Goal: Communication & Community: Answer question/provide support

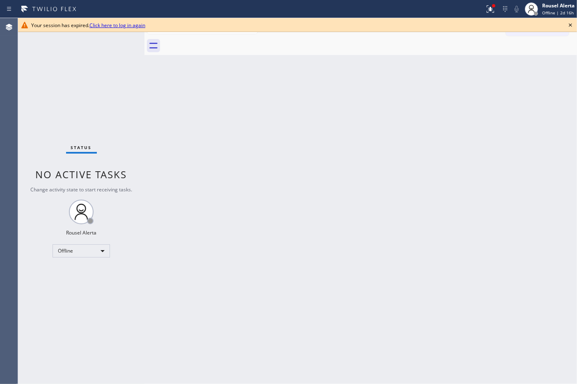
drag, startPoint x: 94, startPoint y: 56, endPoint x: 115, endPoint y: 46, distance: 23.1
click at [94, 56] on div "Status No active tasks Change activity state to start receiving tasks. Rousel A…" at bounding box center [81, 200] width 126 height 365
click at [571, 25] on icon at bounding box center [570, 25] width 10 height 10
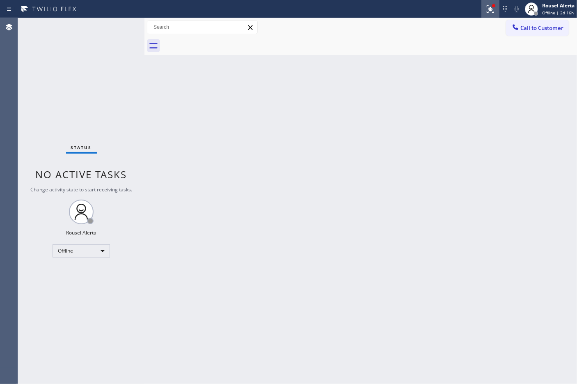
click at [488, 7] on icon at bounding box center [490, 9] width 10 height 10
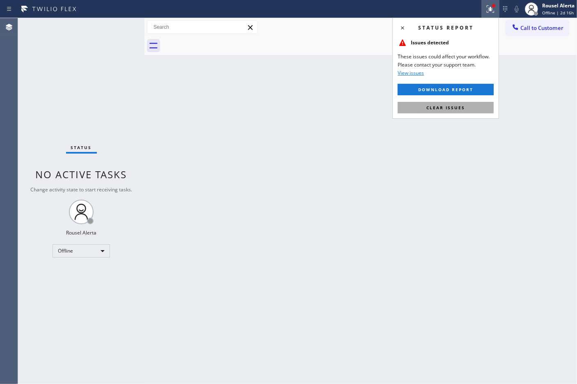
click at [462, 109] on span "Clear issues" at bounding box center [445, 108] width 39 height 6
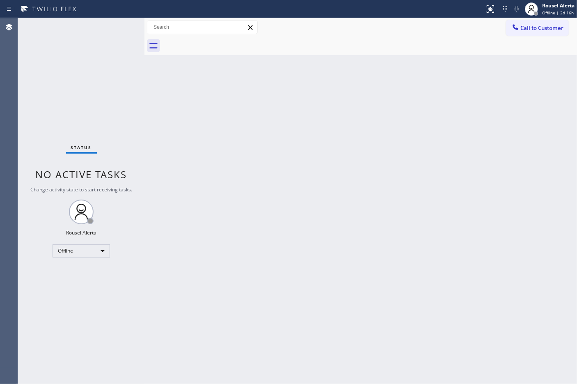
click at [113, 59] on div "Status No active tasks Change activity state to start receiving tasks. Rousel A…" at bounding box center [81, 200] width 126 height 365
click at [102, 251] on div "Offline" at bounding box center [81, 250] width 57 height 13
click at [82, 270] on li "Available" at bounding box center [81, 272] width 56 height 10
click at [294, 134] on div "Back to Dashboard Change Sender ID Customers Technicians Select a contact Outbo…" at bounding box center [360, 200] width 432 height 365
click at [108, 249] on div "Offline" at bounding box center [81, 250] width 57 height 13
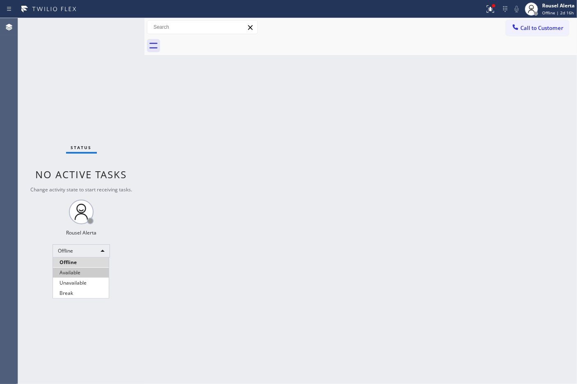
click at [99, 275] on li "Available" at bounding box center [81, 272] width 56 height 10
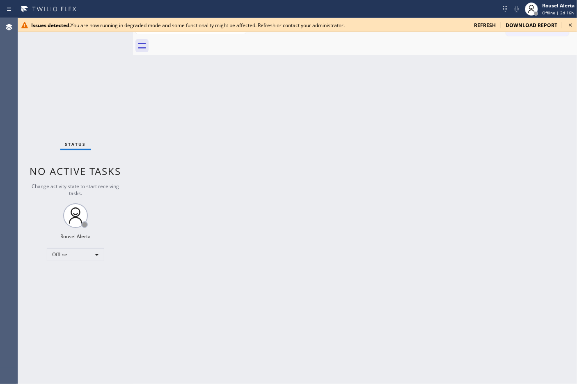
drag, startPoint x: 304, startPoint y: 251, endPoint x: 310, endPoint y: 237, distance: 15.8
click at [304, 251] on div "Back to Dashboard Change Sender ID Customers Technicians Select a contact Outbo…" at bounding box center [355, 200] width 444 height 365
click at [483, 20] on div "Issues detected. You are now running in degraded mode and some functionality mi…" at bounding box center [297, 25] width 559 height 14
click at [483, 25] on span "refresh" at bounding box center [485, 25] width 22 height 7
click at [486, 23] on span "refresh" at bounding box center [485, 25] width 22 height 7
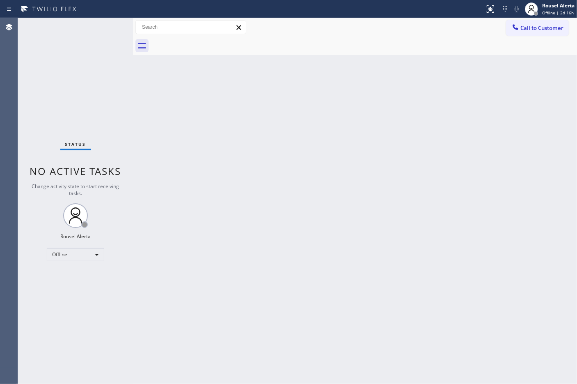
drag, startPoint x: 300, startPoint y: 290, endPoint x: 259, endPoint y: 273, distance: 44.2
click at [298, 288] on div "Back to Dashboard Change Sender ID Customers Technicians Select a contact Outbo…" at bounding box center [355, 200] width 444 height 365
click at [90, 255] on div "Offline" at bounding box center [75, 254] width 57 height 13
click at [80, 271] on li "Available" at bounding box center [75, 276] width 56 height 10
click at [145, 270] on div "Back to Dashboard Change Sender ID Customers Technicians Select a contact Outbo…" at bounding box center [355, 200] width 444 height 365
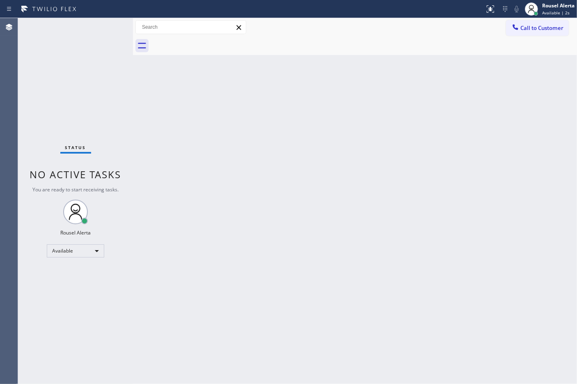
click at [399, 185] on div "Back to Dashboard Change Sender ID Customers Technicians Select a contact Outbo…" at bounding box center [355, 200] width 444 height 365
click at [317, 50] on div at bounding box center [364, 46] width 426 height 18
click at [434, 247] on div "Back to Dashboard Change Sender ID Customers Technicians Select a contact Outbo…" at bounding box center [355, 200] width 444 height 365
drag, startPoint x: 88, startPoint y: 25, endPoint x: 128, endPoint y: 73, distance: 61.8
click at [89, 25] on div "Status No active tasks You are ready to start receiving tasks. Rousel Alerta Av…" at bounding box center [75, 200] width 115 height 365
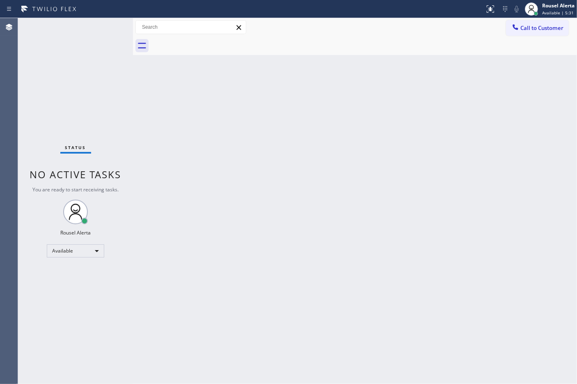
click at [315, 233] on div "Back to Dashboard Change Sender ID Customers Technicians Select a contact Outbo…" at bounding box center [355, 200] width 444 height 365
click at [400, 16] on div "Status report No issues detected If you experience an issue, please download th…" at bounding box center [288, 9] width 577 height 18
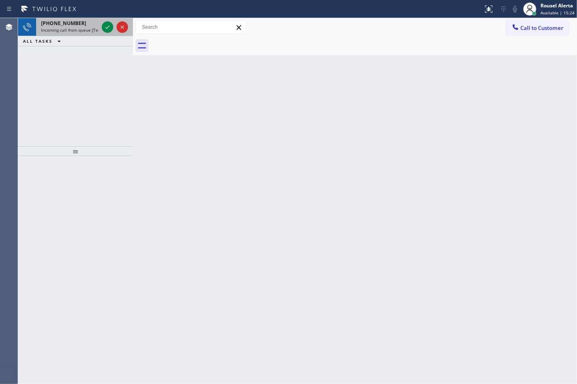
click at [93, 27] on span "Incoming call from queue [Test] All" at bounding box center [75, 30] width 68 height 6
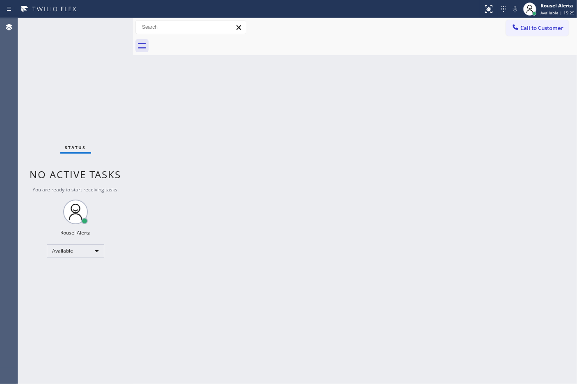
click at [110, 183] on div "Status No active tasks You are ready to start receiving tasks. Rousel Alerta Av…" at bounding box center [75, 200] width 115 height 365
drag, startPoint x: 148, startPoint y: 157, endPoint x: 234, endPoint y: 107, distance: 98.9
click at [151, 158] on div "Back to Dashboard Change Sender ID Customers Technicians Select a contact Outbo…" at bounding box center [355, 200] width 444 height 365
click at [363, 102] on div "Back to Dashboard Change Sender ID Customers Technicians Select a contact Outbo…" at bounding box center [355, 200] width 444 height 365
click at [370, 245] on div "Back to Dashboard Change Sender ID Customers Technicians Select a contact Outbo…" at bounding box center [355, 200] width 444 height 365
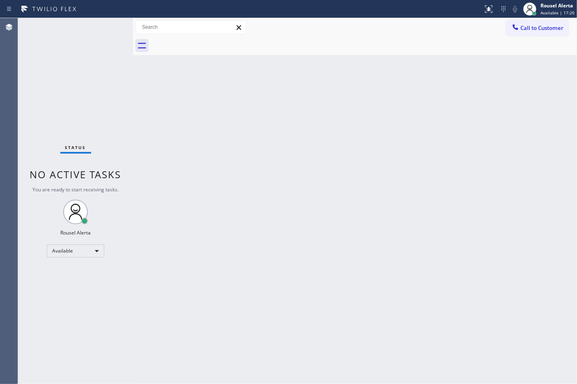
click at [76, 70] on div "Status No active tasks You are ready to start receiving tasks. Rousel Alerta Av…" at bounding box center [75, 200] width 115 height 365
click at [155, 125] on div "Back to Dashboard Change Sender ID Customers Technicians Select a contact Outbo…" at bounding box center [355, 200] width 444 height 365
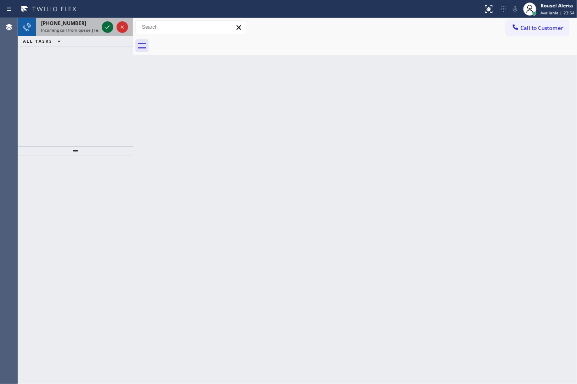
click at [104, 25] on icon at bounding box center [108, 27] width 10 height 10
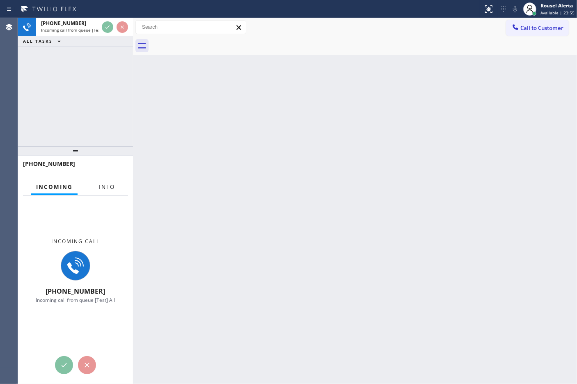
click at [107, 181] on button "Info" at bounding box center [107, 187] width 26 height 16
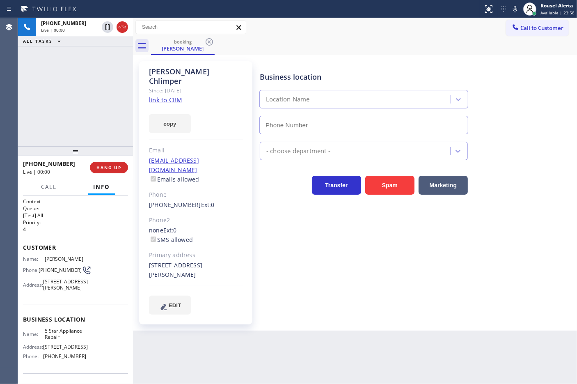
type input "[PHONE_NUMBER]"
click at [176, 96] on link "link to CRM" at bounding box center [165, 100] width 33 height 8
click at [243, 347] on div "Back to Dashboard Change Sender ID Customers Technicians Select a contact Outbo…" at bounding box center [355, 200] width 444 height 365
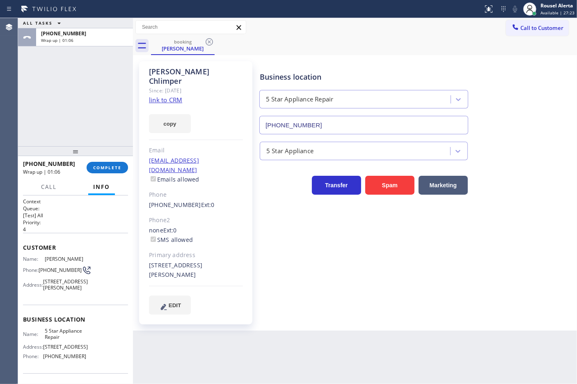
click at [99, 60] on div "ALL TASKS ALL TASKS ACTIVE TASKS TASKS IN WRAP UP [PHONE_NUMBER] Wrap up | 01:06" at bounding box center [75, 82] width 115 height 128
click at [115, 165] on span "COMPLETE" at bounding box center [107, 167] width 28 height 6
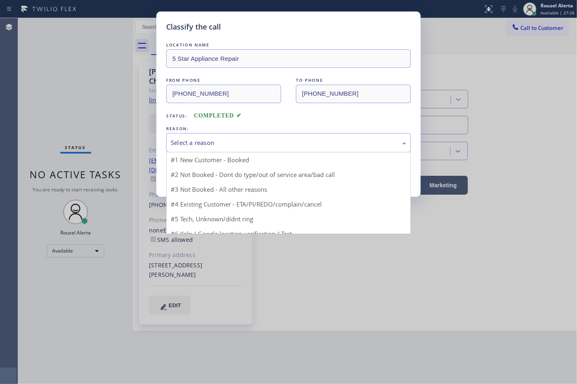
click at [198, 146] on div "Select a reason" at bounding box center [288, 142] width 235 height 9
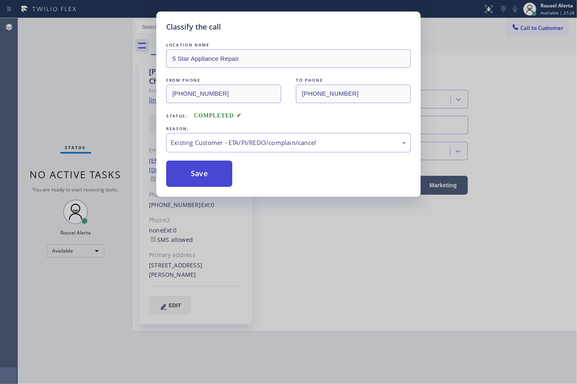
click at [205, 185] on button "Save" at bounding box center [199, 173] width 66 height 26
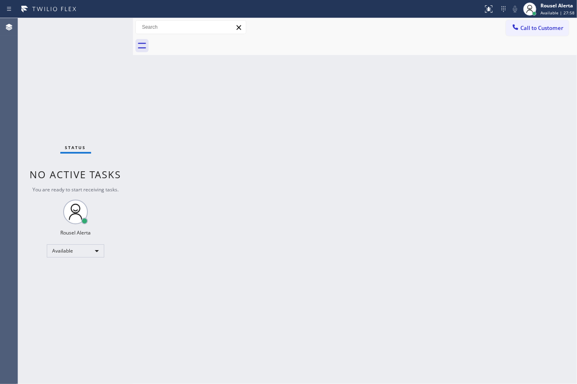
click at [286, 216] on div "Back to Dashboard Change Sender ID Customers Technicians Select a contact Outbo…" at bounding box center [355, 200] width 444 height 365
click at [290, 276] on div "Back to Dashboard Change Sender ID Customers Technicians Select a contact Outbo…" at bounding box center [355, 200] width 444 height 365
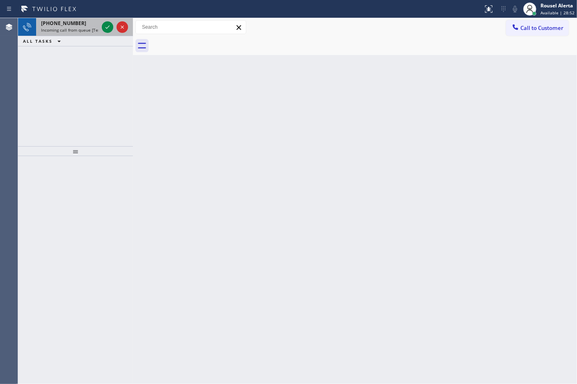
click at [96, 30] on span "Incoming call from queue [Test] All" at bounding box center [75, 30] width 68 height 6
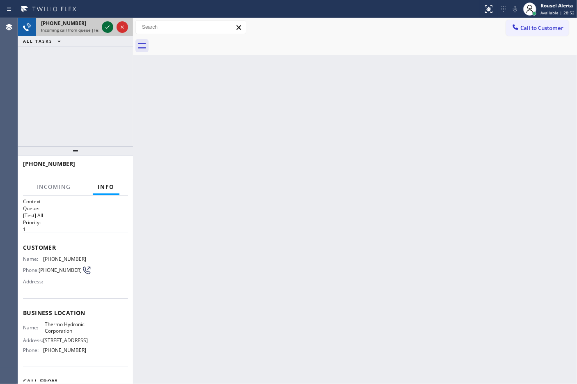
click at [103, 29] on icon at bounding box center [108, 27] width 10 height 10
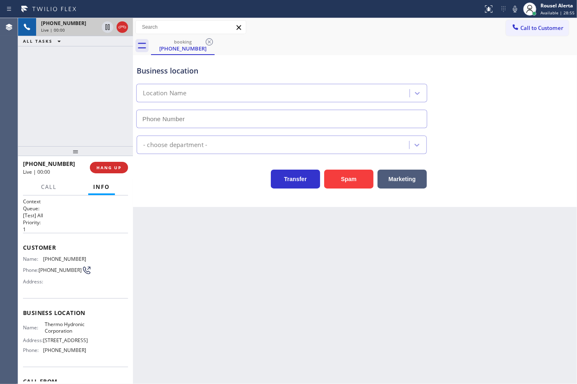
type input "[PHONE_NUMBER]"
click at [191, 248] on div "Back to Dashboard Change Sender ID Customers Technicians Select a contact Outbo…" at bounding box center [355, 200] width 444 height 365
click at [43, 43] on span "ALL TASKS" at bounding box center [38, 41] width 30 height 6
click at [233, 269] on div "Back to Dashboard Change Sender ID Customers Technicians Select a contact Outbo…" at bounding box center [355, 200] width 444 height 365
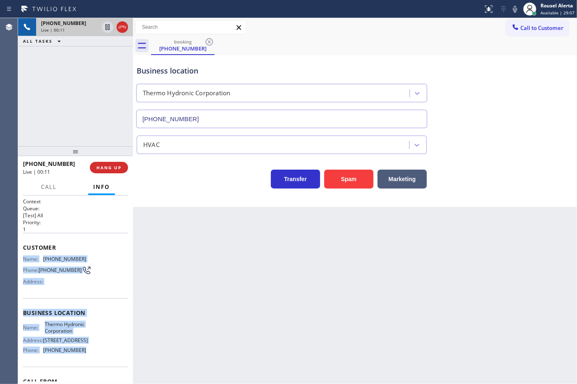
drag, startPoint x: 23, startPoint y: 256, endPoint x: 95, endPoint y: 364, distance: 130.3
click at [95, 364] on div "Context Queue: [Test] All Priority: 1 Customer Name: [PHONE_NUMBER] Phone: [PHO…" at bounding box center [75, 313] width 105 height 231
copy div "Name: [PHONE_NUMBER] Phone: [PHONE_NUMBER] Address: Business location Name: The…"
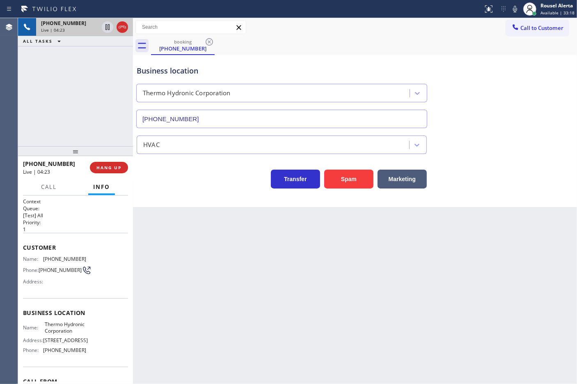
click at [81, 89] on div "[PHONE_NUMBER] Live | 04:23 ALL TASKS ALL TASKS ACTIVE TASKS TASKS IN WRAP UP" at bounding box center [75, 82] width 115 height 128
click at [108, 30] on icon at bounding box center [108, 27] width 10 height 10
click at [516, 11] on icon at bounding box center [515, 9] width 10 height 10
drag, startPoint x: 100, startPoint y: 67, endPoint x: 107, endPoint y: 73, distance: 9.0
click at [100, 67] on div "[PHONE_NUMBER] Live | 06:34 ALL TASKS ALL TASKS ACTIVE TASKS TASKS IN WRAP UP" at bounding box center [75, 82] width 115 height 128
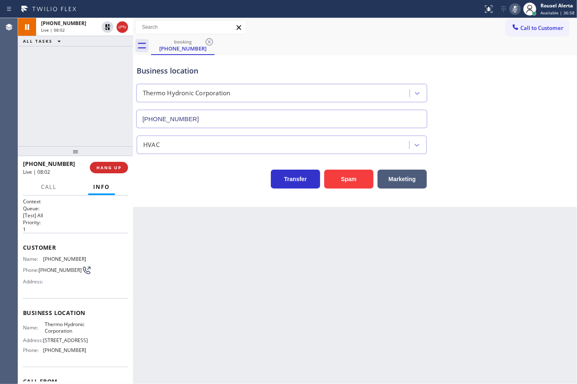
click at [79, 50] on div "[PHONE_NUMBER] Live | 08:02 ALL TASKS ALL TASKS ACTIVE TASKS TASKS IN WRAP UP" at bounding box center [75, 82] width 115 height 128
drag, startPoint x: 253, startPoint y: 273, endPoint x: 280, endPoint y: 269, distance: 27.7
click at [253, 273] on div "Back to Dashboard Change Sender ID Customers Technicians Select a contact Outbo…" at bounding box center [355, 200] width 444 height 365
click at [370, 51] on div "booking [PHONE_NUMBER]" at bounding box center [364, 46] width 426 height 18
click at [107, 29] on icon at bounding box center [108, 27] width 10 height 10
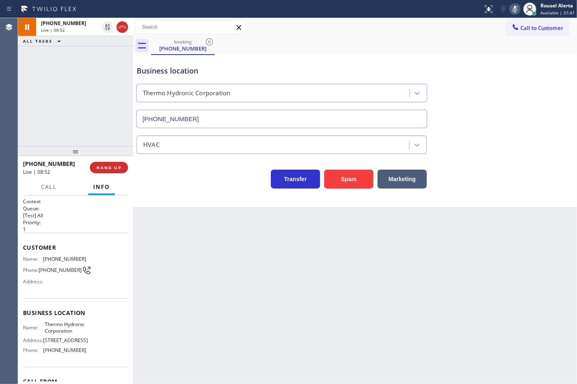
click at [513, 9] on icon at bounding box center [515, 9] width 10 height 10
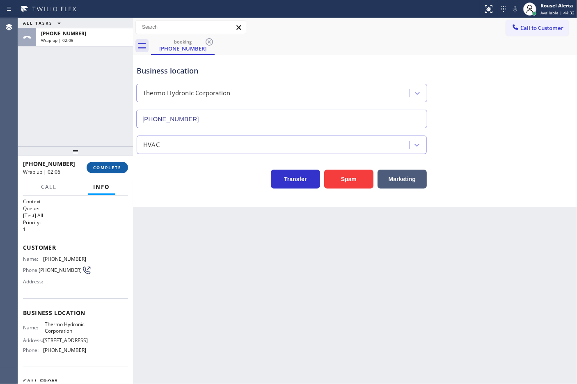
click at [93, 166] on span "COMPLETE" at bounding box center [107, 167] width 28 height 6
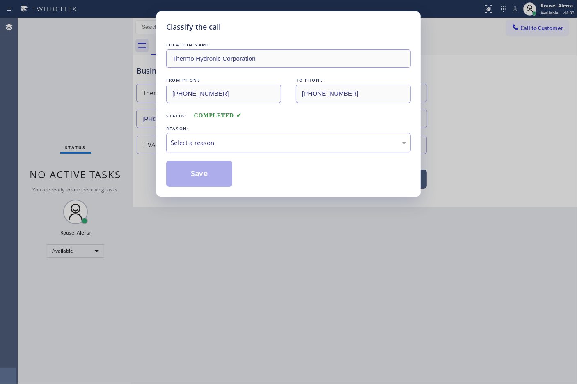
click at [272, 144] on div "Select a reason" at bounding box center [288, 142] width 235 height 9
click at [200, 177] on button "Save" at bounding box center [199, 173] width 66 height 26
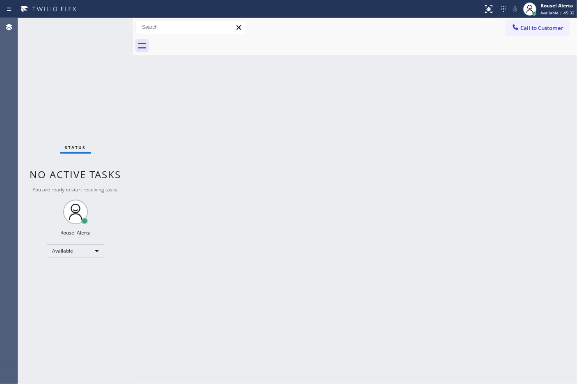
click at [98, 44] on div "Status No active tasks You are ready to start receiving tasks. Rousel Alerta Av…" at bounding box center [75, 200] width 115 height 365
click at [458, 154] on div "Back to Dashboard Change Sender ID Customers Technicians Select a contact Outbo…" at bounding box center [355, 200] width 444 height 365
click at [448, 159] on div "Back to Dashboard Change Sender ID Customers Technicians Select a contact Outbo…" at bounding box center [355, 200] width 444 height 365
click at [274, 265] on div "Back to Dashboard Change Sender ID Customers Technicians Select a contact Outbo…" at bounding box center [355, 200] width 444 height 365
click at [290, 245] on div "Back to Dashboard Change Sender ID Customers Technicians Select a contact Outbo…" at bounding box center [355, 200] width 444 height 365
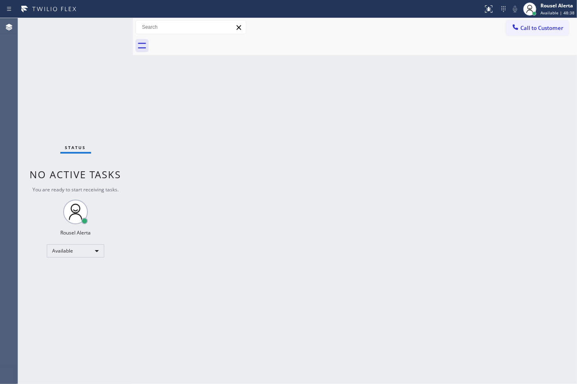
click at [95, 34] on div "Status No active tasks You are ready to start receiving tasks. Rousel Alerta Av…" at bounding box center [75, 200] width 115 height 365
click at [316, 289] on div "Back to Dashboard Change Sender ID Customers Technicians Select a contact Outbo…" at bounding box center [355, 200] width 444 height 365
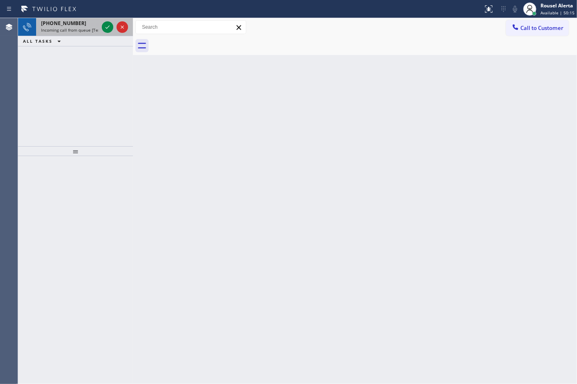
click at [85, 21] on div "[PHONE_NUMBER]" at bounding box center [69, 23] width 57 height 7
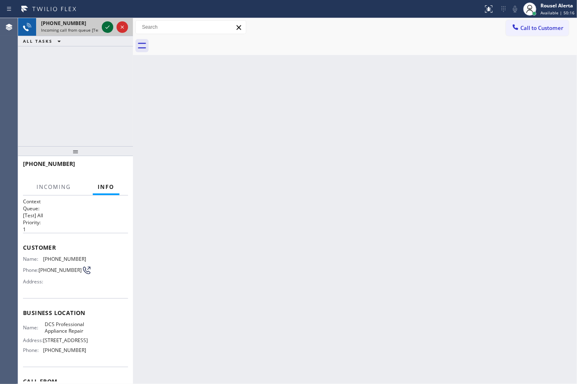
click at [107, 27] on icon at bounding box center [108, 27] width 10 height 10
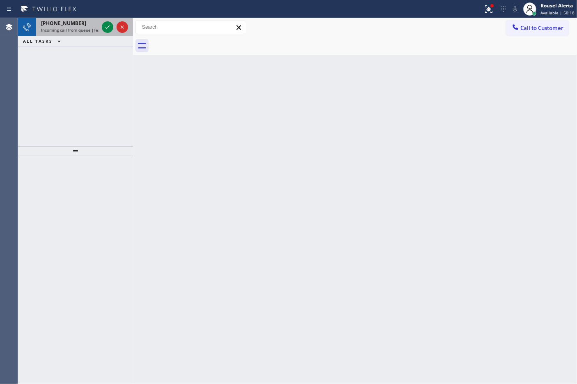
click at [102, 19] on div at bounding box center [115, 27] width 30 height 18
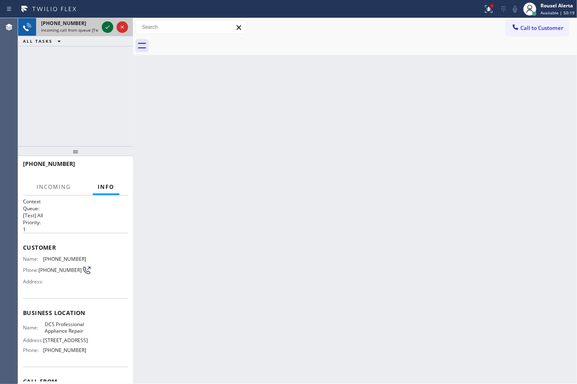
click at [103, 24] on icon at bounding box center [108, 27] width 10 height 10
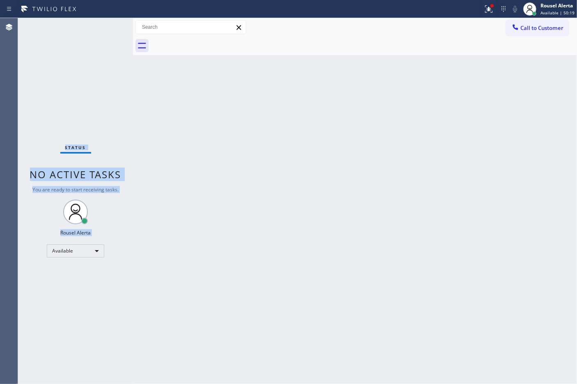
click at [103, 24] on div "Status No active tasks You are ready to start receiving tasks. Rousel Alerta Av…" at bounding box center [75, 200] width 115 height 365
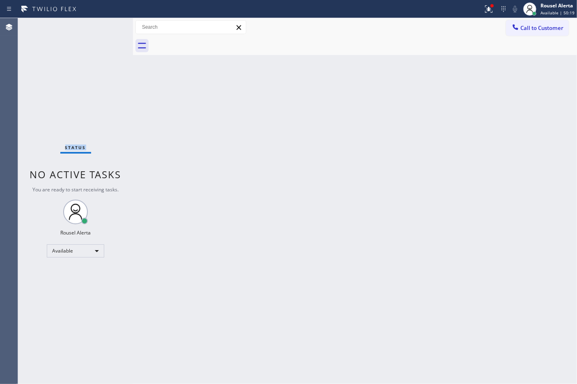
click at [103, 24] on div "Status No active tasks You are ready to start receiving tasks. Rousel Alerta Av…" at bounding box center [75, 200] width 115 height 365
click at [485, 2] on button at bounding box center [488, 9] width 18 height 18
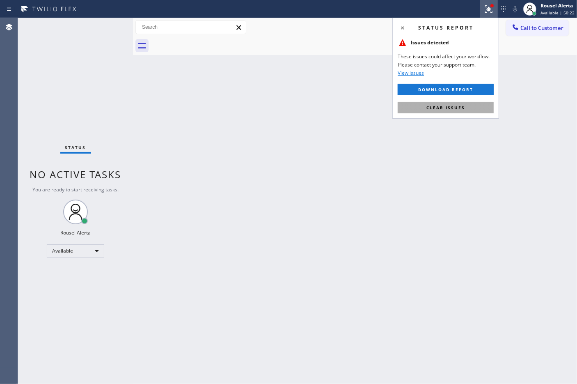
click at [457, 112] on button "Clear issues" at bounding box center [445, 107] width 96 height 11
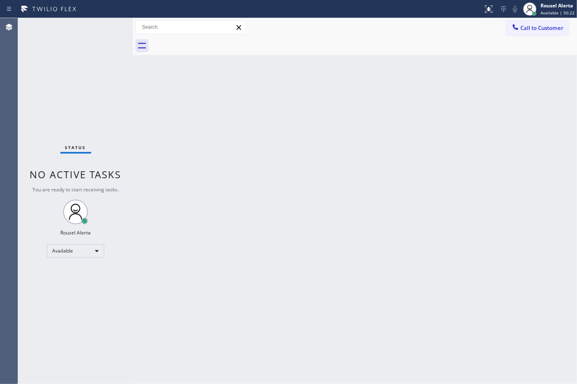
click at [423, 157] on div "Back to Dashboard Change Sender ID Customers Technicians Select a contact Outbo…" at bounding box center [355, 200] width 444 height 365
click at [100, 24] on div "Status No active tasks You are ready to start receiving tasks. Rousel Alerta Av…" at bounding box center [75, 200] width 115 height 365
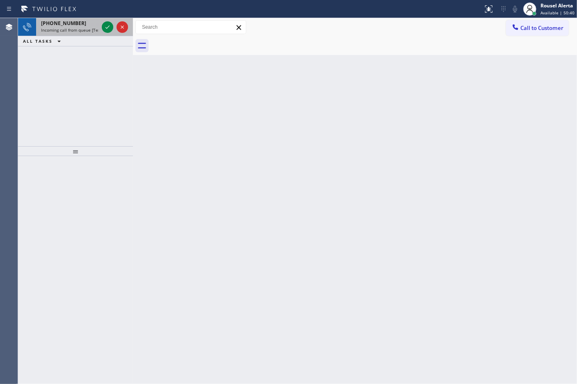
click at [100, 25] on div at bounding box center [115, 27] width 30 height 18
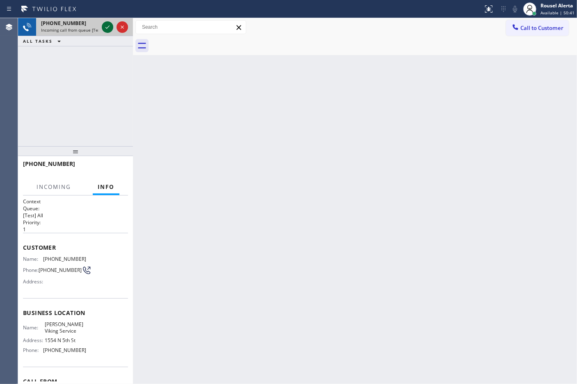
click at [105, 27] on icon at bounding box center [108, 27] width 10 height 10
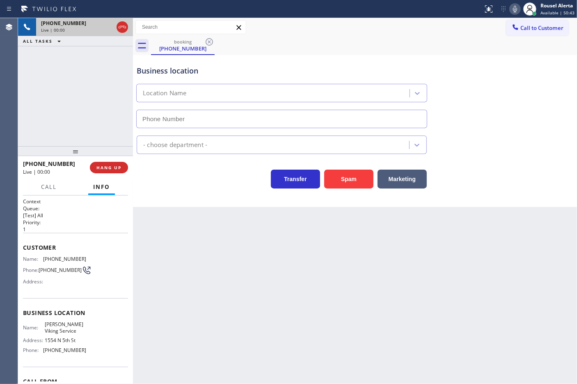
type input "[PHONE_NUMBER]"
click at [205, 251] on div "Back to Dashboard Change Sender ID Customers Technicians Select a contact Outbo…" at bounding box center [355, 200] width 444 height 365
click at [107, 165] on span "HANG UP" at bounding box center [108, 167] width 25 height 6
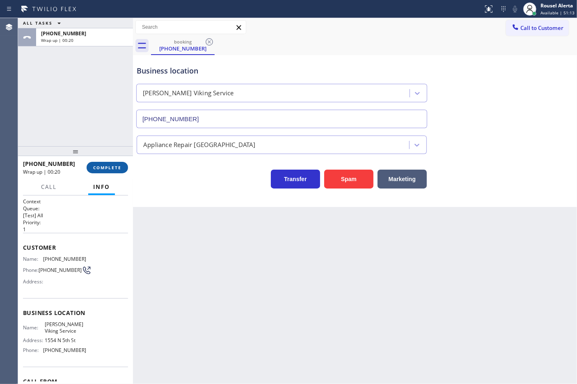
click at [105, 162] on button "COMPLETE" at bounding box center [107, 167] width 41 height 11
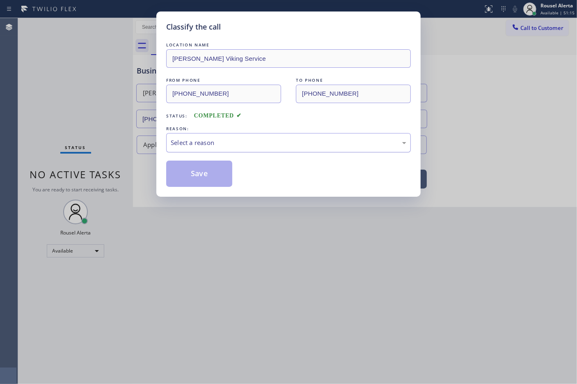
click at [211, 138] on div "Select a reason" at bounding box center [288, 142] width 235 height 9
click at [212, 181] on button "Save" at bounding box center [199, 173] width 66 height 26
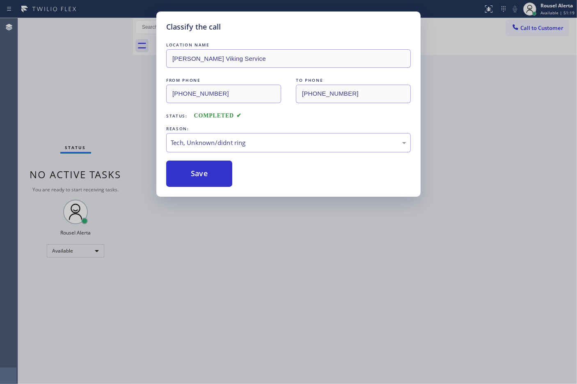
click at [265, 317] on div "Classify the call LOCATION NAME [PERSON_NAME] Viking Service FROM PHONE [PHONE_…" at bounding box center [288, 192] width 577 height 384
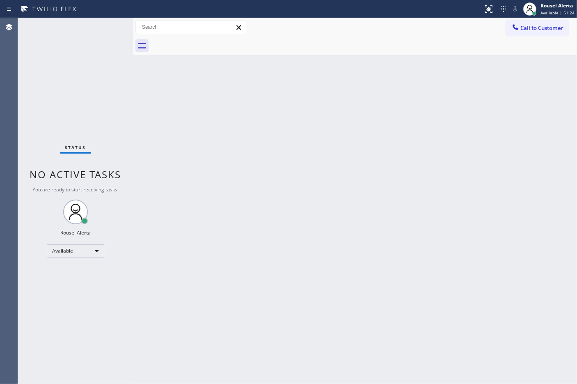
click at [285, 245] on div "Back to Dashboard Change Sender ID Customers Technicians Select a contact Outbo…" at bounding box center [355, 200] width 444 height 365
click at [286, 245] on div "Back to Dashboard Change Sender ID Customers Technicians Select a contact Outbo…" at bounding box center [355, 200] width 444 height 365
click at [100, 35] on div "Status No active tasks You are ready to start receiving tasks. Rousel Alerta Av…" at bounding box center [75, 200] width 115 height 365
click at [263, 253] on div "Back to Dashboard Change Sender ID Customers Technicians Select a contact Outbo…" at bounding box center [355, 200] width 444 height 365
drag, startPoint x: 368, startPoint y: 380, endPoint x: 356, endPoint y: 476, distance: 96.7
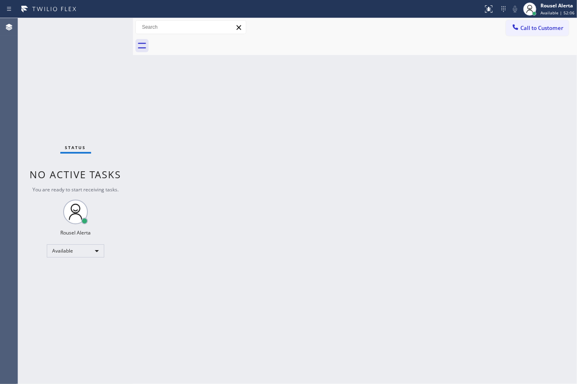
click at [356, 383] on html "Status report No issues detected If you experience an issue, please download th…" at bounding box center [288, 192] width 577 height 384
click at [265, 66] on div "Back to Dashboard Change Sender ID Customers Technicians Select a contact Outbo…" at bounding box center [355, 200] width 444 height 365
click at [297, 206] on div "Back to Dashboard Change Sender ID Customers Technicians Select a contact Outbo…" at bounding box center [355, 200] width 444 height 365
click at [299, 206] on div "Back to Dashboard Change Sender ID Customers Technicians Select a contact Outbo…" at bounding box center [355, 200] width 444 height 365
click at [357, 222] on div "Back to Dashboard Change Sender ID Customers Technicians Select a contact Outbo…" at bounding box center [355, 200] width 444 height 365
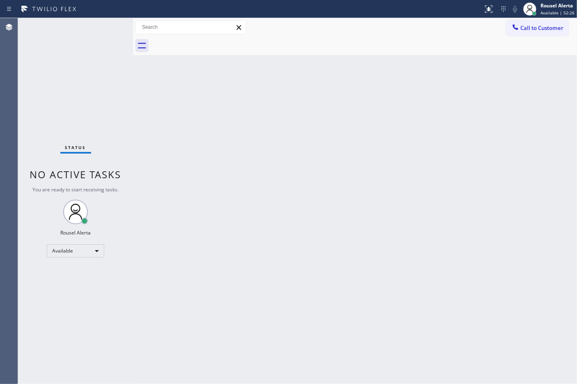
click at [313, 253] on div "Back to Dashboard Change Sender ID Customers Technicians Select a contact Outbo…" at bounding box center [355, 200] width 444 height 365
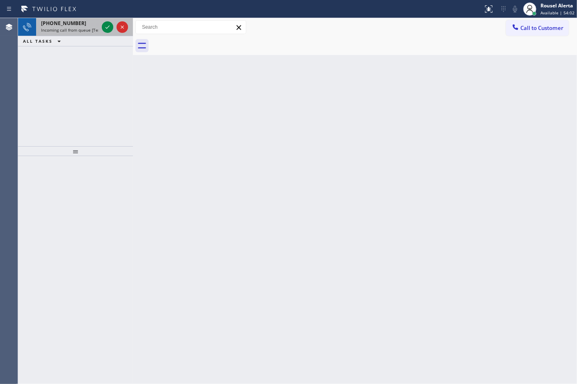
click at [90, 30] on span "Incoming call from queue [Test] All" at bounding box center [75, 30] width 68 height 6
click at [105, 27] on icon at bounding box center [108, 27] width 10 height 10
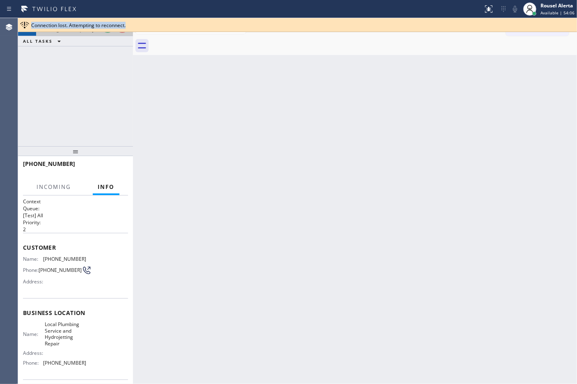
click at [105, 27] on span "Connection lost. Attempting to reconnect." at bounding box center [78, 25] width 94 height 7
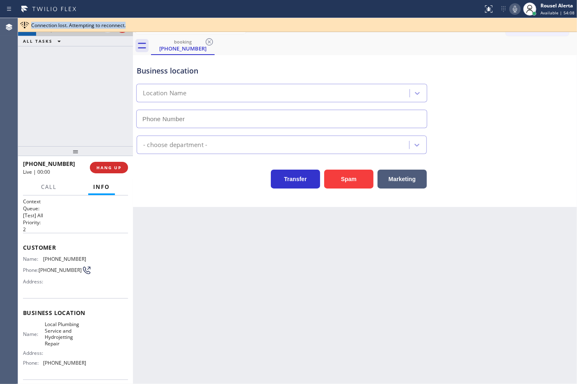
type input "[PHONE_NUMBER]"
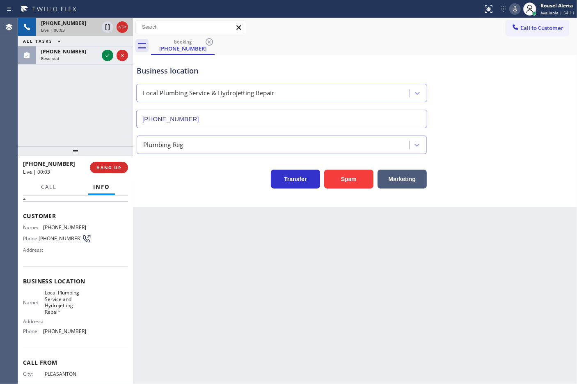
scroll to position [41, 0]
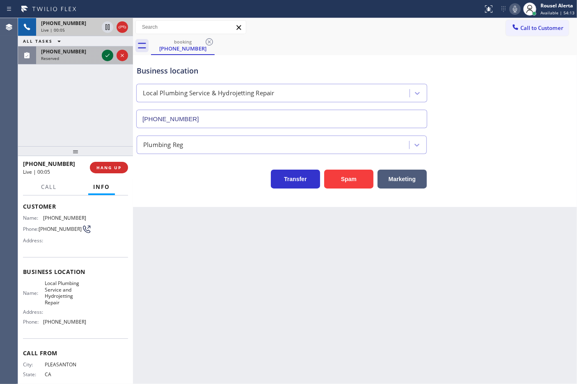
click at [105, 54] on icon at bounding box center [108, 55] width 10 height 10
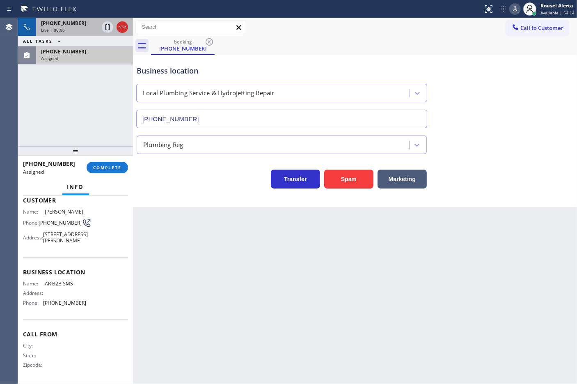
scroll to position [48, 0]
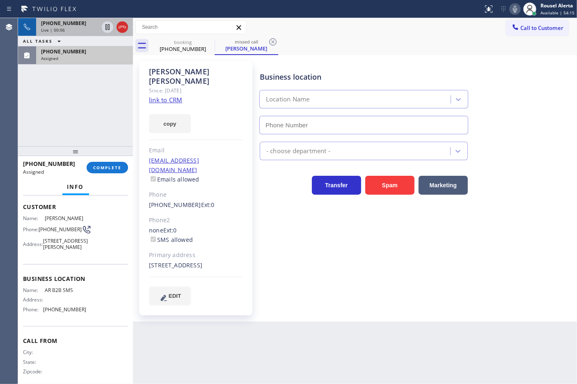
type input "[PHONE_NUMBER]"
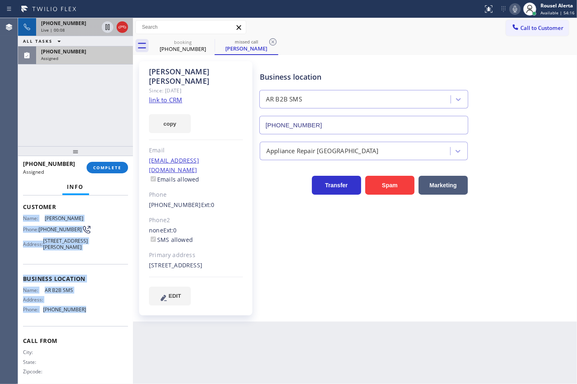
drag, startPoint x: 21, startPoint y: 218, endPoint x: 87, endPoint y: 328, distance: 128.0
click at [87, 328] on div "Context Queue: [Test] All Priority: 0 Task Age: Customer Name: [PERSON_NAME] Ph…" at bounding box center [75, 289] width 115 height 189
copy div "Name: [PERSON_NAME] Phone: [PHONE_NUMBER] Address: [STREET_ADDRESS][PERSON_NAME…"
click at [73, 27] on div "Live | 00:15" at bounding box center [69, 30] width 57 height 6
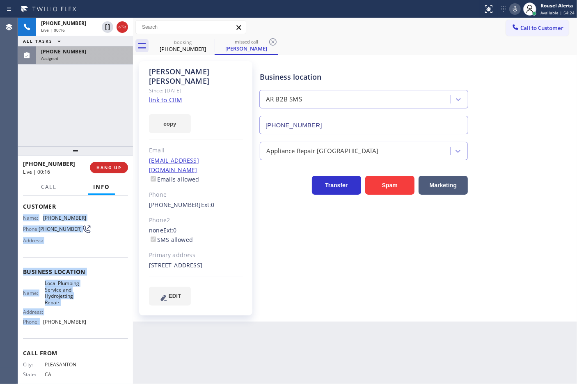
click at [105, 316] on div "Name: Local Plumbing Service and Hydrojetting Repair Address: Phone: [PHONE_NUM…" at bounding box center [75, 304] width 105 height 48
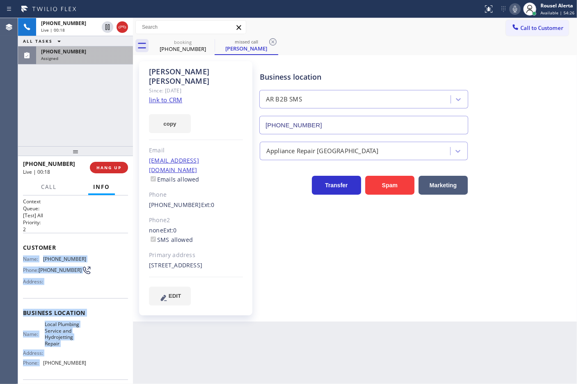
click at [34, 259] on span "Name:" at bounding box center [33, 259] width 20 height 6
drag, startPoint x: 21, startPoint y: 257, endPoint x: 84, endPoint y: 367, distance: 126.6
click at [84, 367] on div "Context Queue: [Test] All Priority: 2 Customer Name: [PHONE_NUMBER] Phone: [PHO…" at bounding box center [75, 289] width 115 height 189
copy div "Name: [PHONE_NUMBER] Phone: [PHONE_NUMBER] Address: Business location Name: Loc…"
click at [97, 52] on div "[PHONE_NUMBER]" at bounding box center [84, 51] width 87 height 7
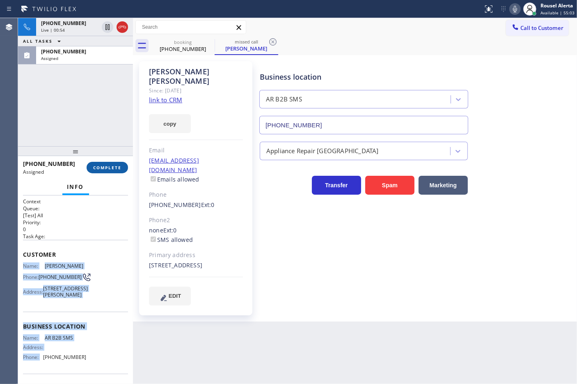
click at [96, 172] on button "COMPLETE" at bounding box center [107, 167] width 41 height 11
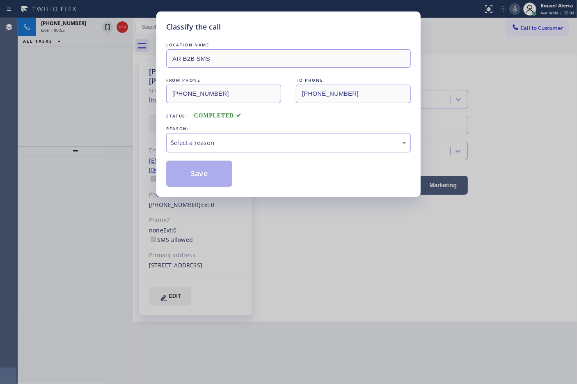
click at [205, 145] on div "Select a reason" at bounding box center [288, 142] width 235 height 9
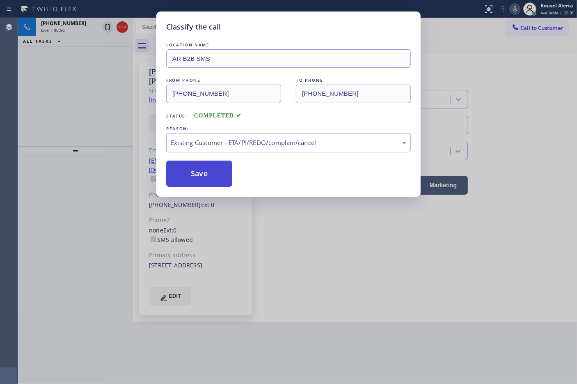
click at [215, 178] on button "Save" at bounding box center [199, 173] width 66 height 26
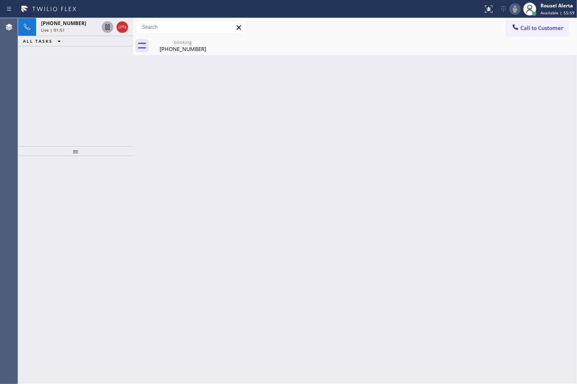
click at [105, 28] on icon at bounding box center [108, 27] width 10 height 10
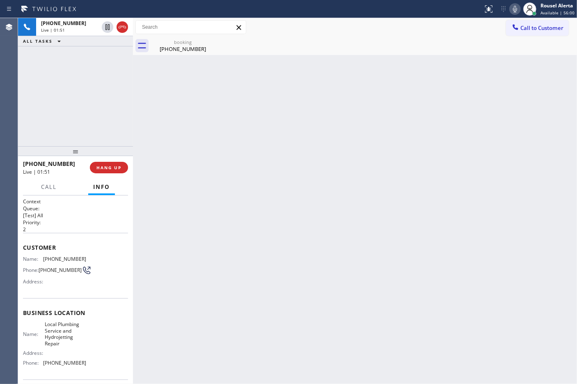
click at [513, 7] on icon at bounding box center [515, 9] width 10 height 10
click at [370, 264] on div "Back to Dashboard Change Sender ID Customers Technicians Select a contact Outbo…" at bounding box center [355, 200] width 444 height 365
click at [322, 284] on div "Back to Dashboard Change Sender ID Customers Technicians Select a contact Outbo…" at bounding box center [355, 200] width 444 height 365
click at [162, 46] on div "[PHONE_NUMBER]" at bounding box center [183, 48] width 62 height 7
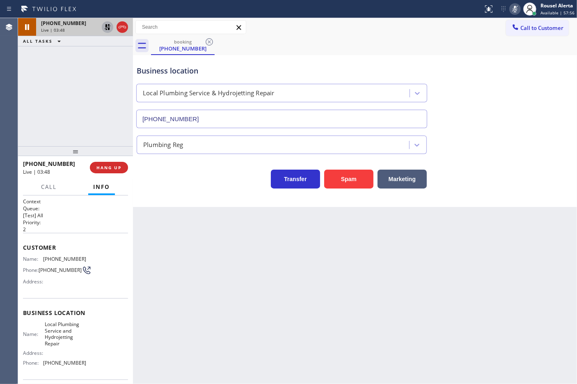
click at [109, 25] on icon at bounding box center [108, 27] width 6 height 6
click at [515, 7] on icon at bounding box center [515, 9] width 10 height 10
click at [55, 192] on button "Call" at bounding box center [48, 187] width 25 height 16
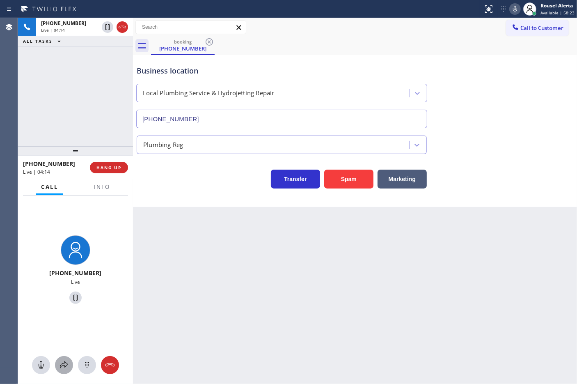
click at [61, 364] on icon at bounding box center [64, 364] width 8 height 7
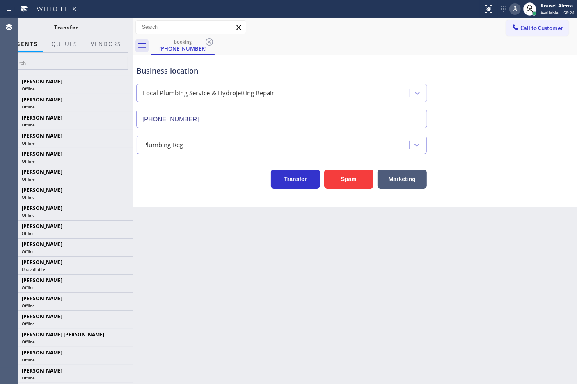
click at [103, 50] on div at bounding box center [106, 51] width 40 height 2
click at [105, 48] on button "Vendors" at bounding box center [106, 44] width 40 height 16
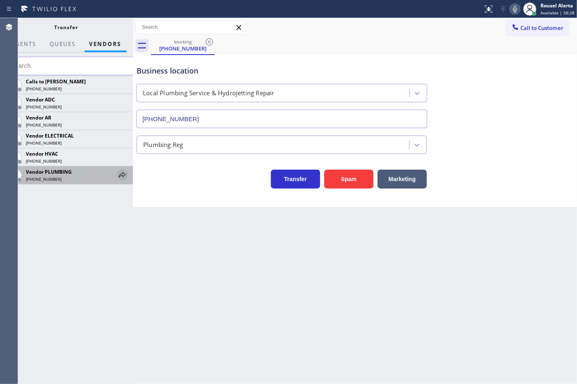
click at [119, 173] on icon at bounding box center [122, 175] width 10 height 10
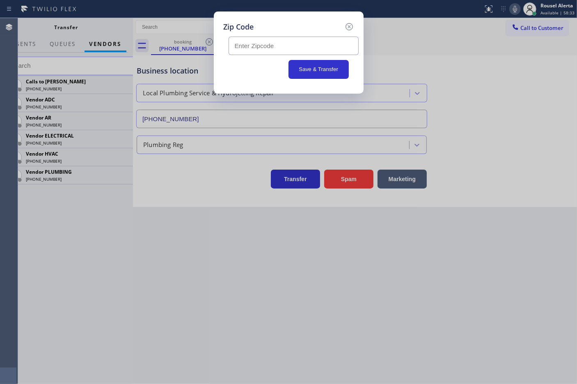
click at [331, 50] on input "text" at bounding box center [293, 46] width 130 height 18
paste input "94561"
type input "94561"
click at [311, 70] on button "Save & Transfer" at bounding box center [318, 69] width 60 height 19
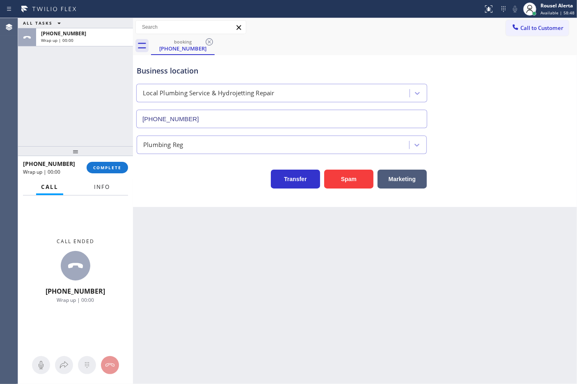
click at [102, 191] on button "Info" at bounding box center [102, 187] width 26 height 16
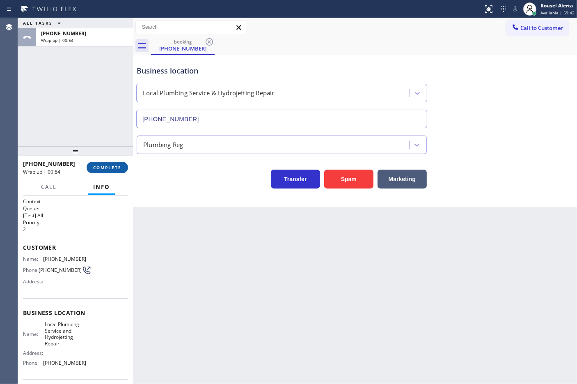
click at [124, 162] on button "COMPLETE" at bounding box center [107, 167] width 41 height 11
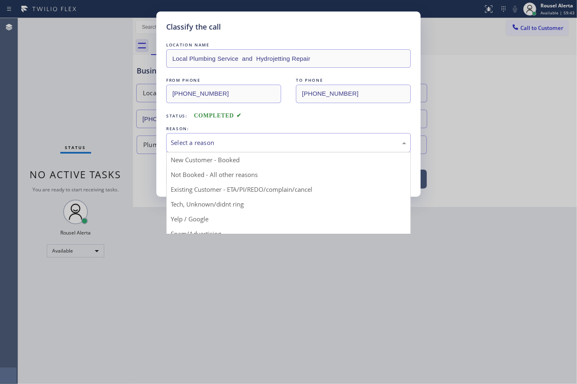
click at [253, 146] on div "Select a reason" at bounding box center [288, 142] width 235 height 9
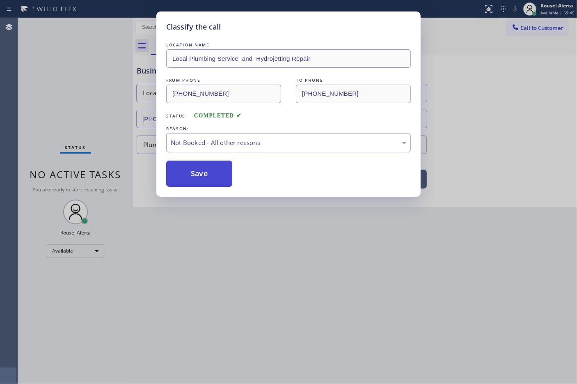
click at [213, 167] on button "Save" at bounding box center [199, 173] width 66 height 26
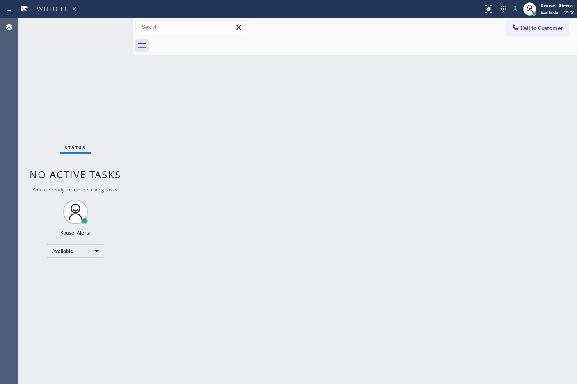
drag, startPoint x: 81, startPoint y: 50, endPoint x: 87, endPoint y: 49, distance: 5.8
click at [81, 50] on div "Status No active tasks You are ready to start receiving tasks. Rousel Alerta Av…" at bounding box center [75, 200] width 115 height 365
drag, startPoint x: 85, startPoint y: 39, endPoint x: 93, endPoint y: 81, distance: 43.0
click at [85, 39] on div "Status No active tasks You are ready to start receiving tasks. Rousel Alerta Av…" at bounding box center [75, 200] width 115 height 365
click at [91, 19] on div "Status No active tasks You are ready to start receiving tasks. Rousel Alerta Av…" at bounding box center [75, 200] width 115 height 365
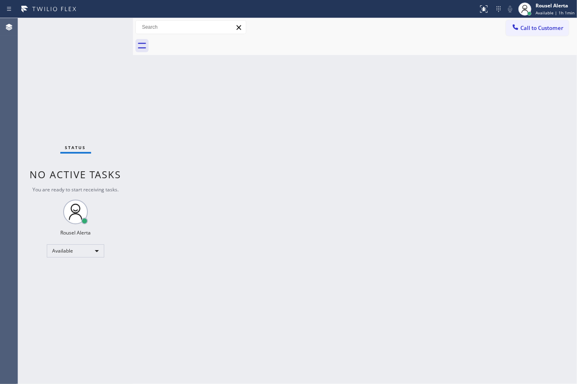
click at [99, 25] on div "Status No active tasks You are ready to start receiving tasks. Rousel Alerta Av…" at bounding box center [75, 200] width 115 height 365
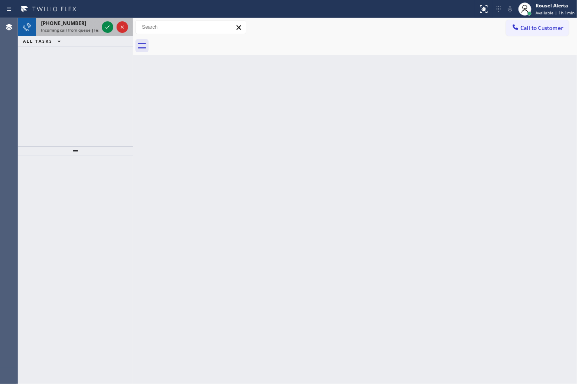
click at [64, 27] on span "Incoming call from queue [Test] All" at bounding box center [75, 30] width 68 height 6
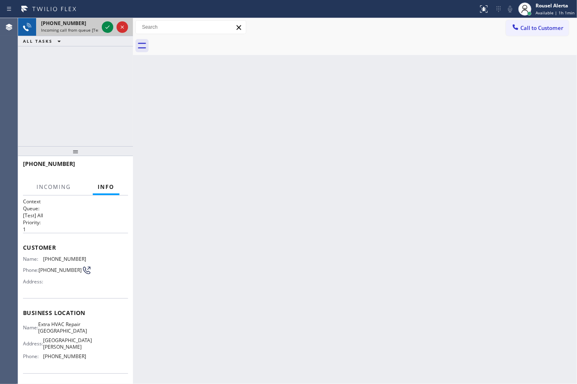
click at [71, 26] on span "[PHONE_NUMBER]" at bounding box center [63, 23] width 45 height 7
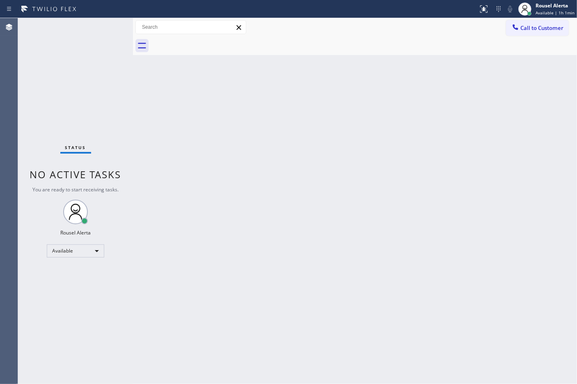
click at [190, 106] on div "Back to Dashboard Change Sender ID Customers Technicians Select a contact Outbo…" at bounding box center [355, 200] width 444 height 365
click at [101, 26] on div "Status No active tasks You are ready to start receiving tasks. Rousel Alerta Av…" at bounding box center [75, 200] width 115 height 365
click at [138, 100] on div "Back to Dashboard Change Sender ID Customers Technicians Select a contact Outbo…" at bounding box center [355, 200] width 444 height 365
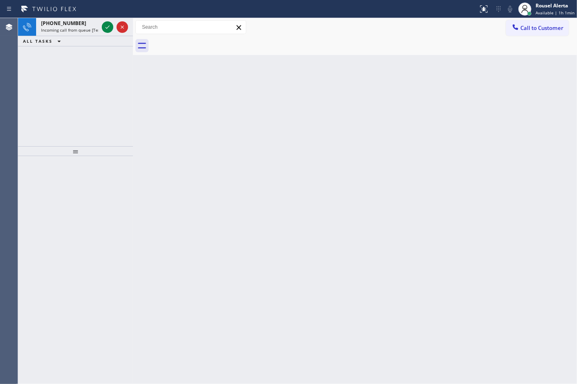
click at [102, 42] on div "ALL TASKS ALL TASKS ACTIVE TASKS TASKS IN WRAP UP" at bounding box center [75, 41] width 115 height 10
click at [89, 27] on span "Incoming call from queue [Test] All" at bounding box center [75, 30] width 68 height 6
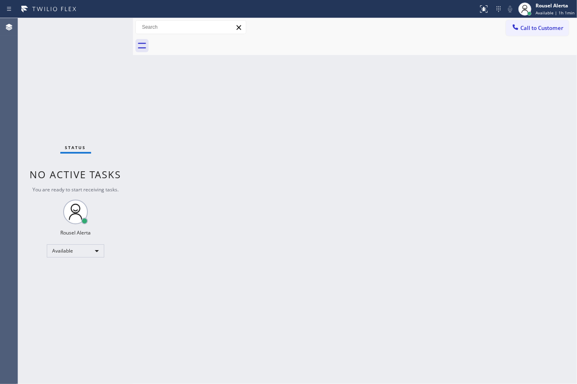
click at [192, 175] on div "Back to Dashboard Change Sender ID Customers Technicians Select a contact Outbo…" at bounding box center [355, 200] width 444 height 365
click at [87, 34] on div "Status No active tasks You are ready to start receiving tasks. Rousel Alerta Av…" at bounding box center [75, 200] width 115 height 365
click at [196, 217] on div "Back to Dashboard Change Sender ID Customers Technicians Select a contact Outbo…" at bounding box center [355, 200] width 444 height 365
click at [194, 213] on div "Back to Dashboard Change Sender ID Customers Technicians Select a contact Outbo…" at bounding box center [355, 200] width 444 height 365
click at [98, 29] on div "Status No active tasks You are ready to start receiving tasks. Rousel Alerta Av…" at bounding box center [75, 200] width 115 height 365
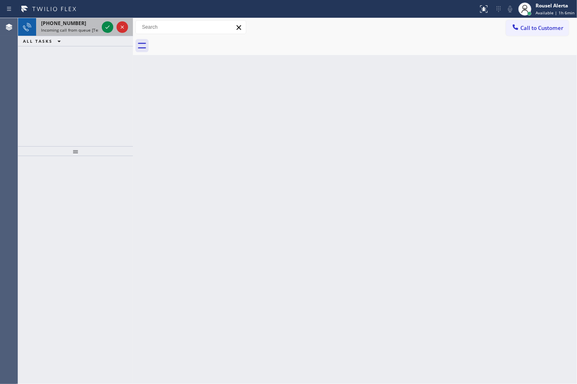
click at [79, 31] on span "Incoming call from queue [Test] All" at bounding box center [75, 30] width 68 height 6
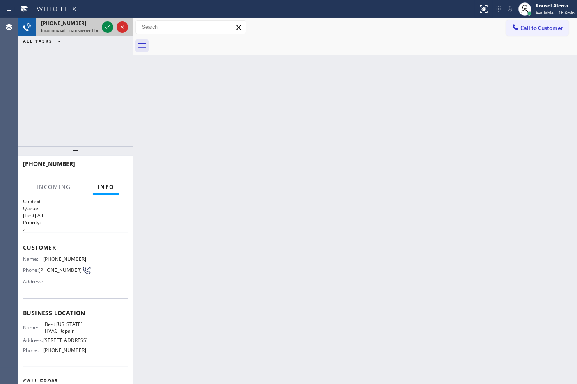
click at [84, 29] on span "Incoming call from queue [Test] All" at bounding box center [75, 30] width 68 height 6
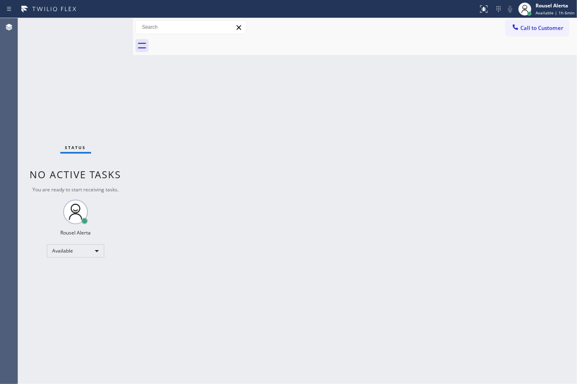
click at [105, 29] on div "Status No active tasks You are ready to start receiving tasks. Rousel Alerta Av…" at bounding box center [75, 200] width 115 height 365
click at [105, 30] on div "Status No active tasks You are ready to start receiving tasks. Rousel Alerta Av…" at bounding box center [75, 200] width 115 height 365
click at [306, 247] on div "Back to Dashboard Change Sender ID Customers Technicians Select a contact Outbo…" at bounding box center [355, 200] width 444 height 365
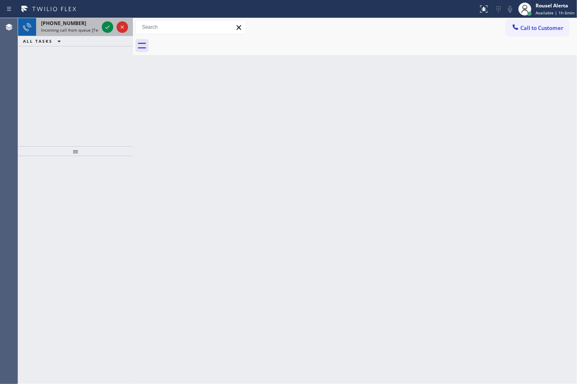
click at [97, 29] on span "Incoming call from queue [Test] All" at bounding box center [75, 30] width 68 height 6
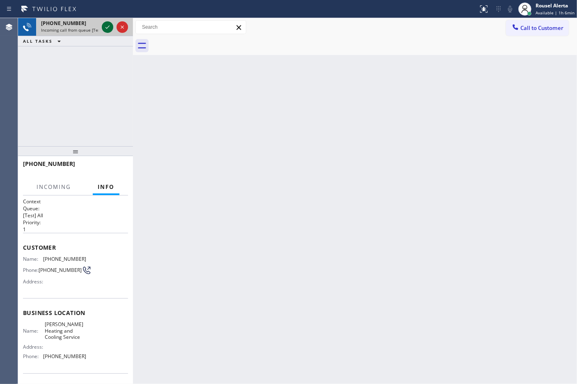
click at [102, 27] on div at bounding box center [107, 27] width 11 height 10
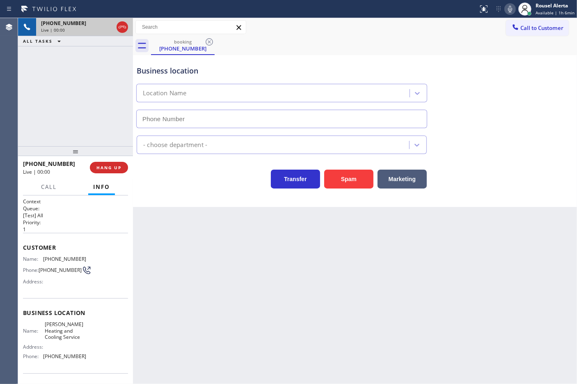
type input "[PHONE_NUMBER]"
click at [347, 174] on button "Spam" at bounding box center [348, 178] width 49 height 19
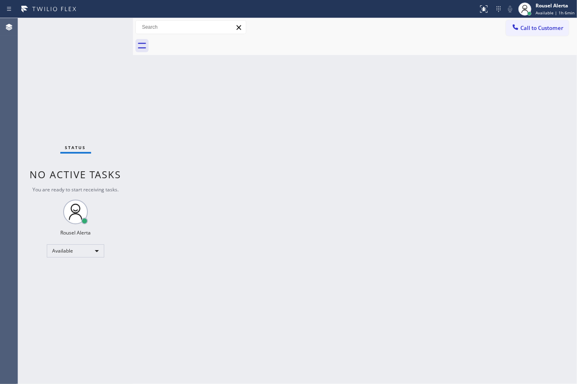
click at [85, 71] on div "Status No active tasks You are ready to start receiving tasks. Rousel Alerta Av…" at bounding box center [75, 200] width 115 height 365
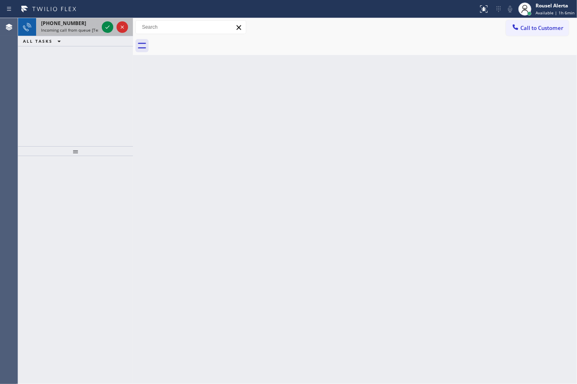
click at [87, 27] on div "[PHONE_NUMBER] Incoming call from queue [Test] All" at bounding box center [68, 27] width 64 height 18
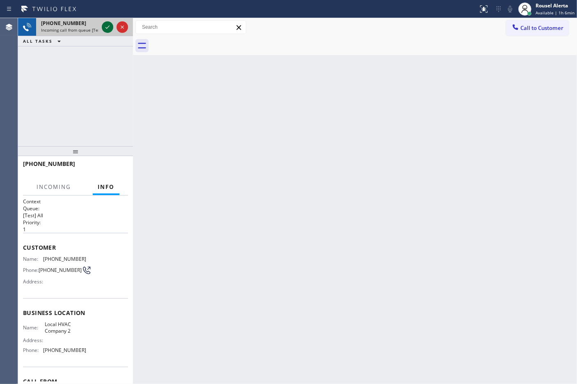
click at [107, 29] on icon at bounding box center [108, 27] width 10 height 10
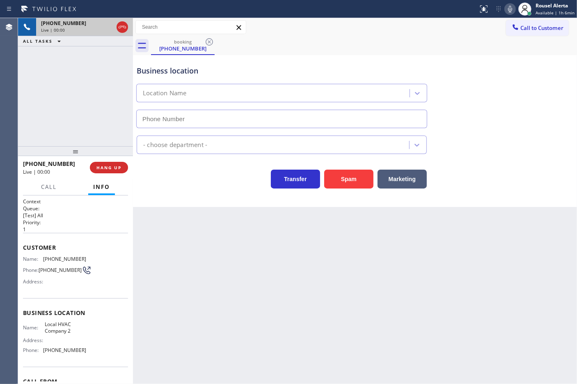
type input "[PHONE_NUMBER]"
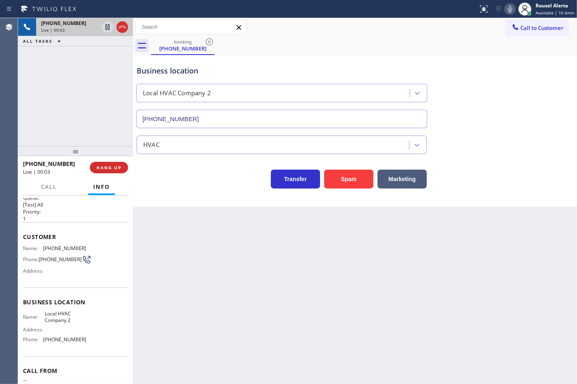
scroll to position [9, 0]
drag, startPoint x: 186, startPoint y: 237, endPoint x: 192, endPoint y: 232, distance: 7.9
click at [187, 237] on div "Back to Dashboard Change Sender ID Customers Technicians Select a contact Outbo…" at bounding box center [355, 200] width 444 height 365
drag, startPoint x: 292, startPoint y: 270, endPoint x: 432, endPoint y: 227, distance: 146.7
click at [301, 272] on div "Back to Dashboard Change Sender ID Customers Technicians Select a contact Outbo…" at bounding box center [355, 200] width 444 height 365
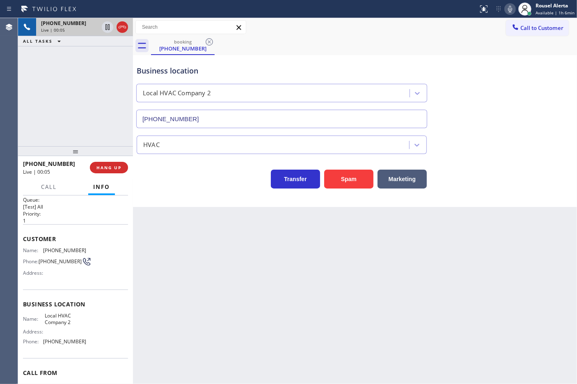
click at [475, 241] on div "Back to Dashboard Change Sender ID Customers Technicians Select a contact Outbo…" at bounding box center [355, 200] width 444 height 365
click at [297, 271] on div "Back to Dashboard Change Sender ID Customers Technicians Select a contact Outbo…" at bounding box center [355, 200] width 444 height 365
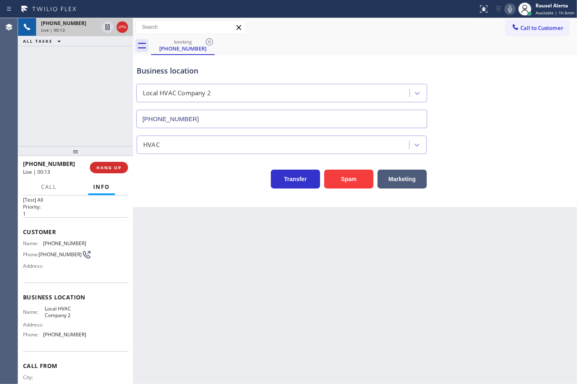
scroll to position [0, 0]
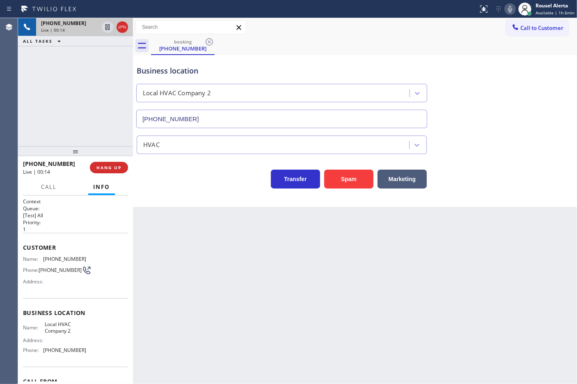
click at [208, 244] on div "Back to Dashboard Change Sender ID Customers Technicians Select a contact Outbo…" at bounding box center [355, 200] width 444 height 365
click at [90, 134] on div "[PHONE_NUMBER] Live | 00:15 ALL TASKS ALL TASKS ACTIVE TASKS TASKS IN WRAP UP" at bounding box center [75, 82] width 115 height 128
click at [194, 261] on div "Back to Dashboard Change Sender ID Customers Technicians Select a contact Outbo…" at bounding box center [355, 200] width 444 height 365
click at [115, 165] on span "HANG UP" at bounding box center [108, 167] width 25 height 6
click at [231, 269] on div "Back to Dashboard Change Sender ID Customers Technicians Select a contact Outbo…" at bounding box center [355, 200] width 444 height 365
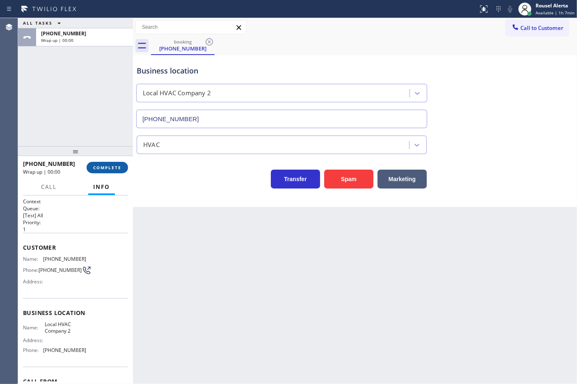
click at [99, 169] on span "COMPLETE" at bounding box center [107, 167] width 28 height 6
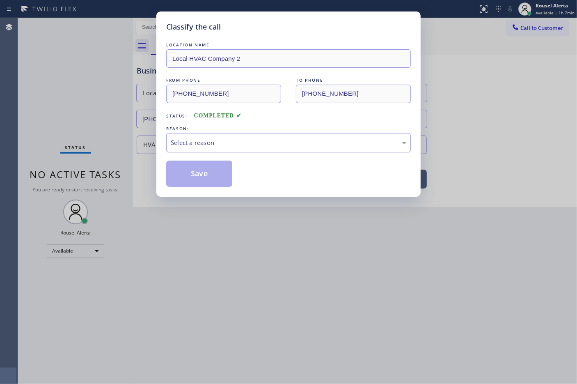
click at [288, 148] on div "Select a reason" at bounding box center [288, 142] width 244 height 19
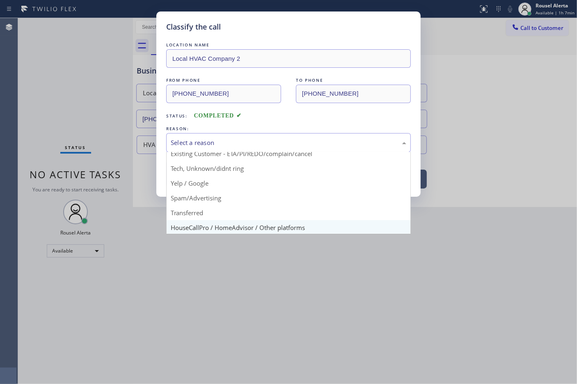
scroll to position [51, 0]
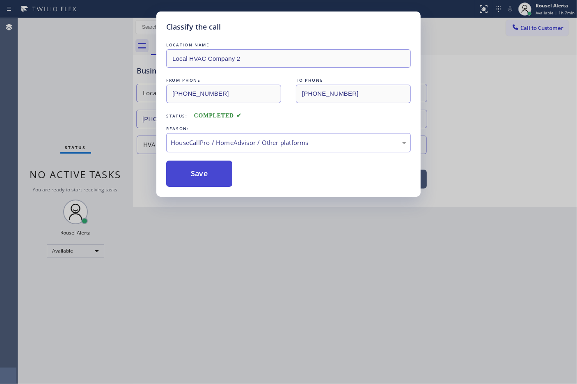
click at [206, 175] on button "Save" at bounding box center [199, 173] width 66 height 26
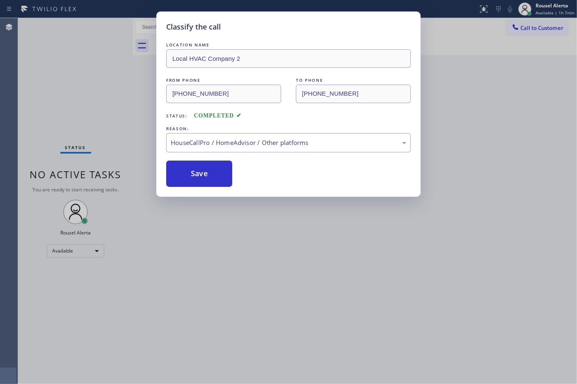
click at [304, 347] on div "Classify the call LOCATION NAME Local HVAC Company 2 FROM PHONE [PHONE_NUMBER] …" at bounding box center [288, 192] width 577 height 384
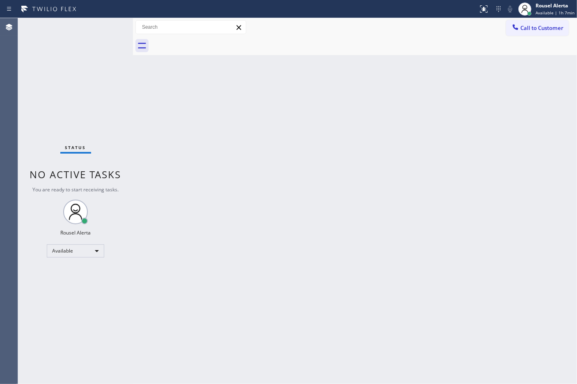
click at [97, 35] on div "Status No active tasks You are ready to start receiving tasks. Rousel Alerta Av…" at bounding box center [75, 200] width 115 height 365
drag, startPoint x: 359, startPoint y: 189, endPoint x: 365, endPoint y: 195, distance: 8.1
click at [365, 195] on div "Back to Dashboard Change Sender ID Customers Technicians Select a contact Outbo…" at bounding box center [355, 200] width 444 height 365
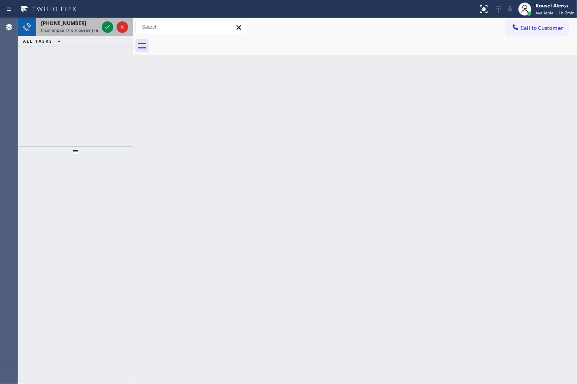
click at [81, 32] on span "Incoming call from queue [Test] All" at bounding box center [75, 30] width 68 height 6
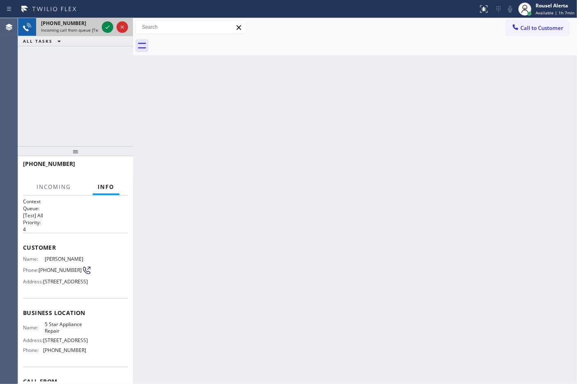
click at [94, 33] on div "[PHONE_NUMBER] Incoming call from queue [Test] All" at bounding box center [68, 27] width 64 height 18
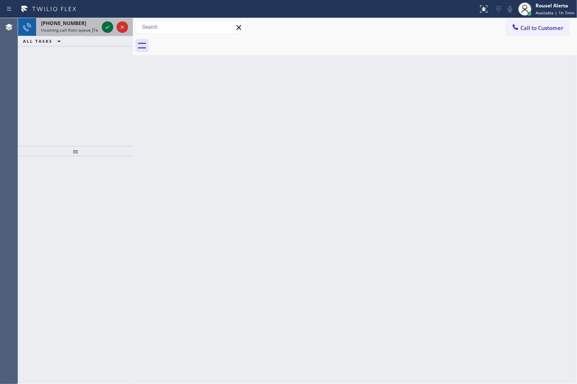
click at [109, 30] on icon at bounding box center [108, 27] width 10 height 10
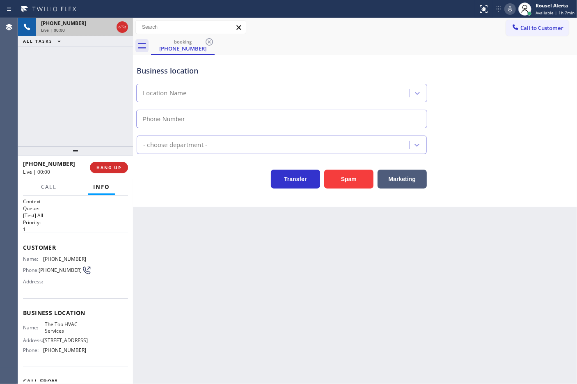
type input "[PHONE_NUMBER]"
click at [190, 243] on div "Back to Dashboard Change Sender ID Customers Technicians Select a contact Outbo…" at bounding box center [355, 200] width 444 height 365
click at [298, 272] on div "Back to Dashboard Change Sender ID Customers Technicians Select a contact Outbo…" at bounding box center [355, 200] width 444 height 365
drag, startPoint x: 99, startPoint y: 144, endPoint x: 140, endPoint y: 186, distance: 58.3
click at [105, 152] on div at bounding box center [75, 151] width 115 height 10
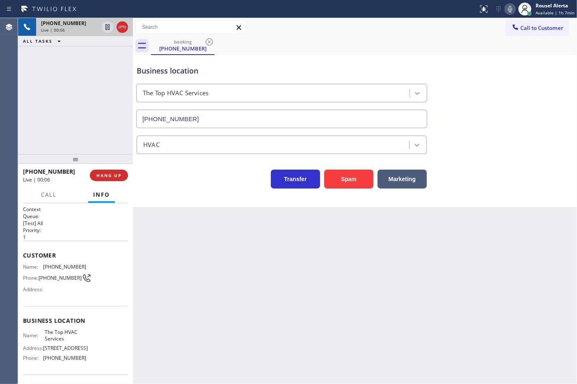
click at [225, 251] on div "Back to Dashboard Change Sender ID Customers Technicians Select a contact Outbo…" at bounding box center [355, 200] width 444 height 365
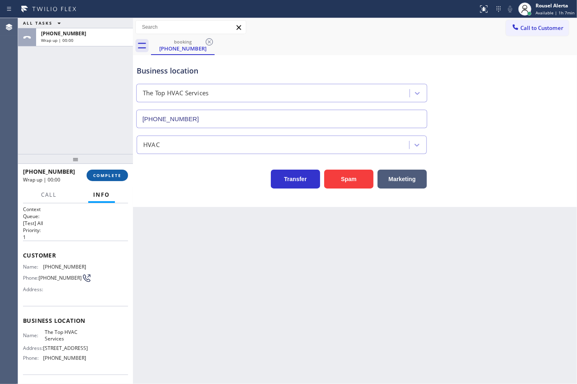
click at [120, 175] on span "COMPLETE" at bounding box center [107, 175] width 28 height 6
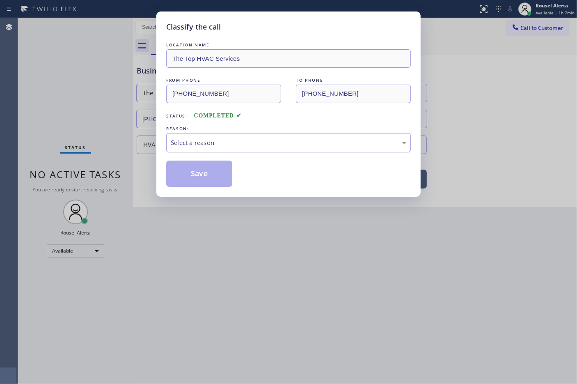
click at [228, 140] on div "Select a reason" at bounding box center [288, 142] width 235 height 9
click at [230, 176] on button "Save" at bounding box center [199, 173] width 66 height 26
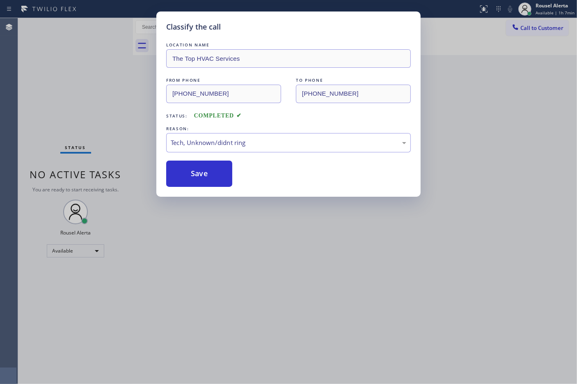
click at [293, 253] on div "Classify the call LOCATION NAME The Top HVAC Services FROM PHONE [PHONE_NUMBER]…" at bounding box center [288, 192] width 577 height 384
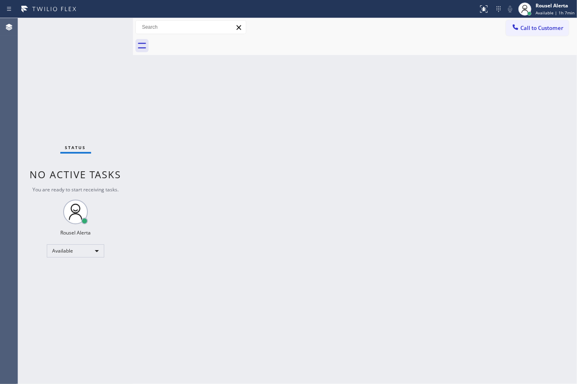
click at [96, 25] on div "Status No active tasks You are ready to start receiving tasks. Rousel Alerta Av…" at bounding box center [75, 200] width 115 height 365
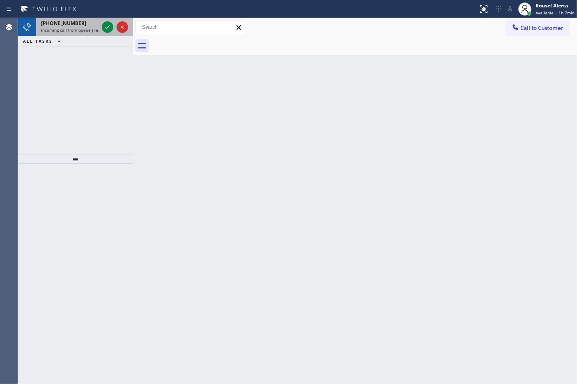
click at [89, 26] on div "[PHONE_NUMBER]" at bounding box center [69, 23] width 57 height 7
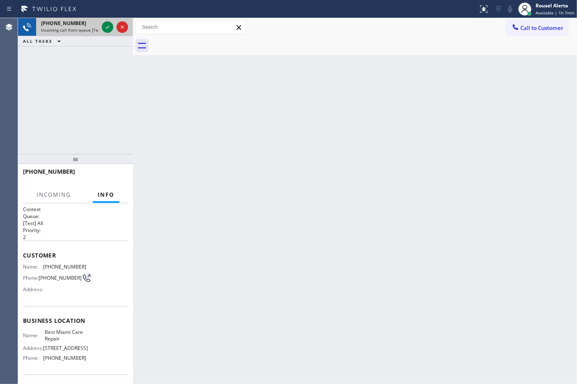
click at [101, 27] on div at bounding box center [115, 27] width 30 height 18
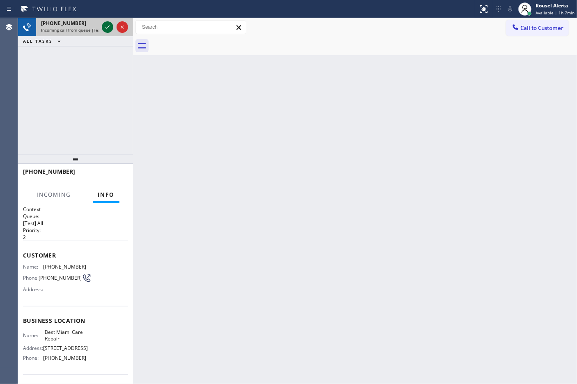
click at [104, 24] on icon at bounding box center [108, 27] width 10 height 10
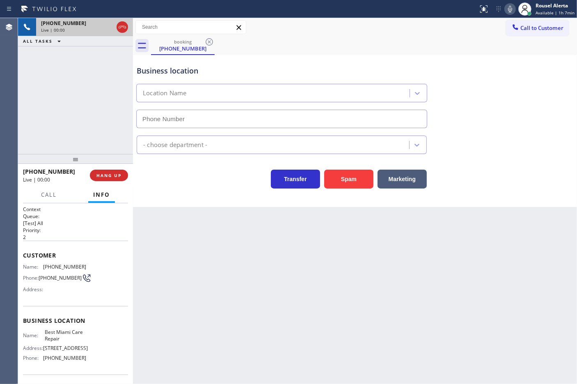
type input "[PHONE_NUMBER]"
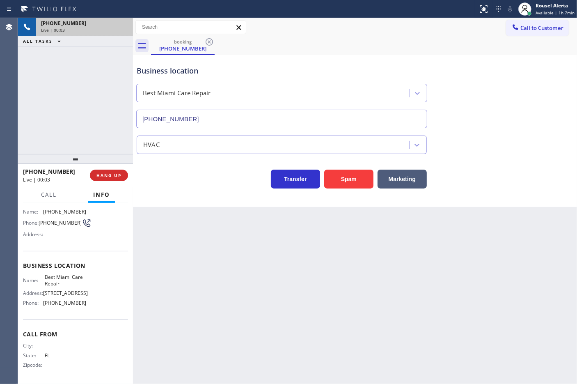
scroll to position [62, 0]
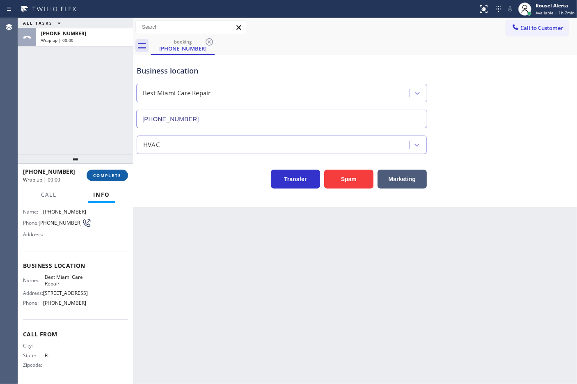
click at [112, 175] on span "COMPLETE" at bounding box center [107, 175] width 28 height 6
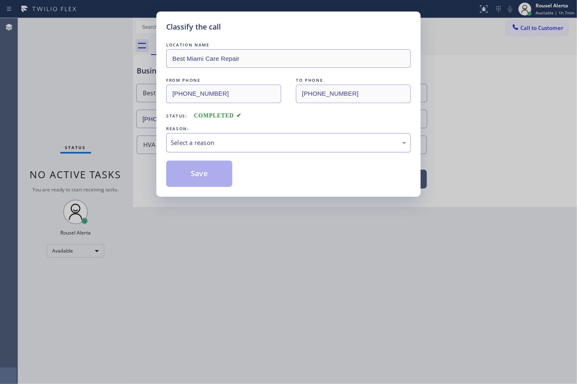
click at [263, 139] on div "Select a reason" at bounding box center [288, 142] width 235 height 9
drag, startPoint x: 223, startPoint y: 173, endPoint x: 243, endPoint y: 197, distance: 31.7
click at [222, 173] on button "Save" at bounding box center [199, 173] width 66 height 26
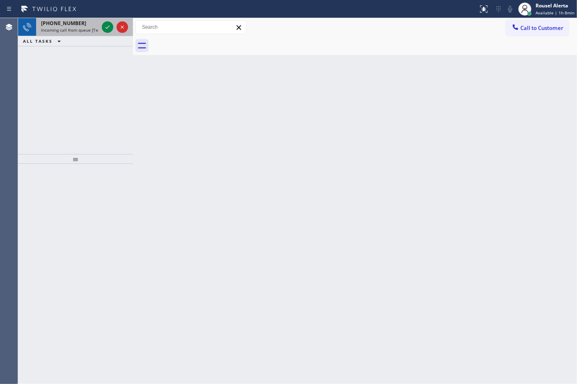
drag, startPoint x: 83, startPoint y: 29, endPoint x: 89, endPoint y: 29, distance: 5.8
click at [84, 29] on span "Incoming call from queue [Test] All" at bounding box center [75, 30] width 68 height 6
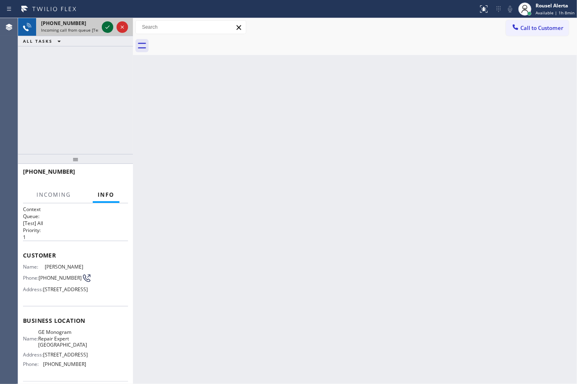
click at [108, 27] on icon at bounding box center [107, 26] width 4 height 3
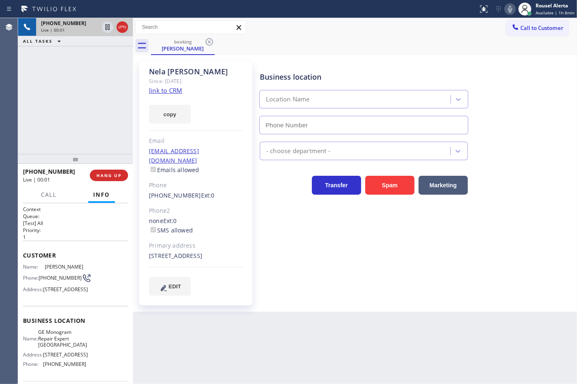
type input "[PHONE_NUMBER]"
click at [161, 93] on link "link to CRM" at bounding box center [165, 90] width 33 height 8
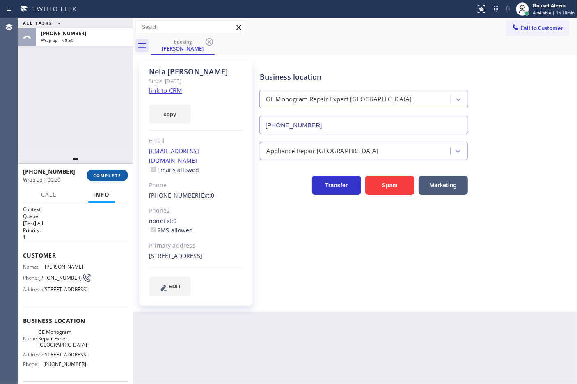
click at [107, 180] on button "COMPLETE" at bounding box center [107, 174] width 41 height 11
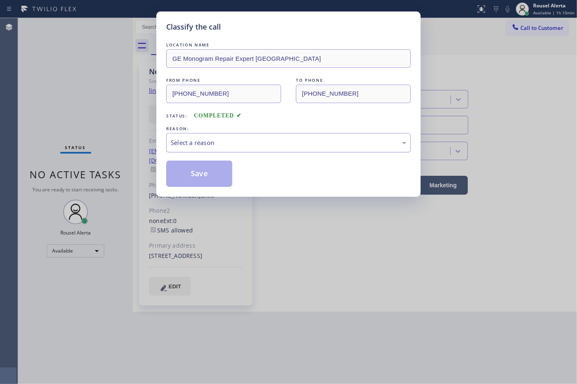
click at [305, 145] on div "Select a reason" at bounding box center [288, 142] width 235 height 9
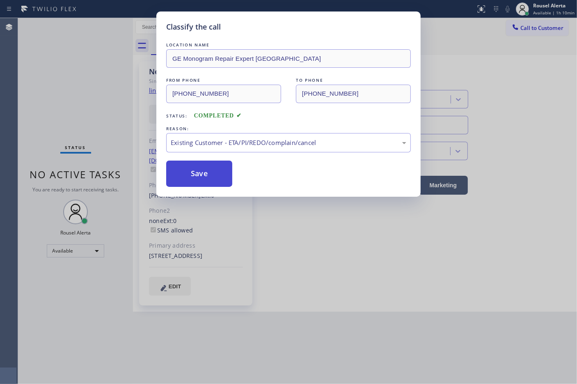
click at [212, 180] on button "Save" at bounding box center [199, 173] width 66 height 26
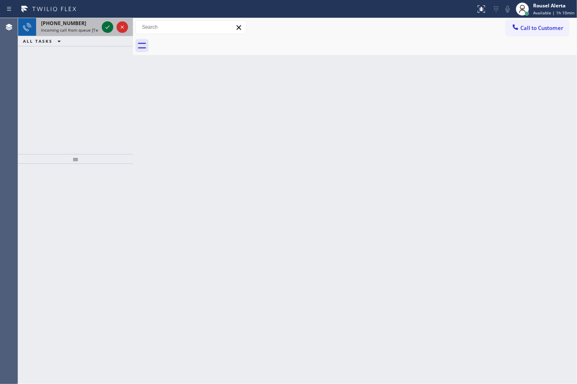
click at [93, 25] on div "[PHONE_NUMBER]" at bounding box center [69, 23] width 57 height 7
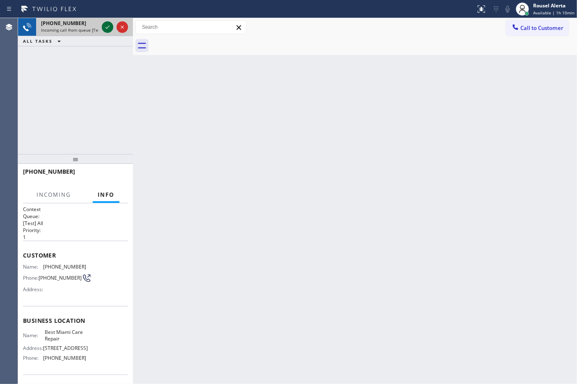
click at [107, 28] on icon at bounding box center [108, 27] width 10 height 10
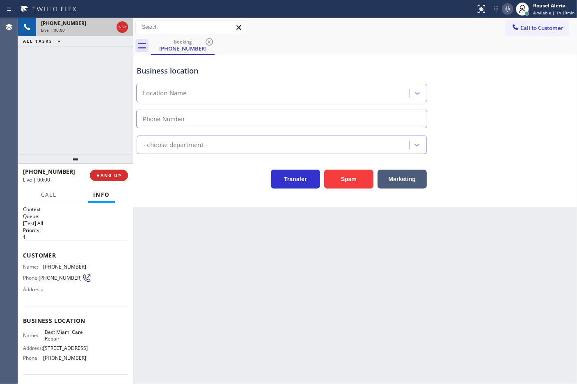
type input "[PHONE_NUMBER]"
drag, startPoint x: 128, startPoint y: 254, endPoint x: 127, endPoint y: 289, distance: 34.9
click at [127, 289] on div "Context Queue: [Test] All Priority: 1 Customer Name: [PHONE_NUMBER] Phone: [PHO…" at bounding box center [75, 293] width 115 height 181
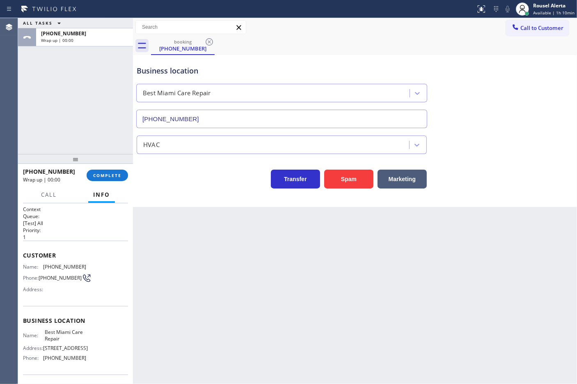
click at [101, 167] on div "[PHONE_NUMBER] Wrap up | 00:00 COMPLETE" at bounding box center [75, 174] width 105 height 21
click at [102, 173] on span "COMPLETE" at bounding box center [107, 175] width 28 height 6
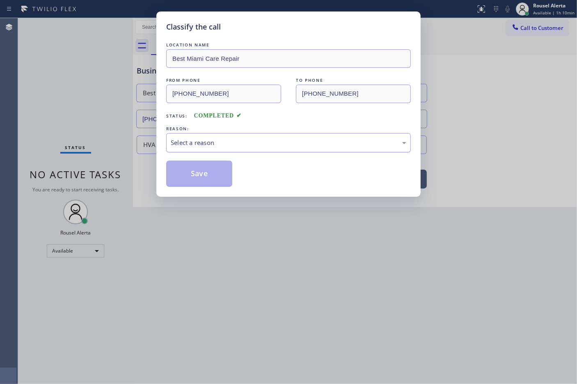
click at [197, 148] on div "Select a reason" at bounding box center [288, 142] width 244 height 19
click at [204, 173] on button "Save" at bounding box center [199, 173] width 66 height 26
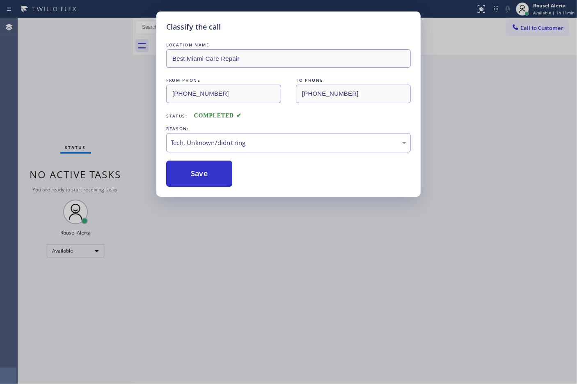
click at [266, 244] on div "Classify the call LOCATION NAME Best Miami Care Repair FROM PHONE [PHONE_NUMBER…" at bounding box center [288, 192] width 577 height 384
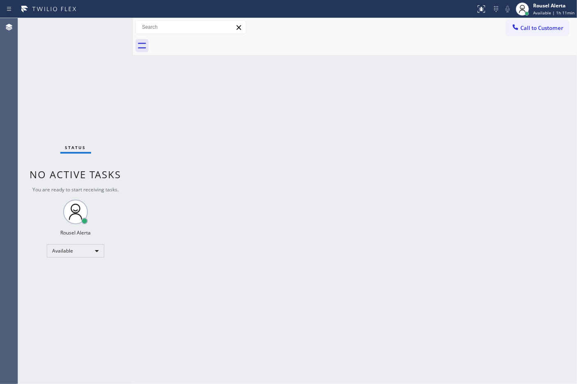
click at [64, 33] on div "Status No active tasks You are ready to start receiving tasks. Rousel Alerta Av…" at bounding box center [75, 200] width 115 height 365
click at [169, 133] on div "Back to Dashboard Change Sender ID Customers Technicians Select a contact Outbo…" at bounding box center [355, 200] width 444 height 365
click at [77, 36] on div "Status No active tasks You are ready to start receiving tasks. Rousel Alerta Av…" at bounding box center [75, 200] width 115 height 365
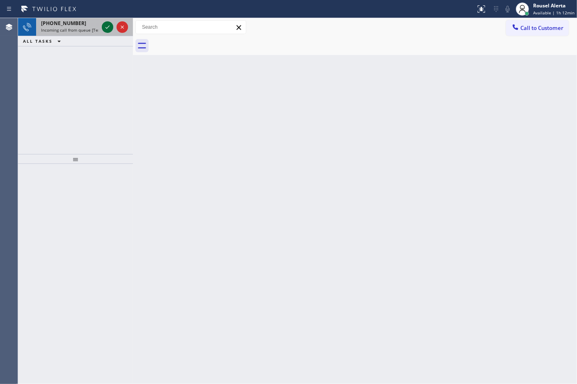
drag, startPoint x: 75, startPoint y: 31, endPoint x: 101, endPoint y: 30, distance: 26.3
click at [76, 31] on span "Incoming call from queue [Test] All" at bounding box center [75, 30] width 68 height 6
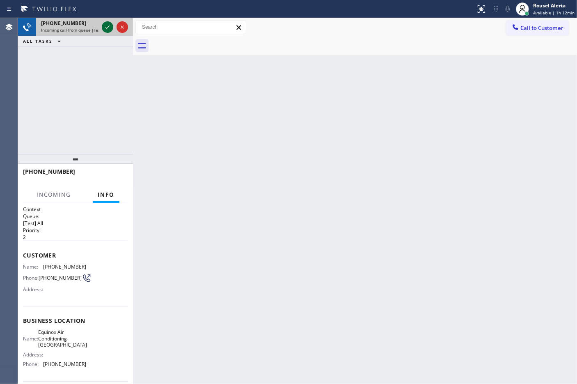
click at [110, 27] on icon at bounding box center [108, 27] width 10 height 10
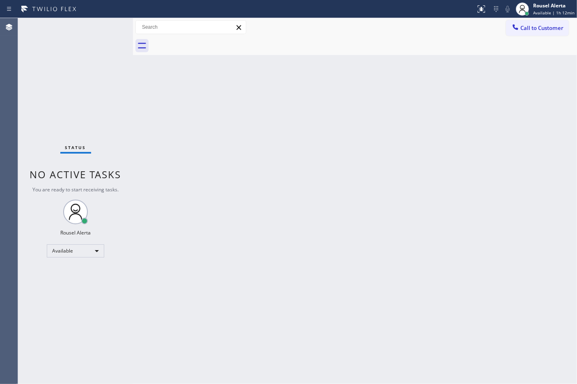
click at [87, 39] on div "Status No active tasks You are ready to start receiving tasks. Rousel Alerta Av…" at bounding box center [75, 200] width 115 height 365
click at [291, 212] on div "Back to Dashboard Change Sender ID Customers Technicians Select a contact Outbo…" at bounding box center [355, 200] width 444 height 365
click at [97, 53] on div "Status No active tasks You are ready to start receiving tasks. Rousel Alerta Av…" at bounding box center [75, 200] width 115 height 365
click at [204, 210] on div "Back to Dashboard Change Sender ID Customers Technicians Select a contact Outbo…" at bounding box center [355, 200] width 444 height 365
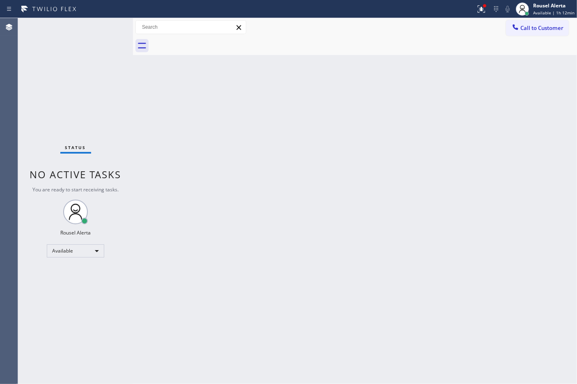
click at [204, 210] on div "Back to Dashboard Change Sender ID Customers Technicians Select a contact Outbo…" at bounding box center [355, 200] width 444 height 365
click at [87, 34] on div "Status No active tasks You are ready to start receiving tasks. Rousel Alerta Av…" at bounding box center [75, 200] width 115 height 365
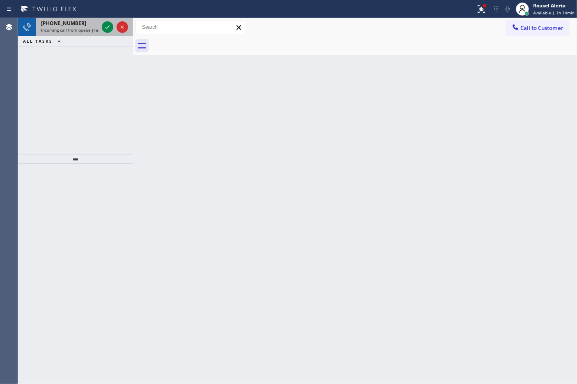
click at [91, 30] on span "Incoming call from queue [Test] All" at bounding box center [75, 30] width 68 height 6
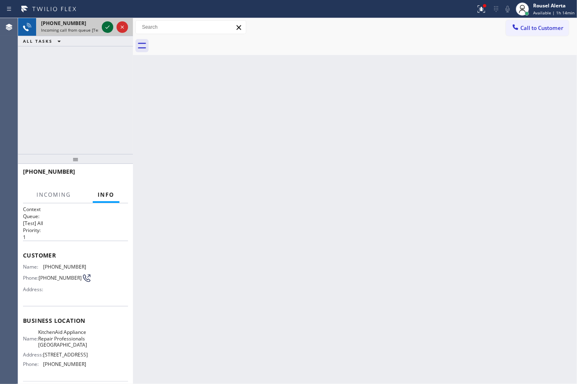
click at [105, 30] on icon at bounding box center [108, 27] width 10 height 10
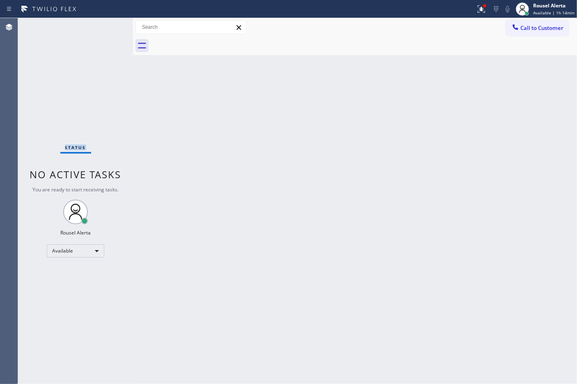
click at [106, 30] on div "Status No active tasks You are ready to start receiving tasks. Rousel Alerta Av…" at bounding box center [75, 200] width 115 height 365
click at [82, 37] on div "Status No active tasks You are ready to start receiving tasks. Rousel Alerta Av…" at bounding box center [75, 200] width 115 height 365
click at [201, 180] on div "Back to Dashboard Change Sender ID Customers Technicians Select a contact Outbo…" at bounding box center [355, 200] width 444 height 365
click at [84, 56] on div "Status No active tasks You are ready to start receiving tasks. Rousel Alerta Av…" at bounding box center [75, 200] width 115 height 365
click at [89, 37] on div "Status No active tasks You are ready to start receiving tasks. Rousel Alerta Av…" at bounding box center [75, 200] width 115 height 365
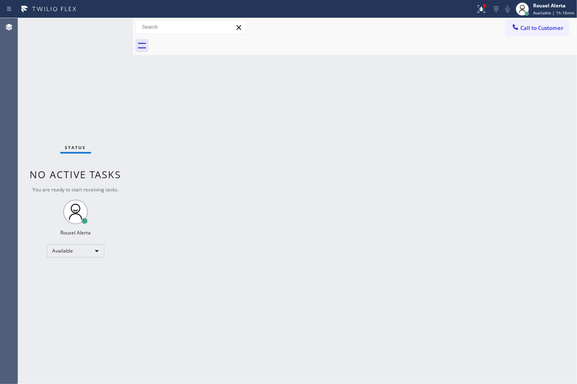
click at [95, 24] on div "Status No active tasks You are ready to start receiving tasks. Rousel Alerta Av…" at bounding box center [75, 200] width 115 height 365
click at [154, 132] on div "Back to Dashboard Change Sender ID Customers Technicians Select a contact Outbo…" at bounding box center [355, 200] width 444 height 365
click at [273, 282] on div "Back to Dashboard Change Sender ID Customers Technicians Select a contact Outbo…" at bounding box center [355, 200] width 444 height 365
click at [273, 280] on div "Back to Dashboard Change Sender ID Customers Technicians Select a contact Outbo…" at bounding box center [355, 200] width 444 height 365
click at [99, 31] on div "Status No active tasks You are ready to start receiving tasks. Rousel Alerta Av…" at bounding box center [75, 200] width 115 height 365
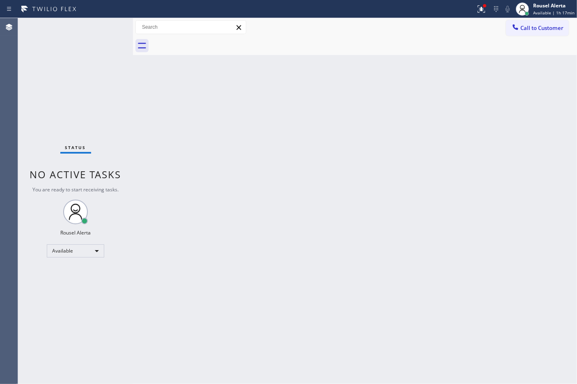
click at [99, 29] on div "Status No active tasks You are ready to start receiving tasks. Rousel Alerta Av…" at bounding box center [75, 200] width 115 height 365
click at [193, 258] on div "Back to Dashboard Change Sender ID Customers Technicians Select a contact Outbo…" at bounding box center [355, 200] width 444 height 365
click at [277, 246] on div "Back to Dashboard Change Sender ID Customers Technicians Select a contact Outbo…" at bounding box center [355, 200] width 444 height 365
click at [276, 246] on div "Back to Dashboard Change Sender ID Customers Technicians Select a contact Outbo…" at bounding box center [355, 200] width 444 height 365
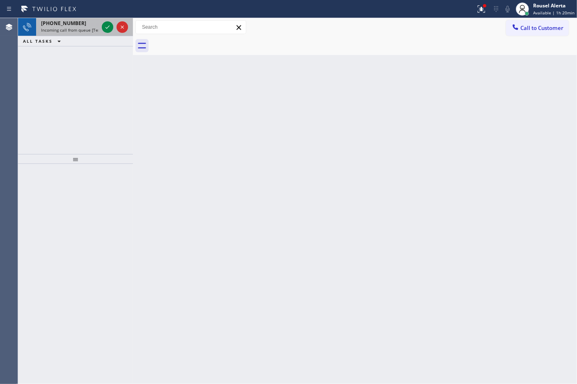
click at [91, 25] on div "[PHONE_NUMBER]" at bounding box center [69, 23] width 57 height 7
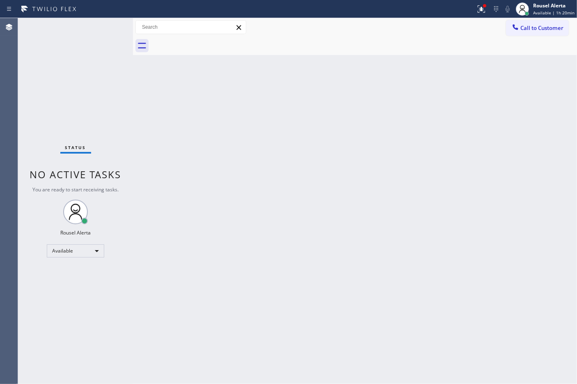
click at [82, 28] on div "Status No active tasks You are ready to start receiving tasks. Rousel Alerta Av…" at bounding box center [75, 200] width 115 height 365
click at [223, 210] on div "Back to Dashboard Change Sender ID Customers Technicians Select a contact Outbo…" at bounding box center [355, 200] width 444 height 365
click at [285, 235] on div "Back to Dashboard Change Sender ID Customers Technicians Select a contact Outbo…" at bounding box center [355, 200] width 444 height 365
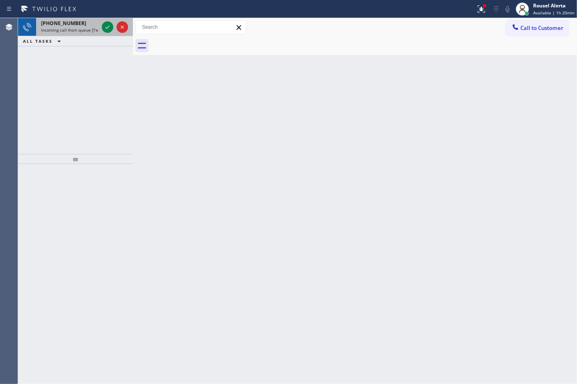
click at [76, 27] on span "Incoming call from queue [Test] All" at bounding box center [75, 30] width 68 height 6
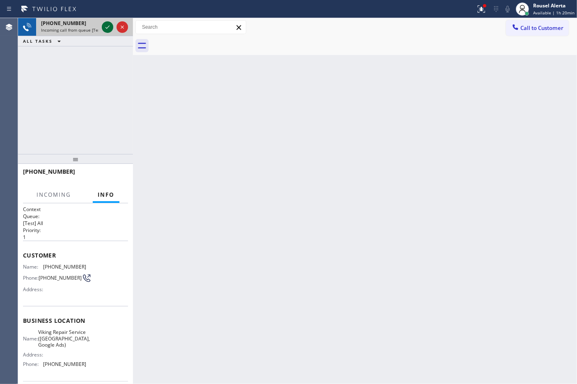
click at [107, 27] on icon at bounding box center [108, 27] width 10 height 10
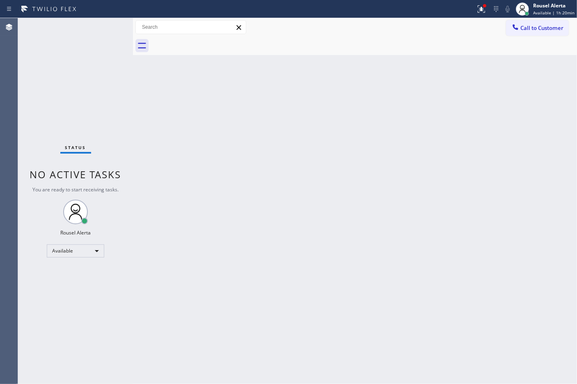
drag, startPoint x: 181, startPoint y: 115, endPoint x: 208, endPoint y: 126, distance: 29.3
click at [198, 126] on div "Back to Dashboard Change Sender ID Customers Technicians Select a contact Outbo…" at bounding box center [355, 200] width 444 height 365
click at [489, 4] on div at bounding box center [481, 9] width 18 height 10
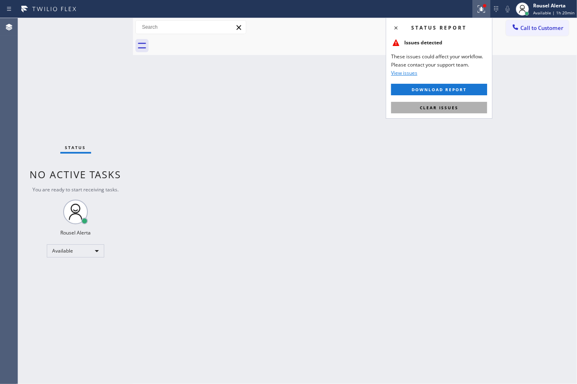
click at [445, 103] on button "Clear issues" at bounding box center [439, 107] width 96 height 11
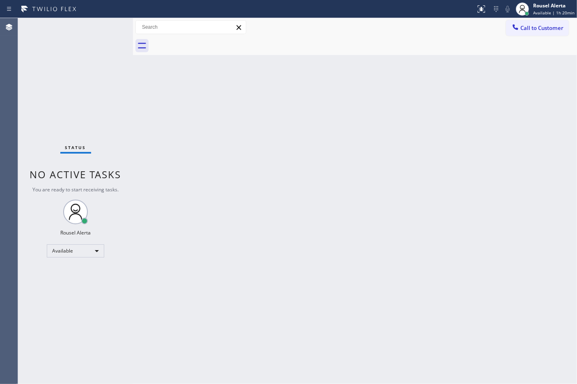
click at [450, 227] on div "Back to Dashboard Change Sender ID Customers Technicians Select a contact Outbo…" at bounding box center [355, 200] width 444 height 365
click at [73, 53] on div "Status No active tasks You are ready to start receiving tasks. Rousel Alerta Av…" at bounding box center [75, 200] width 115 height 365
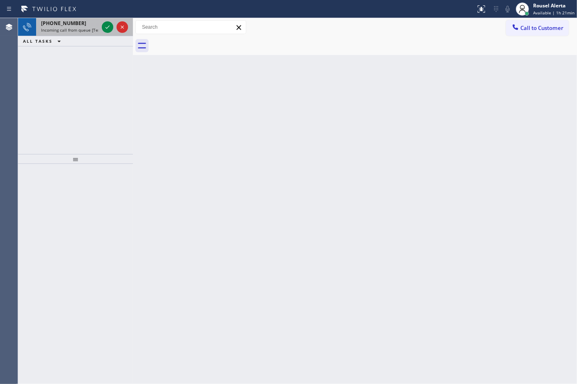
click at [87, 30] on span "Incoming call from queue [Test] All" at bounding box center [75, 30] width 68 height 6
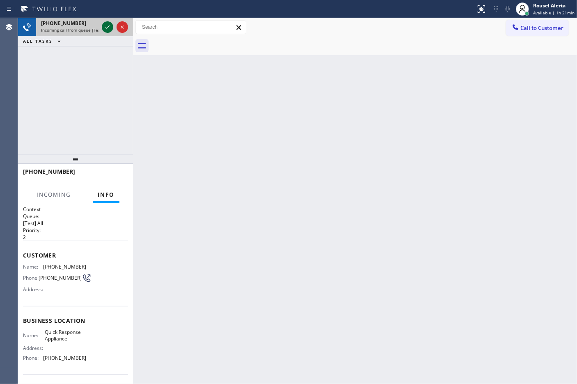
click at [102, 24] on div at bounding box center [107, 27] width 11 height 10
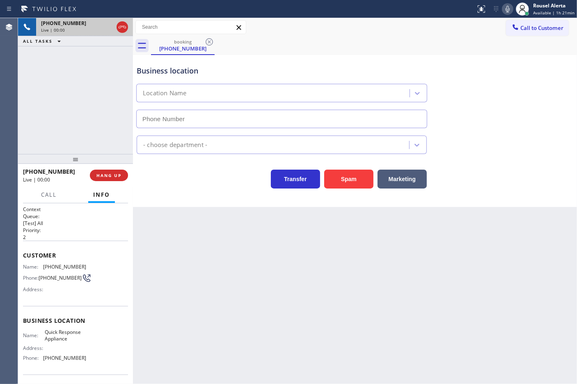
type input "[PHONE_NUMBER]"
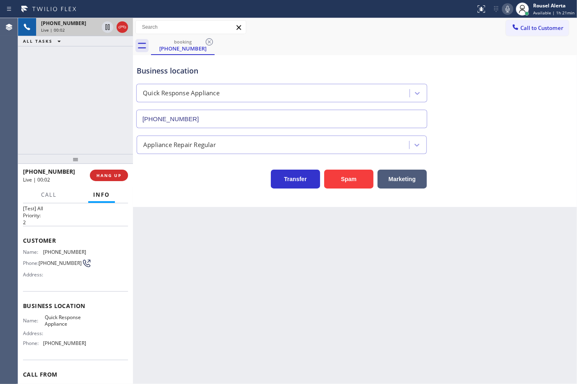
scroll to position [1, 0]
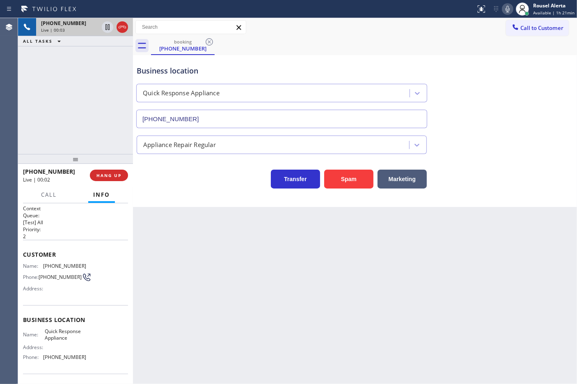
click at [189, 258] on div "Back to Dashboard Change Sender ID Customers Technicians Select a contact Outbo…" at bounding box center [355, 200] width 444 height 365
drag, startPoint x: 98, startPoint y: 64, endPoint x: 103, endPoint y: 78, distance: 14.5
click at [98, 64] on div "[PHONE_NUMBER] Live | 00:06 ALL TASKS ALL TASKS ACTIVE TASKS TASKS IN WRAP UP" at bounding box center [75, 86] width 115 height 136
click at [115, 176] on span "HANG UP" at bounding box center [108, 175] width 25 height 6
click at [116, 177] on span "HANG UP" at bounding box center [108, 175] width 25 height 6
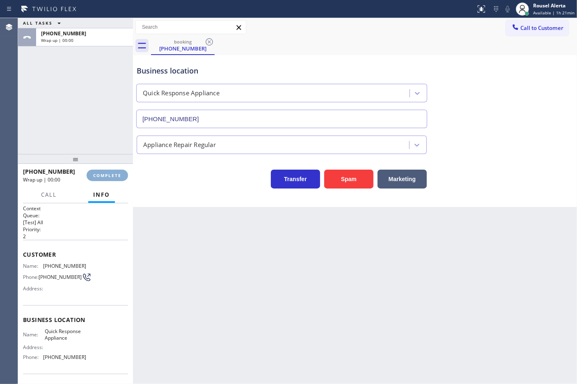
click at [116, 177] on span "COMPLETE" at bounding box center [107, 175] width 28 height 6
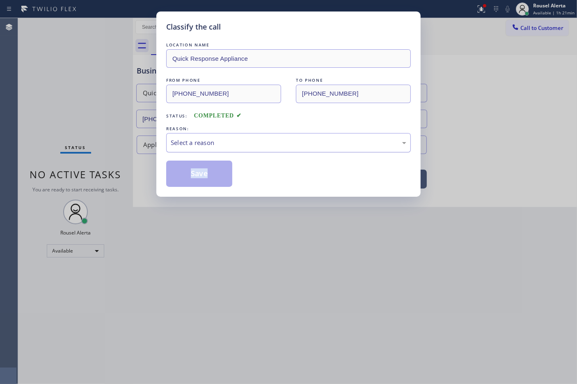
click at [222, 142] on div "Select a reason" at bounding box center [288, 142] width 235 height 9
click at [205, 176] on button "Save" at bounding box center [199, 173] width 66 height 26
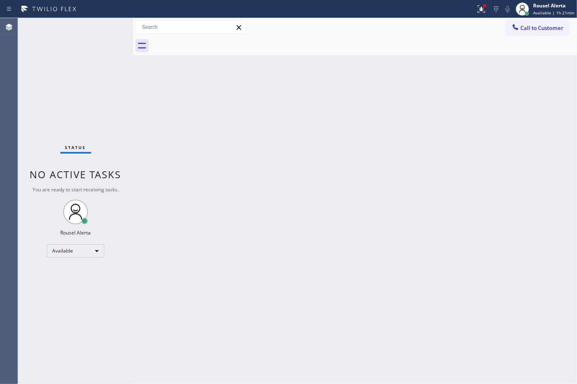
click at [98, 21] on div "Status No active tasks You are ready to start receiving tasks. Rousel Alerta Av…" at bounding box center [75, 200] width 115 height 365
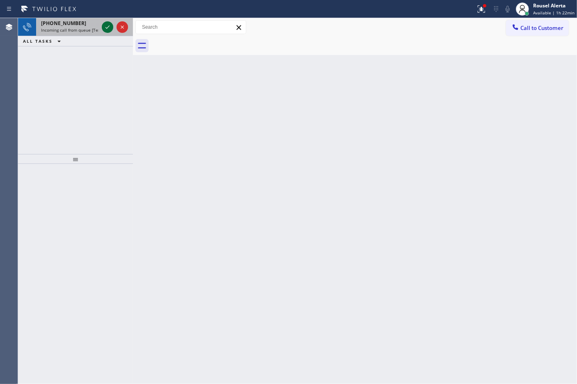
click at [105, 32] on button at bounding box center [107, 26] width 11 height 11
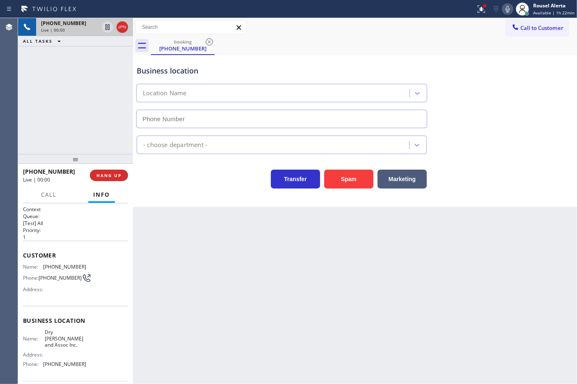
type input "[PHONE_NUMBER]"
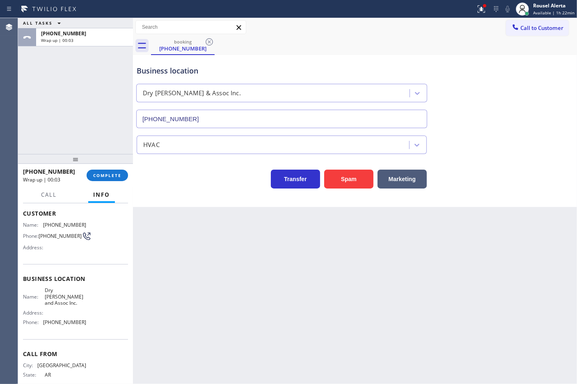
scroll to position [62, 0]
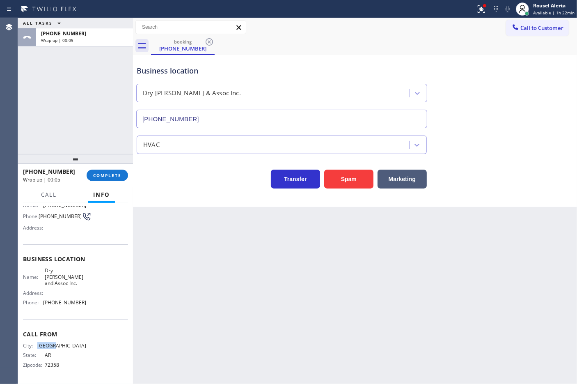
drag, startPoint x: 67, startPoint y: 345, endPoint x: 40, endPoint y: 342, distance: 27.1
click at [40, 342] on div "City: [GEOGRAPHIC_DATA]" at bounding box center [54, 345] width 63 height 6
drag, startPoint x: 85, startPoint y: 338, endPoint x: 103, endPoint y: 273, distance: 68.0
click at [87, 337] on div "Call From City: [GEOGRAPHIC_DATA]: [US_STATE] Zipcode: 72358" at bounding box center [75, 350] width 105 height 62
click at [107, 171] on button "COMPLETE" at bounding box center [107, 174] width 41 height 11
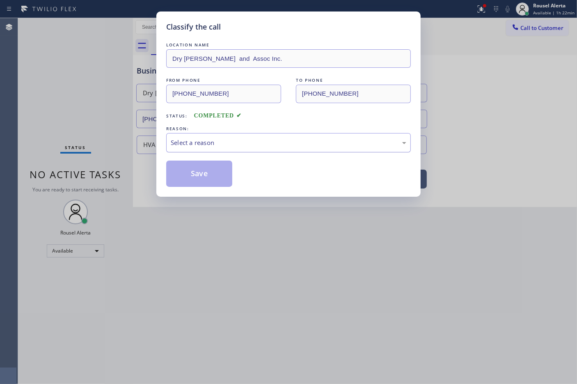
click at [194, 144] on div "Select a reason" at bounding box center [288, 142] width 235 height 9
click at [207, 177] on button "Save" at bounding box center [199, 173] width 66 height 26
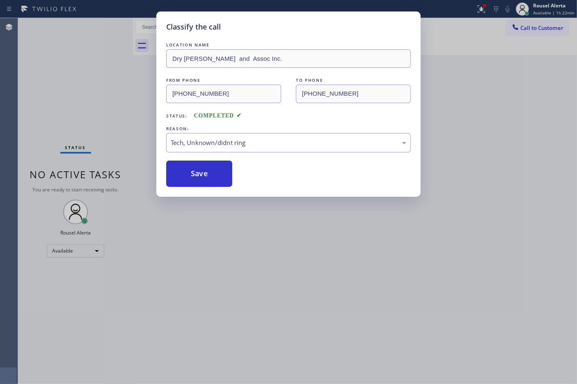
click at [261, 242] on div "Classify the call LOCATION NAME Dry [PERSON_NAME] and Assoc Inc. FROM PHONE [PH…" at bounding box center [288, 192] width 577 height 384
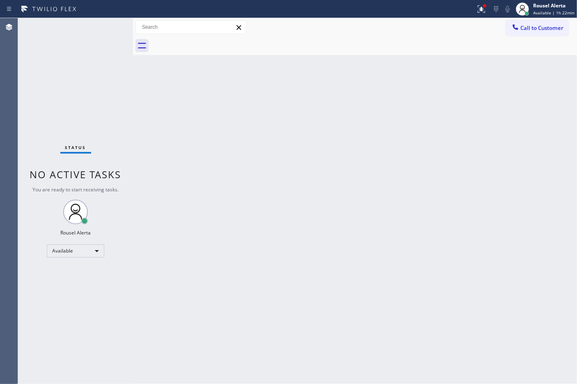
click at [94, 16] on div "Status report Issues detected These issues could affect your workflow. Please c…" at bounding box center [288, 9] width 577 height 18
click at [91, 23] on div "Status No active tasks You are ready to start receiving tasks. Rousel Alerta Av…" at bounding box center [75, 200] width 115 height 365
click at [99, 21] on div "Status No active tasks You are ready to start receiving tasks. Rousel Alerta Av…" at bounding box center [75, 200] width 115 height 365
click at [96, 27] on div "Status No active tasks You are ready to start receiving tasks. Rousel Alerta Av…" at bounding box center [75, 200] width 115 height 365
click at [172, 339] on div "Back to Dashboard Change Sender ID Customers Technicians Select a contact Outbo…" at bounding box center [355, 200] width 444 height 365
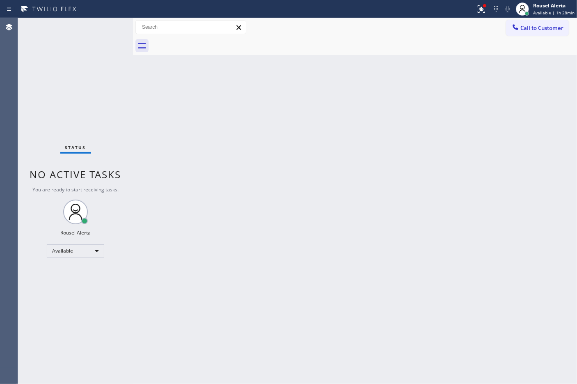
click at [111, 30] on div "Status No active tasks You are ready to start receiving tasks. Rousel Alerta Av…" at bounding box center [75, 200] width 115 height 365
click at [192, 237] on div "Back to Dashboard Change Sender ID Customers Technicians Select a contact Outbo…" at bounding box center [355, 200] width 444 height 365
click at [88, 23] on div "Status No active tasks You are ready to start receiving tasks. Rousel Alerta Av…" at bounding box center [75, 200] width 115 height 365
click at [107, 23] on div "Status No active tasks You are ready to start receiving tasks. Rousel Alerta Av…" at bounding box center [75, 200] width 115 height 365
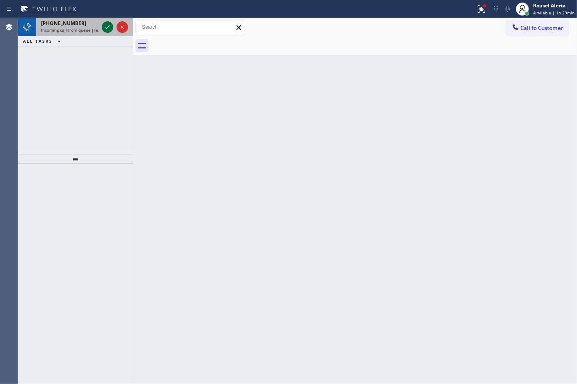
click at [106, 26] on icon at bounding box center [108, 27] width 10 height 10
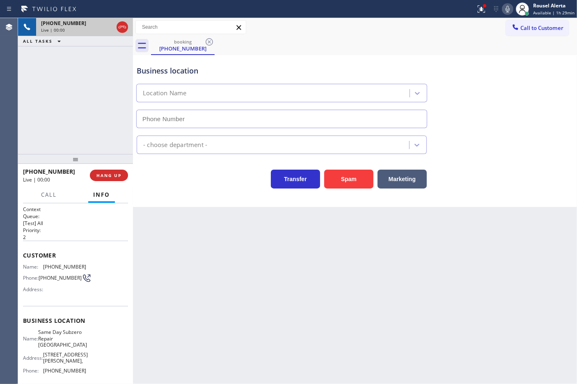
type input "[PHONE_NUMBER]"
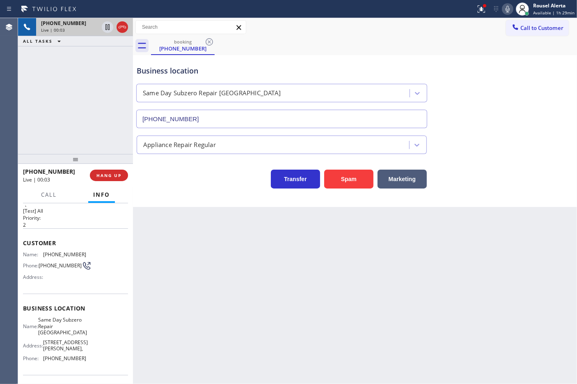
scroll to position [33, 0]
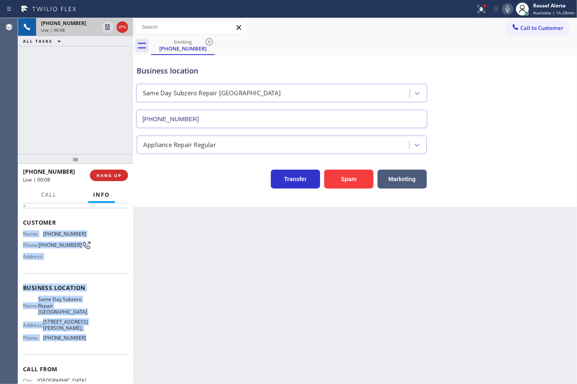
drag, startPoint x: 23, startPoint y: 233, endPoint x: 87, endPoint y: 341, distance: 126.1
click at [87, 341] on div "Context Queue: [Test] All Priority: 2 Customer Name: [PHONE_NUMBER] Phone: [PHO…" at bounding box center [75, 295] width 105 height 244
copy div "Name: [PHONE_NUMBER] Phone: [PHONE_NUMBER] Address: Business location Name: Sam…"
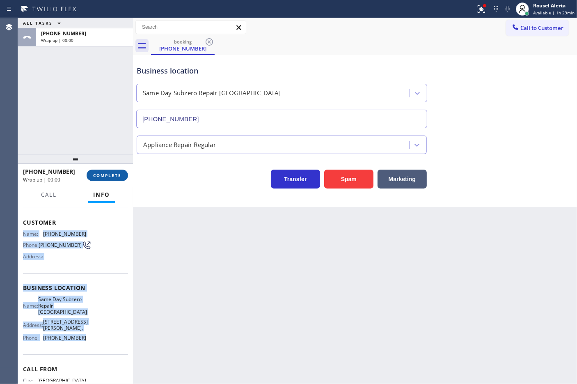
click at [114, 178] on button "COMPLETE" at bounding box center [107, 174] width 41 height 11
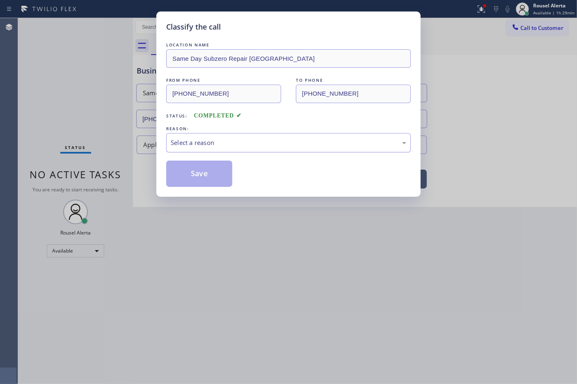
click at [253, 144] on div "Select a reason" at bounding box center [288, 142] width 235 height 9
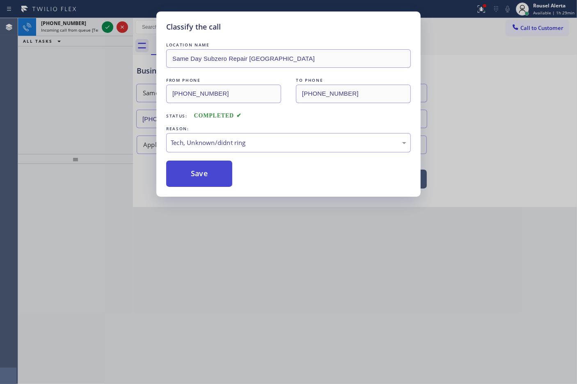
click at [206, 182] on button "Save" at bounding box center [199, 173] width 66 height 26
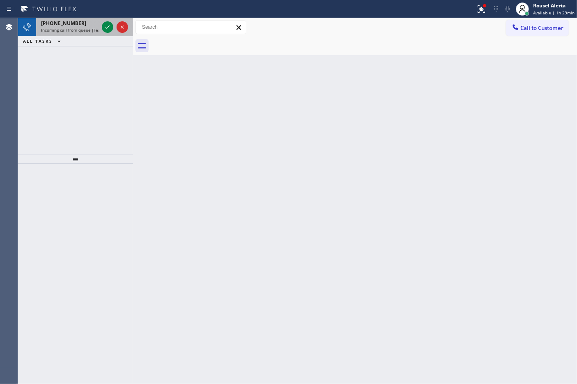
click at [88, 25] on div "[PHONE_NUMBER]" at bounding box center [69, 23] width 57 height 7
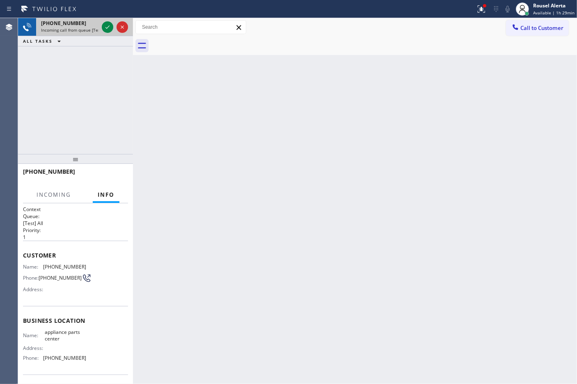
click at [89, 25] on div "[PHONE_NUMBER]" at bounding box center [69, 23] width 57 height 7
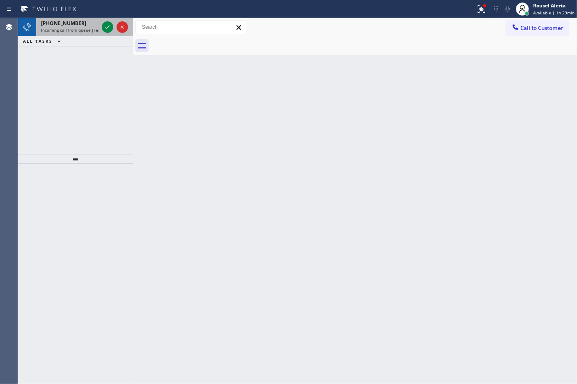
drag, startPoint x: 64, startPoint y: 23, endPoint x: 79, endPoint y: 23, distance: 14.4
click at [65, 22] on span "[PHONE_NUMBER]" at bounding box center [63, 23] width 45 height 7
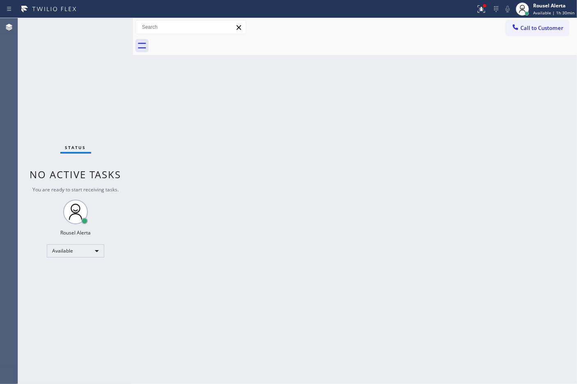
click at [91, 20] on div "Status No active tasks You are ready to start receiving tasks. Rousel Alerta Av…" at bounding box center [75, 200] width 115 height 365
click at [481, 9] on icon at bounding box center [481, 9] width 10 height 10
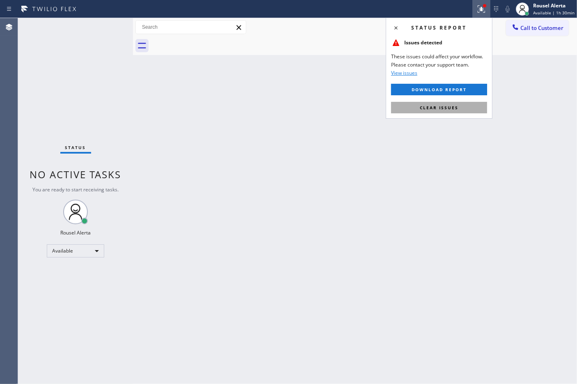
click at [444, 107] on span "Clear issues" at bounding box center [439, 108] width 39 height 6
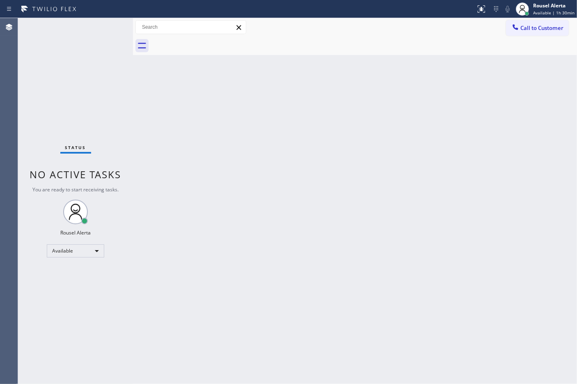
click at [57, 36] on div "Status No active tasks You are ready to start receiving tasks. Rousel Alerta Av…" at bounding box center [75, 200] width 115 height 365
drag, startPoint x: 165, startPoint y: 195, endPoint x: 269, endPoint y: 202, distance: 104.0
click at [202, 206] on div "Back to Dashboard Change Sender ID Customers Technicians Select a contact Outbo…" at bounding box center [355, 200] width 444 height 365
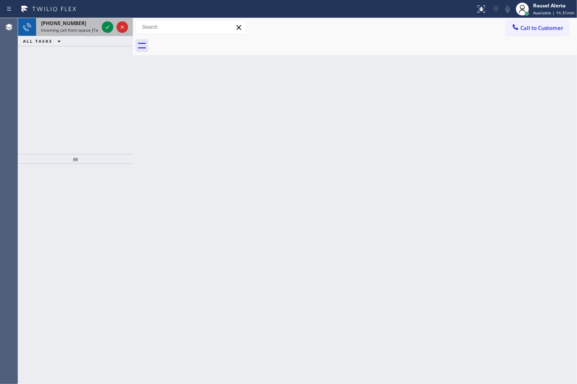
click at [86, 29] on span "Incoming call from queue [Test] All" at bounding box center [75, 30] width 68 height 6
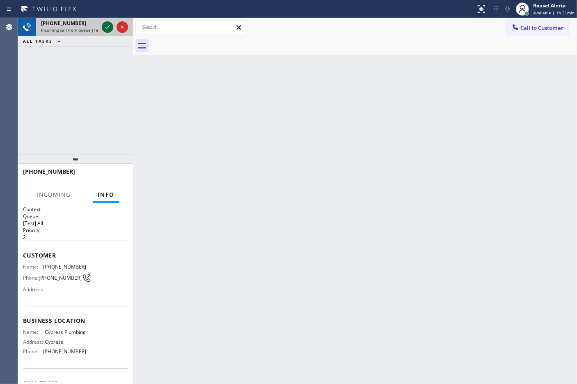
click at [107, 27] on icon at bounding box center [107, 26] width 4 height 3
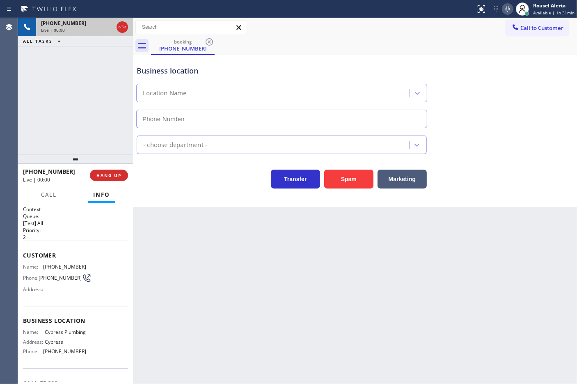
type input "[PHONE_NUMBER]"
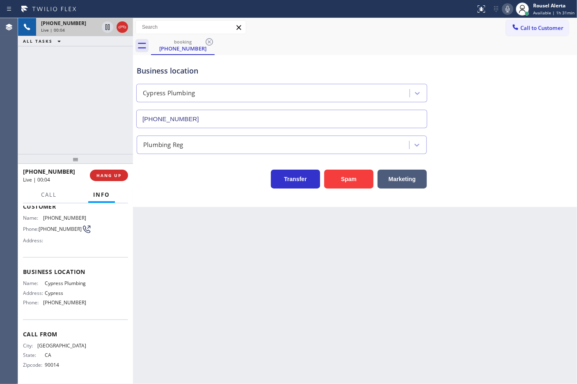
click at [185, 315] on div "Back to Dashboard Change Sender ID Customers Technicians Select a contact Outbo…" at bounding box center [355, 200] width 444 height 365
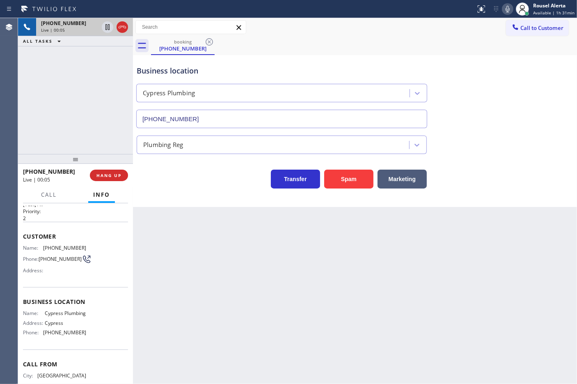
scroll to position [0, 0]
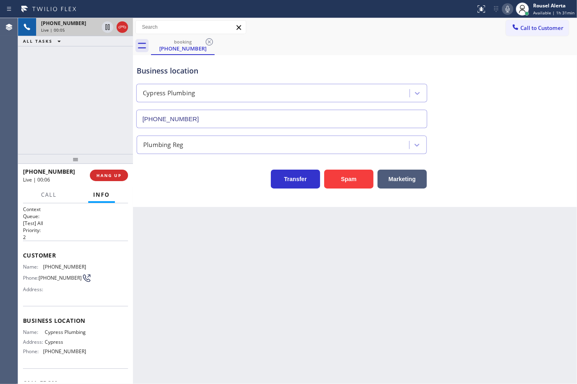
click at [175, 265] on div "Back to Dashboard Change Sender ID Customers Technicians Select a contact Outbo…" at bounding box center [355, 200] width 444 height 365
click at [111, 175] on span "HANG UP" at bounding box center [108, 175] width 25 height 6
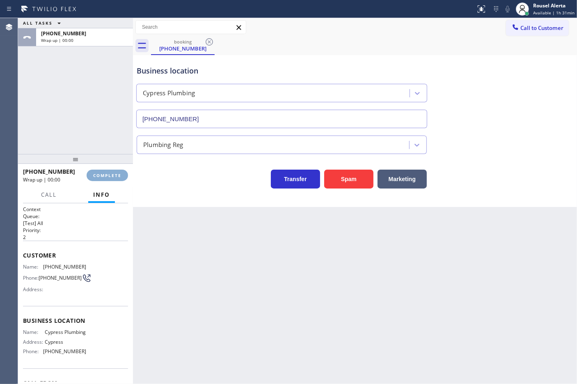
click at [112, 175] on span "COMPLETE" at bounding box center [107, 175] width 28 height 6
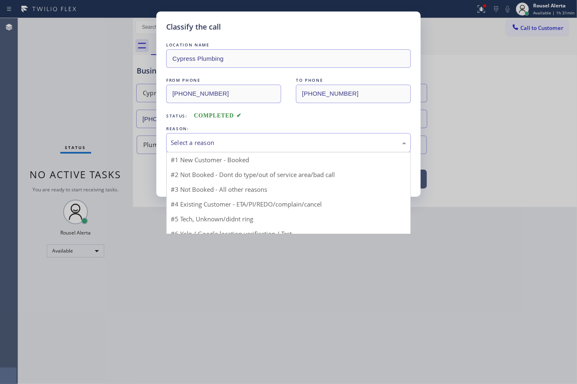
click at [205, 144] on div "Select a reason" at bounding box center [288, 142] width 235 height 9
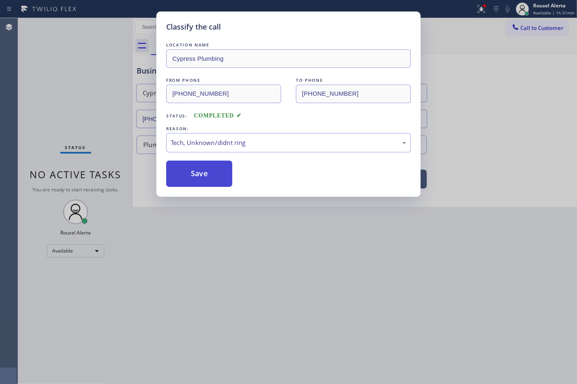
click at [207, 171] on button "Save" at bounding box center [199, 173] width 66 height 26
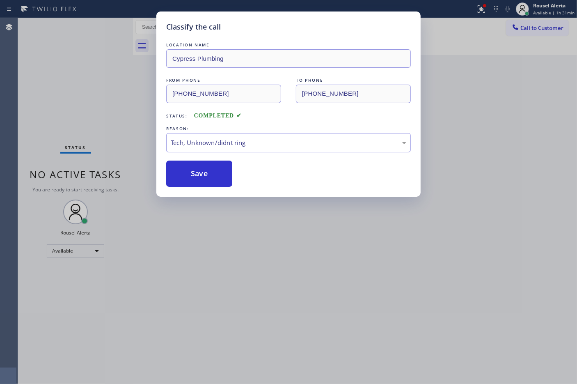
click at [265, 258] on div "Classify the call LOCATION NAME Cypress Plumbing FROM PHONE [PHONE_NUMBER] TO P…" at bounding box center [288, 192] width 577 height 384
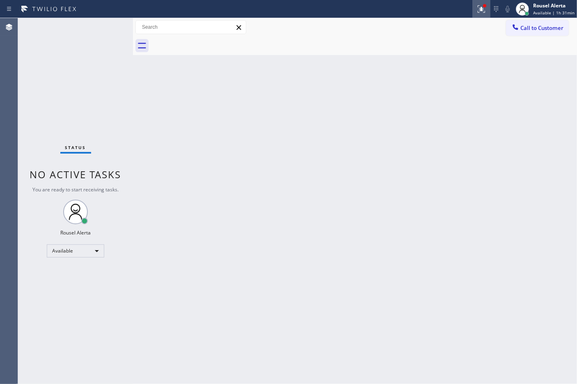
click at [482, 9] on icon at bounding box center [479, 8] width 5 height 6
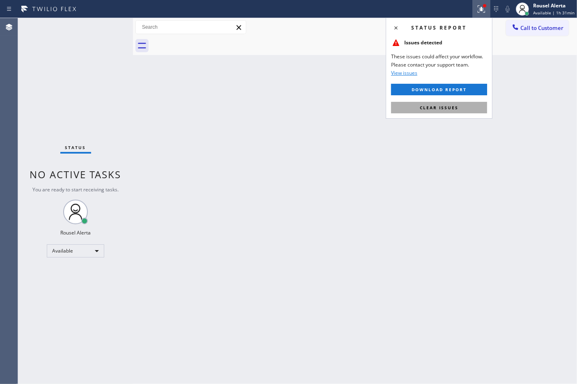
click at [468, 105] on button "Clear issues" at bounding box center [439, 107] width 96 height 11
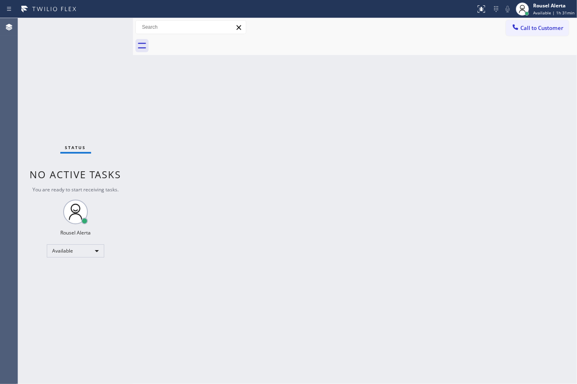
click at [466, 169] on div "Back to Dashboard Change Sender ID Customers Technicians Select a contact Outbo…" at bounding box center [355, 200] width 444 height 365
click at [97, 24] on div "Status No active tasks You are ready to start receiving tasks. Rousel Alerta Av…" at bounding box center [75, 200] width 115 height 365
click at [170, 194] on div "Back to Dashboard Change Sender ID Customers Technicians Select a contact Outbo…" at bounding box center [355, 200] width 444 height 365
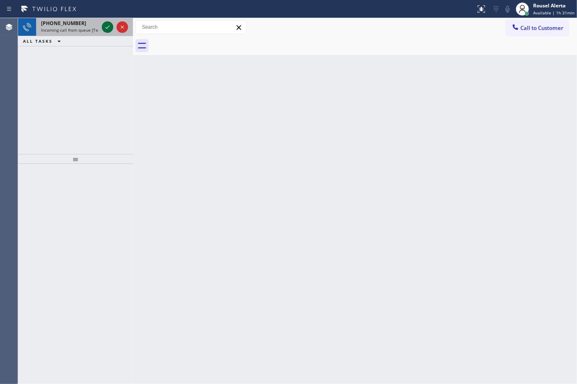
drag, startPoint x: 91, startPoint y: 30, endPoint x: 111, endPoint y: 29, distance: 20.1
click at [94, 29] on span "Incoming call from queue [Test] All" at bounding box center [75, 30] width 68 height 6
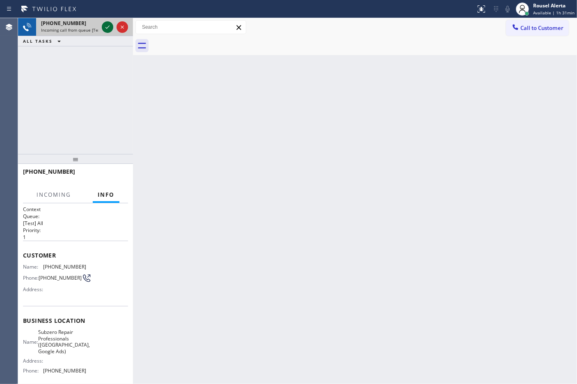
click at [105, 27] on icon at bounding box center [108, 27] width 10 height 10
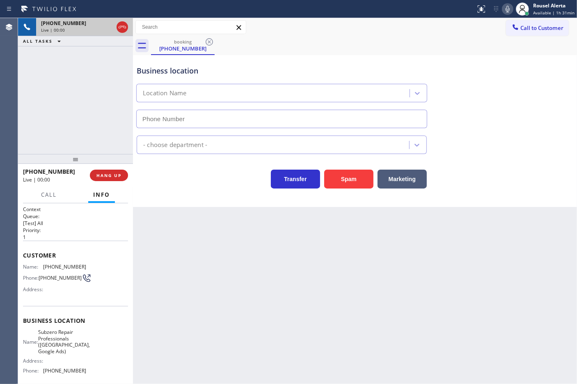
type input "[PHONE_NUMBER]"
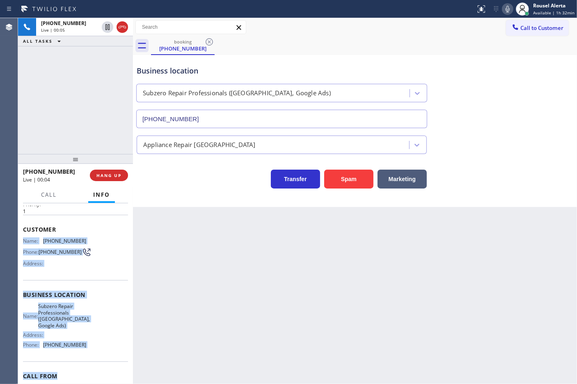
scroll to position [51, 0]
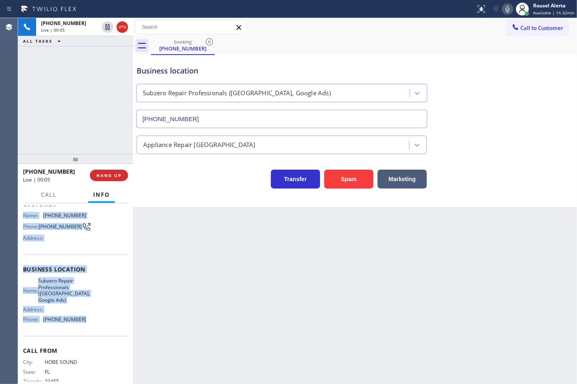
drag, startPoint x: 24, startPoint y: 263, endPoint x: 101, endPoint y: 330, distance: 102.6
click at [101, 330] on div "Context Queue: [Test] All Priority: 1 Customer Name: [PHONE_NUMBER] Phone: [PHO…" at bounding box center [75, 276] width 105 height 244
copy div "Name: [PHONE_NUMBER] Phone: [PHONE_NUMBER] Address: Business location Name: Sub…"
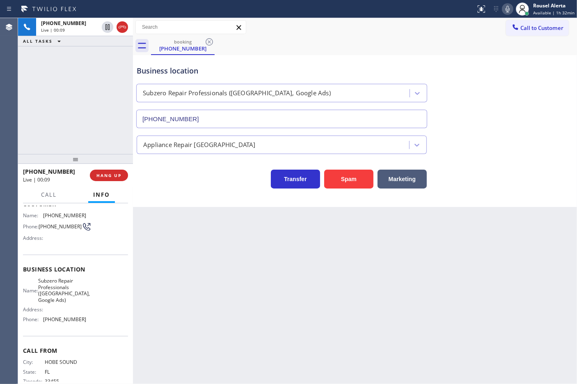
drag, startPoint x: 229, startPoint y: 298, endPoint x: 235, endPoint y: 310, distance: 13.0
click at [230, 301] on div "Back to Dashboard Change Sender ID Customers Technicians Select a contact Outbo…" at bounding box center [355, 200] width 444 height 365
click at [224, 269] on div "Back to Dashboard Change Sender ID Customers Technicians Select a contact Outbo…" at bounding box center [355, 200] width 444 height 365
drag, startPoint x: 63, startPoint y: 114, endPoint x: 206, endPoint y: 256, distance: 202.2
click at [66, 114] on div "[PHONE_NUMBER] Live | 00:32 ALL TASKS ALL TASKS ACTIVE TASKS TASKS IN WRAP UP" at bounding box center [75, 86] width 115 height 136
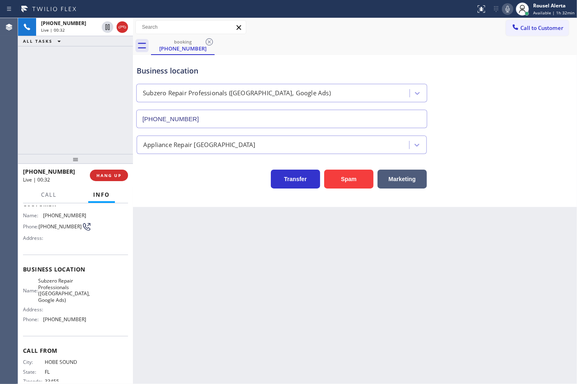
click at [230, 280] on div "Back to Dashboard Change Sender ID Customers Technicians Select a contact Outbo…" at bounding box center [355, 200] width 444 height 365
click at [105, 171] on button "HANG UP" at bounding box center [109, 174] width 38 height 11
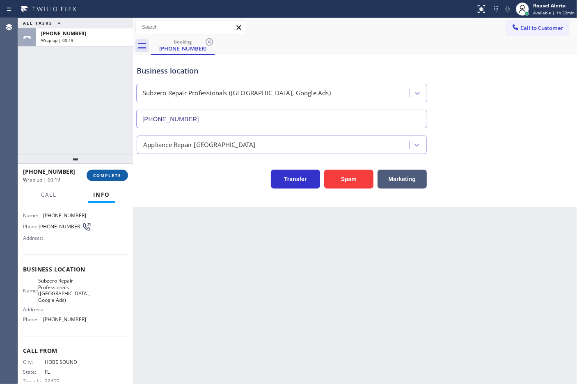
click at [110, 174] on span "COMPLETE" at bounding box center [107, 175] width 28 height 6
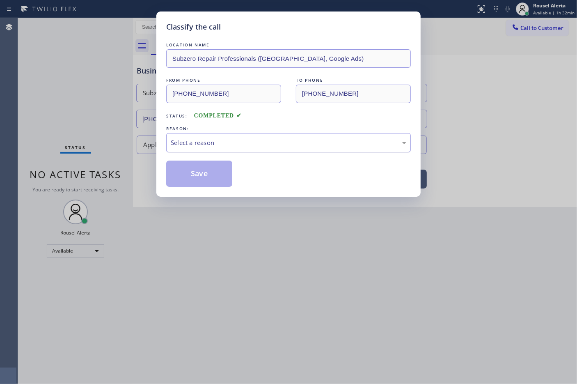
click at [258, 145] on div "Select a reason" at bounding box center [288, 142] width 235 height 9
drag, startPoint x: 226, startPoint y: 167, endPoint x: 287, endPoint y: 235, distance: 91.8
click at [225, 167] on button "Save" at bounding box center [199, 173] width 66 height 26
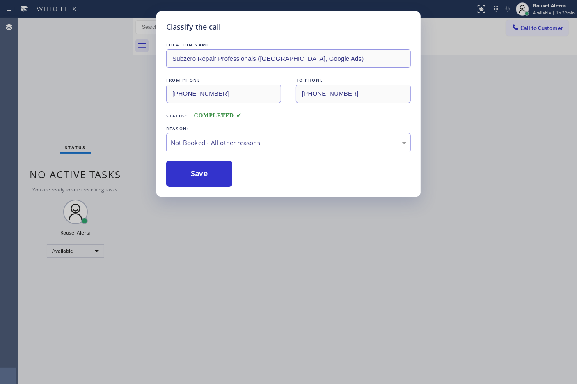
click at [329, 274] on div "Classify the call LOCATION NAME Subzero Repair Professionals ([GEOGRAPHIC_DATA]…" at bounding box center [288, 192] width 577 height 384
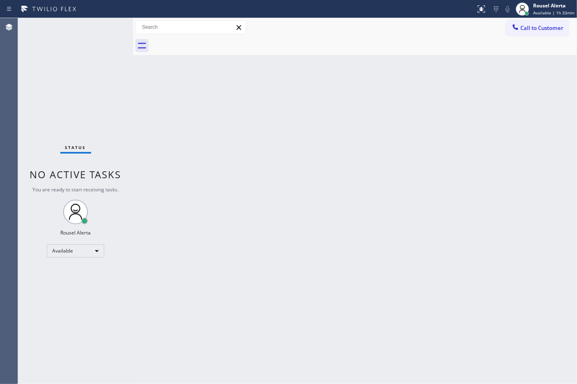
drag, startPoint x: 312, startPoint y: 136, endPoint x: 314, endPoint y: 144, distance: 8.5
click at [314, 143] on div "Back to Dashboard Change Sender ID Customers Technicians Select a contact Outbo…" at bounding box center [355, 200] width 444 height 365
click at [151, 91] on div "Back to Dashboard Change Sender ID Customers Technicians Select a contact Outbo…" at bounding box center [355, 200] width 444 height 365
click at [368, 224] on div "Back to Dashboard Change Sender ID Customers Technicians Select a contact Outbo…" at bounding box center [355, 200] width 444 height 365
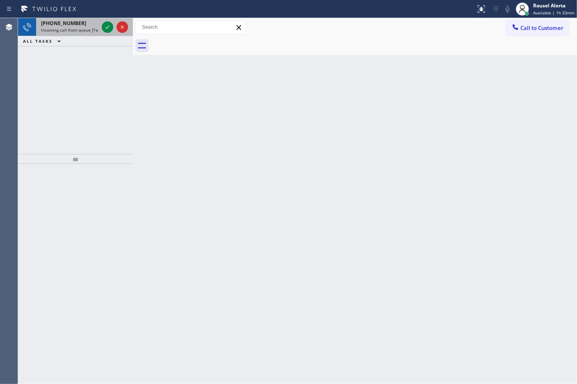
click at [92, 32] on span "Incoming call from queue [Test] All" at bounding box center [75, 30] width 68 height 6
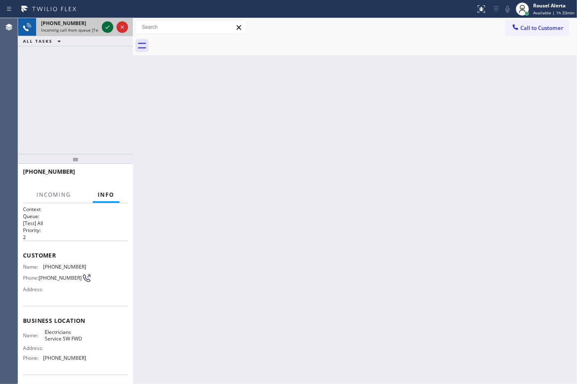
click at [104, 29] on icon at bounding box center [108, 27] width 10 height 10
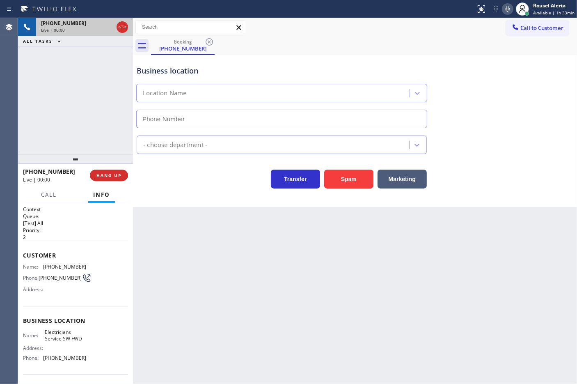
type input "[PHONE_NUMBER]"
click at [337, 178] on button "Spam" at bounding box center [348, 178] width 49 height 19
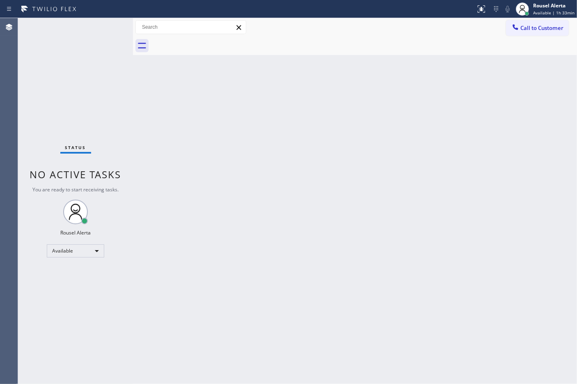
click at [308, 300] on div "Back to Dashboard Change Sender ID Customers Technicians Select a contact Outbo…" at bounding box center [355, 200] width 444 height 365
click at [321, 253] on div "Back to Dashboard Change Sender ID Customers Technicians Select a contact Outbo…" at bounding box center [355, 200] width 444 height 365
click at [267, 185] on div "Back to Dashboard Change Sender ID Customers Technicians Select a contact Outbo…" at bounding box center [355, 200] width 444 height 365
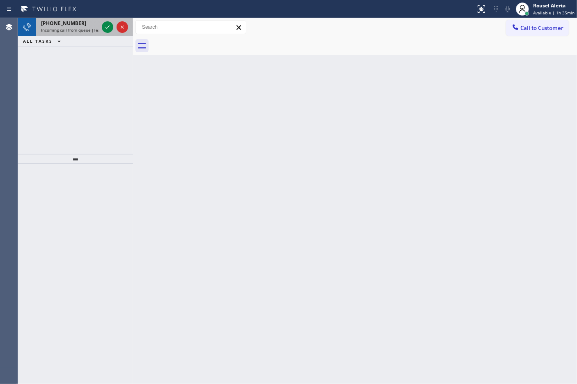
click at [72, 31] on span "Incoming call from queue [Test] All" at bounding box center [75, 30] width 68 height 6
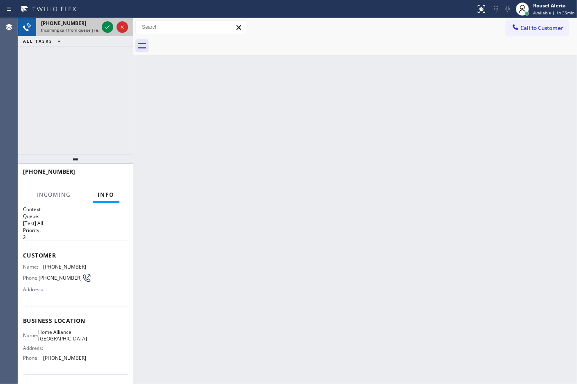
click at [103, 32] on div at bounding box center [115, 27] width 30 height 18
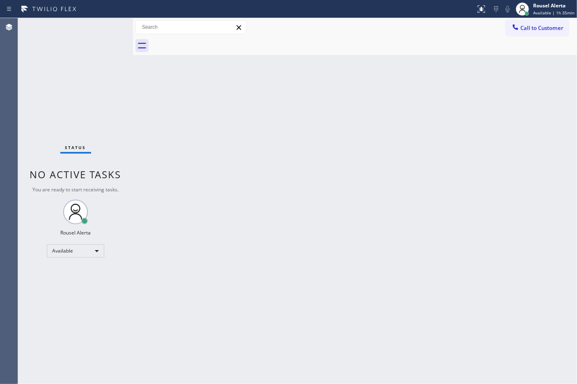
click at [89, 25] on div "Status No active tasks You are ready to start receiving tasks. Rousel Alerta Av…" at bounding box center [75, 200] width 115 height 365
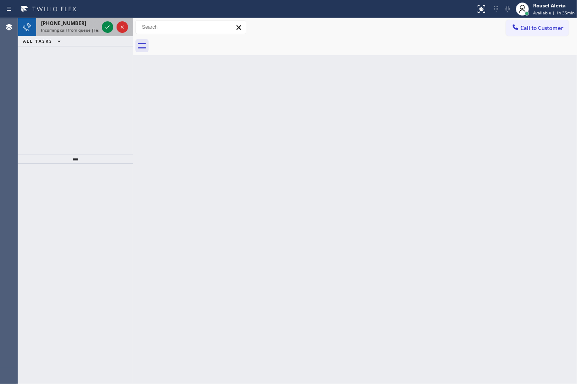
click at [85, 34] on div "[PHONE_NUMBER] Incoming call from queue [Test] All" at bounding box center [68, 27] width 64 height 18
click at [92, 27] on span "Incoming call from queue [Test] All" at bounding box center [75, 30] width 68 height 6
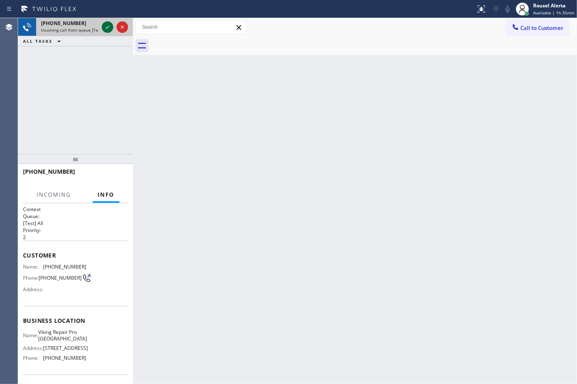
click at [103, 30] on icon at bounding box center [108, 27] width 10 height 10
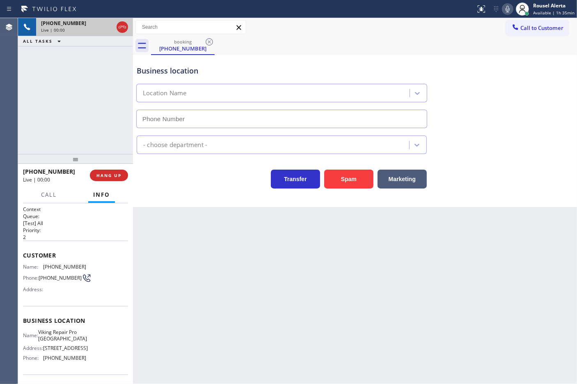
type input "[PHONE_NUMBER]"
click at [187, 251] on div "Back to Dashboard Change Sender ID Customers Technicians Select a contact Outbo…" at bounding box center [355, 200] width 444 height 365
click at [92, 175] on button "HANG UP" at bounding box center [109, 174] width 38 height 11
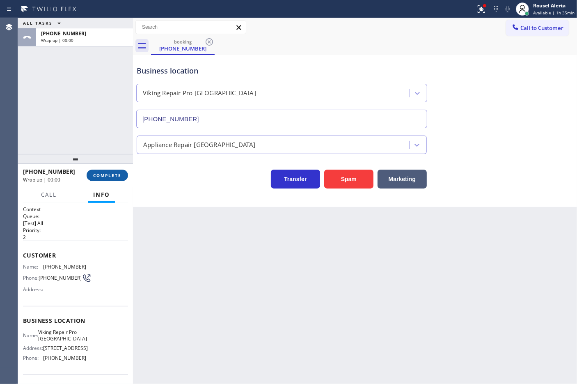
click at [93, 175] on span "COMPLETE" at bounding box center [107, 175] width 28 height 6
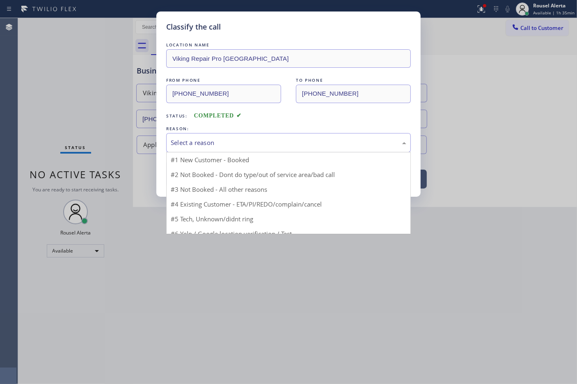
click at [188, 138] on div "Select a reason" at bounding box center [288, 142] width 235 height 9
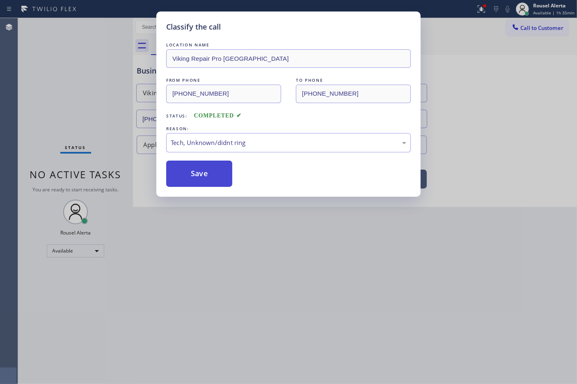
click at [192, 174] on button "Save" at bounding box center [199, 173] width 66 height 26
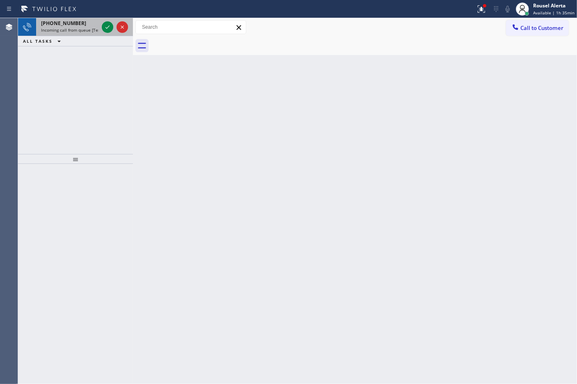
click at [91, 27] on span "Incoming call from queue [Test] All" at bounding box center [75, 30] width 68 height 6
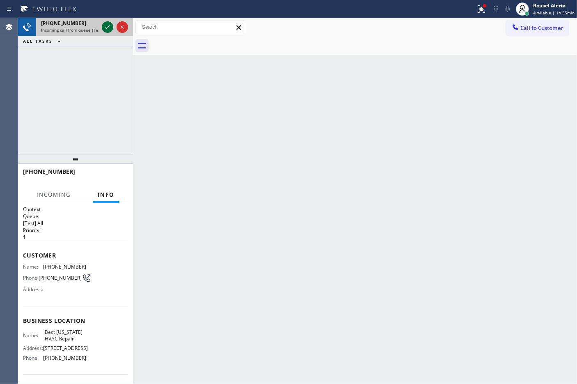
click at [107, 27] on icon at bounding box center [108, 27] width 10 height 10
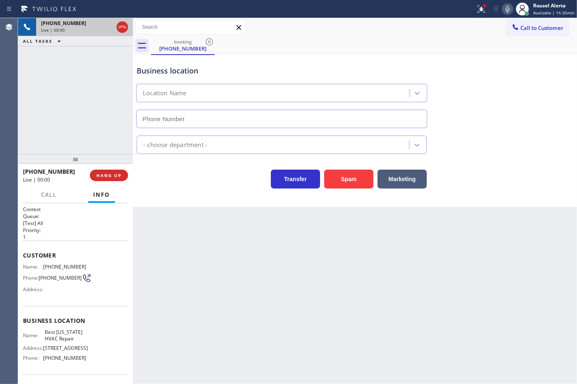
type input "[PHONE_NUMBER]"
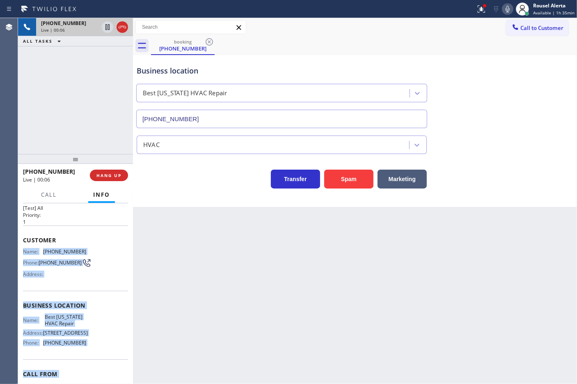
scroll to position [56, 0]
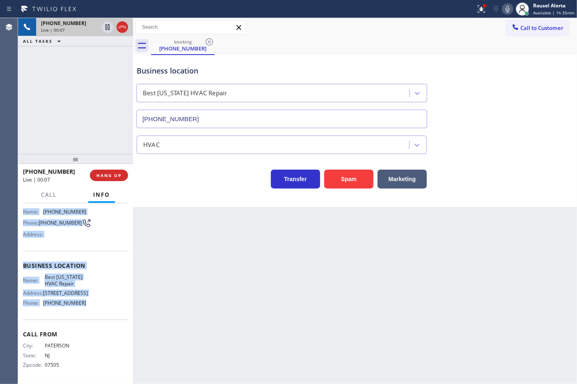
drag, startPoint x: 23, startPoint y: 265, endPoint x: 98, endPoint y: 314, distance: 89.1
click at [98, 314] on div "Context Queue: [Test] All Priority: 1 Customer Name: [PHONE_NUMBER] Phone: [PHO…" at bounding box center [75, 266] width 105 height 231
copy div "Name: [PHONE_NUMBER] Phone: [PHONE_NUMBER] Address: Business location Name: Bes…"
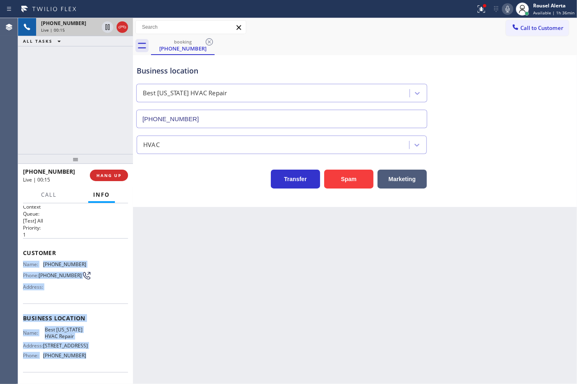
scroll to position [0, 0]
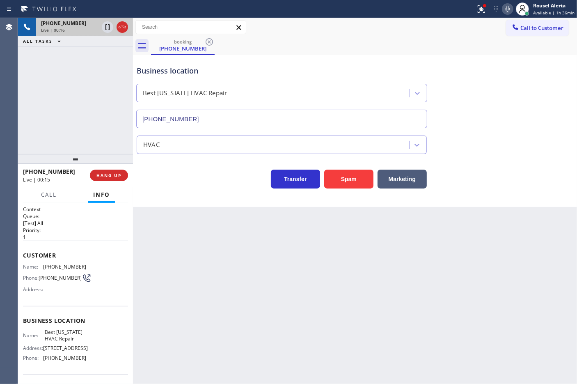
click at [230, 283] on div "Back to Dashboard Change Sender ID Customers Technicians Select a contact Outbo…" at bounding box center [355, 200] width 444 height 365
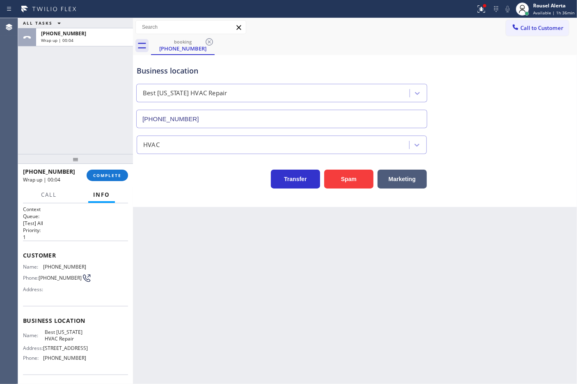
drag, startPoint x: 262, startPoint y: 218, endPoint x: 191, endPoint y: 204, distance: 71.9
click at [259, 219] on div "Back to Dashboard Change Sender ID Customers Technicians Select a contact Outbo…" at bounding box center [355, 200] width 444 height 365
click at [122, 173] on button "COMPLETE" at bounding box center [107, 174] width 41 height 11
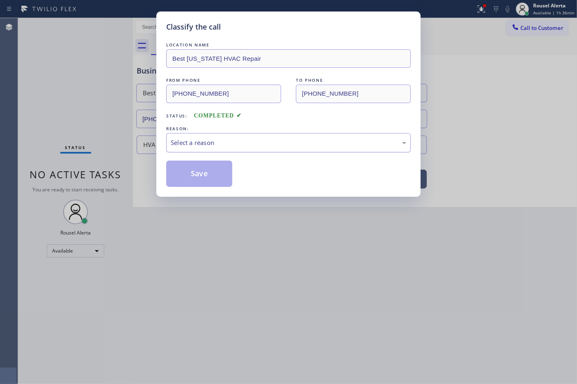
click at [223, 137] on div "Select a reason" at bounding box center [288, 142] width 244 height 19
click at [216, 175] on button "Save" at bounding box center [199, 173] width 66 height 26
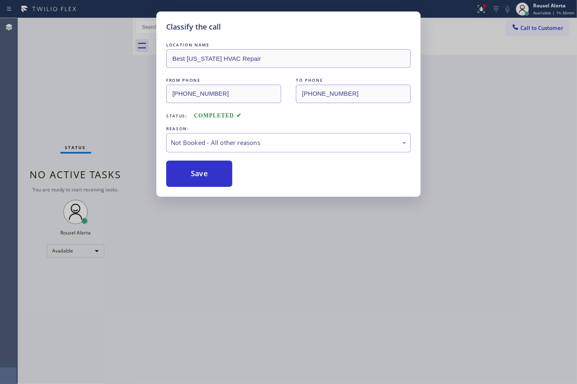
click at [334, 296] on div "Classify the call LOCATION NAME Best [US_STATE] HVAC Repair FROM PHONE [PHONE_N…" at bounding box center [288, 192] width 577 height 384
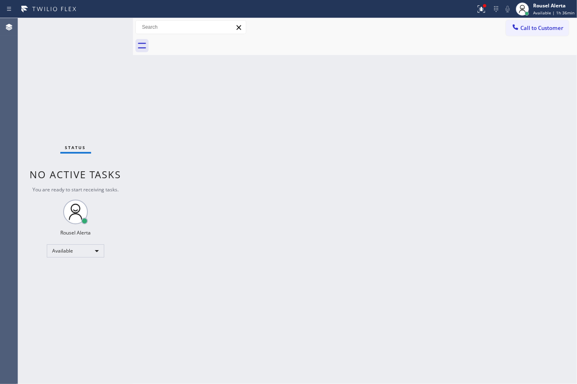
click at [81, 38] on div "Status No active tasks You are ready to start receiving tasks. Rousel Alerta Av…" at bounding box center [75, 200] width 115 height 365
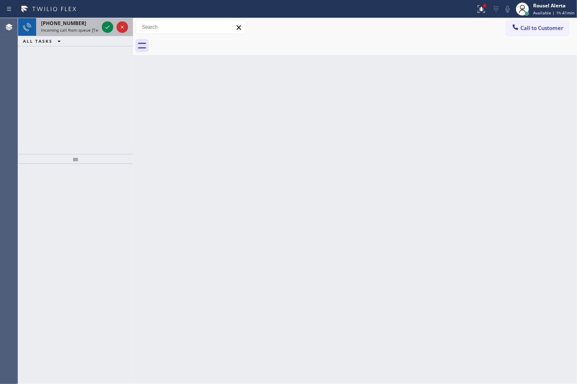
click at [87, 21] on div "[PHONE_NUMBER]" at bounding box center [69, 23] width 57 height 7
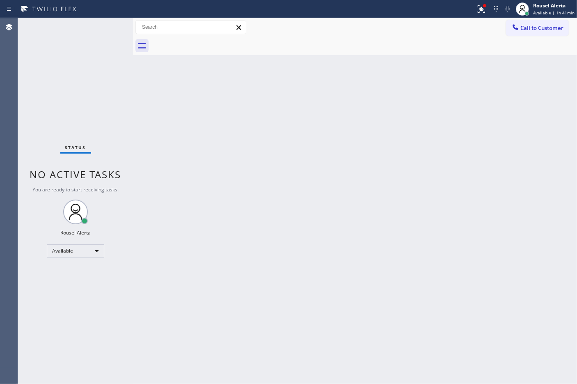
click at [245, 191] on div "Back to Dashboard Change Sender ID Customers Technicians Select a contact Outbo…" at bounding box center [355, 200] width 444 height 365
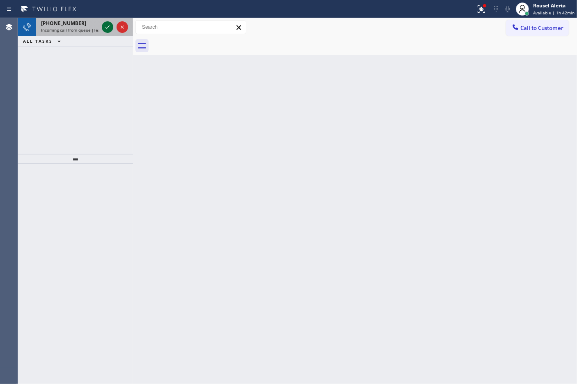
click at [103, 28] on icon at bounding box center [108, 27] width 10 height 10
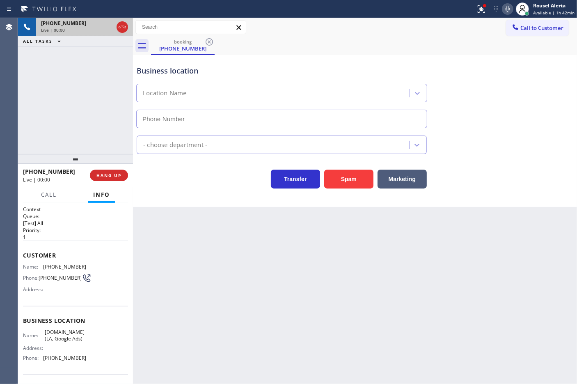
type input "[PHONE_NUMBER]"
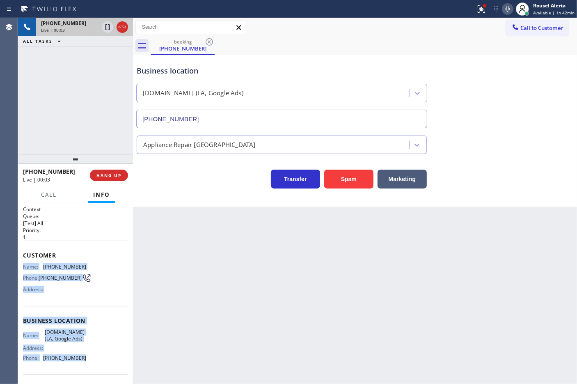
drag, startPoint x: 22, startPoint y: 265, endPoint x: 91, endPoint y: 359, distance: 116.7
click at [91, 359] on div "Context Queue: [Test] All Priority: 1 Customer Name: [PHONE_NUMBER] Phone: [PHO…" at bounding box center [75, 293] width 115 height 181
copy div "Name: [PHONE_NUMBER] Phone: [PHONE_NUMBER] Address: Business location Name: [DO…"
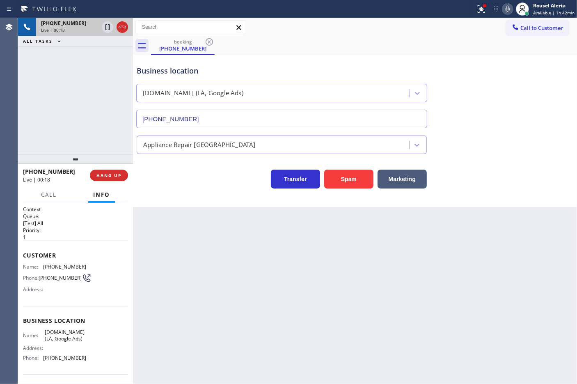
click at [201, 255] on div "Back to Dashboard Change Sender ID Customers Technicians Select a contact Outbo…" at bounding box center [355, 200] width 444 height 365
click at [114, 135] on div "[PHONE_NUMBER] Live | 00:19 ALL TASKS ALL TASKS ACTIVE TASKS TASKS IN WRAP UP" at bounding box center [75, 86] width 115 height 136
click at [196, 252] on div "Back to Dashboard Change Sender ID Customers Technicians Select a contact Outbo…" at bounding box center [355, 200] width 444 height 365
click at [98, 179] on button "HANG UP" at bounding box center [109, 174] width 38 height 11
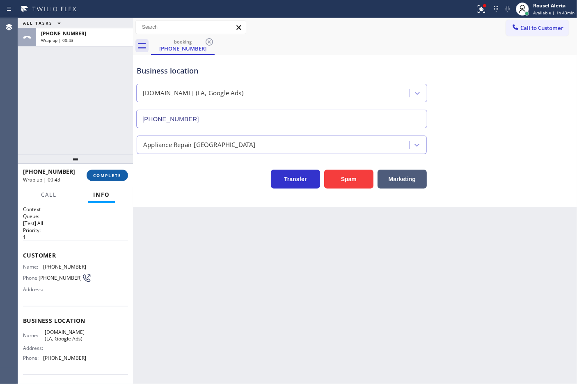
click at [100, 177] on span "COMPLETE" at bounding box center [107, 175] width 28 height 6
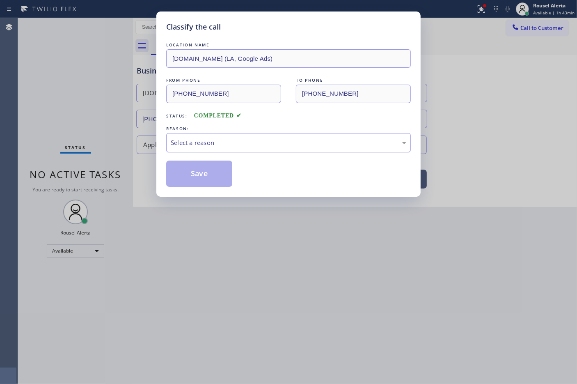
click at [261, 146] on div "Select a reason" at bounding box center [288, 142] width 235 height 9
click at [217, 178] on button "Save" at bounding box center [199, 173] width 66 height 26
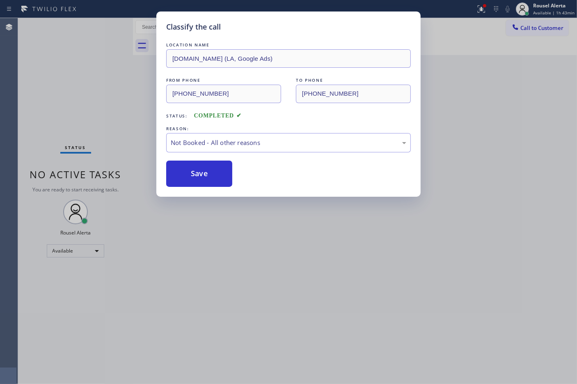
click at [314, 278] on div "Classify the call LOCATION NAME [DOMAIN_NAME] ([GEOGRAPHIC_DATA], Google Ads) F…" at bounding box center [288, 192] width 577 height 384
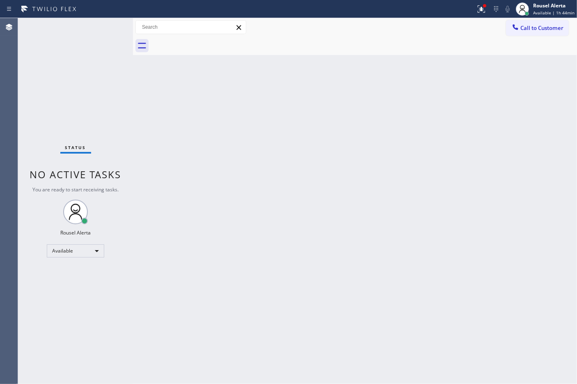
click at [102, 23] on div "Status No active tasks You are ready to start receiving tasks. Rousel Alerta Av…" at bounding box center [75, 200] width 115 height 365
click at [380, 310] on div "Back to Dashboard Change Sender ID Customers Technicians Select a contact Outbo…" at bounding box center [355, 200] width 444 height 365
click at [105, 19] on div "Status No active tasks You are ready to start receiving tasks. Rousel Alerta Av…" at bounding box center [75, 200] width 115 height 365
click at [480, 16] on button at bounding box center [481, 9] width 18 height 18
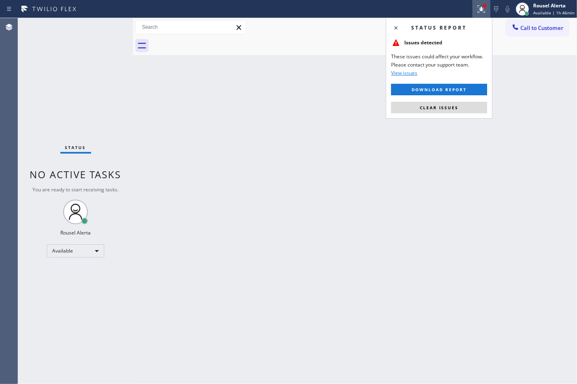
drag, startPoint x: 475, startPoint y: 103, endPoint x: 479, endPoint y: 117, distance: 14.1
click at [474, 103] on button "Clear issues" at bounding box center [439, 107] width 96 height 11
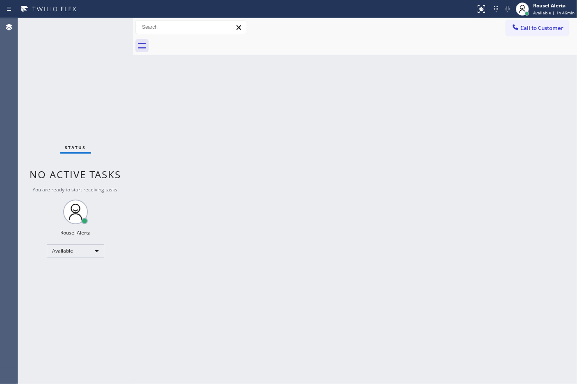
click at [508, 192] on div "Back to Dashboard Change Sender ID Customers Technicians Select a contact Outbo…" at bounding box center [355, 200] width 444 height 365
click at [97, 15] on div "Status report No issues detected If you experience an issue, please download th…" at bounding box center [288, 9] width 577 height 18
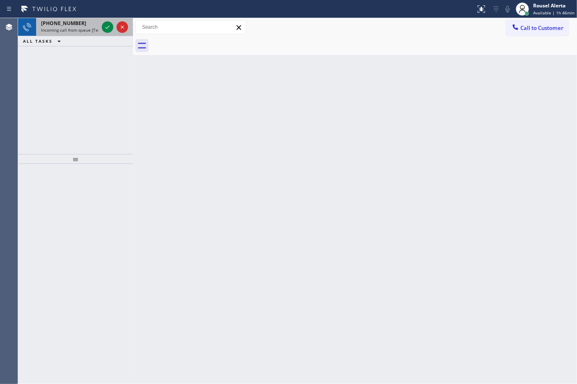
click at [83, 25] on div "[PHONE_NUMBER]" at bounding box center [69, 23] width 57 height 7
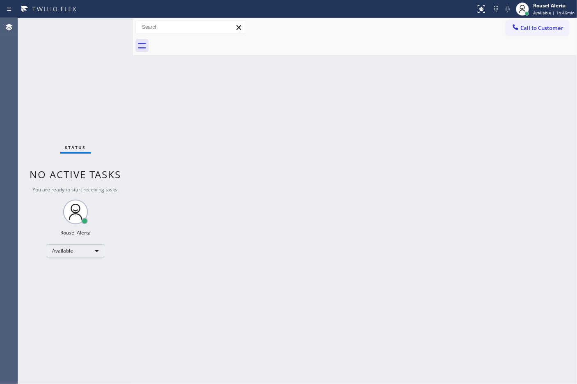
click at [105, 25] on div "Status No active tasks You are ready to start receiving tasks. Rousel Alerta Av…" at bounding box center [75, 200] width 115 height 365
click at [436, 257] on div "Back to Dashboard Change Sender ID Customers Technicians Select a contact Outbo…" at bounding box center [355, 200] width 444 height 365
click at [105, 20] on div "Status No active tasks You are ready to start receiving tasks. Rousel Alerta Av…" at bounding box center [75, 200] width 115 height 365
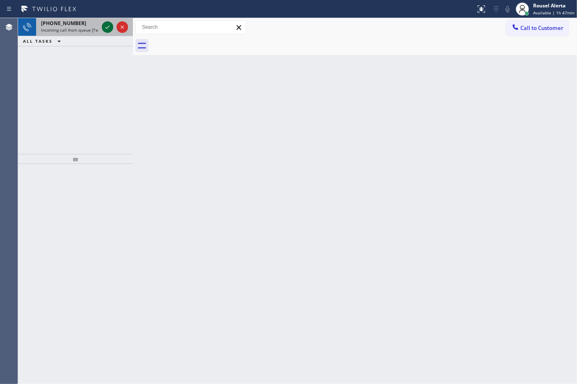
click at [107, 27] on icon at bounding box center [107, 26] width 4 height 3
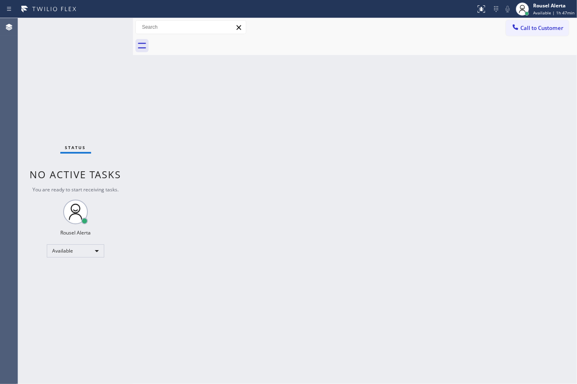
click at [107, 27] on div "Status No active tasks You are ready to start receiving tasks. Rousel Alerta Av…" at bounding box center [75, 200] width 115 height 365
drag, startPoint x: 189, startPoint y: 198, endPoint x: 193, endPoint y: 195, distance: 5.0
click at [192, 197] on div "Back to Dashboard Change Sender ID Customers Technicians Select a contact Outbo…" at bounding box center [355, 200] width 444 height 365
click at [481, 12] on icon at bounding box center [480, 8] width 7 height 7
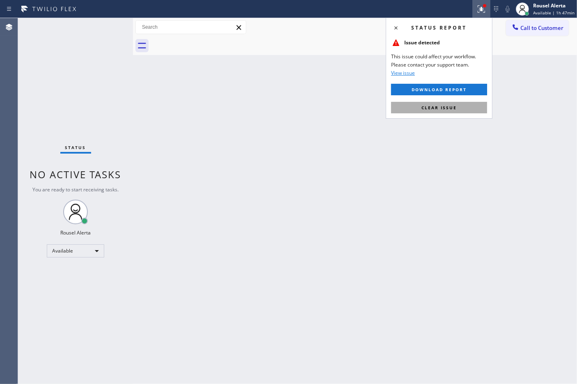
click at [459, 112] on button "Clear issue" at bounding box center [439, 107] width 96 height 11
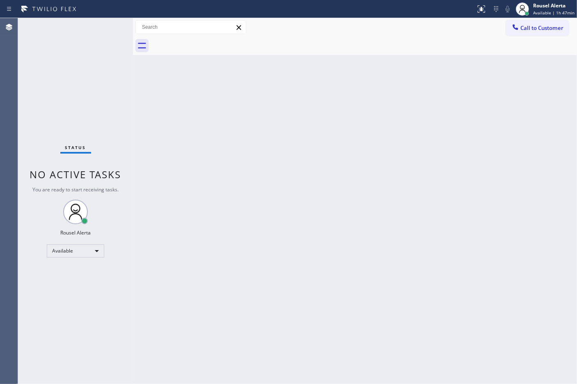
drag, startPoint x: 474, startPoint y: 181, endPoint x: 475, endPoint y: 201, distance: 19.7
click at [475, 183] on div "Back to Dashboard Change Sender ID Customers Technicians Select a contact Outbo…" at bounding box center [355, 200] width 444 height 365
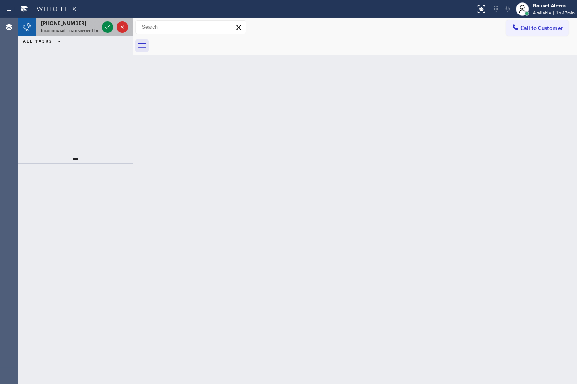
drag, startPoint x: 89, startPoint y: 27, endPoint x: 94, endPoint y: 27, distance: 5.8
click at [89, 27] on span "Incoming call from queue [Test] All" at bounding box center [75, 30] width 68 height 6
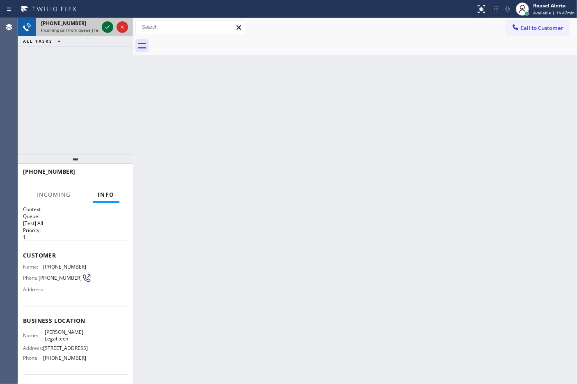
click at [105, 27] on icon at bounding box center [108, 27] width 10 height 10
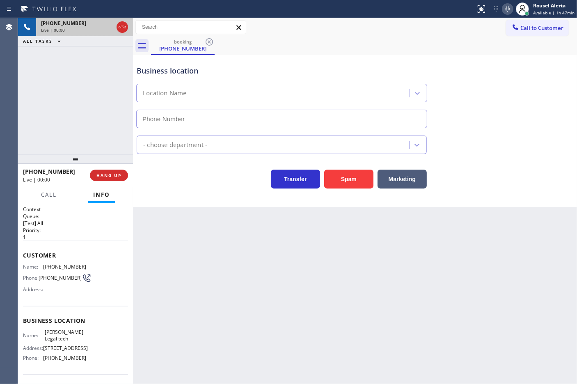
type input "[PHONE_NUMBER]"
click at [170, 234] on div "Back to Dashboard Change Sender ID Customers Technicians Select a contact Outbo…" at bounding box center [355, 200] width 444 height 365
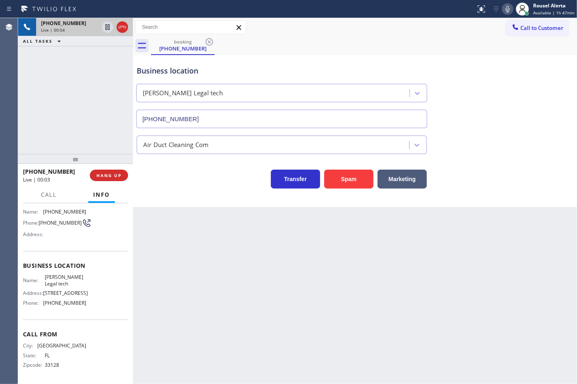
click at [212, 286] on div "Back to Dashboard Change Sender ID Customers Technicians Select a contact Outbo…" at bounding box center [355, 200] width 444 height 365
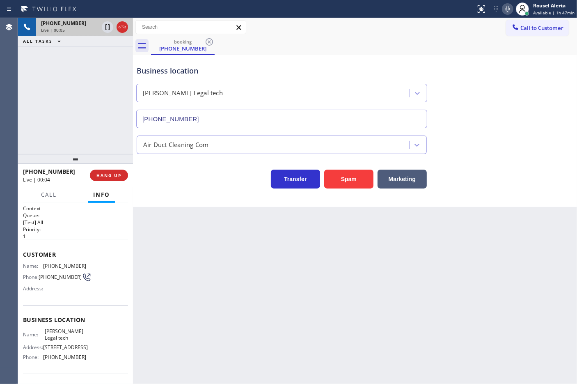
scroll to position [0, 0]
click at [182, 241] on div "Back to Dashboard Change Sender ID Customers Technicians Select a contact Outbo…" at bounding box center [355, 200] width 444 height 365
click at [112, 175] on span "HANG UP" at bounding box center [108, 175] width 25 height 6
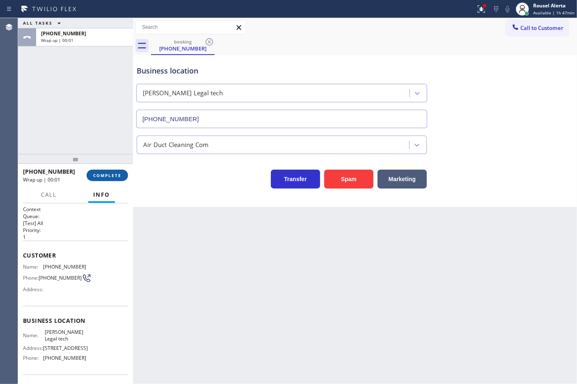
click at [112, 175] on span "COMPLETE" at bounding box center [107, 175] width 28 height 6
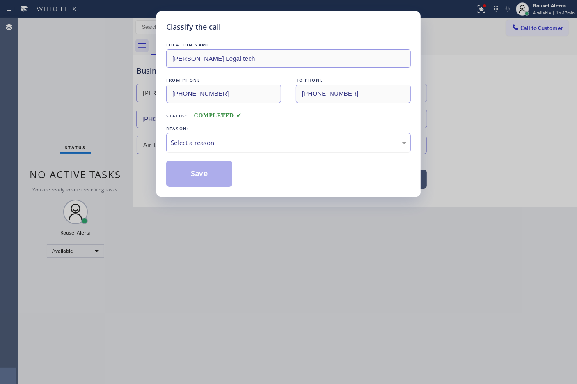
click at [200, 148] on div "Select a reason" at bounding box center [288, 142] width 244 height 19
click at [210, 187] on button "Save" at bounding box center [199, 173] width 66 height 26
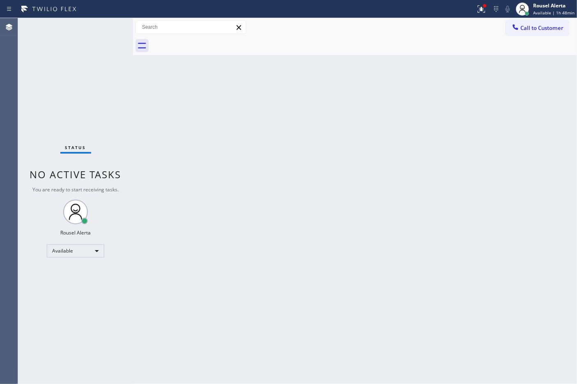
click at [102, 30] on div "Status No active tasks You are ready to start receiving tasks. Rousel Alerta Av…" at bounding box center [75, 200] width 115 height 365
click at [483, 4] on icon at bounding box center [481, 9] width 10 height 10
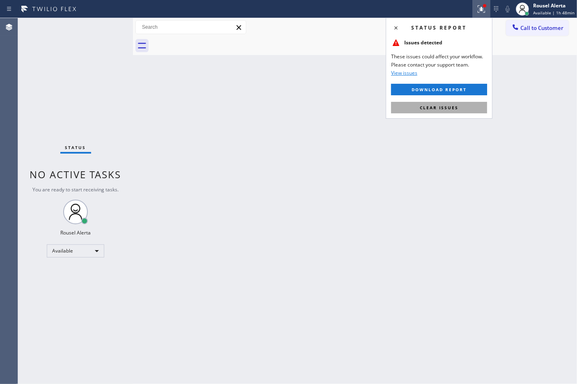
click at [446, 112] on button "Clear issues" at bounding box center [439, 107] width 96 height 11
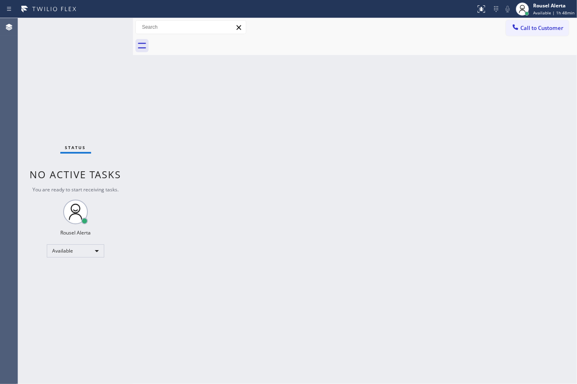
click at [465, 165] on div "Back to Dashboard Change Sender ID Customers Technicians Select a contact Outbo…" at bounding box center [355, 200] width 444 height 365
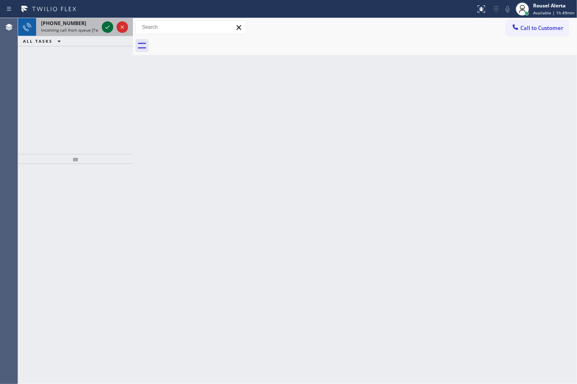
click at [105, 26] on icon at bounding box center [108, 27] width 10 height 10
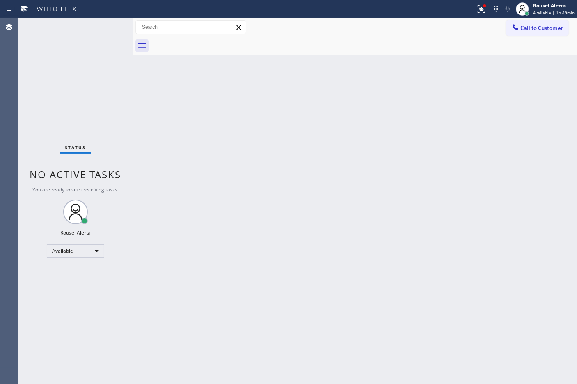
drag, startPoint x: 98, startPoint y: 30, endPoint x: 160, endPoint y: 21, distance: 62.6
click at [100, 27] on div "Status No active tasks You are ready to start receiving tasks. Rousel Alerta Av…" at bounding box center [75, 200] width 115 height 365
click at [484, 7] on div at bounding box center [484, 5] width 5 height 5
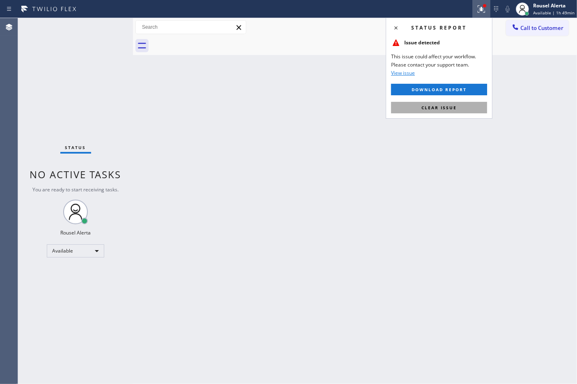
click at [466, 108] on button "Clear issue" at bounding box center [439, 107] width 96 height 11
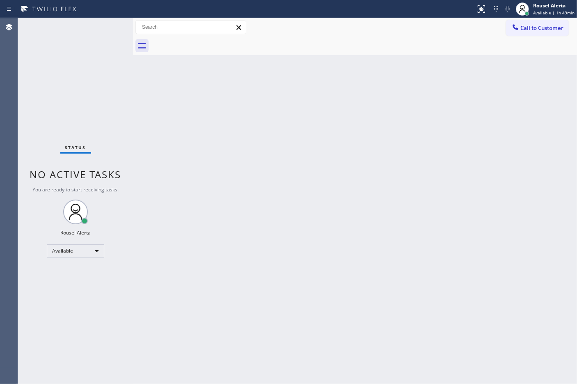
click at [487, 210] on div "Back to Dashboard Change Sender ID Customers Technicians Select a contact Outbo…" at bounding box center [355, 200] width 444 height 365
click at [102, 26] on div "Status No active tasks You are ready to start receiving tasks. Rousel Alerta Av…" at bounding box center [75, 200] width 115 height 365
click at [414, 343] on div "Back to Dashboard Change Sender ID Customers Technicians Select a contact Outbo…" at bounding box center [355, 200] width 444 height 365
click at [103, 21] on div "Status No active tasks You are ready to start receiving tasks. Rousel Alerta Av…" at bounding box center [75, 200] width 115 height 365
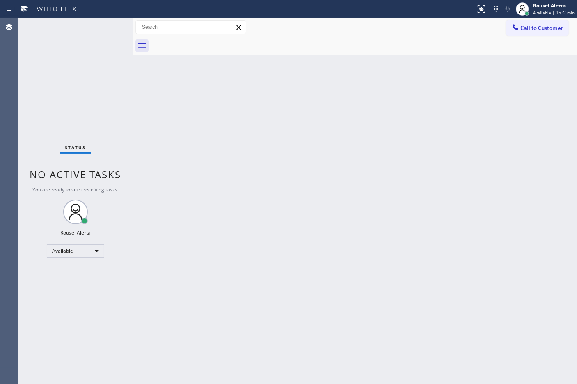
click at [88, 33] on div "Status No active tasks You are ready to start receiving tasks. Rousel Alerta Av…" at bounding box center [75, 200] width 115 height 365
drag, startPoint x: 372, startPoint y: 315, endPoint x: 404, endPoint y: 378, distance: 71.0
click at [374, 314] on div "Back to Dashboard Change Sender ID Customers Technicians Select a contact Outbo…" at bounding box center [355, 200] width 444 height 365
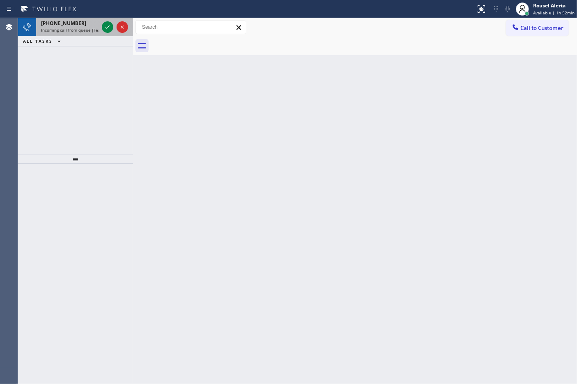
drag, startPoint x: 88, startPoint y: 30, endPoint x: 92, endPoint y: 31, distance: 4.3
click at [89, 30] on span "Incoming call from queue [Test] All" at bounding box center [75, 30] width 68 height 6
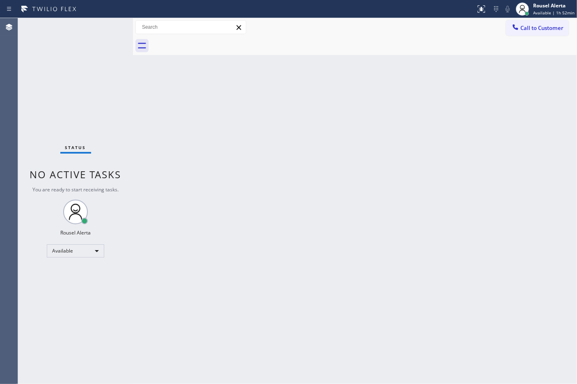
click at [107, 30] on div "Status No active tasks You are ready to start receiving tasks. Rousel Alerta Av…" at bounding box center [75, 200] width 115 height 365
click at [265, 228] on div "Back to Dashboard Change Sender ID Customers Technicians Select a contact Outbo…" at bounding box center [355, 200] width 444 height 365
click at [87, 30] on div "Status No active tasks You are ready to start receiving tasks. Rousel Alerta Av…" at bounding box center [75, 200] width 115 height 365
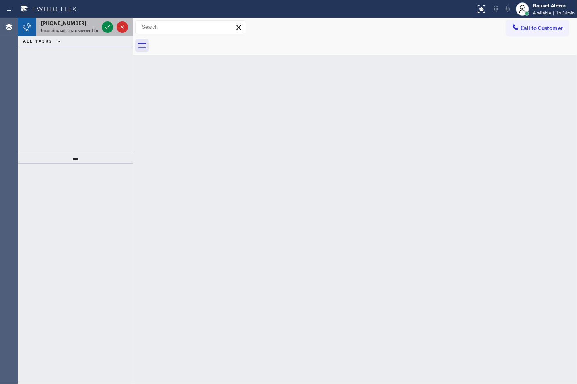
click at [91, 29] on span "Incoming call from queue [Test] All" at bounding box center [75, 30] width 68 height 6
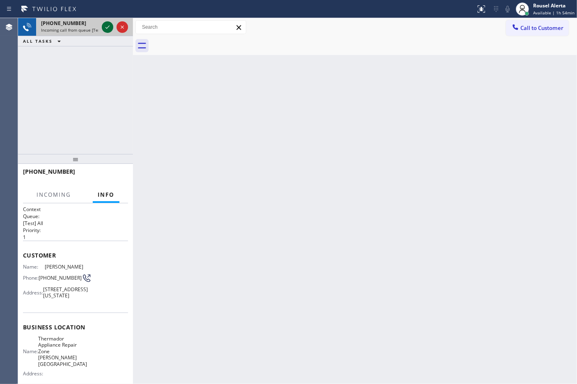
click at [107, 25] on icon at bounding box center [108, 27] width 10 height 10
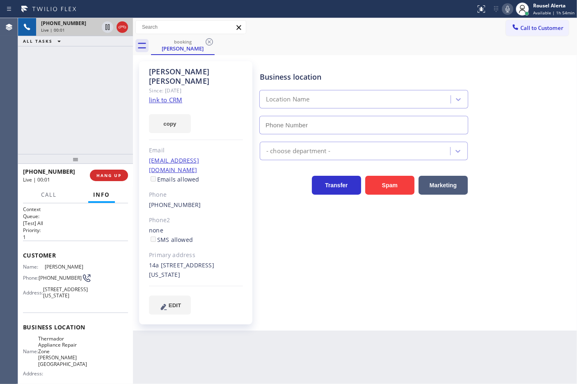
type input "[PHONE_NUMBER]"
click at [164, 96] on link "link to CRM" at bounding box center [165, 100] width 33 height 8
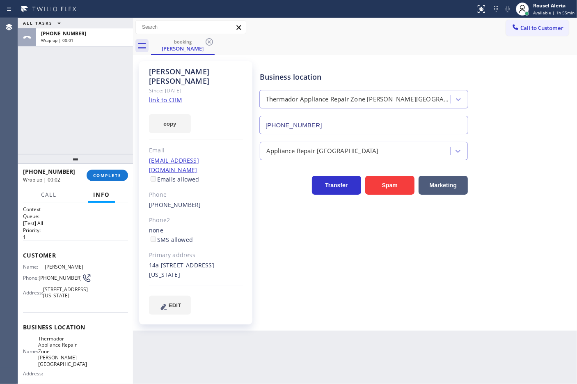
click at [389, 368] on div "Back to Dashboard Change Sender ID Customers Technicians Select a contact Outbo…" at bounding box center [355, 200] width 444 height 365
click at [107, 59] on div "ALL TASKS ALL TASKS ACTIVE TASKS TASKS IN WRAP UP [PHONE_NUMBER] Wrap up | 00:02" at bounding box center [75, 86] width 115 height 136
click at [288, 350] on div "Back to Dashboard Change Sender ID Customers Technicians Select a contact Outbo…" at bounding box center [355, 200] width 444 height 365
click at [109, 173] on span "COMPLETE" at bounding box center [107, 175] width 28 height 6
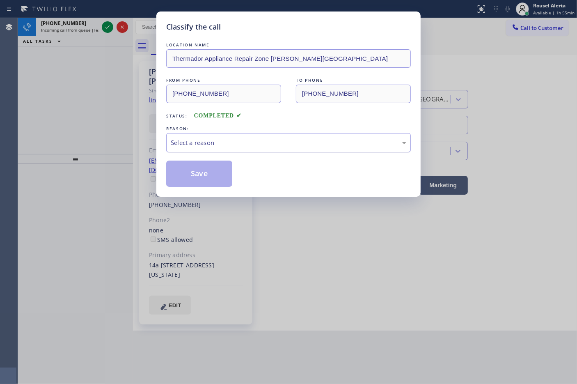
click at [214, 152] on div "Select a reason" at bounding box center [288, 142] width 244 height 19
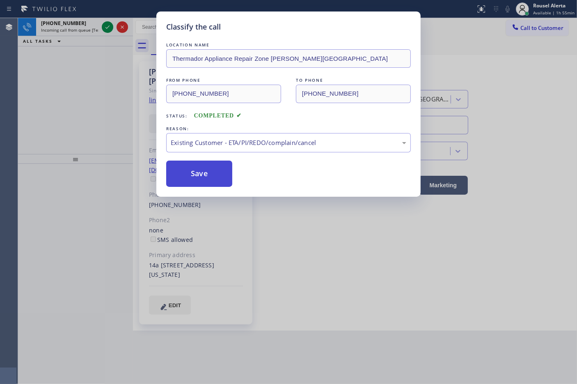
click at [216, 171] on button "Save" at bounding box center [199, 173] width 66 height 26
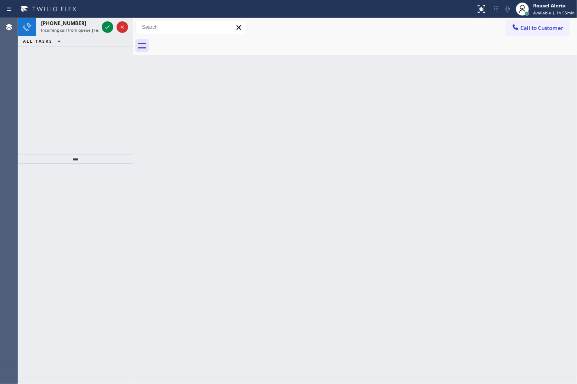
click at [353, 349] on div "Back to Dashboard Change Sender ID Customers Technicians Select a contact Outbo…" at bounding box center [355, 200] width 444 height 365
click at [82, 17] on div "Status report No issues detected If you experience an issue, please download th…" at bounding box center [288, 9] width 577 height 18
click at [87, 27] on span "Incoming call from queue [Test] All" at bounding box center [75, 30] width 68 height 6
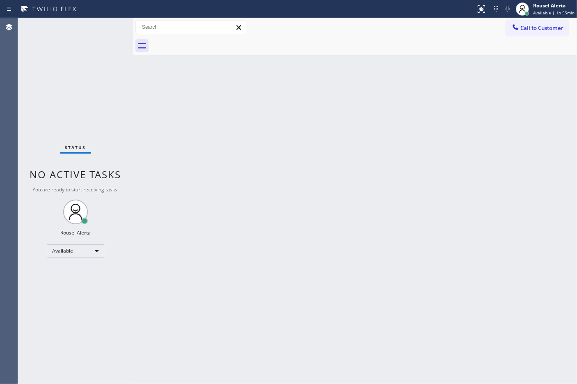
click at [103, 30] on div "Status No active tasks You are ready to start receiving tasks. Rousel Alerta Av…" at bounding box center [75, 200] width 115 height 365
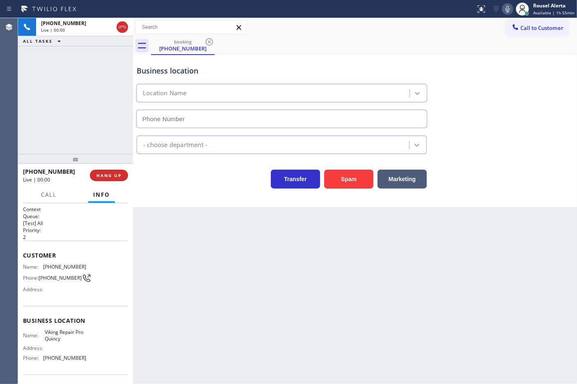
type input "[PHONE_NUMBER]"
click at [355, 183] on button "Spam" at bounding box center [348, 178] width 49 height 19
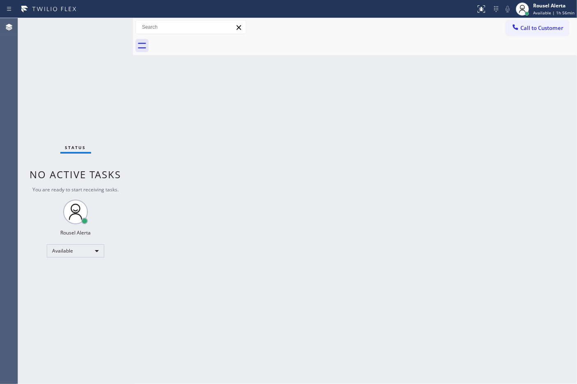
click at [442, 287] on div "Back to Dashboard Change Sender ID Customers Technicians Select a contact Outbo…" at bounding box center [355, 200] width 444 height 365
click at [464, 376] on div "Back to Dashboard Change Sender ID Customers Technicians Select a contact Outbo…" at bounding box center [355, 200] width 444 height 365
click at [470, 277] on div "Back to Dashboard Change Sender ID Customers Technicians Select a contact Outbo…" at bounding box center [355, 200] width 444 height 365
click at [470, 263] on div "Back to Dashboard Change Sender ID Customers Technicians Select a contact Outbo…" at bounding box center [355, 200] width 444 height 365
click at [471, 260] on div "Back to Dashboard Change Sender ID Customers Technicians Select a contact Outbo…" at bounding box center [355, 200] width 444 height 365
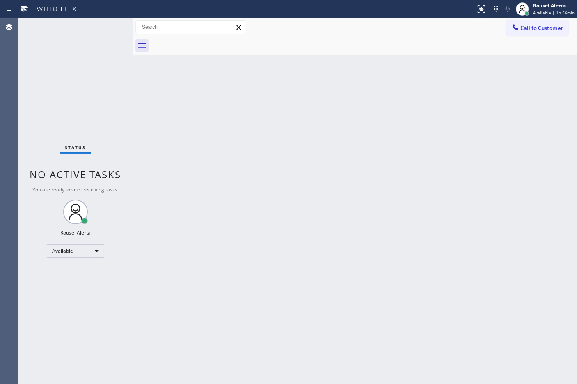
click at [472, 255] on div "Back to Dashboard Change Sender ID Customers Technicians Select a contact Outbo…" at bounding box center [355, 200] width 444 height 365
click at [105, 23] on div "Status No active tasks You are ready to start receiving tasks. Rousel Alerta Av…" at bounding box center [75, 200] width 115 height 365
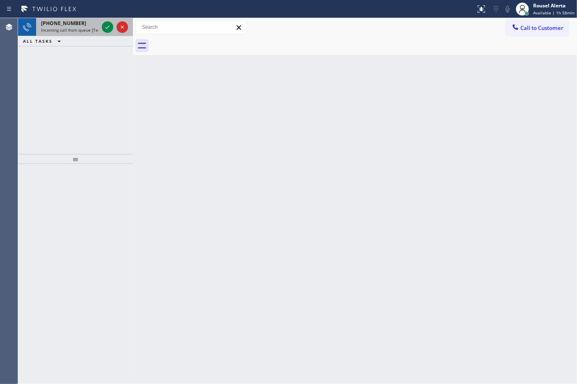
click at [100, 31] on div at bounding box center [115, 27] width 30 height 18
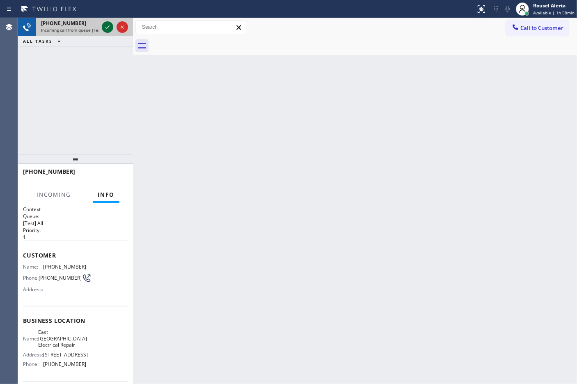
click at [103, 30] on icon at bounding box center [108, 27] width 10 height 10
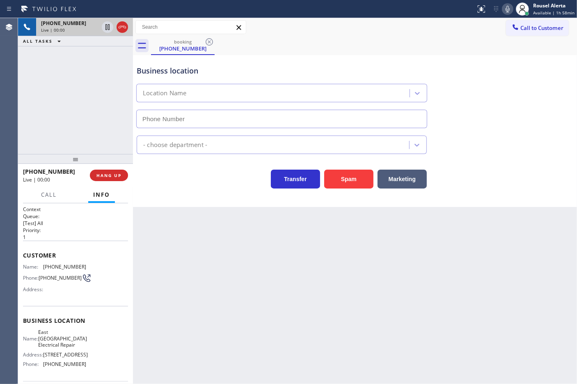
type input "[PHONE_NUMBER]"
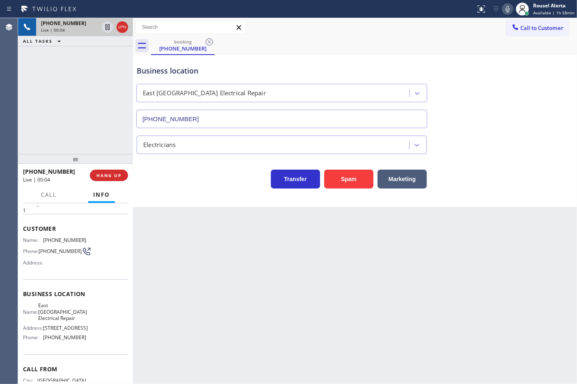
scroll to position [18, 0]
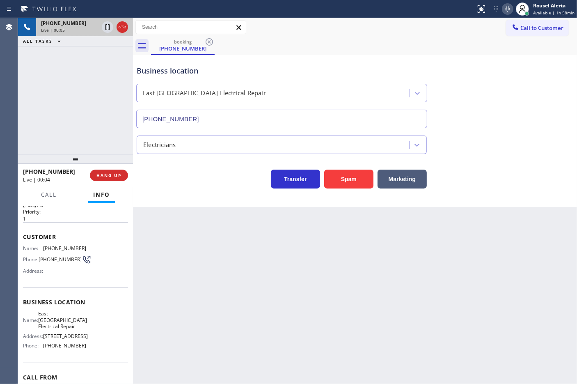
click at [180, 256] on div "Back to Dashboard Change Sender ID Customers Technicians Select a contact Outbo…" at bounding box center [355, 200] width 444 height 365
click at [114, 138] on div "[PHONE_NUMBER] Live | 00:05 ALL TASKS ALL TASKS ACTIVE TASKS TASKS IN WRAP UP" at bounding box center [75, 86] width 115 height 136
click at [120, 172] on span "HANG UP" at bounding box center [108, 175] width 25 height 6
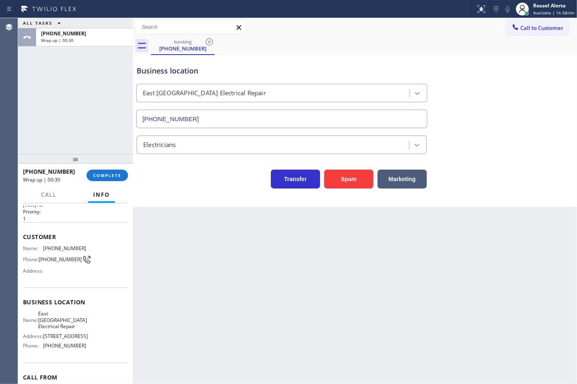
click at [365, 306] on div "Back to Dashboard Change Sender ID Customers Technicians Select a contact Outbo…" at bounding box center [355, 200] width 444 height 365
click at [119, 179] on button "COMPLETE" at bounding box center [107, 174] width 41 height 11
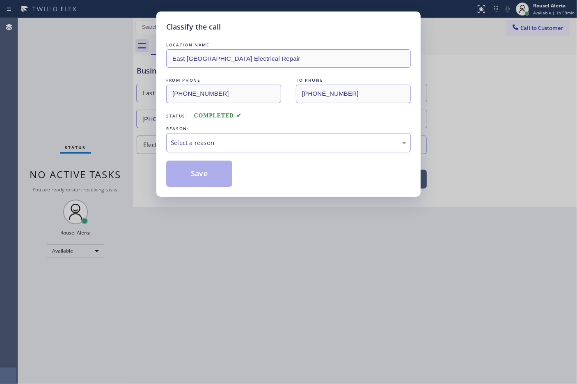
click at [235, 144] on div "Select a reason" at bounding box center [288, 142] width 235 height 9
click at [235, 177] on div "Save" at bounding box center [288, 173] width 244 height 26
click at [222, 176] on button "Save" at bounding box center [199, 173] width 66 height 26
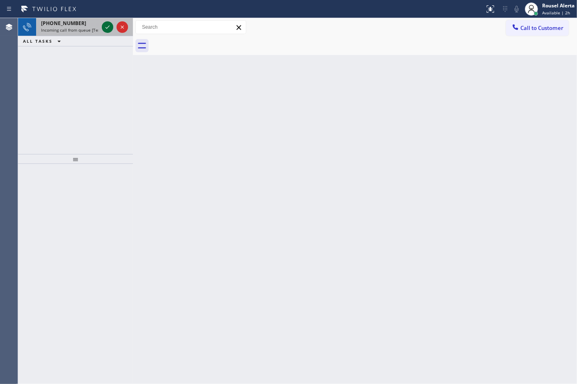
click at [103, 25] on icon at bounding box center [108, 27] width 10 height 10
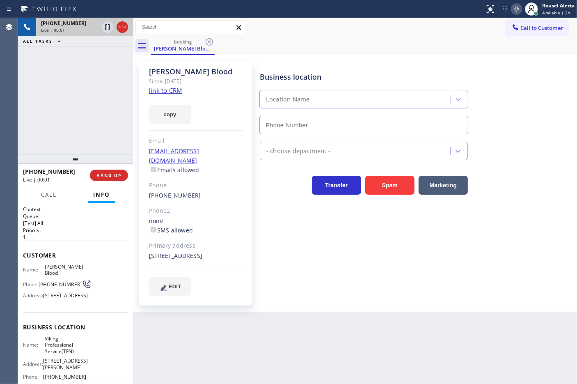
type input "[PHONE_NUMBER]"
click at [164, 89] on link "link to CRM" at bounding box center [165, 90] width 33 height 8
click at [331, 329] on div "Back to Dashboard Change Sender ID Customers Technicians Select a contact Outbo…" at bounding box center [355, 200] width 444 height 365
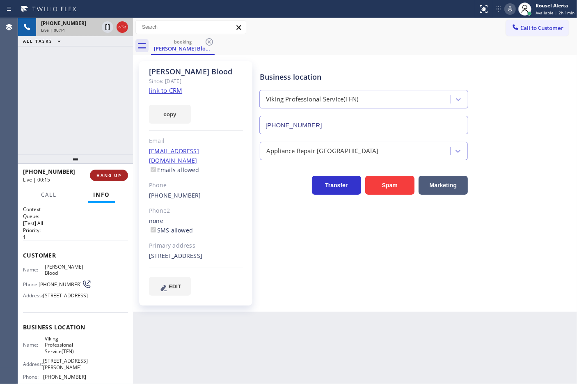
click at [107, 179] on button "HANG UP" at bounding box center [109, 174] width 38 height 11
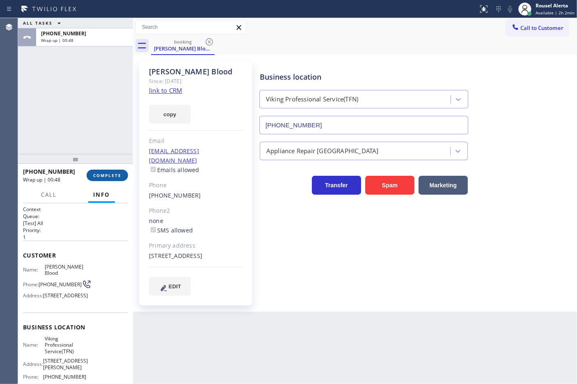
click at [108, 171] on button "COMPLETE" at bounding box center [107, 174] width 41 height 11
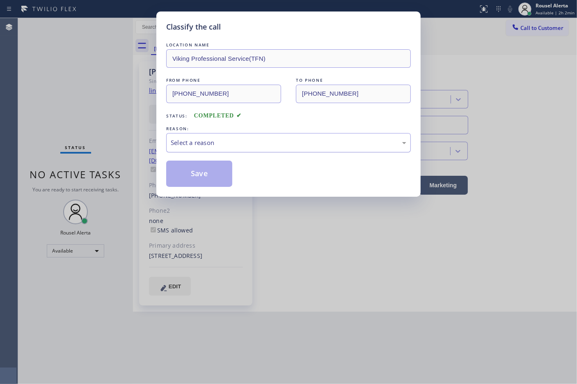
click at [220, 146] on div "Select a reason" at bounding box center [288, 142] width 235 height 9
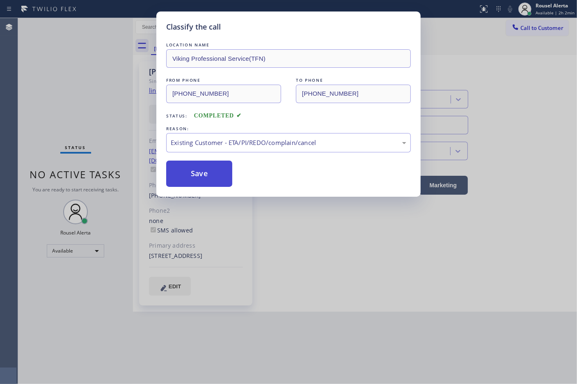
click at [216, 169] on button "Save" at bounding box center [199, 173] width 66 height 26
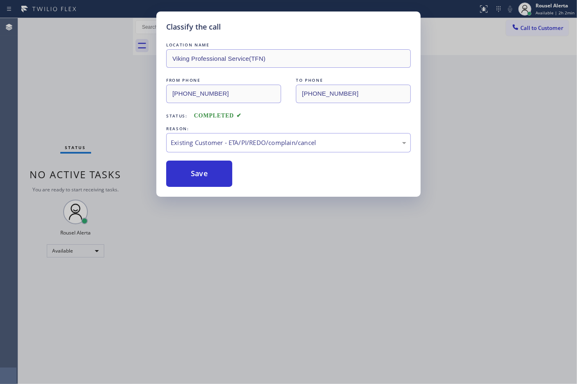
drag, startPoint x: 260, startPoint y: 265, endPoint x: 263, endPoint y: 269, distance: 4.2
click at [261, 267] on div "Classify the call LOCATION NAME Viking Professional Service(TFN) FROM PHONE [PH…" at bounding box center [288, 192] width 577 height 384
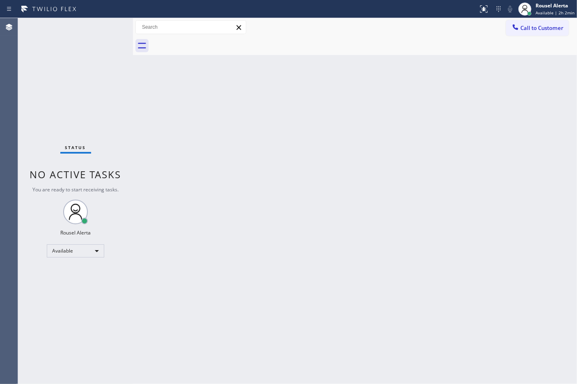
click at [333, 215] on div "Back to Dashboard Change Sender ID Customers Technicians Select a contact Outbo…" at bounding box center [355, 200] width 444 height 365
click at [88, 31] on div "Status No active tasks You are ready to start receiving tasks. Rousel Alerta Av…" at bounding box center [75, 200] width 115 height 365
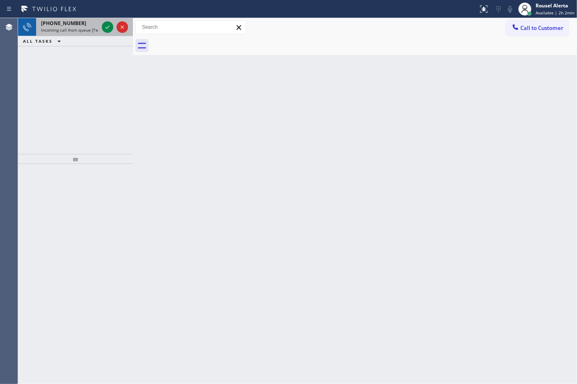
click at [89, 26] on div "[PHONE_NUMBER]" at bounding box center [69, 23] width 57 height 7
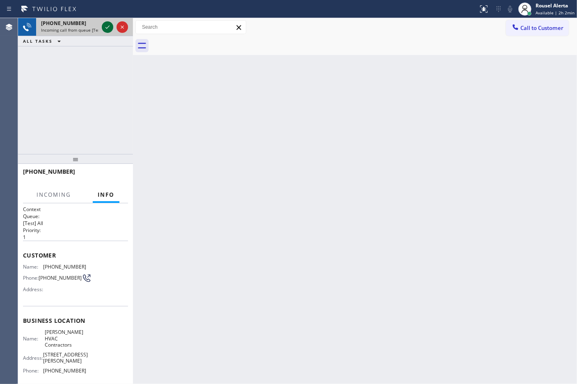
click at [107, 25] on icon at bounding box center [108, 27] width 10 height 10
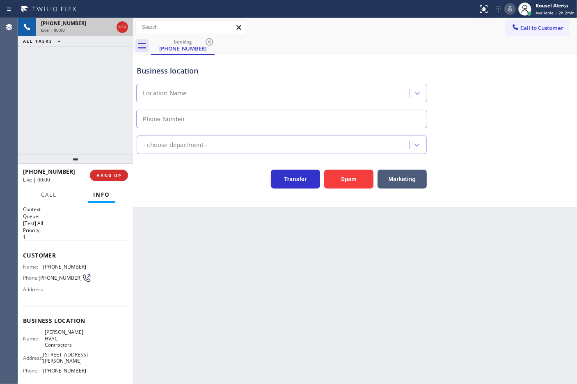
type input "[PHONE_NUMBER]"
click at [339, 174] on button "Spam" at bounding box center [348, 178] width 49 height 19
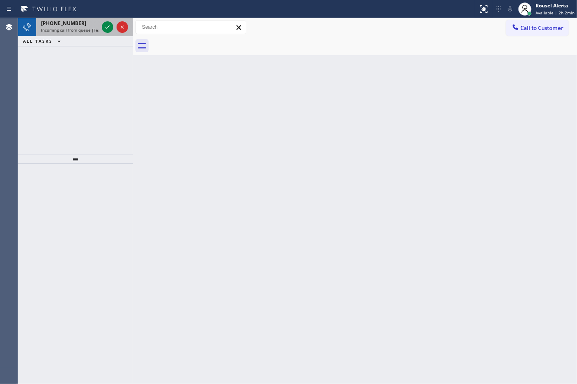
click at [84, 27] on span "Incoming call from queue [Test] All" at bounding box center [75, 30] width 68 height 6
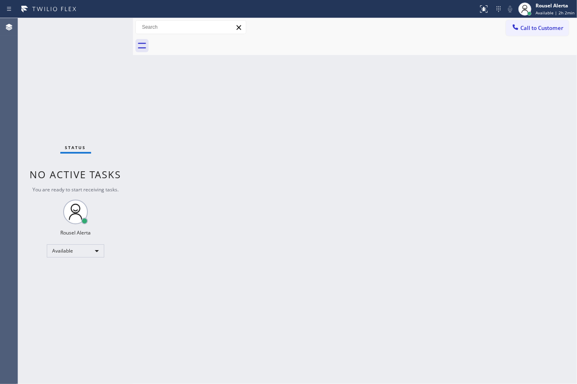
click at [87, 28] on div "Status No active tasks You are ready to start receiving tasks. Rousel Alerta Av…" at bounding box center [75, 200] width 115 height 365
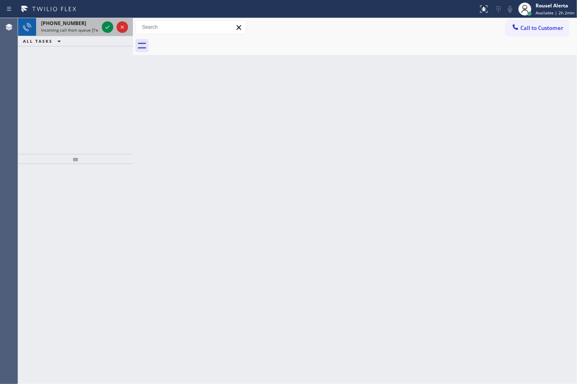
click at [57, 27] on span "Incoming call from queue [Test] All" at bounding box center [75, 30] width 68 height 6
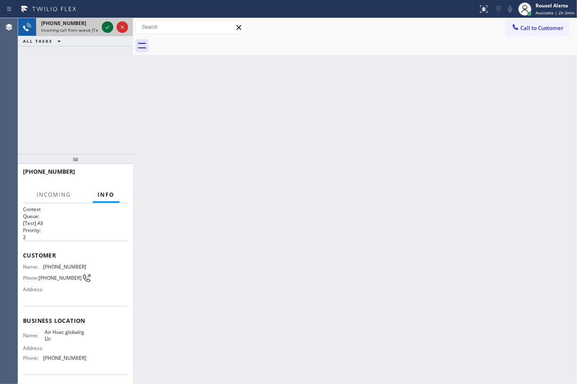
click at [104, 30] on icon at bounding box center [108, 27] width 10 height 10
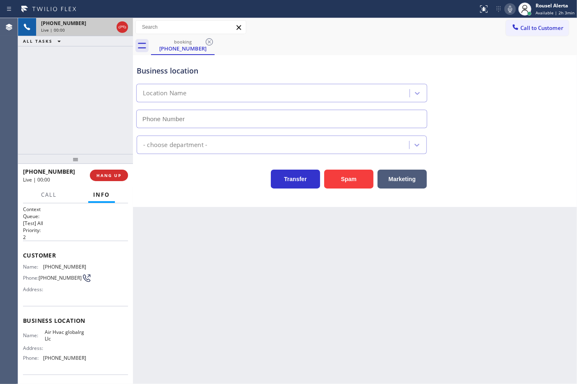
type input "[PHONE_NUMBER]"
click at [340, 187] on button "Spam" at bounding box center [348, 178] width 49 height 19
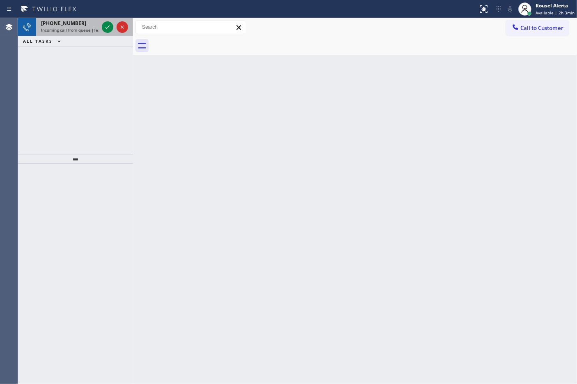
click at [78, 27] on span "Incoming call from queue [Test] All" at bounding box center [75, 30] width 68 height 6
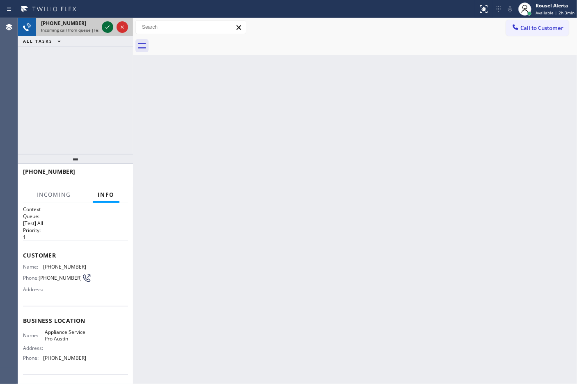
click at [105, 30] on icon at bounding box center [108, 27] width 10 height 10
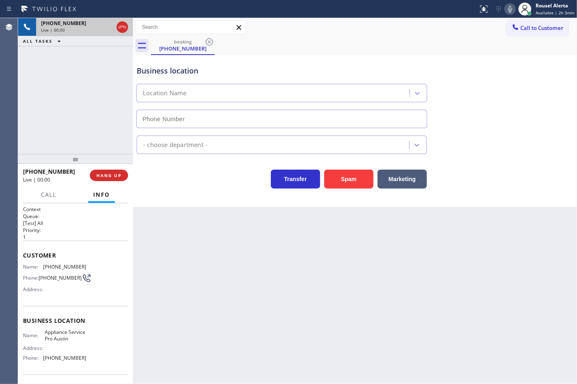
type input "[PHONE_NUMBER]"
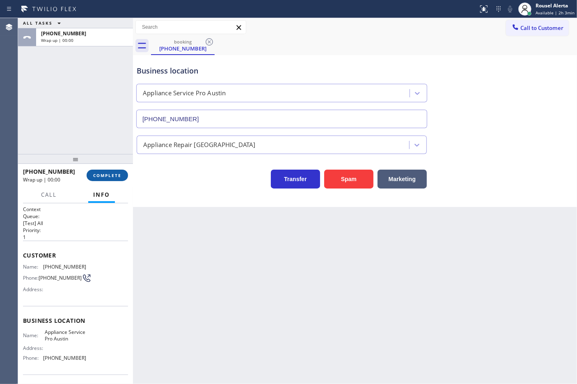
click at [103, 172] on span "COMPLETE" at bounding box center [107, 175] width 28 height 6
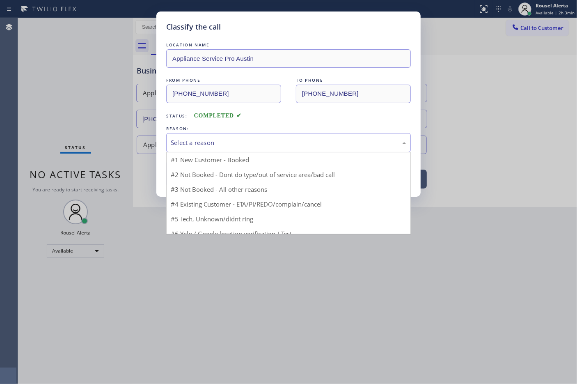
click at [243, 142] on div "Select a reason" at bounding box center [288, 142] width 235 height 9
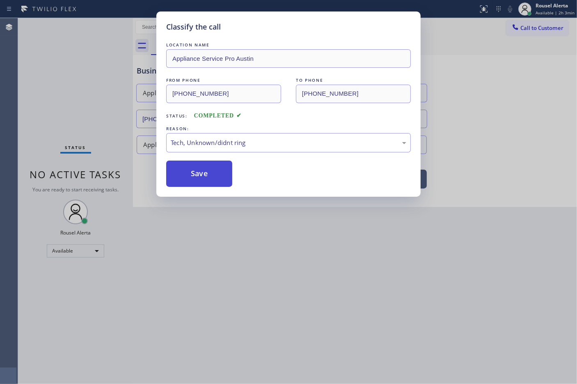
click at [202, 178] on button "Save" at bounding box center [199, 173] width 66 height 26
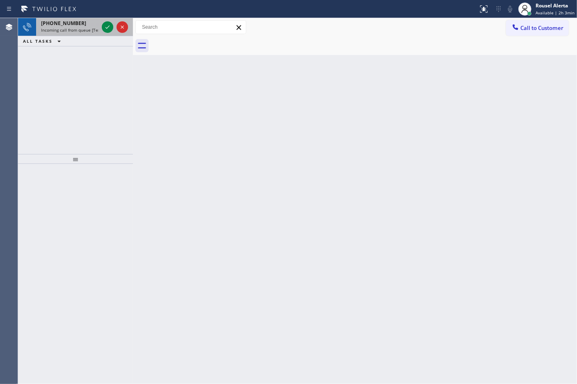
click at [74, 27] on span "Incoming call from queue [Test] All" at bounding box center [75, 30] width 68 height 6
click at [89, 24] on div "[PHONE_NUMBER]" at bounding box center [69, 23] width 57 height 7
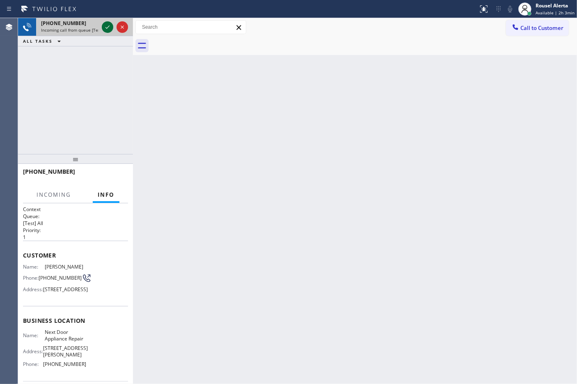
click at [103, 26] on icon at bounding box center [108, 27] width 10 height 10
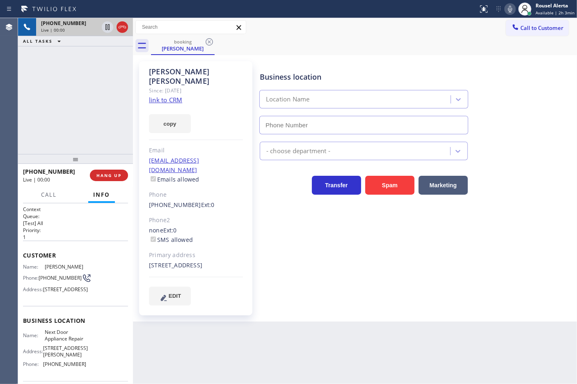
type input "[PHONE_NUMBER]"
click at [165, 96] on link "link to CRM" at bounding box center [165, 100] width 33 height 8
click at [105, 97] on div "[PHONE_NUMBER] Live | 00:11 ALL TASKS ALL TASKS ACTIVE TASKS TASKS IN WRAP UP" at bounding box center [75, 86] width 115 height 136
click at [277, 353] on div "Back to Dashboard Change Sender ID Customers Technicians Select a contact Outbo…" at bounding box center [355, 200] width 444 height 365
click at [278, 349] on div "Back to Dashboard Change Sender ID Customers Technicians Select a contact Outbo…" at bounding box center [355, 200] width 444 height 365
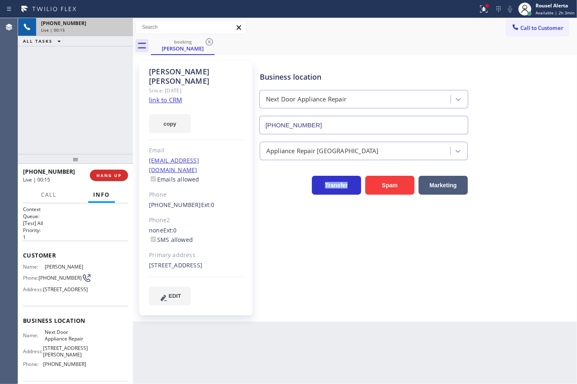
click at [278, 349] on div "Back to Dashboard Change Sender ID Customers Technicians Select a contact Outbo…" at bounding box center [355, 200] width 444 height 365
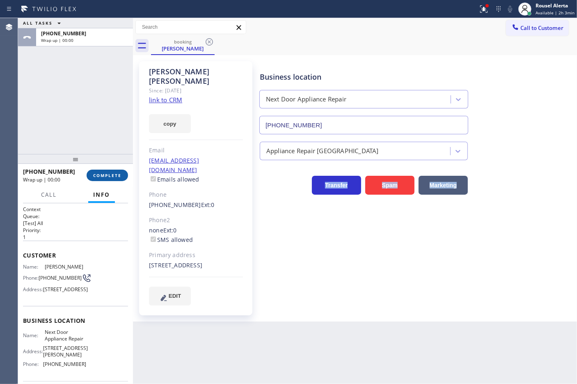
drag, startPoint x: 108, startPoint y: 172, endPoint x: 134, endPoint y: 162, distance: 28.0
click at [108, 172] on span "COMPLETE" at bounding box center [107, 175] width 28 height 6
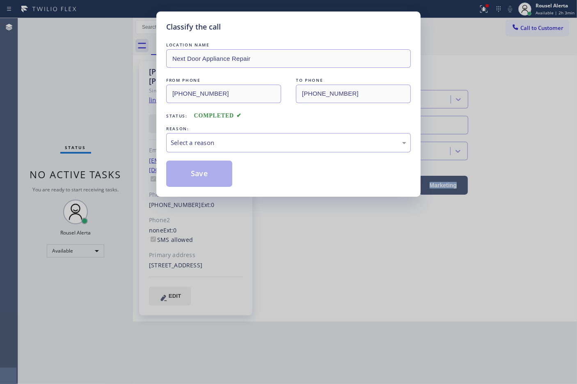
click at [222, 135] on div "Select a reason" at bounding box center [288, 142] width 244 height 19
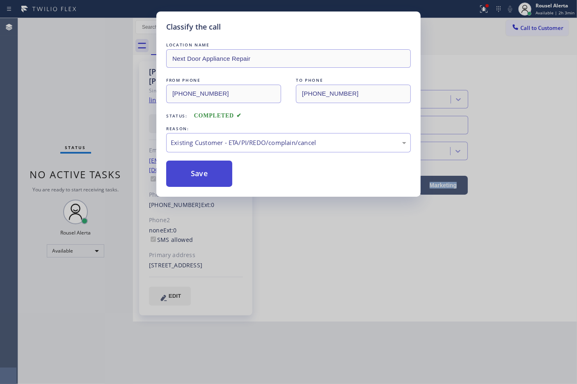
click at [210, 181] on button "Save" at bounding box center [199, 173] width 66 height 26
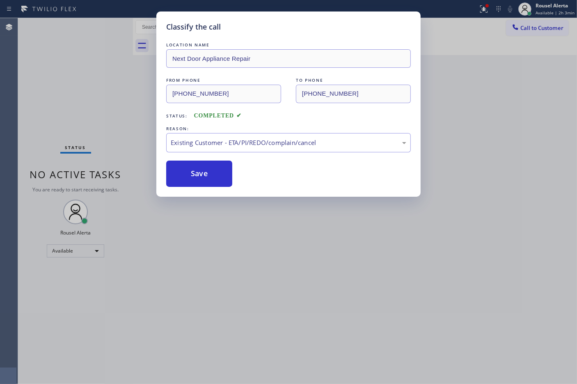
drag, startPoint x: 321, startPoint y: 331, endPoint x: 326, endPoint y: 311, distance: 21.2
click at [321, 331] on div "Classify the call LOCATION NAME Next Door Appliance Repair FROM PHONE [PHONE_NU…" at bounding box center [288, 192] width 577 height 384
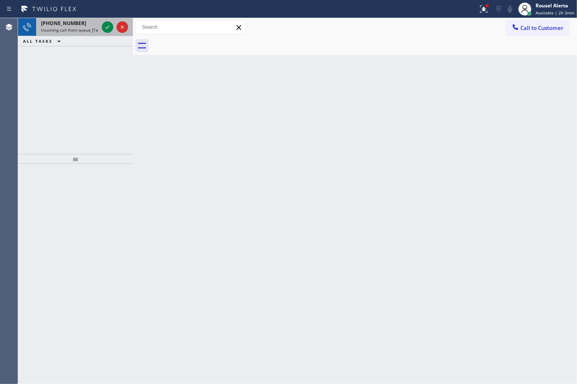
drag, startPoint x: 85, startPoint y: 27, endPoint x: 99, endPoint y: 27, distance: 14.0
click at [85, 27] on span "Incoming call from queue [Test] All" at bounding box center [75, 30] width 68 height 6
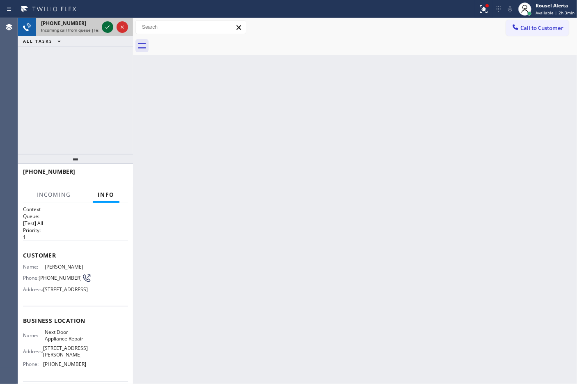
click at [104, 27] on icon at bounding box center [108, 27] width 10 height 10
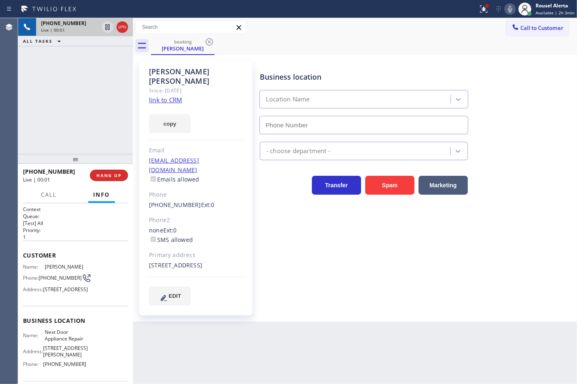
type input "[PHONE_NUMBER]"
click at [156, 96] on link "link to CRM" at bounding box center [165, 100] width 33 height 8
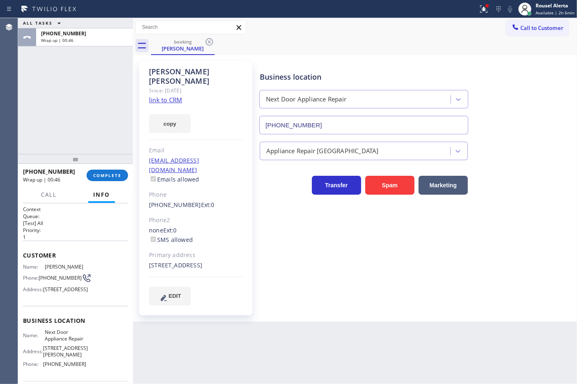
click at [116, 181] on div "[PHONE_NUMBER] Wrap up | 00:46 COMPLETE" at bounding box center [75, 174] width 105 height 21
click at [115, 179] on button "COMPLETE" at bounding box center [107, 174] width 41 height 11
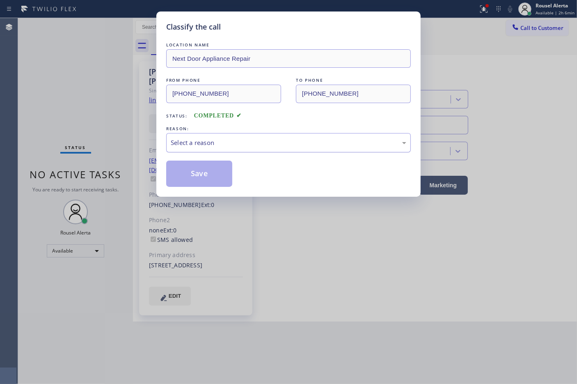
click at [238, 148] on div "Select a reason" at bounding box center [288, 142] width 244 height 19
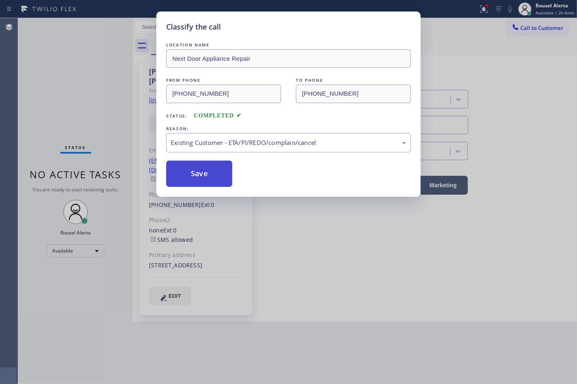
click at [210, 179] on button "Save" at bounding box center [199, 173] width 66 height 26
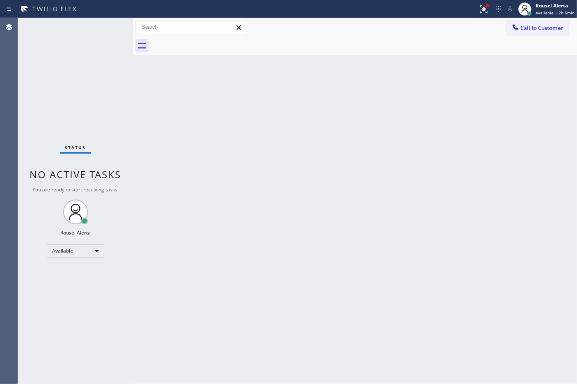
drag, startPoint x: 428, startPoint y: 81, endPoint x: 483, endPoint y: 34, distance: 72.7
click at [439, 66] on div "Back to Dashboard Change Sender ID Customers Technicians Select a contact Outbo…" at bounding box center [355, 200] width 444 height 365
click at [483, 7] on icon at bounding box center [484, 9] width 10 height 10
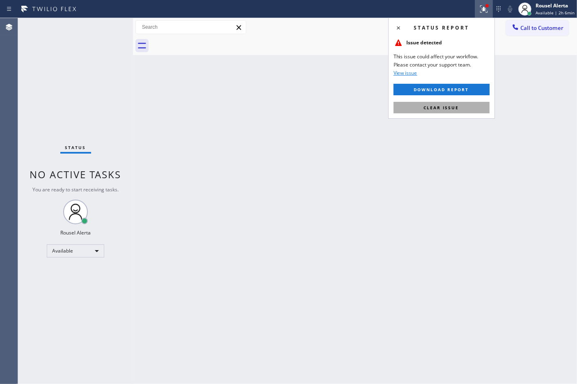
click at [466, 108] on button "Clear issue" at bounding box center [441, 107] width 96 height 11
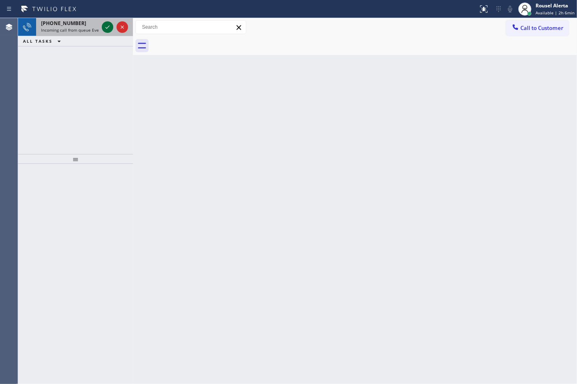
click at [105, 22] on icon at bounding box center [108, 27] width 10 height 10
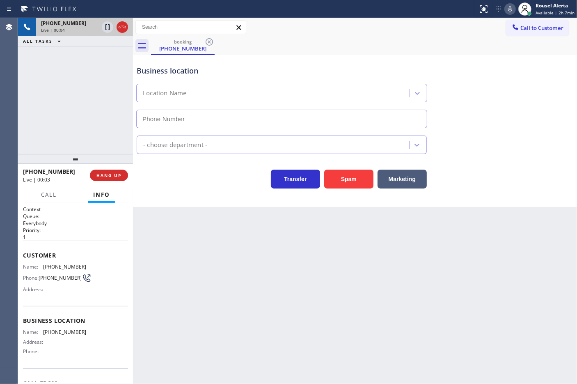
click at [189, 235] on div "Back to Dashboard Change Sender ID Customers Technicians Select a contact Outbo…" at bounding box center [355, 200] width 444 height 365
click at [368, 308] on div "Back to Dashboard Change Sender ID Customers Technicians Select a contact Outbo…" at bounding box center [355, 200] width 444 height 365
click at [79, 52] on div "[PHONE_NUMBER] Live | 00:07 ALL TASKS ALL TASKS ACTIVE TASKS TASKS IN WRAP UP" at bounding box center [75, 86] width 115 height 136
click at [185, 283] on div "Back to Dashboard Change Sender ID Customers Technicians Select a contact Outbo…" at bounding box center [355, 200] width 444 height 365
click at [109, 173] on span "HANG UP" at bounding box center [108, 175] width 25 height 6
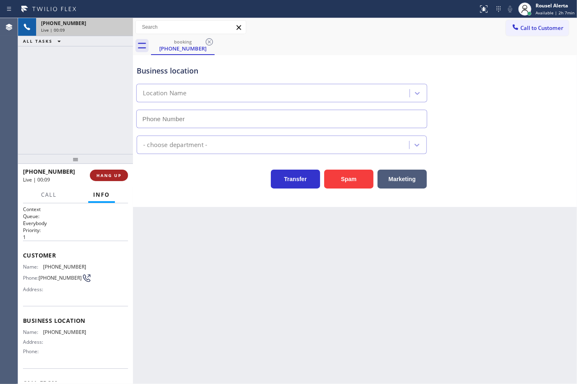
click at [109, 173] on span "HANG UP" at bounding box center [108, 175] width 25 height 6
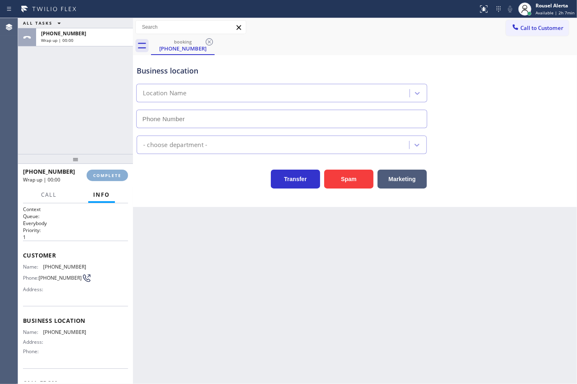
click at [109, 174] on span "COMPLETE" at bounding box center [107, 175] width 28 height 6
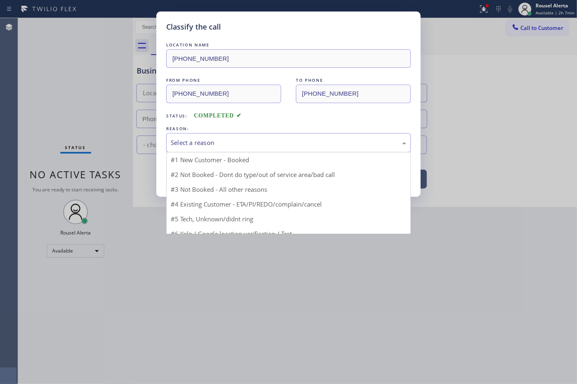
click at [192, 145] on div "Select a reason" at bounding box center [288, 142] width 235 height 9
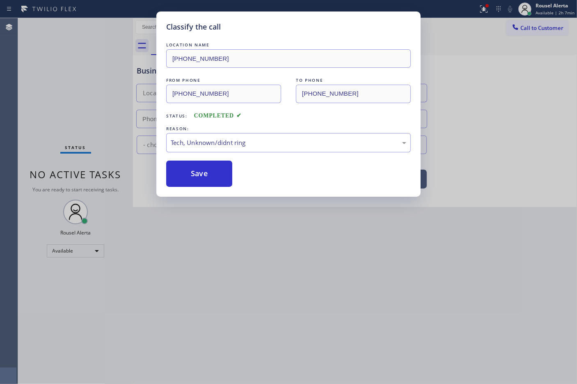
drag, startPoint x: 238, startPoint y: 207, endPoint x: 230, endPoint y: 200, distance: 11.0
click at [203, 174] on button "Save" at bounding box center [199, 173] width 66 height 26
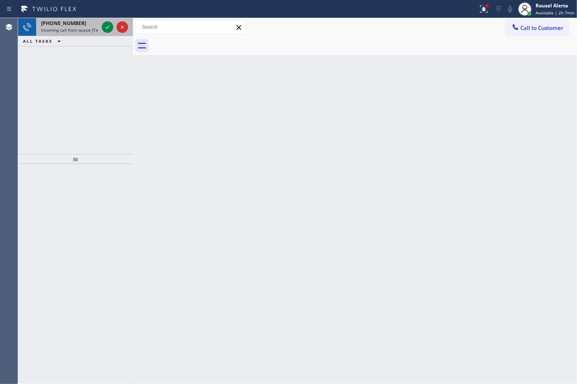
drag, startPoint x: 86, startPoint y: 29, endPoint x: 98, endPoint y: 27, distance: 11.7
click at [87, 29] on span "Incoming call from queue [Test] All" at bounding box center [75, 30] width 68 height 6
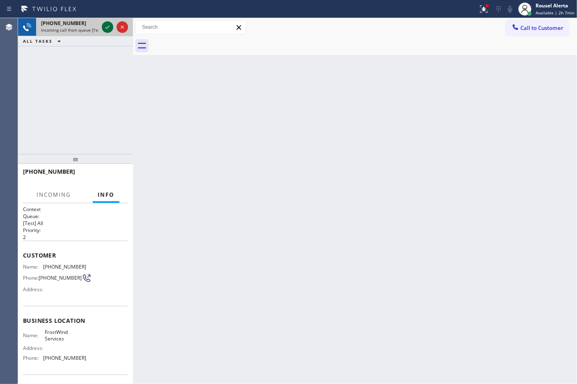
click at [105, 27] on icon at bounding box center [108, 27] width 10 height 10
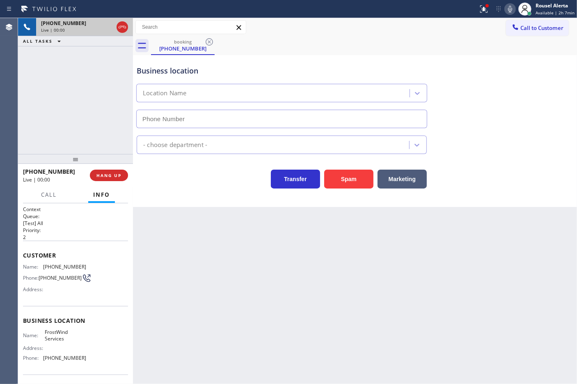
type input "[PHONE_NUMBER]"
click at [357, 189] on div "Business location FrostWind Services [PHONE_NUMBER] HVAC Transfer Spam Marketing" at bounding box center [355, 131] width 444 height 152
click at [355, 184] on button "Spam" at bounding box center [348, 178] width 49 height 19
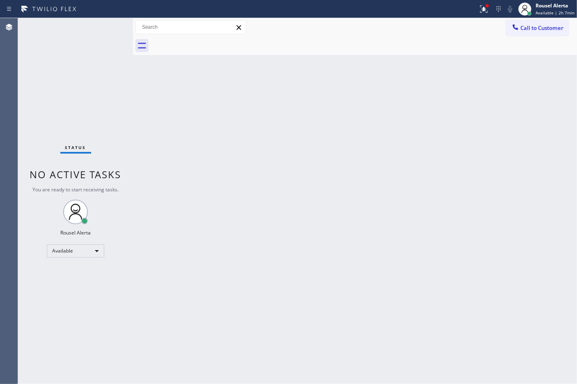
click at [89, 40] on div "Status No active tasks You are ready to start receiving tasks. Rousel Alerta Av…" at bounding box center [75, 200] width 115 height 365
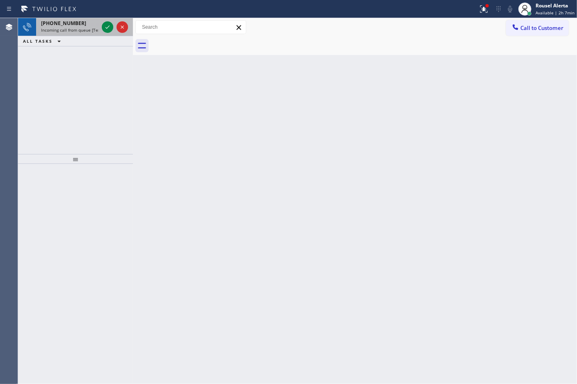
drag, startPoint x: 84, startPoint y: 28, endPoint x: 89, endPoint y: 27, distance: 5.3
click at [84, 28] on span "Incoming call from queue [Test] All" at bounding box center [75, 30] width 68 height 6
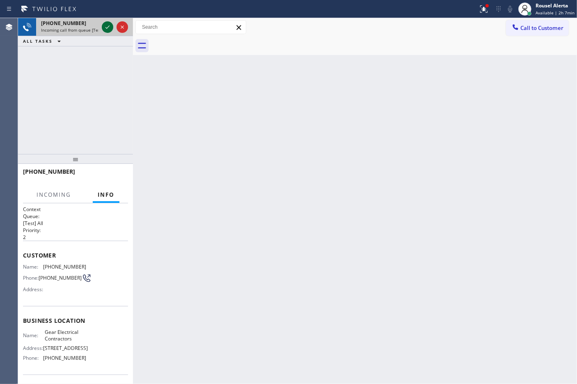
click at [107, 27] on icon at bounding box center [108, 27] width 10 height 10
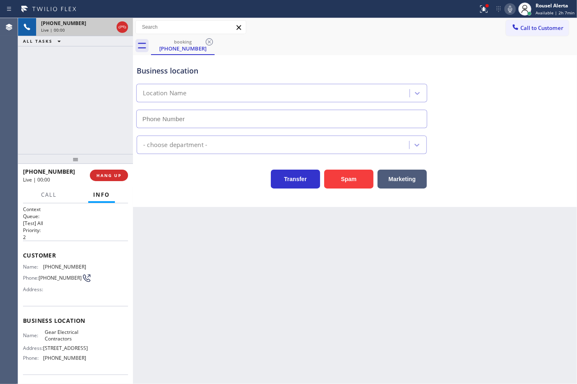
type input "[PHONE_NUMBER]"
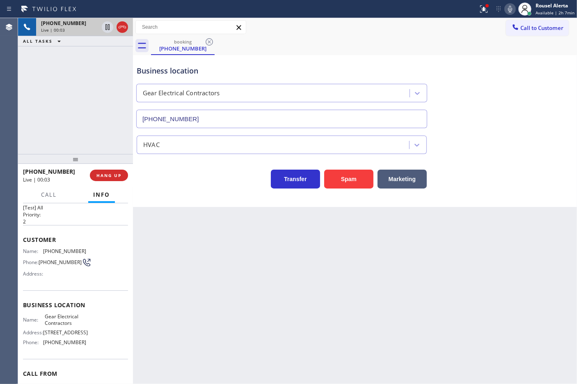
scroll to position [14, 0]
click at [192, 249] on div "Back to Dashboard Change Sender ID Customers Technicians Select a contact Outbo…" at bounding box center [355, 200] width 444 height 365
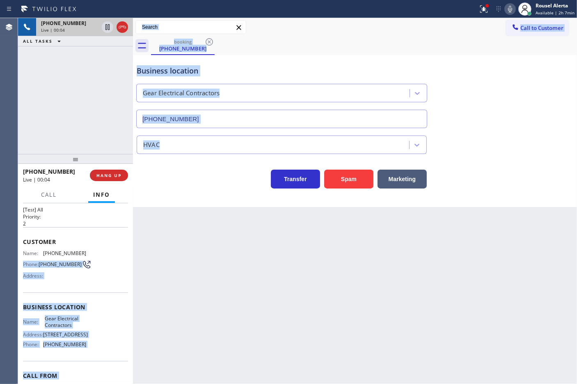
drag, startPoint x: 128, startPoint y: 249, endPoint x: 136, endPoint y: 231, distance: 19.3
click at [136, 231] on div "[PHONE_NUMBER] Live | 00:04 ALL TASKS ALL TASKS ACTIVE TASKS TASKS IN WRAP UP […" at bounding box center [297, 200] width 559 height 365
click at [160, 241] on div "Back to Dashboard Change Sender ID Customers Technicians Select a contact Outbo…" at bounding box center [355, 200] width 444 height 365
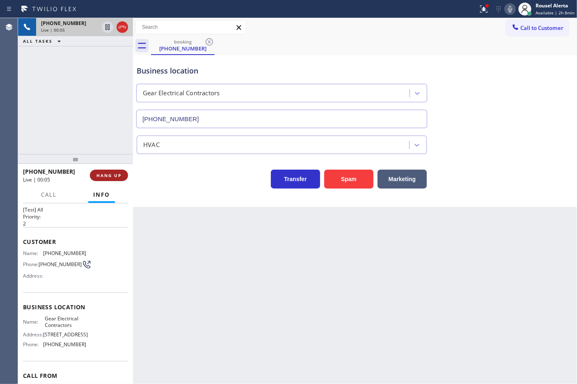
click at [110, 175] on span "HANG UP" at bounding box center [108, 175] width 25 height 6
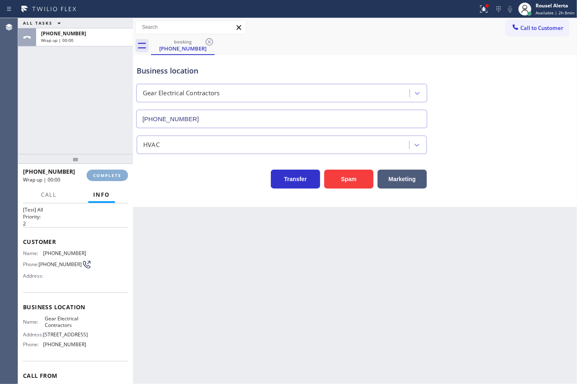
click at [110, 175] on span "COMPLETE" at bounding box center [107, 175] width 28 height 6
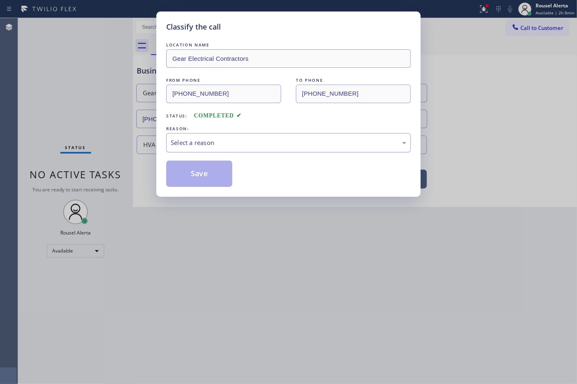
click at [206, 140] on div "Select a reason" at bounding box center [288, 142] width 235 height 9
click at [211, 185] on button "Save" at bounding box center [199, 173] width 66 height 26
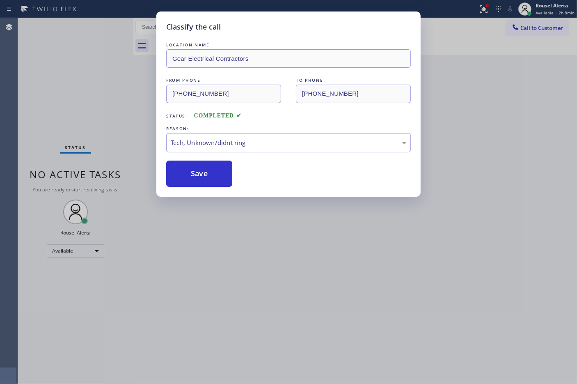
click at [242, 253] on div "Classify the call LOCATION NAME Gear Electrical Contractors FROM PHONE [PHONE_N…" at bounding box center [288, 192] width 577 height 384
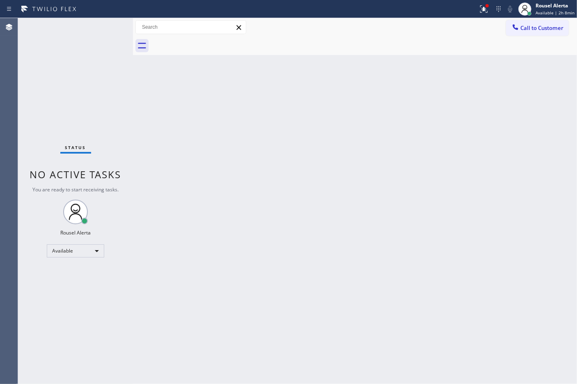
click at [114, 21] on div "Status No active tasks You are ready to start receiving tasks. Rousel Alerta Av…" at bounding box center [75, 200] width 115 height 365
click at [209, 134] on div "Back to Dashboard Change Sender ID Customers Technicians Select a contact Outbo…" at bounding box center [355, 200] width 444 height 365
click at [93, 21] on div "Status No active tasks You are ready to start receiving tasks. Rousel Alerta Av…" at bounding box center [75, 200] width 115 height 365
click at [105, 23] on div "Status No active tasks You are ready to start receiving tasks. Rousel Alerta Av…" at bounding box center [75, 200] width 115 height 365
drag, startPoint x: 183, startPoint y: 249, endPoint x: 182, endPoint y: 239, distance: 10.0
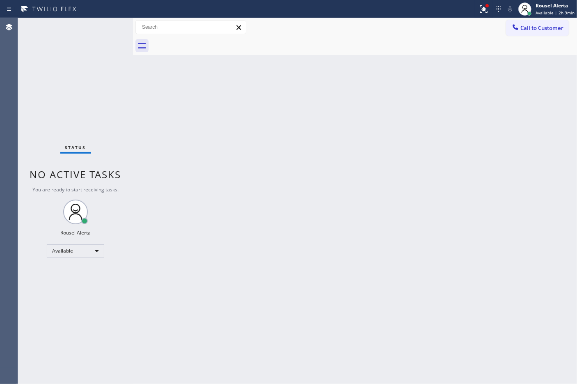
click at [183, 247] on div "Back to Dashboard Change Sender ID Customers Technicians Select a contact Outbo…" at bounding box center [355, 200] width 444 height 365
click at [211, 295] on div "Back to Dashboard Change Sender ID Customers Technicians Select a contact Outbo…" at bounding box center [355, 200] width 444 height 365
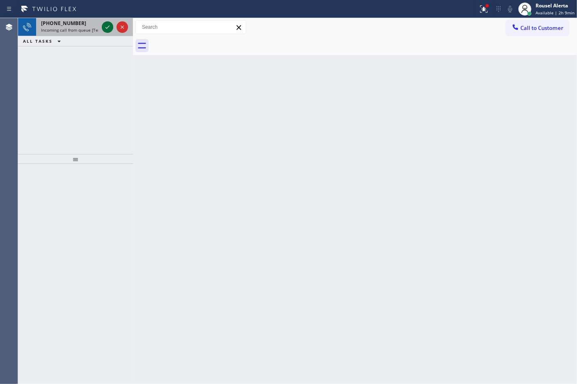
click at [105, 30] on icon at bounding box center [108, 27] width 10 height 10
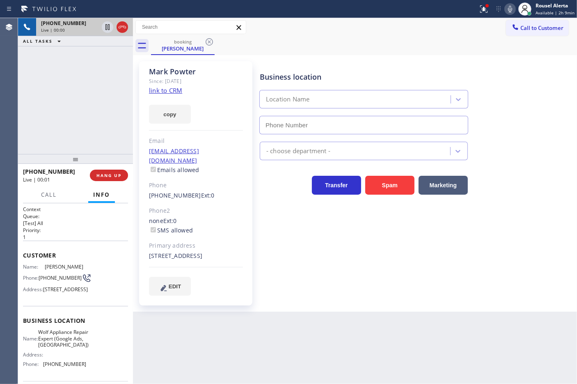
type input "[PHONE_NUMBER]"
click at [168, 91] on link "link to CRM" at bounding box center [165, 90] width 33 height 8
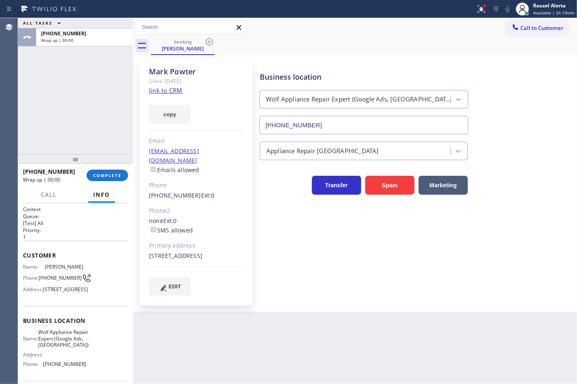
click at [301, 336] on div "Back to Dashboard Change Sender ID Customers Technicians Select a contact Outbo…" at bounding box center [355, 200] width 444 height 365
click at [546, 4] on div "Rousel Alerta" at bounding box center [553, 5] width 41 height 7
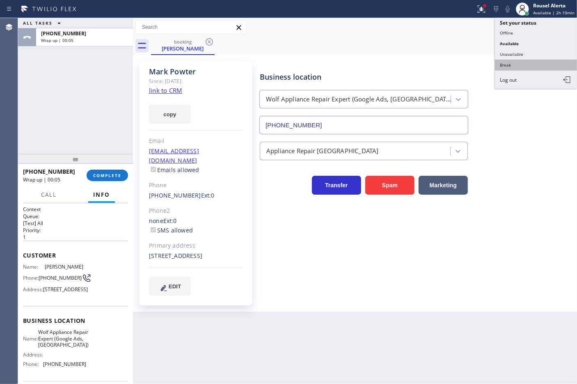
click at [539, 64] on button "Break" at bounding box center [536, 64] width 82 height 11
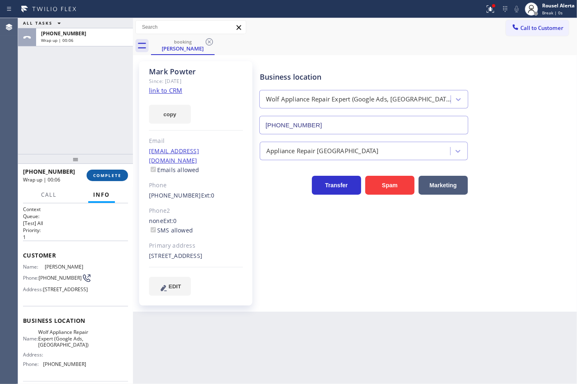
click at [112, 176] on span "COMPLETE" at bounding box center [107, 175] width 28 height 6
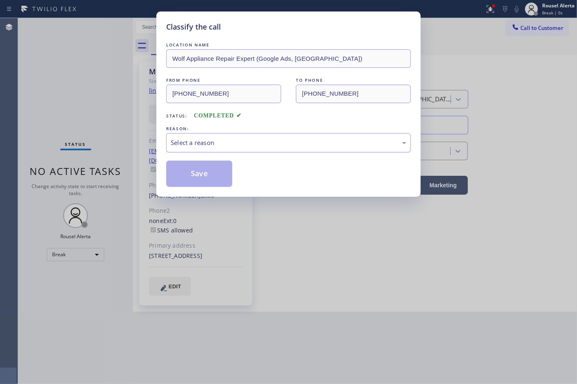
click at [223, 145] on div "Select a reason" at bounding box center [288, 142] width 235 height 9
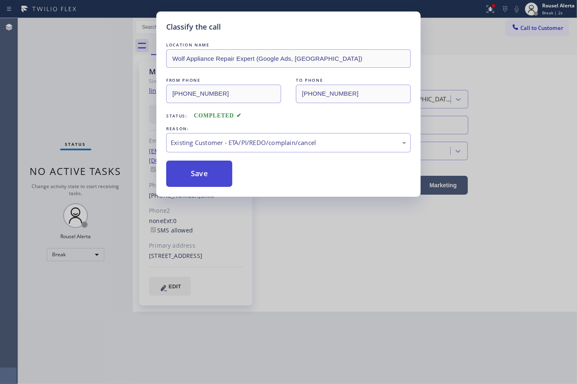
click at [222, 185] on button "Save" at bounding box center [199, 173] width 66 height 26
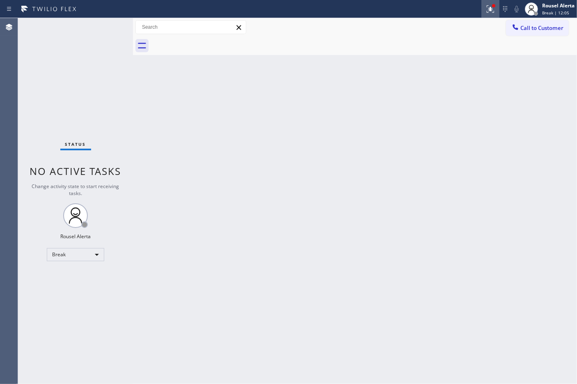
click at [492, 9] on icon at bounding box center [490, 9] width 10 height 10
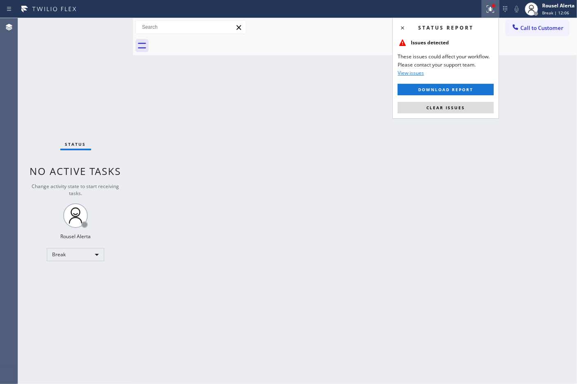
click at [458, 116] on div "Status report Issues detected These issues could affect your workflow. Please c…" at bounding box center [445, 68] width 107 height 101
click at [458, 112] on button "Clear issues" at bounding box center [445, 107] width 96 height 11
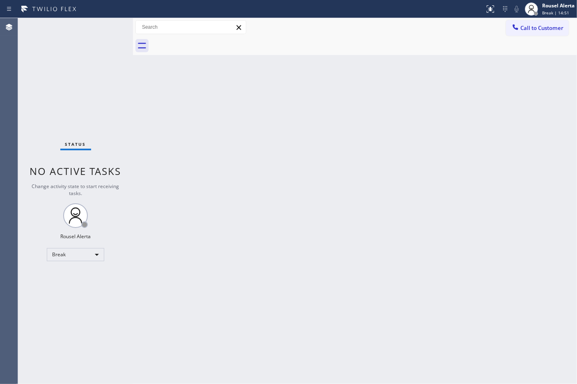
click at [407, 58] on div "Back to Dashboard Change Sender ID Customers Technicians Select a contact Outbo…" at bounding box center [355, 200] width 444 height 365
drag, startPoint x: 100, startPoint y: 60, endPoint x: 139, endPoint y: 70, distance: 40.2
click at [100, 60] on div "Status No active tasks Change activity state to start receiving tasks. Rousel A…" at bounding box center [75, 200] width 115 height 365
click at [542, 12] on span "Break | 14:57" at bounding box center [555, 13] width 27 height 6
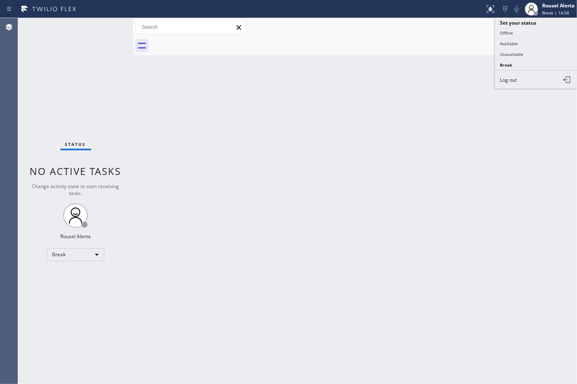
click at [546, 46] on button "Available" at bounding box center [536, 43] width 82 height 11
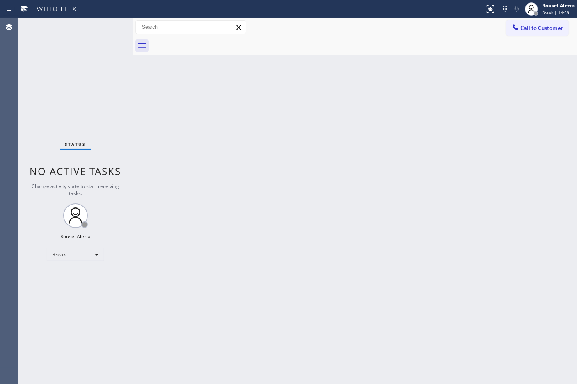
click at [319, 189] on div "Back to Dashboard Change Sender ID Customers Technicians Select a contact Outbo…" at bounding box center [355, 200] width 444 height 365
click at [301, 272] on div "Back to Dashboard Change Sender ID Customers Technicians Select a contact Outbo…" at bounding box center [355, 200] width 444 height 365
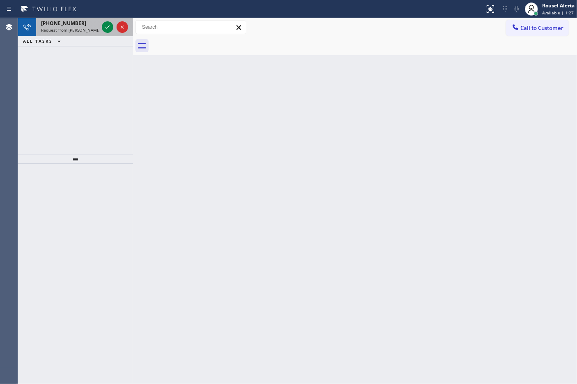
click at [81, 23] on div "[PHONE_NUMBER]" at bounding box center [69, 23] width 57 height 7
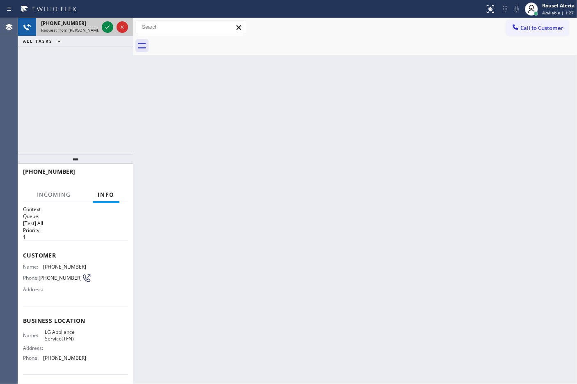
click at [81, 23] on div "[PHONE_NUMBER]" at bounding box center [69, 23] width 57 height 7
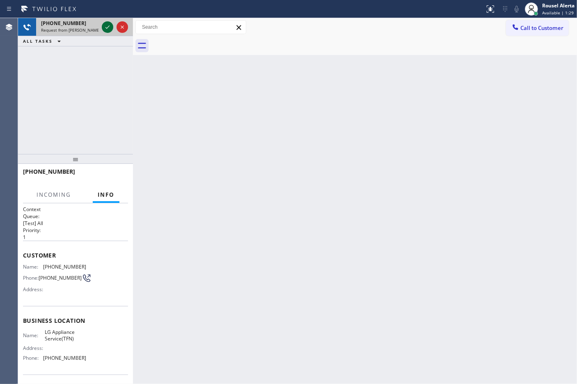
click at [105, 27] on icon at bounding box center [108, 27] width 10 height 10
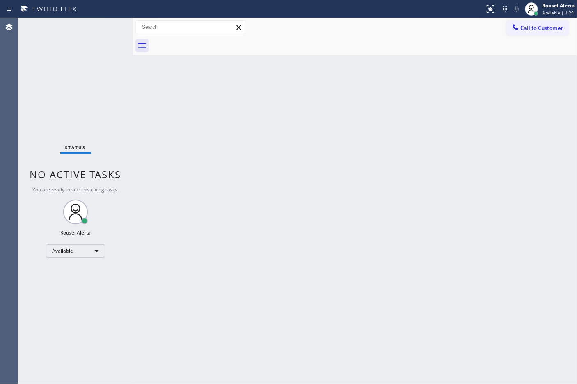
click at [105, 27] on div "Status No active tasks You are ready to start receiving tasks. Rousel Alerta Av…" at bounding box center [75, 200] width 115 height 365
click at [485, 6] on icon at bounding box center [490, 9] width 10 height 10
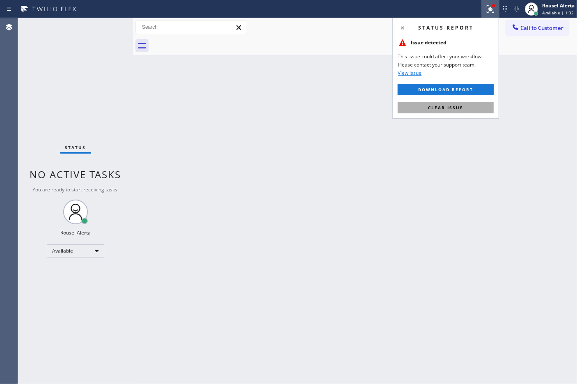
click at [459, 103] on button "Clear issue" at bounding box center [445, 107] width 96 height 11
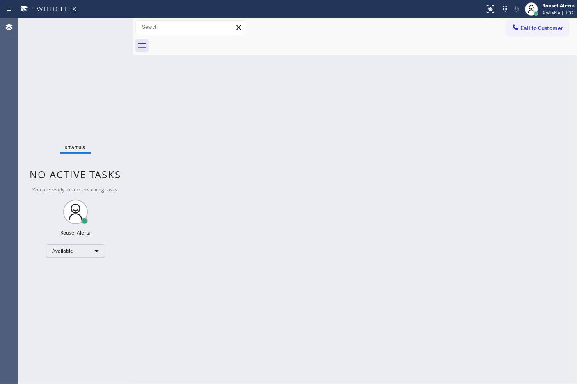
click at [485, 217] on div "Back to Dashboard Change Sender ID Customers Technicians Select a contact Outbo…" at bounding box center [355, 200] width 444 height 365
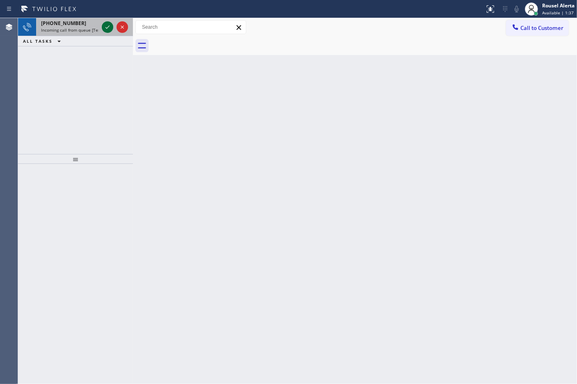
click at [107, 31] on icon at bounding box center [108, 27] width 10 height 10
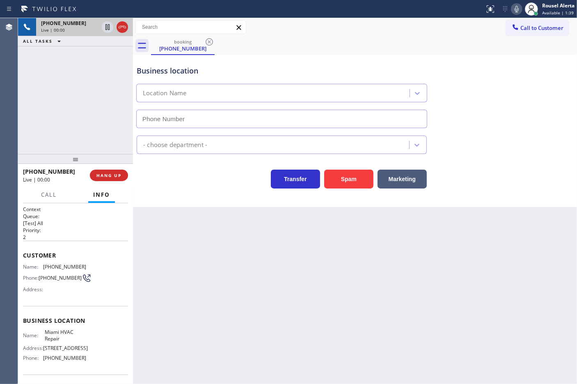
type input "[PHONE_NUMBER]"
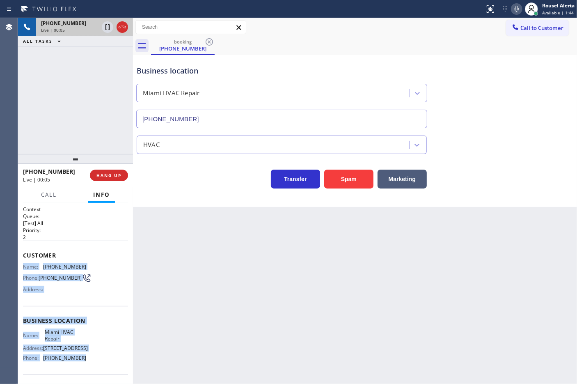
drag, startPoint x: 19, startPoint y: 265, endPoint x: 97, endPoint y: 363, distance: 125.9
click at [97, 363] on div "Context Queue: [Test] All Priority: 2 Customer Name: [PHONE_NUMBER] Phone: [PHO…" at bounding box center [75, 293] width 115 height 181
copy div "Name: [PHONE_NUMBER] Phone: [PHONE_NUMBER] Address: Business location Name: [GE…"
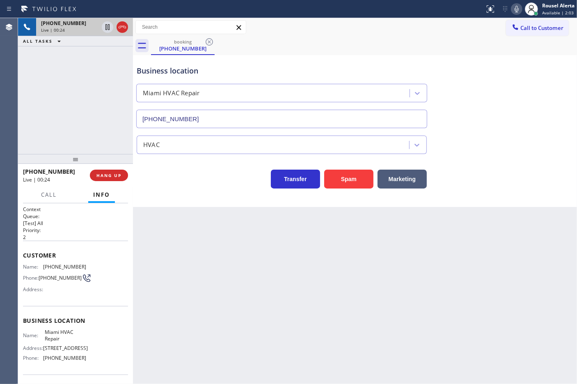
drag, startPoint x: 216, startPoint y: 294, endPoint x: 158, endPoint y: 241, distance: 78.7
click at [216, 295] on div "Back to Dashboard Change Sender ID Customers Technicians Select a contact Outbo…" at bounding box center [355, 200] width 444 height 365
click at [111, 178] on button "HANG UP" at bounding box center [109, 174] width 38 height 11
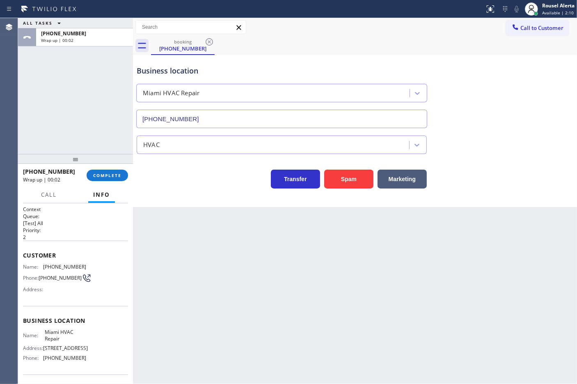
click at [100, 182] on div "[PHONE_NUMBER] Wrap up | 00:02 COMPLETE" at bounding box center [75, 174] width 105 height 21
click at [103, 177] on span "COMPLETE" at bounding box center [107, 175] width 28 height 6
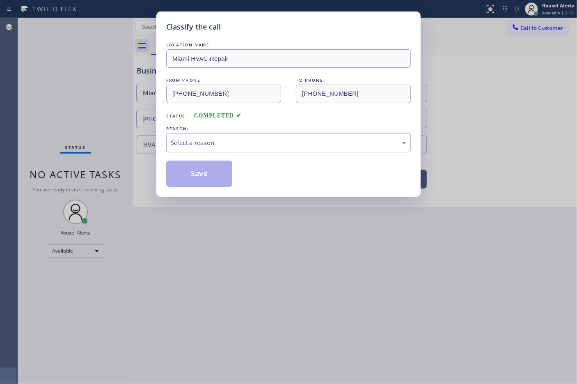
click at [238, 124] on div "REASON:" at bounding box center [288, 128] width 244 height 9
click at [240, 142] on div "Select a reason" at bounding box center [288, 142] width 235 height 9
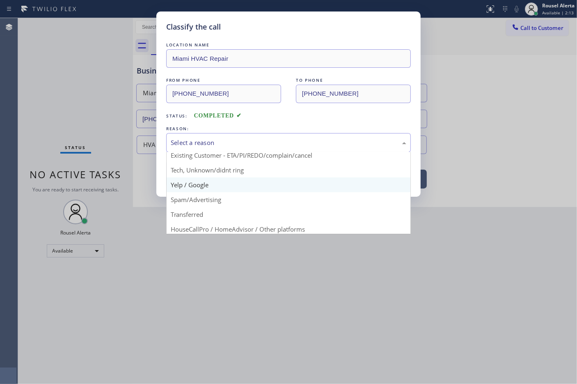
scroll to position [56, 0]
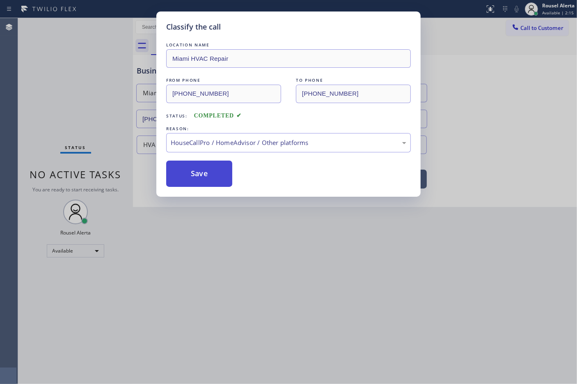
click at [210, 177] on button "Save" at bounding box center [199, 173] width 66 height 26
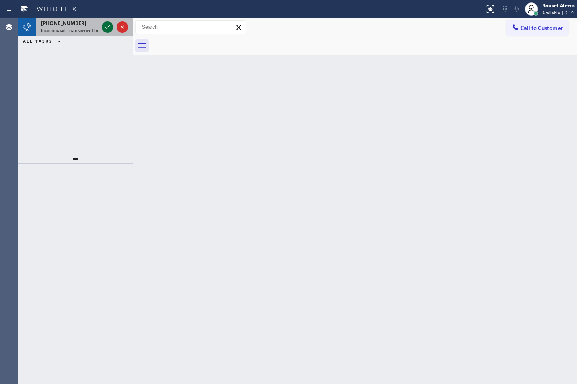
click at [105, 30] on icon at bounding box center [108, 27] width 10 height 10
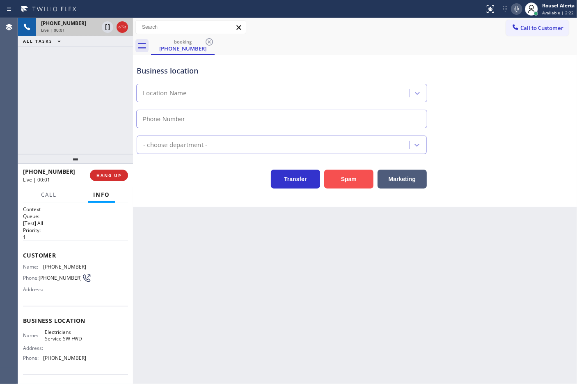
click at [354, 185] on button "Spam" at bounding box center [348, 178] width 49 height 19
type input "[PHONE_NUMBER]"
click at [354, 184] on button "Spam" at bounding box center [348, 178] width 49 height 19
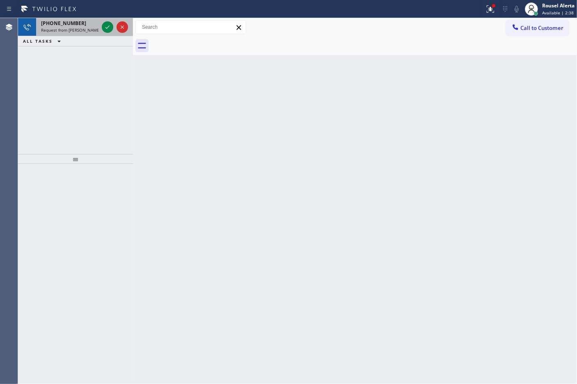
click at [87, 20] on div "[PHONE_NUMBER]" at bounding box center [69, 23] width 57 height 7
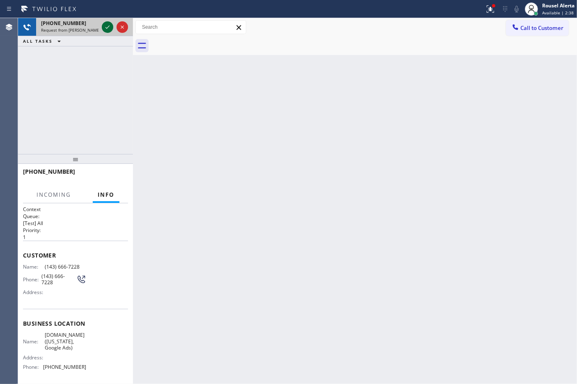
click at [105, 26] on icon at bounding box center [108, 27] width 10 height 10
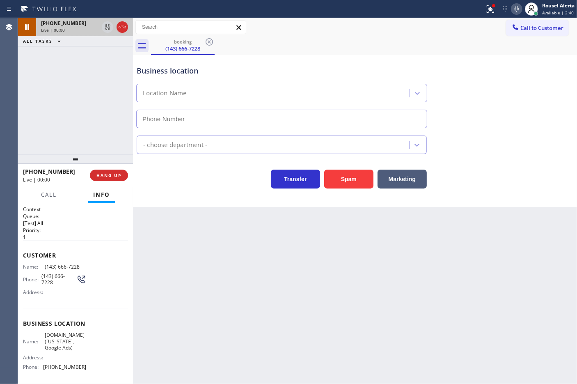
type input "[PHONE_NUMBER]"
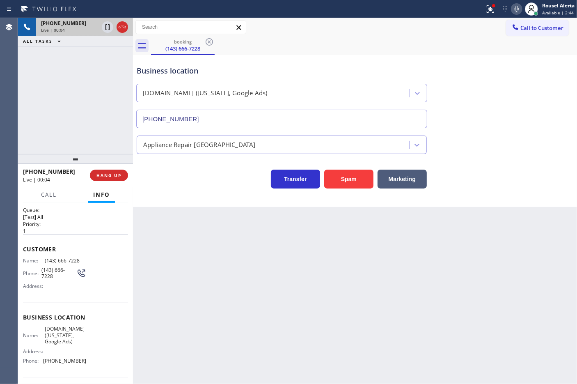
scroll to position [4, 0]
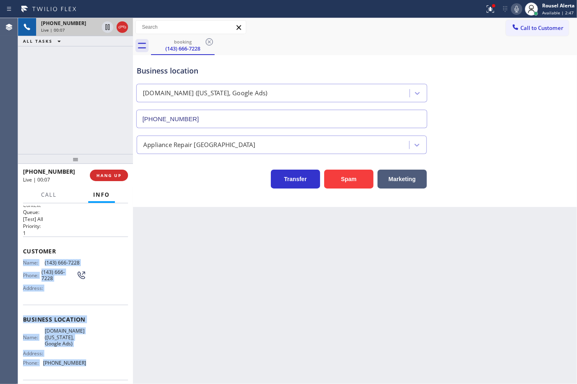
drag, startPoint x: 22, startPoint y: 261, endPoint x: 93, endPoint y: 363, distance: 124.6
click at [93, 363] on div "Context Queue: [Test] All Priority: 1 Customer Name: [PHONE_NUMBER] Phone: [PHO…" at bounding box center [75, 293] width 115 height 181
copy div "Name: [PHONE_NUMBER] Phone: [PHONE_NUMBER] Address: Business location Name: [DO…"
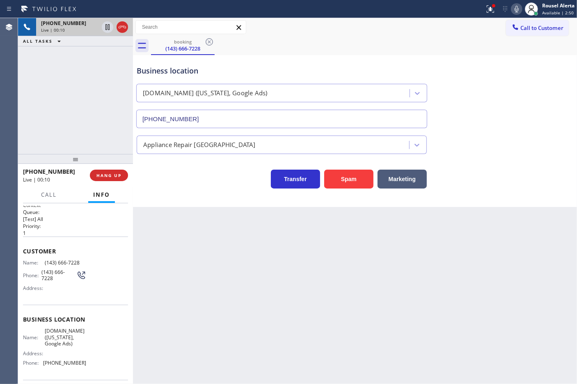
click at [429, 52] on div "booking (143) 666-7228" at bounding box center [364, 46] width 426 height 18
click at [485, 11] on icon at bounding box center [490, 9] width 10 height 10
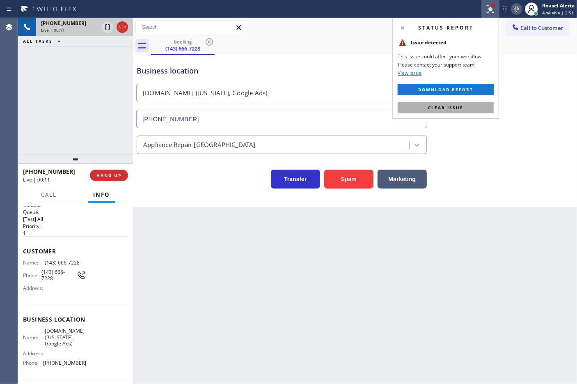
click at [474, 103] on button "Clear issue" at bounding box center [445, 107] width 96 height 11
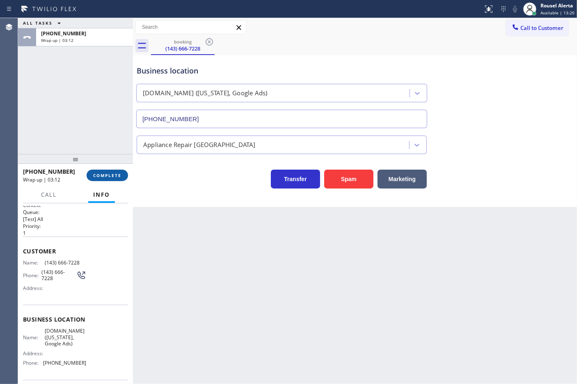
click at [105, 175] on span "COMPLETE" at bounding box center [107, 175] width 28 height 6
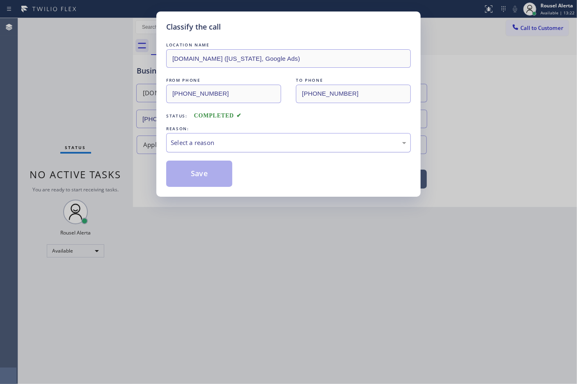
click at [303, 144] on div "Select a reason" at bounding box center [288, 142] width 235 height 9
click at [194, 176] on button "Save" at bounding box center [199, 173] width 66 height 26
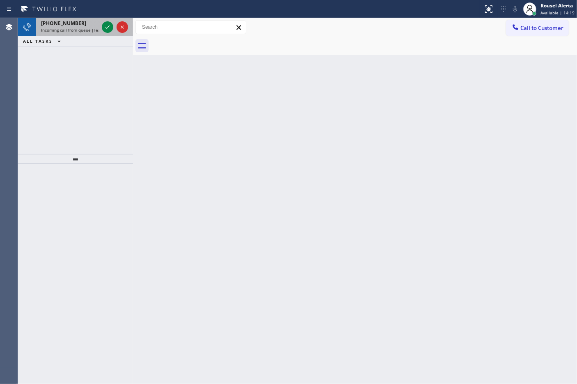
drag, startPoint x: 84, startPoint y: 26, endPoint x: 93, endPoint y: 30, distance: 9.7
click at [85, 27] on div "[PHONE_NUMBER] Incoming call from queue [Test] All" at bounding box center [68, 27] width 64 height 18
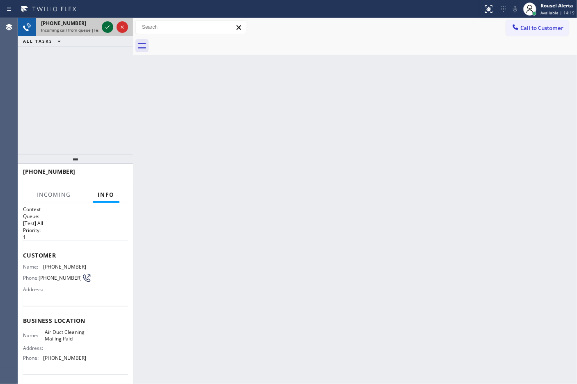
click at [102, 26] on div at bounding box center [107, 27] width 11 height 10
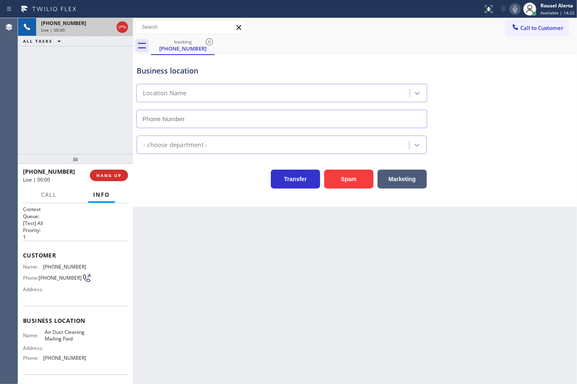
type input "[PHONE_NUMBER]"
click at [352, 180] on button "Spam" at bounding box center [348, 178] width 49 height 19
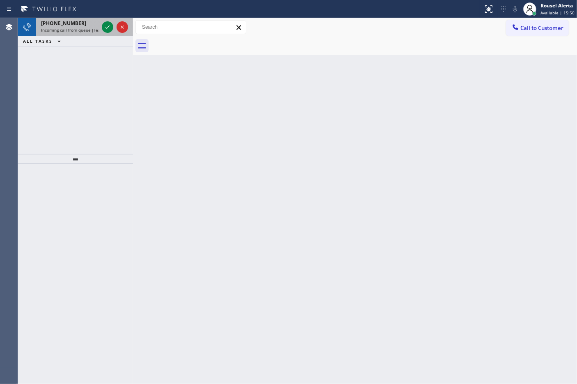
click at [85, 23] on div "[PHONE_NUMBER]" at bounding box center [69, 23] width 57 height 7
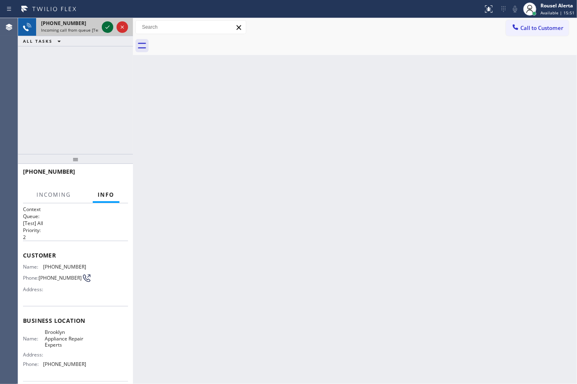
click at [107, 30] on icon at bounding box center [108, 27] width 10 height 10
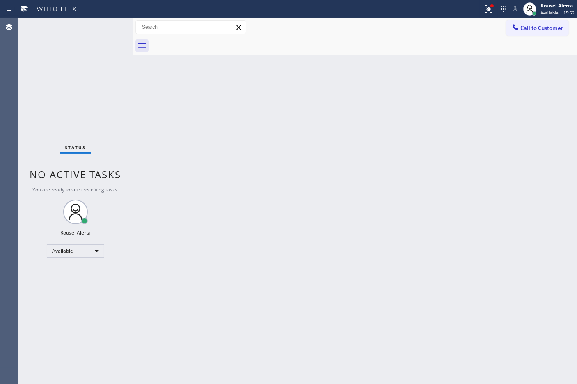
click at [109, 63] on div "Status No active tasks You are ready to start receiving tasks. Rousel Alerta Av…" at bounding box center [75, 200] width 115 height 365
drag, startPoint x: 388, startPoint y: 230, endPoint x: 417, endPoint y: 65, distance: 167.4
click at [388, 230] on div "Back to Dashboard Change Sender ID Customers Technicians Select a contact Outbo…" at bounding box center [355, 200] width 444 height 365
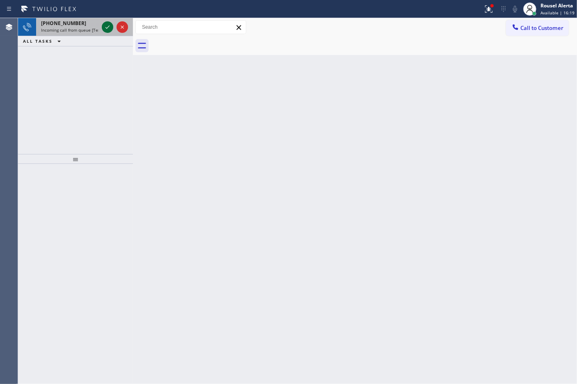
click at [107, 30] on icon at bounding box center [108, 27] width 10 height 10
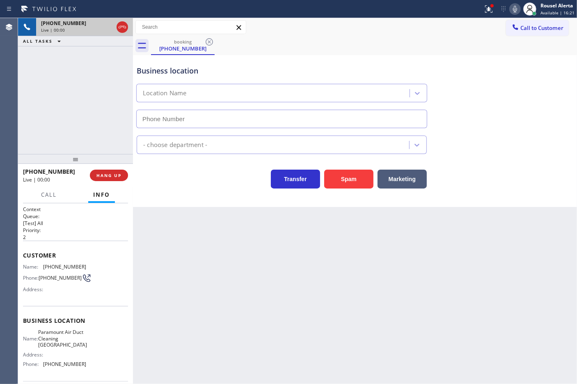
type input "[PHONE_NUMBER]"
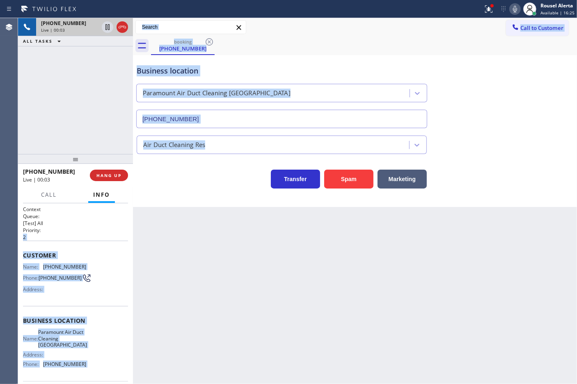
drag, startPoint x: 119, startPoint y: 226, endPoint x: 136, endPoint y: 276, distance: 52.3
click at [136, 276] on div "[PHONE_NUMBER] Live | 00:03 ALL TASKS ALL TASKS ACTIVE TASKS TASKS IN WRAP UP […" at bounding box center [297, 200] width 559 height 365
click at [140, 242] on div "Back to Dashboard Change Sender ID Customers Technicians Select a contact Outbo…" at bounding box center [355, 200] width 444 height 365
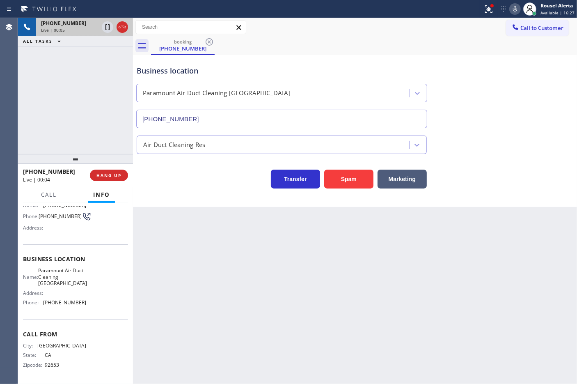
scroll to position [14, 0]
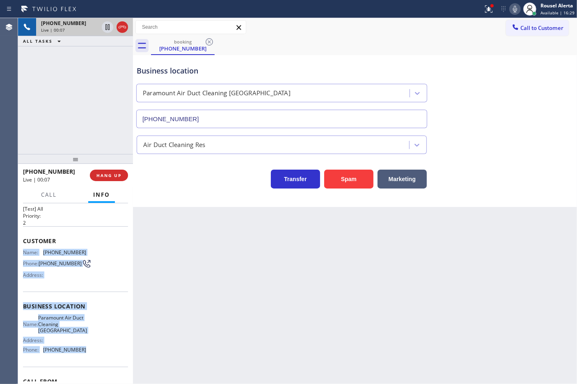
drag, startPoint x: 21, startPoint y: 251, endPoint x: 89, endPoint y: 352, distance: 120.9
click at [89, 352] on div "Context Queue: [Test] All Priority: 2 Customer Name: [PHONE_NUMBER] Phone: [PHO…" at bounding box center [75, 293] width 115 height 181
copy div "Name: [PHONE_NUMBER] Phone: [PHONE_NUMBER] Address: Business location Name: Par…"
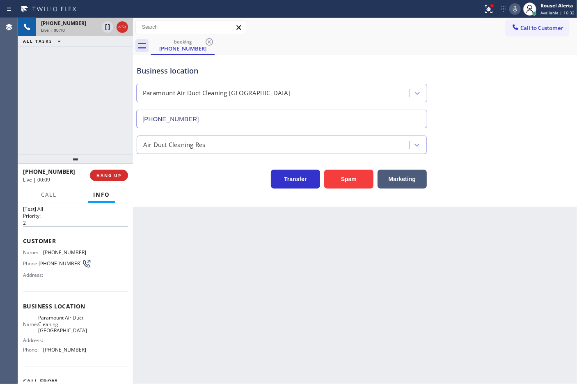
click at [334, 31] on div "Call to Customer Outbound call Location Search location Your caller id phone nu…" at bounding box center [355, 27] width 444 height 14
click at [487, 9] on icon at bounding box center [488, 8] width 5 height 3
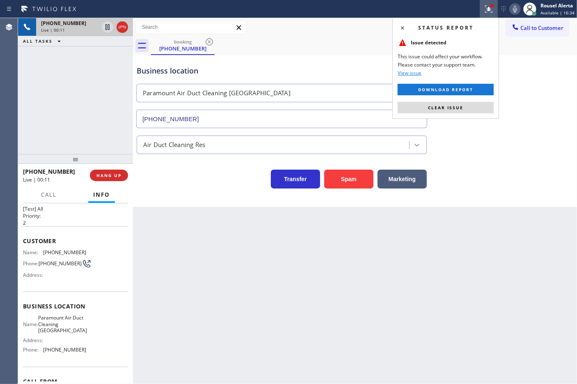
click at [475, 106] on button "Clear issue" at bounding box center [445, 107] width 96 height 11
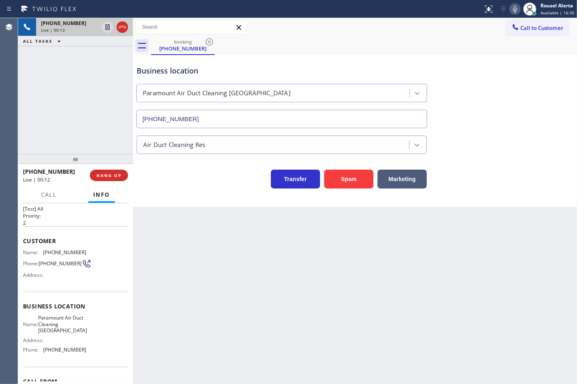
click at [403, 271] on div "Back to Dashboard Change Sender ID Customers Technicians Select a contact Outbo…" at bounding box center [355, 200] width 444 height 365
click at [75, 62] on div "[PHONE_NUMBER] Live | 00:21 ALL TASKS ALL TASKS ACTIVE TASKS TASKS IN WRAP UP" at bounding box center [75, 86] width 115 height 136
click at [115, 179] on button "HANG UP" at bounding box center [109, 174] width 38 height 11
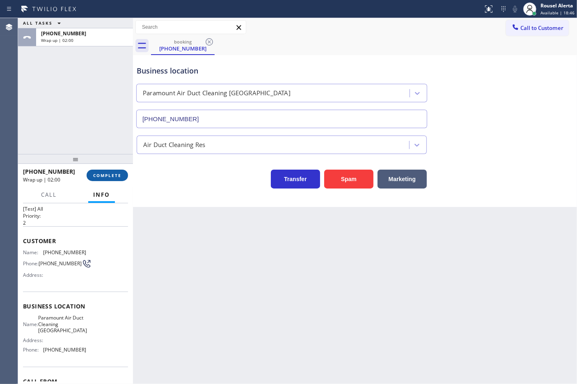
click at [115, 172] on span "COMPLETE" at bounding box center [107, 175] width 28 height 6
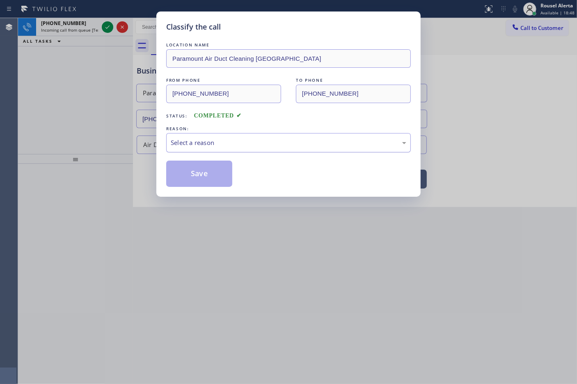
click at [242, 142] on div "Select a reason" at bounding box center [288, 142] width 235 height 9
click at [206, 178] on button "Save" at bounding box center [199, 173] width 66 height 26
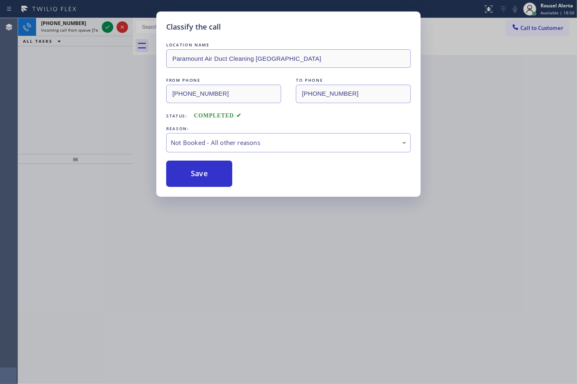
click at [288, 247] on div "Classify the call LOCATION NAME Paramount Air Duct Cleaning [GEOGRAPHIC_DATA] F…" at bounding box center [288, 192] width 577 height 384
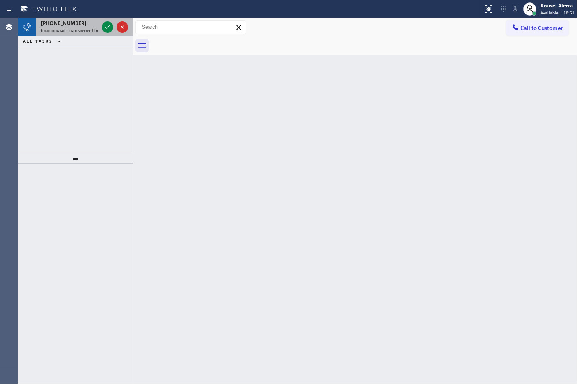
click at [82, 31] on span "Incoming call from queue [Test] All" at bounding box center [75, 30] width 68 height 6
click at [86, 27] on span "Incoming call from queue [Test] All" at bounding box center [75, 30] width 68 height 6
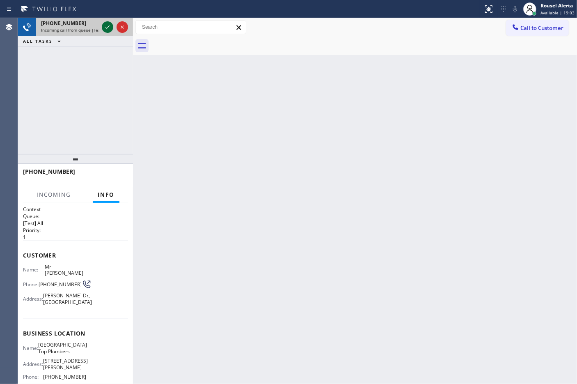
click at [105, 27] on icon at bounding box center [108, 27] width 10 height 10
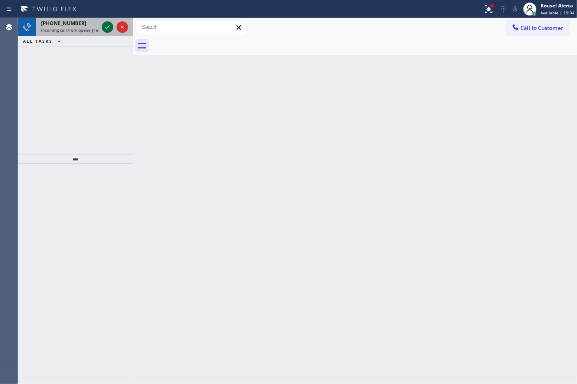
click at [105, 27] on icon at bounding box center [108, 27] width 10 height 10
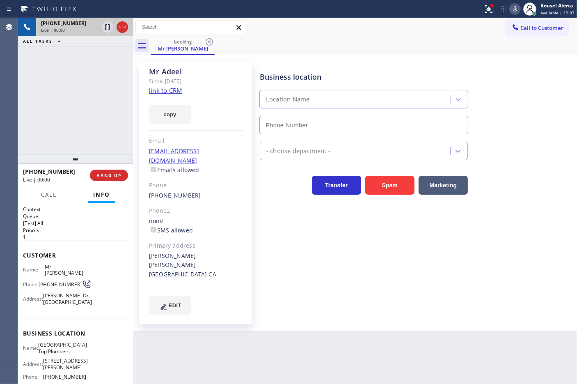
type input "[PHONE_NUMBER]"
click at [174, 94] on link "link to CRM" at bounding box center [165, 90] width 33 height 8
click at [54, 195] on span "Call" at bounding box center [49, 194] width 16 height 7
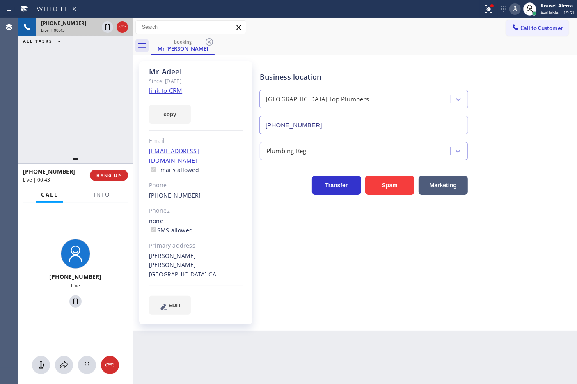
click at [513, 5] on icon at bounding box center [515, 9] width 10 height 10
click at [62, 366] on icon at bounding box center [64, 365] width 10 height 10
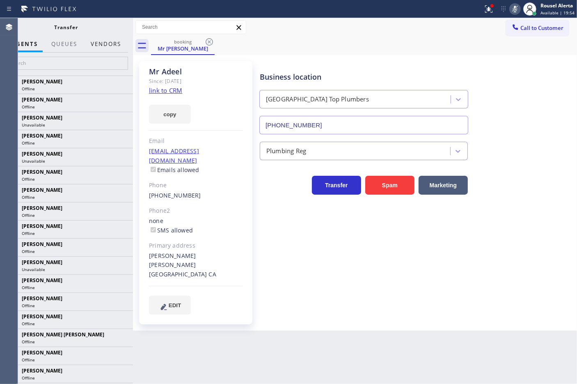
click at [108, 40] on button "Vendors" at bounding box center [106, 44] width 40 height 16
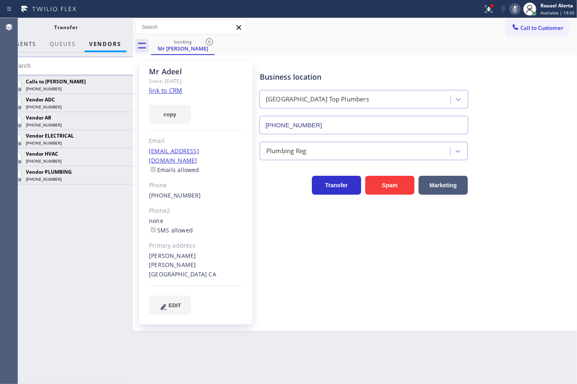
click at [29, 43] on span "AGENTS" at bounding box center [23, 43] width 25 height 7
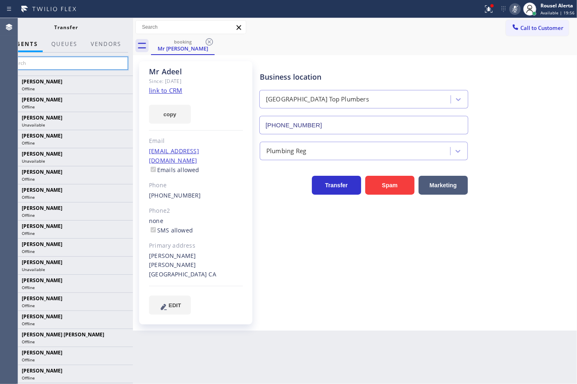
click at [37, 60] on input "text" at bounding box center [66, 63] width 123 height 13
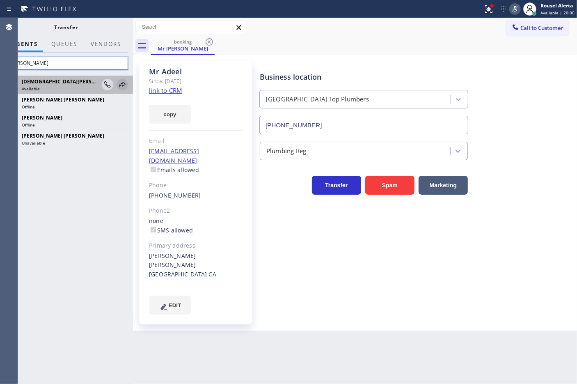
type input "[PERSON_NAME]"
click at [125, 87] on icon at bounding box center [122, 85] width 10 height 10
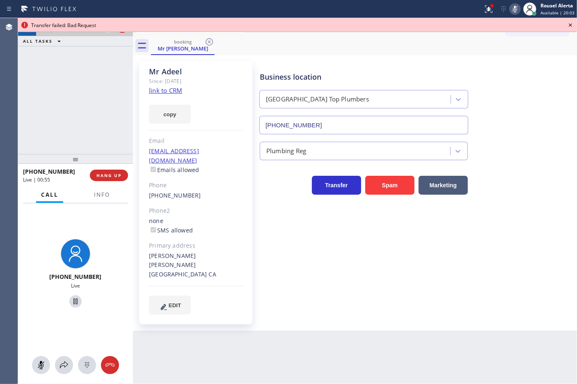
click at [65, 54] on div "[PHONE_NUMBER] Live | 00:55 ALL TASKS ALL TASKS ACTIVE TASKS TASKS IN WRAP UP" at bounding box center [75, 86] width 115 height 136
click at [573, 25] on icon at bounding box center [570, 25] width 10 height 10
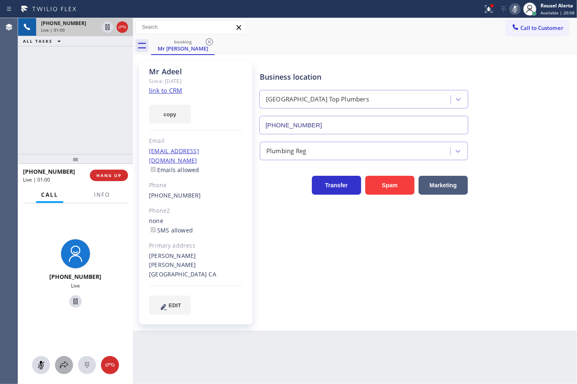
click at [62, 361] on icon at bounding box center [64, 365] width 10 height 10
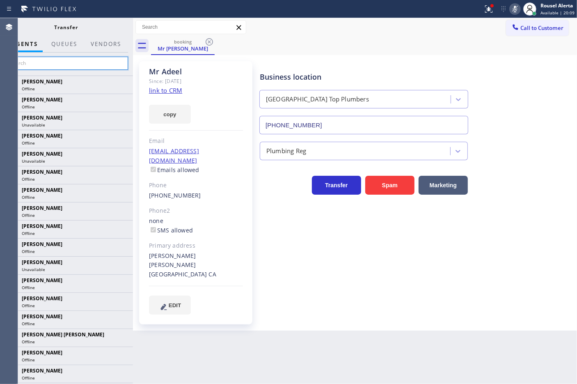
click at [68, 69] on input "text" at bounding box center [66, 63] width 123 height 13
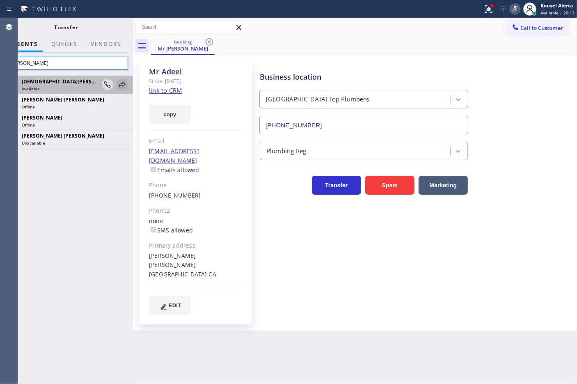
type input "[PERSON_NAME]"
click at [120, 84] on icon at bounding box center [122, 85] width 10 height 10
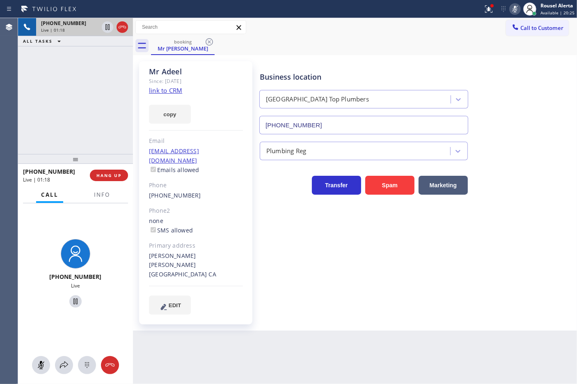
click at [89, 73] on div "[PHONE_NUMBER] Live | 01:18 ALL TASKS ALL TASKS ACTIVE TASKS TASKS IN WRAP UP" at bounding box center [75, 86] width 115 height 136
click at [80, 53] on div "[PHONE_NUMBER] Live | 01:24 ALL TASKS ALL TASKS ACTIVE TASKS TASKS IN WRAP UP" at bounding box center [75, 86] width 115 height 136
click at [66, 362] on icon at bounding box center [64, 364] width 8 height 7
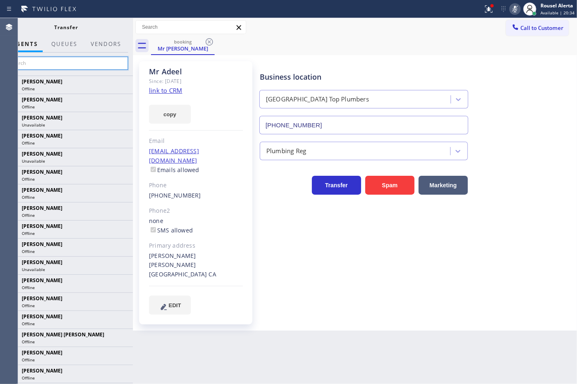
click at [40, 62] on input "text" at bounding box center [66, 63] width 123 height 13
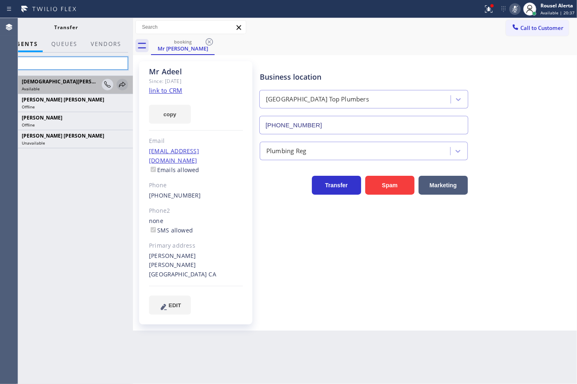
type input "chr"
click at [123, 82] on icon at bounding box center [122, 84] width 7 height 5
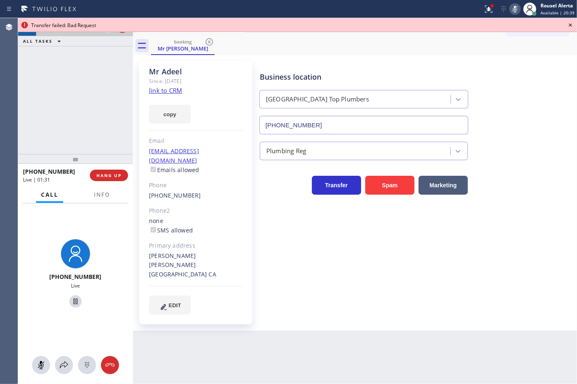
click at [105, 79] on div "[PHONE_NUMBER] Live | 01:31 ALL TASKS ALL TASKS ACTIVE TASKS TASKS IN WRAP UP" at bounding box center [75, 86] width 115 height 136
click at [96, 197] on span "Info" at bounding box center [102, 194] width 16 height 7
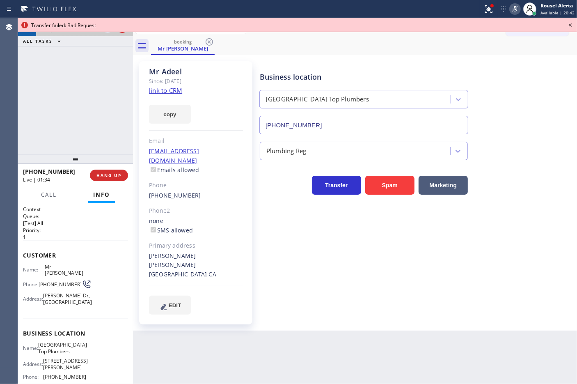
click at [571, 27] on icon at bounding box center [570, 25] width 10 height 10
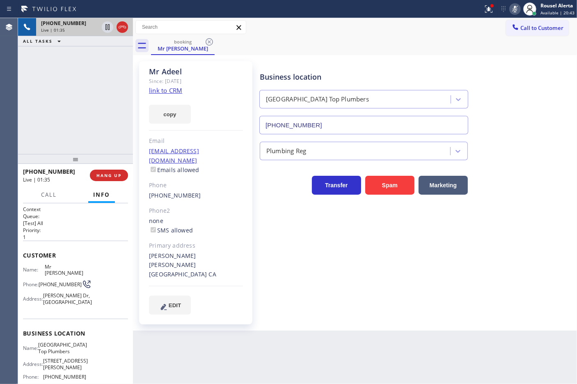
click at [513, 10] on icon at bounding box center [515, 9] width 10 height 10
click at [487, 9] on icon at bounding box center [489, 9] width 10 height 10
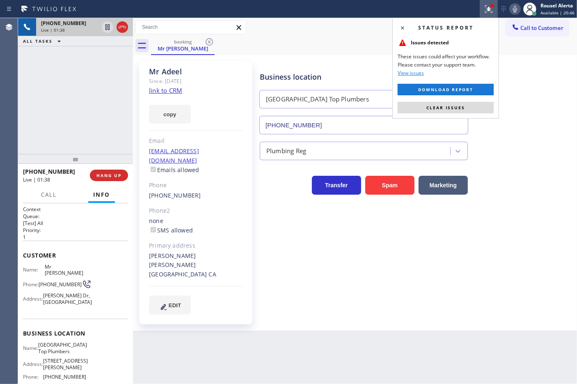
click at [434, 105] on button "Clear issues" at bounding box center [445, 107] width 96 height 11
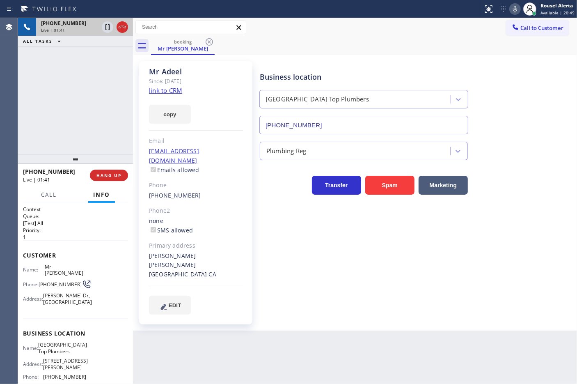
click at [101, 64] on div "[PHONE_NUMBER] Live | 01:41 ALL TASKS ALL TASKS ACTIVE TASKS TASKS IN WRAP UP" at bounding box center [75, 86] width 115 height 136
drag, startPoint x: 59, startPoint y: 50, endPoint x: 62, endPoint y: 56, distance: 6.8
click at [59, 50] on div "[PHONE_NUMBER] Live | 01:51 ALL TASKS ALL TASKS ACTIVE TASKS TASKS IN WRAP UP" at bounding box center [75, 86] width 115 height 136
click at [57, 130] on div "[PHONE_NUMBER] Live | 01:53 ALL TASKS ALL TASKS ACTIVE TASKS TASKS IN WRAP UP" at bounding box center [75, 86] width 115 height 136
drag, startPoint x: 107, startPoint y: 174, endPoint x: 111, endPoint y: 167, distance: 7.7
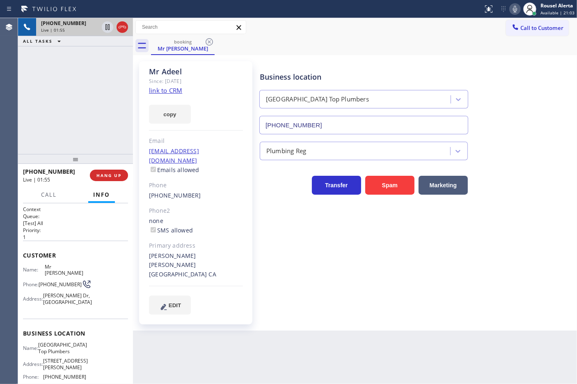
click at [110, 173] on span "HANG UP" at bounding box center [108, 175] width 25 height 6
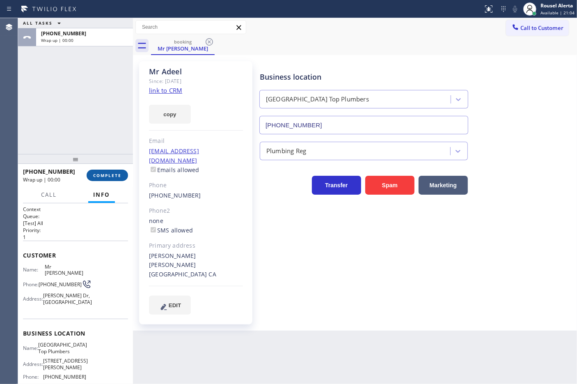
click at [110, 171] on button "COMPLETE" at bounding box center [107, 174] width 41 height 11
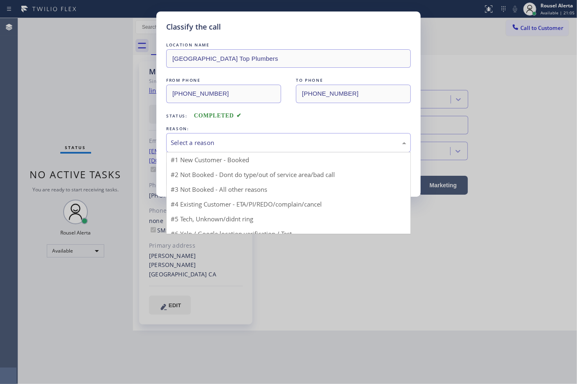
drag, startPoint x: 234, startPoint y: 150, endPoint x: 235, endPoint y: 146, distance: 4.2
click at [235, 146] on div "Select a reason" at bounding box center [288, 142] width 235 height 9
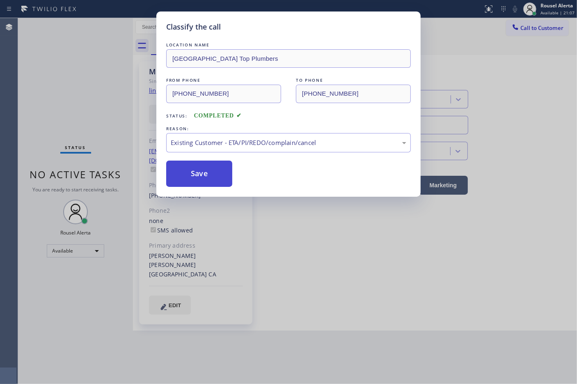
click at [219, 181] on button "Save" at bounding box center [199, 173] width 66 height 26
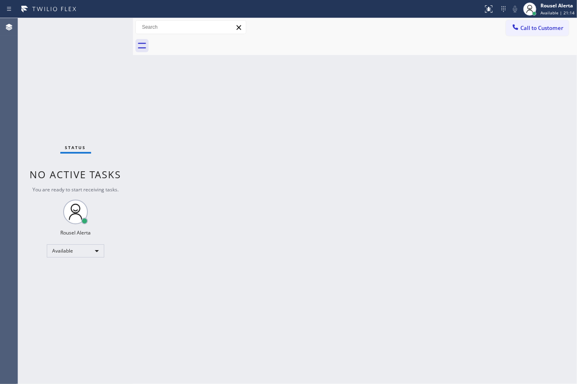
click at [95, 39] on div "Status No active tasks You are ready to start receiving tasks. Rousel Alerta Av…" at bounding box center [75, 200] width 115 height 365
click at [315, 267] on div "Back to Dashboard Change Sender ID Customers Technicians Select a contact Outbo…" at bounding box center [355, 200] width 444 height 365
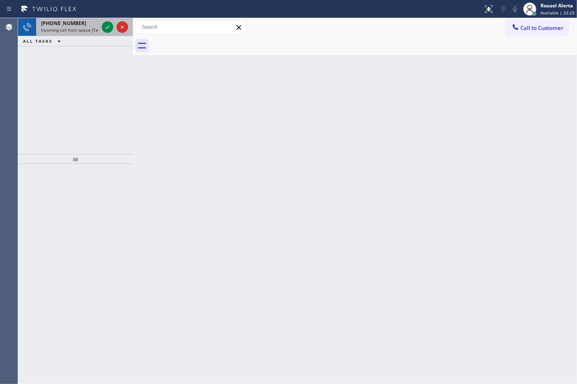
click at [95, 21] on div "[PHONE_NUMBER]" at bounding box center [69, 23] width 57 height 7
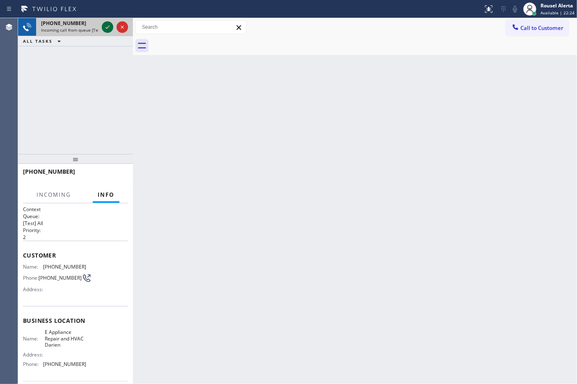
click at [105, 30] on icon at bounding box center [108, 27] width 10 height 10
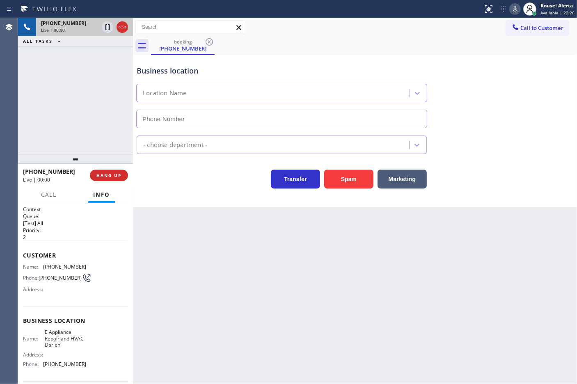
type input "[PHONE_NUMBER]"
drag, startPoint x: 76, startPoint y: 58, endPoint x: 100, endPoint y: 105, distance: 52.3
click at [76, 57] on div "[PHONE_NUMBER] Live | 00:01 ALL TASKS ALL TASKS ACTIVE TASKS TASKS IN WRAP UP" at bounding box center [75, 86] width 115 height 136
click at [269, 320] on div "Back to Dashboard Change Sender ID Customers Technicians Select a contact Outbo…" at bounding box center [355, 200] width 444 height 365
click at [288, 326] on div "Back to Dashboard Change Sender ID Customers Technicians Select a contact Outbo…" at bounding box center [355, 200] width 444 height 365
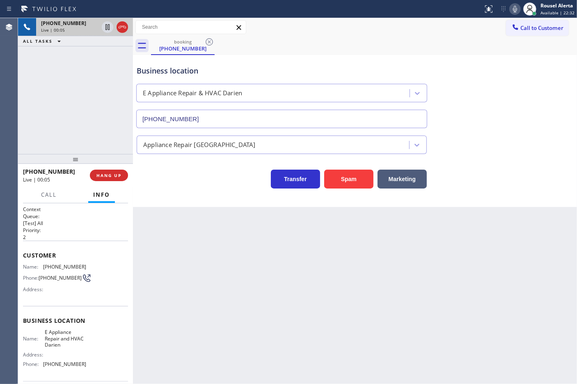
click at [78, 56] on div "[PHONE_NUMBER] Live | 00:05 ALL TASKS ALL TASKS ACTIVE TASKS TASKS IN WRAP UP" at bounding box center [75, 86] width 115 height 136
click at [232, 284] on div "Back to Dashboard Change Sender ID Customers Technicians Select a contact Outbo…" at bounding box center [355, 200] width 444 height 365
click at [235, 284] on div "Back to Dashboard Change Sender ID Customers Technicians Select a contact Outbo…" at bounding box center [355, 200] width 444 height 365
click at [112, 177] on span "HANG UP" at bounding box center [108, 175] width 25 height 6
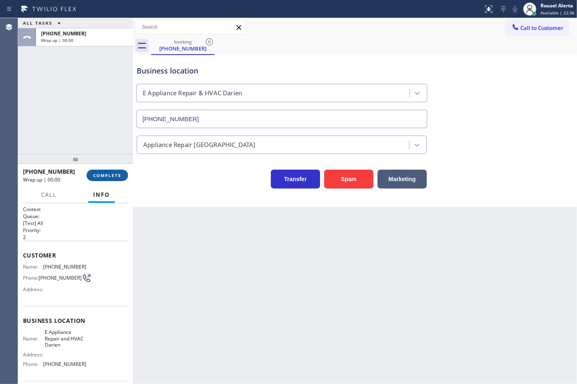
click at [112, 177] on span "COMPLETE" at bounding box center [107, 175] width 28 height 6
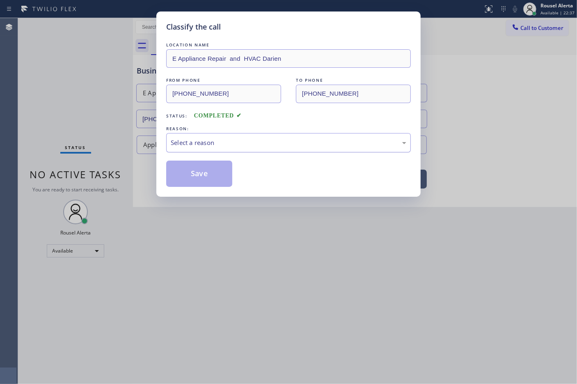
click at [196, 148] on div "Select a reason" at bounding box center [288, 142] width 244 height 19
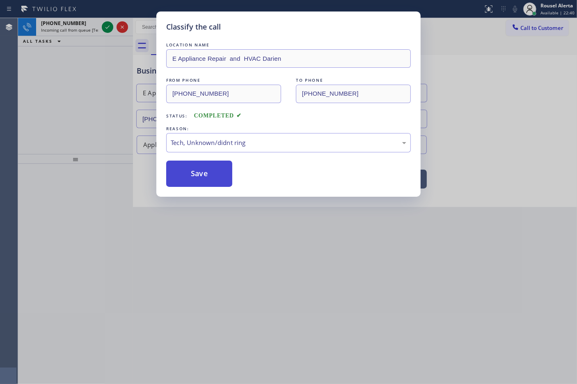
click at [196, 180] on button "Save" at bounding box center [199, 173] width 66 height 26
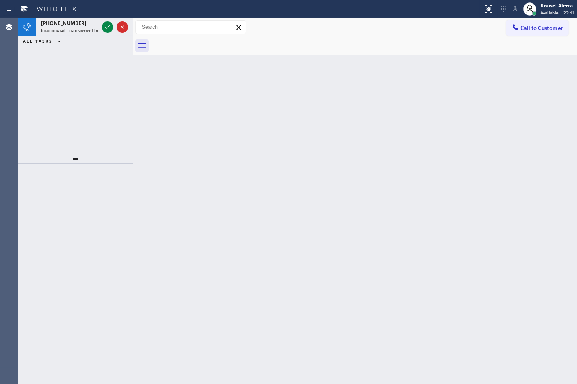
click at [81, 31] on span "Incoming call from queue [Test] All" at bounding box center [75, 30] width 68 height 6
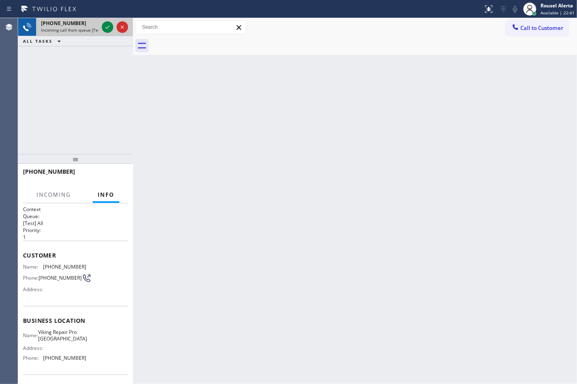
drag, startPoint x: 81, startPoint y: 30, endPoint x: 88, endPoint y: 28, distance: 7.7
click at [82, 30] on span "Incoming call from queue [Test] All" at bounding box center [75, 30] width 68 height 6
click at [107, 27] on icon at bounding box center [108, 27] width 10 height 10
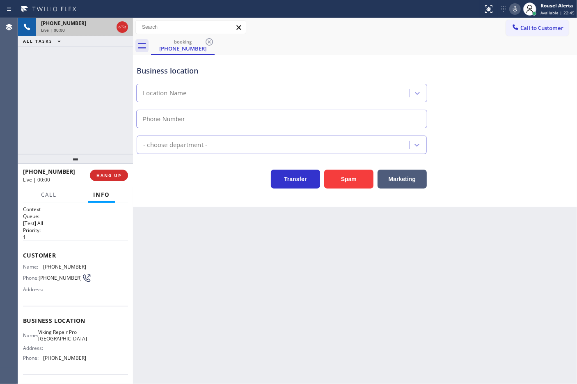
type input "[PHONE_NUMBER]"
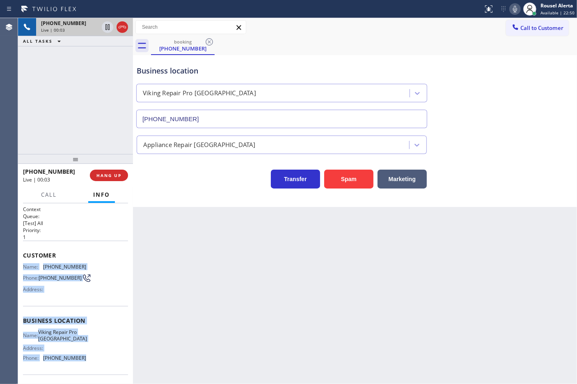
drag, startPoint x: 20, startPoint y: 260, endPoint x: 90, endPoint y: 347, distance: 112.0
click at [87, 357] on div "Context Queue: [Test] All Priority: 1 Customer Name: [PHONE_NUMBER] Phone: [PHO…" at bounding box center [75, 293] width 115 height 181
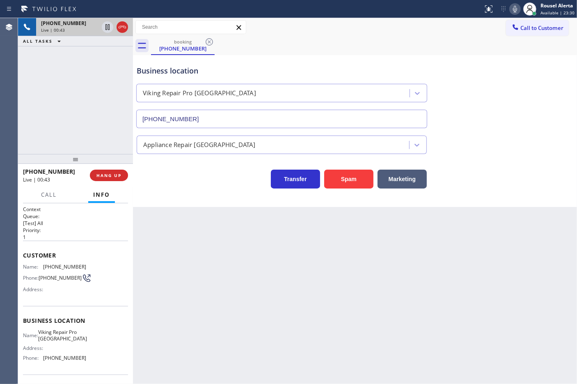
click at [427, 59] on div "Business location Viking Repair Pro [GEOGRAPHIC_DATA] [PHONE_NUMBER]" at bounding box center [281, 92] width 293 height 71
click at [511, 12] on icon at bounding box center [515, 9] width 10 height 10
click at [462, 29] on div "Call to Customer Outbound call Location Search location Your caller id phone nu…" at bounding box center [355, 27] width 444 height 14
click at [511, 9] on icon at bounding box center [515, 9] width 10 height 10
drag, startPoint x: 110, startPoint y: 29, endPoint x: 117, endPoint y: 29, distance: 7.4
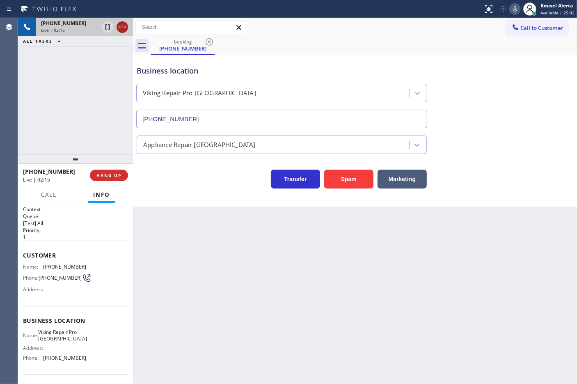
click at [110, 29] on icon at bounding box center [108, 27] width 10 height 10
click at [519, 10] on icon at bounding box center [515, 9] width 10 height 10
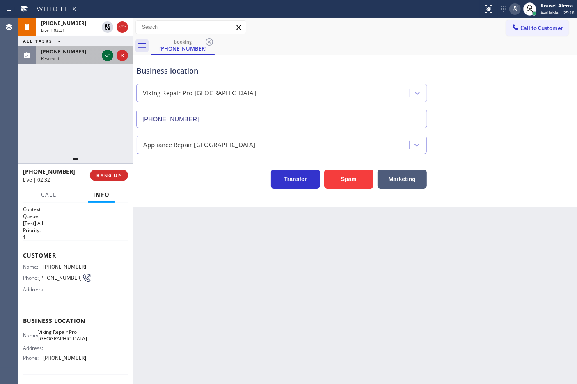
click at [105, 55] on icon at bounding box center [108, 55] width 10 height 10
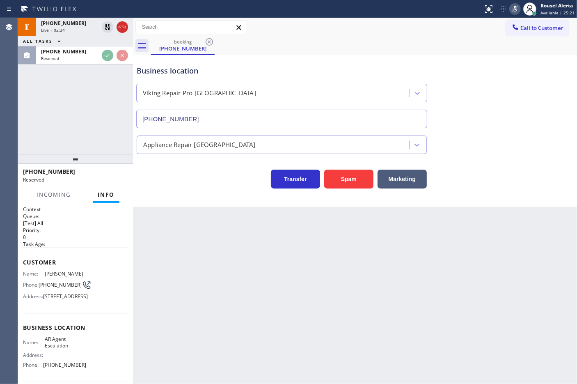
scroll to position [51, 0]
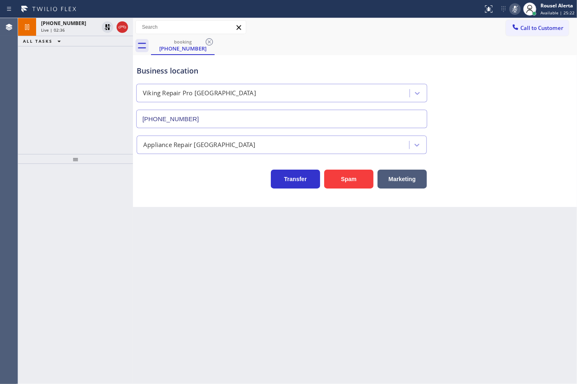
drag, startPoint x: 21, startPoint y: 272, endPoint x: 81, endPoint y: 333, distance: 85.3
click at [75, 28] on div "Live | 02:38" at bounding box center [69, 30] width 57 height 6
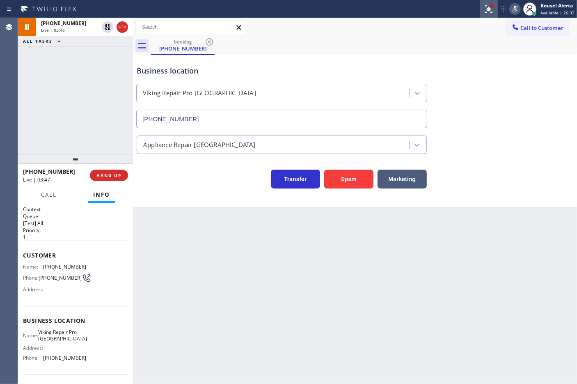
click at [483, 7] on div at bounding box center [488, 9] width 18 height 10
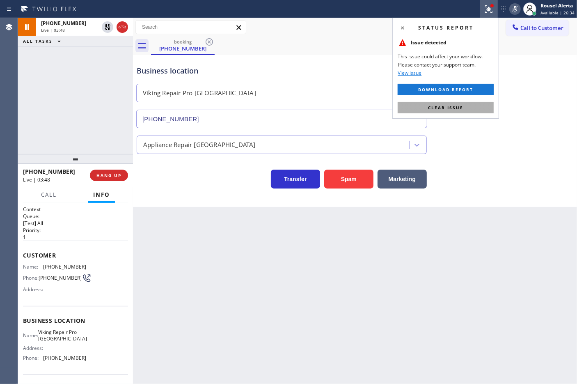
click at [466, 113] on button "Clear issue" at bounding box center [445, 107] width 96 height 11
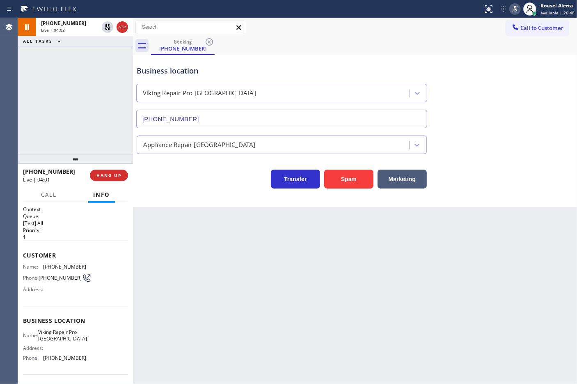
click at [305, 62] on div "Business location Viking Repair Pro [GEOGRAPHIC_DATA] [PHONE_NUMBER]" at bounding box center [281, 92] width 293 height 71
click at [445, 321] on div "Back to Dashboard Change Sender ID Customers Technicians Select a contact Outbo…" at bounding box center [355, 200] width 444 height 365
click at [443, 316] on div "Back to Dashboard Change Sender ID Customers Technicians Select a contact Outbo…" at bounding box center [355, 200] width 444 height 365
drag, startPoint x: 106, startPoint y: 30, endPoint x: 127, endPoint y: 27, distance: 21.5
click at [106, 30] on icon at bounding box center [108, 27] width 6 height 6
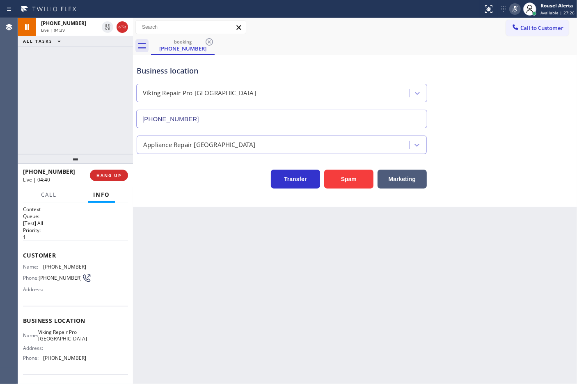
click at [517, 9] on icon at bounding box center [515, 9] width 10 height 10
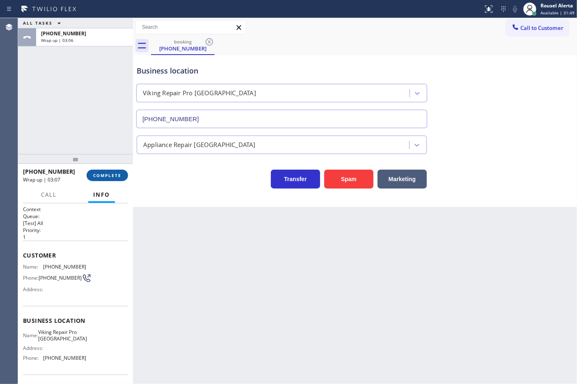
click at [108, 173] on span "COMPLETE" at bounding box center [107, 175] width 28 height 6
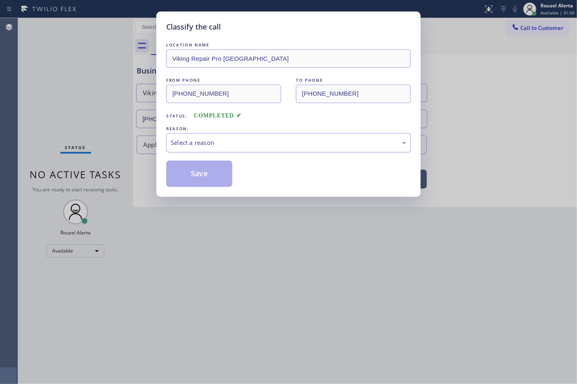
click at [213, 142] on div "Select a reason" at bounding box center [288, 142] width 235 height 9
click at [199, 169] on button "Save" at bounding box center [199, 173] width 66 height 26
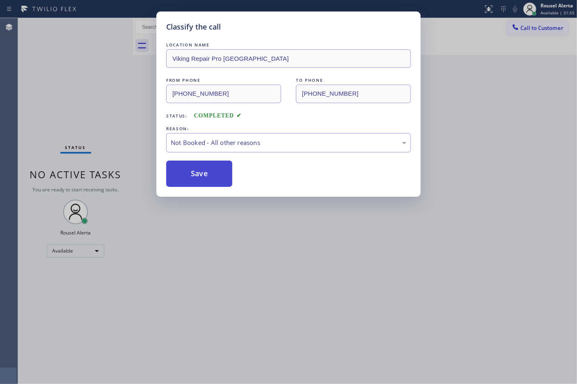
click at [198, 175] on button "Save" at bounding box center [199, 173] width 66 height 26
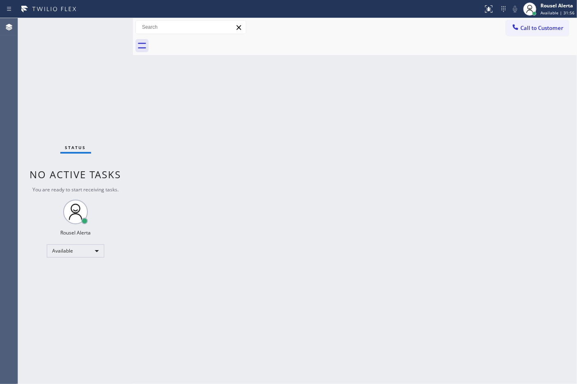
click at [200, 178] on div "Back to Dashboard Change Sender ID Customers Technicians Select a contact Outbo…" at bounding box center [355, 200] width 444 height 365
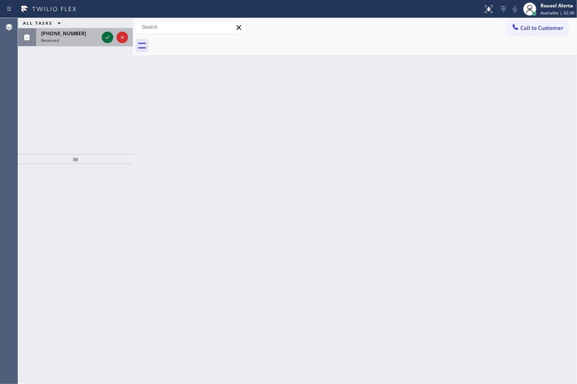
click at [105, 36] on icon at bounding box center [108, 37] width 10 height 10
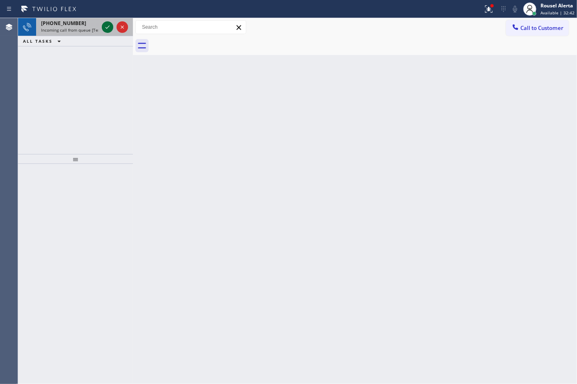
click at [105, 26] on icon at bounding box center [108, 27] width 10 height 10
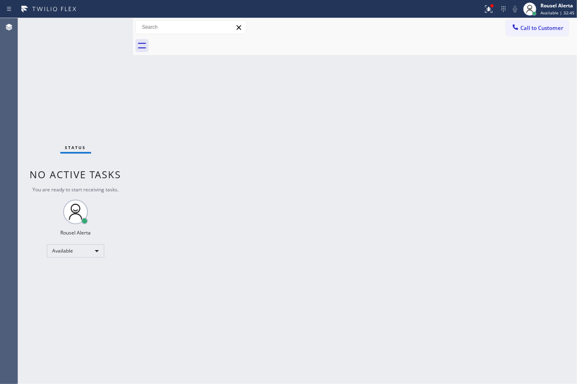
drag, startPoint x: 263, startPoint y: 195, endPoint x: 273, endPoint y: 178, distance: 19.1
click at [267, 191] on div "Back to Dashboard Change Sender ID Customers Technicians Select a contact Outbo…" at bounding box center [355, 200] width 444 height 365
click at [487, 9] on icon at bounding box center [489, 9] width 10 height 10
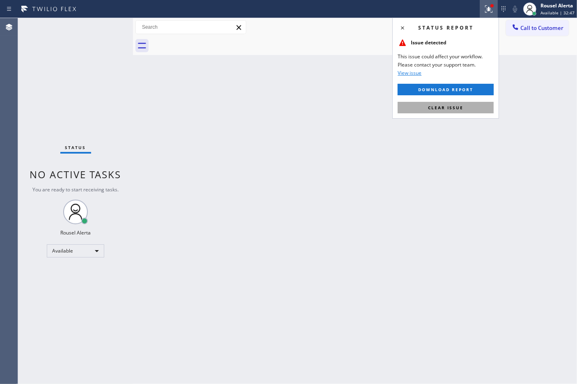
click at [457, 107] on span "Clear issue" at bounding box center [445, 108] width 35 height 6
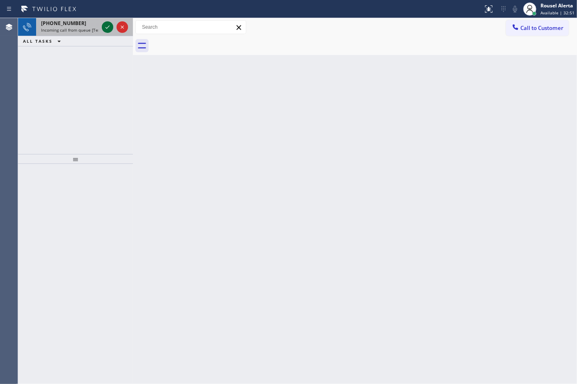
click at [103, 29] on icon at bounding box center [108, 27] width 10 height 10
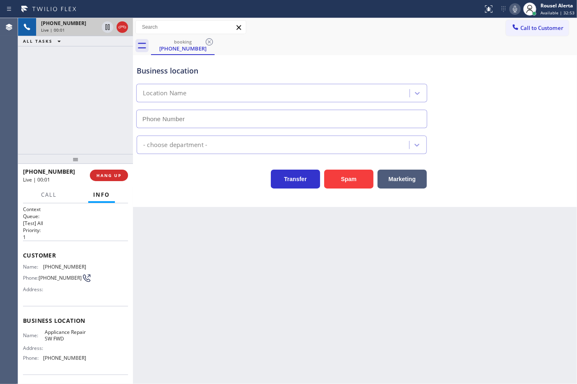
type input "[PHONE_NUMBER]"
click at [345, 181] on button "Spam" at bounding box center [348, 178] width 49 height 19
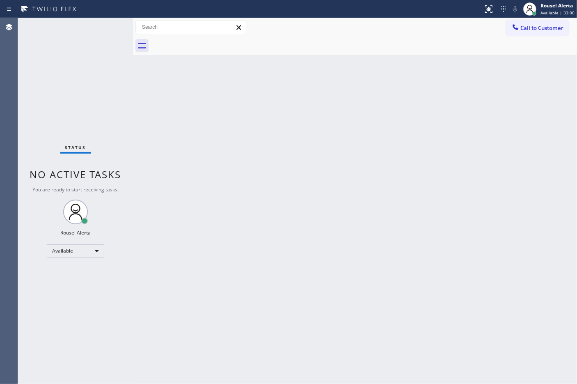
click at [100, 29] on div "Status No active tasks You are ready to start receiving tasks. Rousel Alerta Av…" at bounding box center [75, 200] width 115 height 365
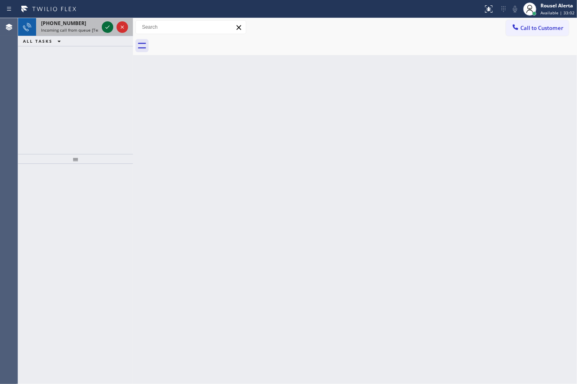
click at [106, 26] on icon at bounding box center [108, 27] width 10 height 10
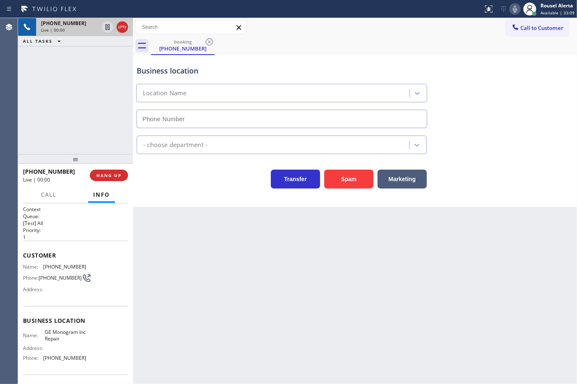
type input "[PHONE_NUMBER]"
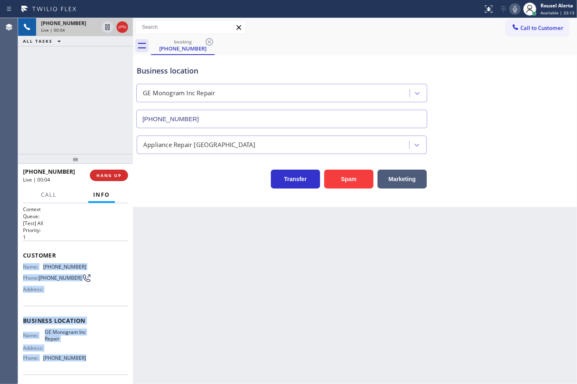
drag, startPoint x: 23, startPoint y: 263, endPoint x: 95, endPoint y: 360, distance: 121.1
click at [95, 360] on div "Context Queue: [Test] All Priority: 1 Customer Name: [PHONE_NUMBER] Phone: [PHO…" at bounding box center [75, 323] width 105 height 237
click at [75, 34] on div "[PHONE_NUMBER] Live | 02:42" at bounding box center [68, 27] width 64 height 18
click at [104, 29] on icon at bounding box center [108, 27] width 10 height 10
click at [517, 5] on icon at bounding box center [515, 9] width 10 height 10
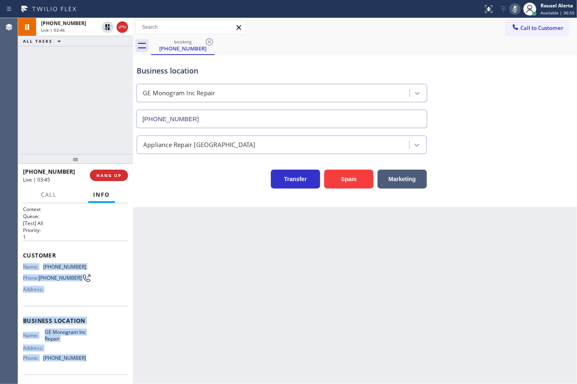
click at [415, 36] on div "Call to Customer Outbound call Location Search location Your caller id phone nu…" at bounding box center [355, 27] width 444 height 18
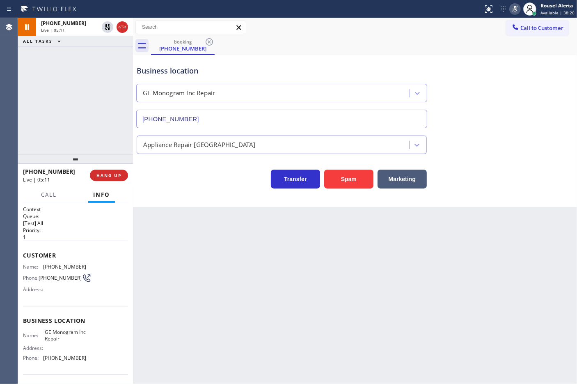
drag, startPoint x: 406, startPoint y: 300, endPoint x: 445, endPoint y: 368, distance: 78.3
click at [406, 300] on div "Back to Dashboard Change Sender ID Customers Technicians Select a contact Outbo…" at bounding box center [355, 200] width 444 height 365
click at [103, 29] on icon at bounding box center [108, 27] width 10 height 10
click at [513, 6] on icon at bounding box center [515, 9] width 10 height 10
click at [472, 274] on div "Back to Dashboard Change Sender ID Customers Technicians Select a contact Outbo…" at bounding box center [355, 200] width 444 height 365
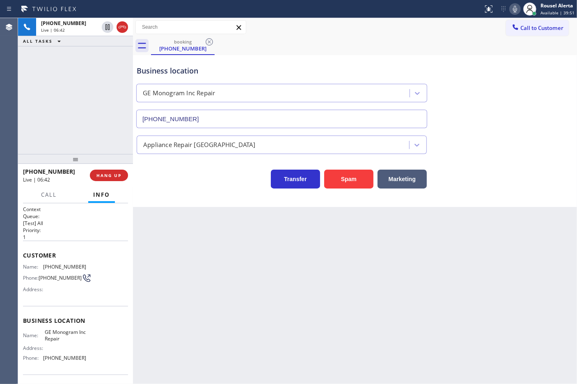
click at [450, 41] on div "booking [PHONE_NUMBER]" at bounding box center [364, 46] width 426 height 18
click at [514, 10] on icon at bounding box center [515, 9] width 10 height 10
click at [388, 54] on div "Business location GE Monogram Inc Repair [PHONE_NUMBER]" at bounding box center [355, 91] width 440 height 74
click at [516, 11] on icon at bounding box center [515, 9] width 4 height 7
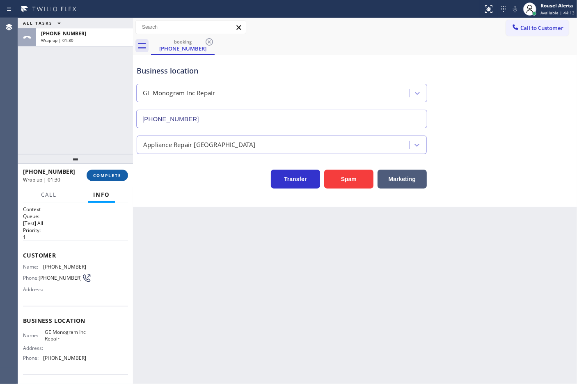
click at [93, 173] on span "COMPLETE" at bounding box center [107, 175] width 28 height 6
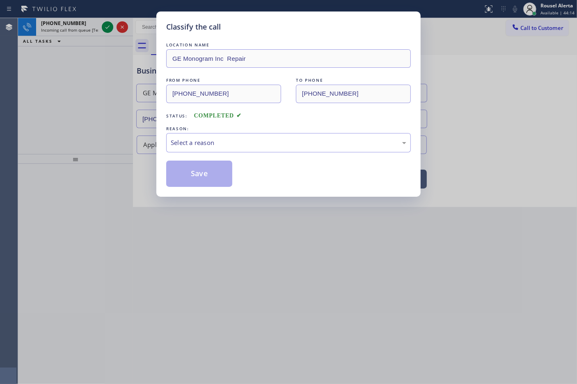
click at [228, 147] on div "Select a reason" at bounding box center [288, 142] width 235 height 9
click at [196, 172] on button "Save" at bounding box center [199, 173] width 66 height 26
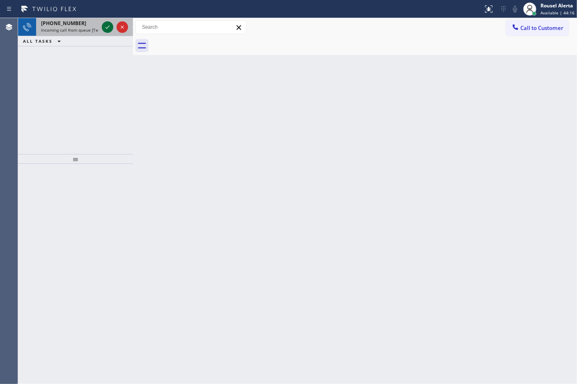
click at [105, 28] on icon at bounding box center [108, 27] width 10 height 10
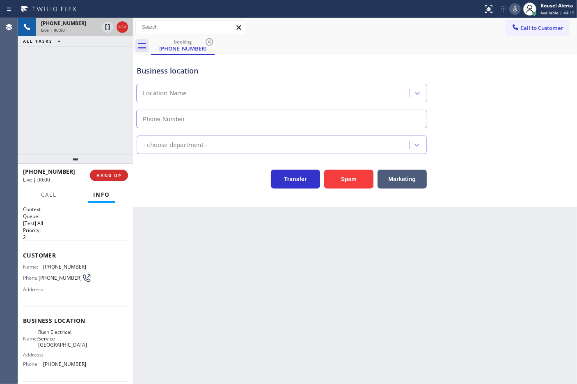
type input "[PHONE_NUMBER]"
click at [359, 182] on button "Spam" at bounding box center [348, 178] width 49 height 19
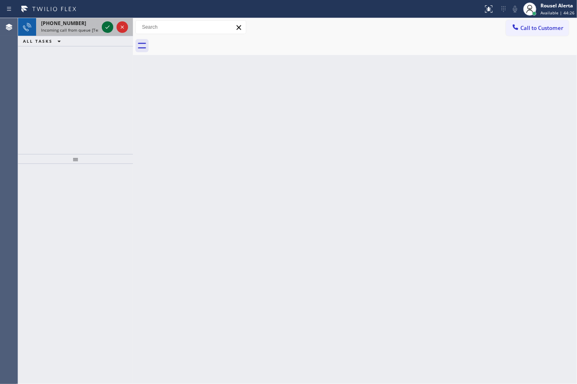
click at [108, 29] on icon at bounding box center [108, 27] width 10 height 10
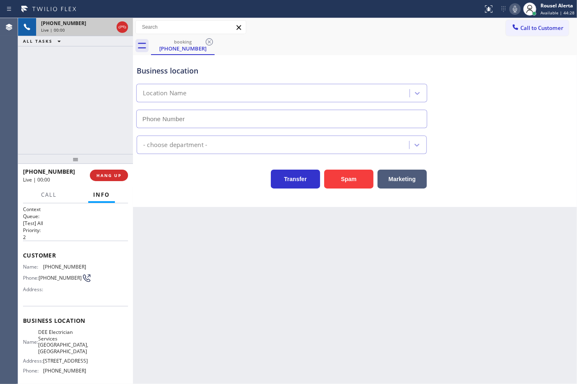
type input "[PHONE_NUMBER]"
click at [344, 177] on button "Spam" at bounding box center [348, 178] width 49 height 19
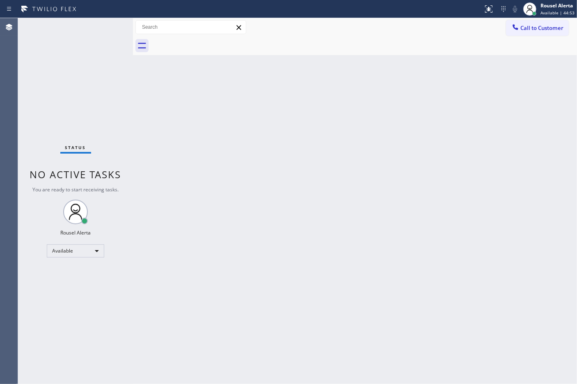
click at [244, 231] on div "Back to Dashboard Change Sender ID Customers Technicians Select a contact Outbo…" at bounding box center [355, 200] width 444 height 365
click at [83, 48] on div "Status No active tasks You are ready to start receiving tasks. Rousel Alerta Av…" at bounding box center [75, 200] width 115 height 365
click at [100, 25] on div "Status No active tasks You are ready to start receiving tasks. Rousel Alerta Av…" at bounding box center [75, 200] width 115 height 365
click at [85, 30] on div "Status No active tasks You are ready to start receiving tasks. Rousel Alerta Av…" at bounding box center [75, 200] width 115 height 365
click at [103, 23] on div "Status No active tasks You are ready to start receiving tasks. Rousel Alerta Av…" at bounding box center [75, 200] width 115 height 365
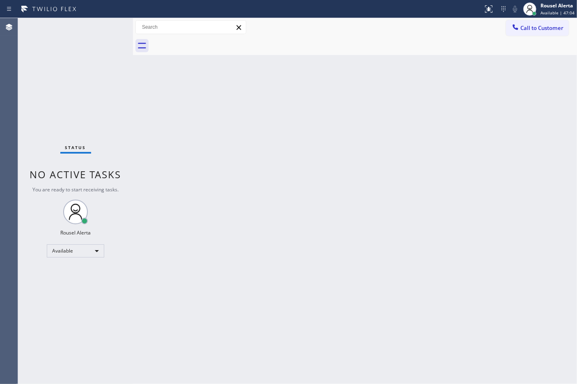
click at [87, 27] on div "Status No active tasks You are ready to start receiving tasks. Rousel Alerta Av…" at bounding box center [75, 200] width 115 height 365
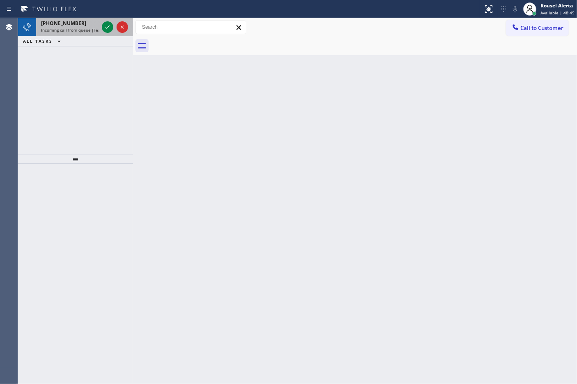
click at [90, 18] on div "[PHONE_NUMBER] Incoming call from queue [Test] All" at bounding box center [68, 27] width 64 height 18
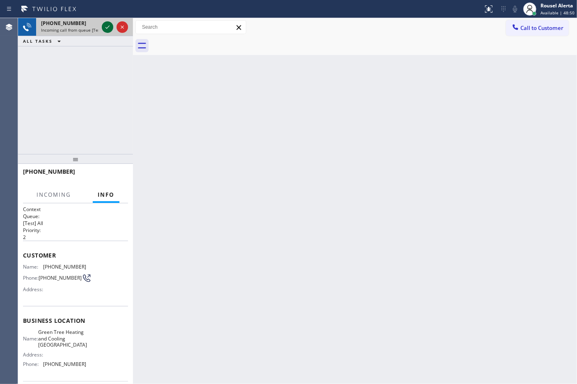
click at [105, 26] on icon at bounding box center [108, 27] width 10 height 10
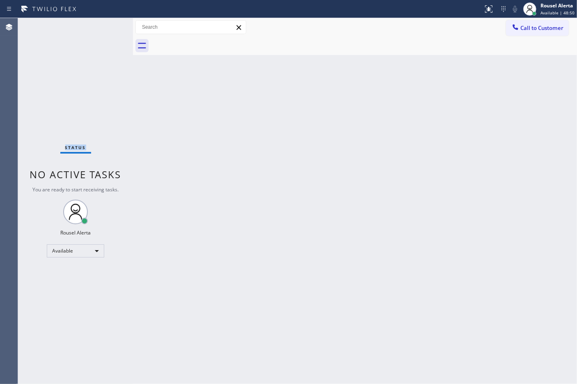
click at [105, 26] on div "Status No active tasks You are ready to start receiving tasks. Rousel Alerta Av…" at bounding box center [75, 200] width 115 height 365
click at [150, 121] on div "Back to Dashboard Change Sender ID Customers Technicians Select a contact Outbo…" at bounding box center [355, 200] width 444 height 365
click at [295, 267] on div "Back to Dashboard Change Sender ID Customers Technicians Select a contact Outbo…" at bounding box center [355, 200] width 444 height 365
drag, startPoint x: 98, startPoint y: 44, endPoint x: 131, endPoint y: 39, distance: 33.2
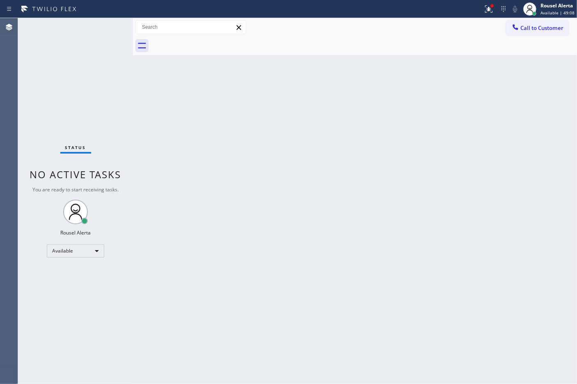
click at [98, 44] on div "Status No active tasks You are ready to start receiving tasks. Rousel Alerta Av…" at bounding box center [75, 200] width 115 height 365
click at [327, 314] on div "Back to Dashboard Change Sender ID Customers Technicians Select a contact Outbo…" at bounding box center [355, 200] width 444 height 365
click at [109, 30] on div "Status No active tasks You are ready to start receiving tasks. Rousel Alerta Av…" at bounding box center [75, 200] width 115 height 365
click at [99, 27] on div "Status No active tasks You are ready to start receiving tasks. Rousel Alerta Av…" at bounding box center [75, 200] width 115 height 365
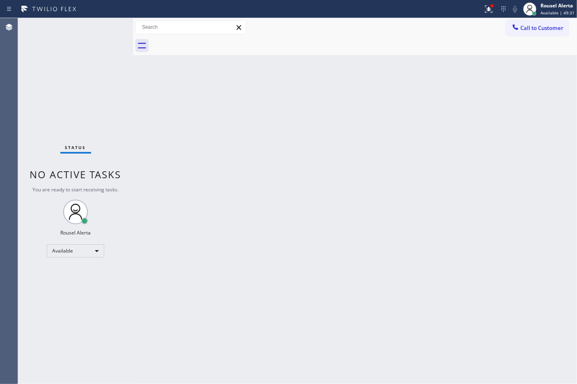
click at [103, 29] on div "Status No active tasks You are ready to start receiving tasks. Rousel Alerta Av…" at bounding box center [75, 200] width 115 height 365
click at [490, 9] on icon at bounding box center [487, 8] width 5 height 6
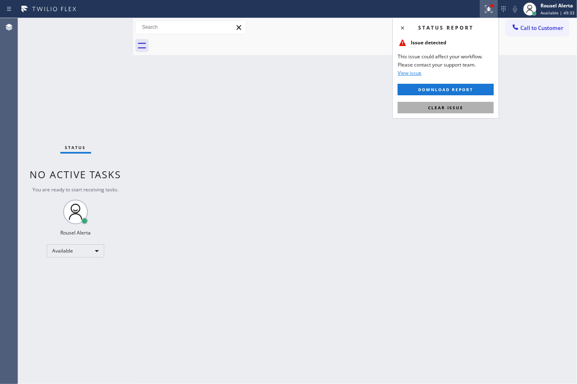
click at [460, 112] on button "Clear issue" at bounding box center [445, 107] width 96 height 11
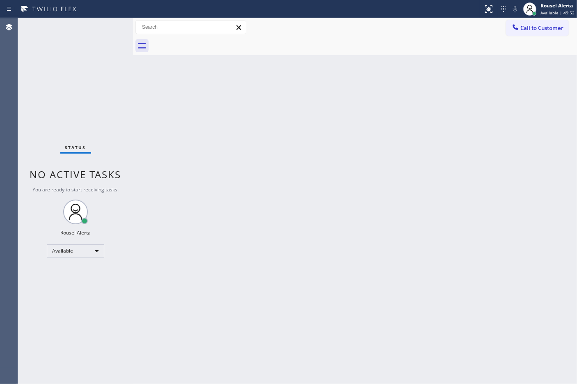
click at [86, 19] on div "Status No active tasks You are ready to start receiving tasks. Rousel Alerta Av…" at bounding box center [75, 200] width 115 height 365
click at [85, 27] on div "Status No active tasks You are ready to start receiving tasks. Rousel Alerta Av…" at bounding box center [75, 200] width 115 height 365
click at [92, 41] on div "Status No active tasks You are ready to start receiving tasks. Rousel Alerta Av…" at bounding box center [75, 200] width 115 height 365
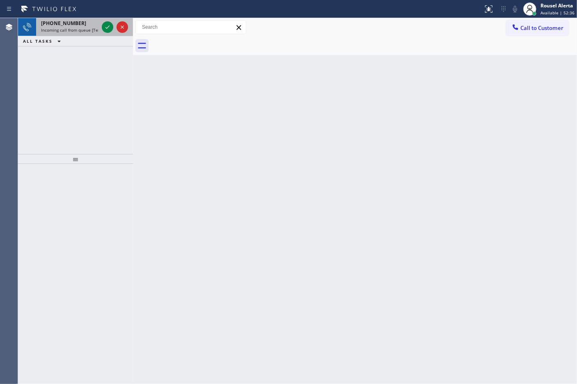
click at [94, 22] on div "[PHONE_NUMBER]" at bounding box center [69, 23] width 57 height 7
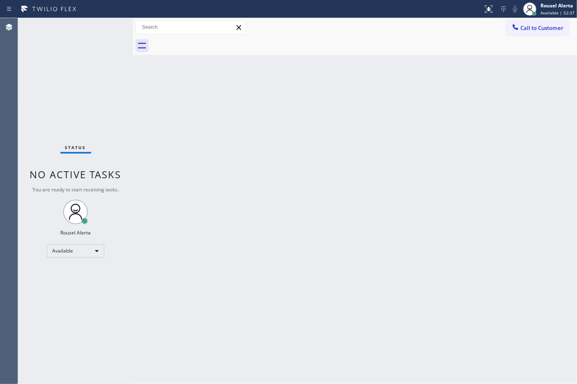
click at [103, 26] on div "Status No active tasks You are ready to start receiving tasks. Rousel Alerta Av…" at bounding box center [75, 200] width 115 height 365
click at [105, 26] on div "Status No active tasks You are ready to start receiving tasks. Rousel Alerta Av…" at bounding box center [75, 200] width 115 height 365
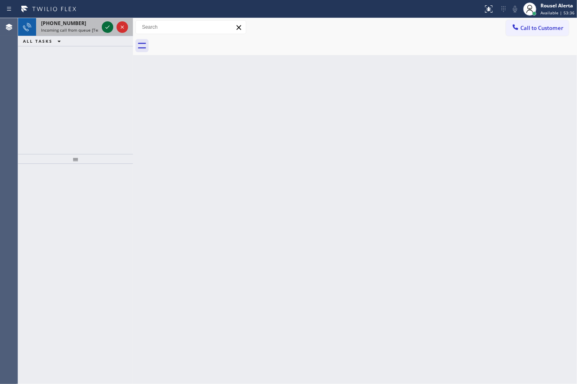
click at [105, 27] on icon at bounding box center [108, 27] width 10 height 10
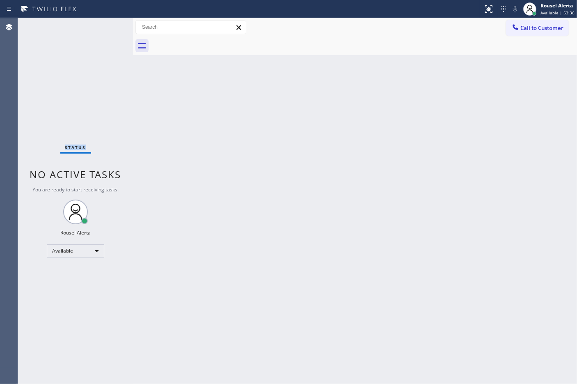
click at [105, 27] on div "Status No active tasks You are ready to start receiving tasks. Rousel Alerta Av…" at bounding box center [75, 200] width 115 height 365
click at [206, 128] on div "Back to Dashboard Change Sender ID Customers Technicians Select a contact Outbo…" at bounding box center [355, 200] width 444 height 365
click at [491, 9] on icon at bounding box center [488, 8] width 5 height 3
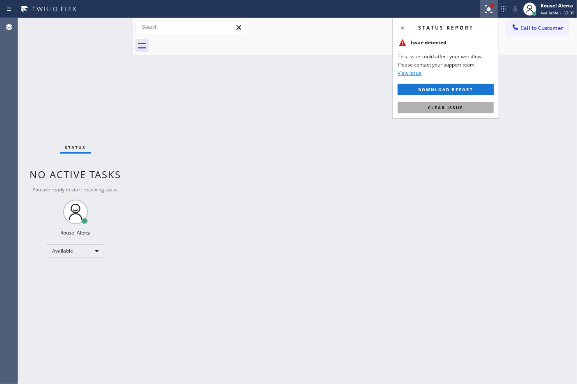
click at [466, 107] on button "Clear issue" at bounding box center [445, 107] width 96 height 11
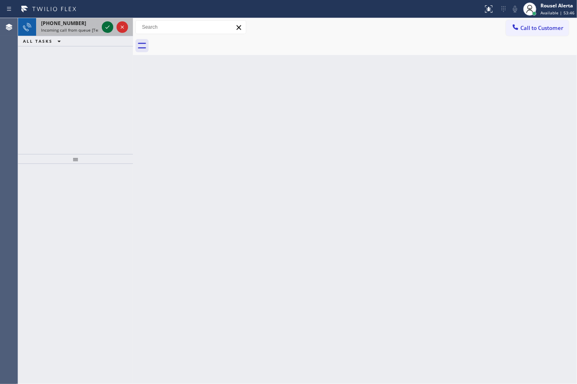
click at [102, 27] on div at bounding box center [107, 27] width 11 height 10
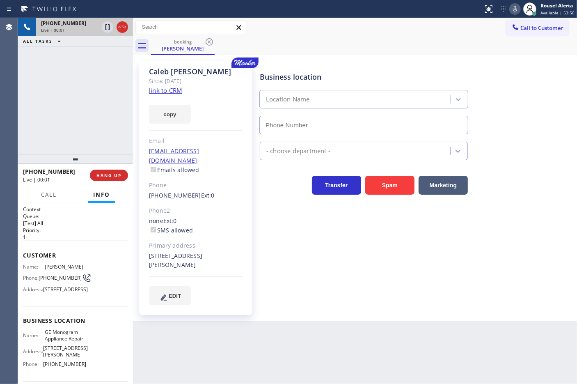
type input "[PHONE_NUMBER]"
click at [164, 91] on link "link to CRM" at bounding box center [165, 90] width 33 height 8
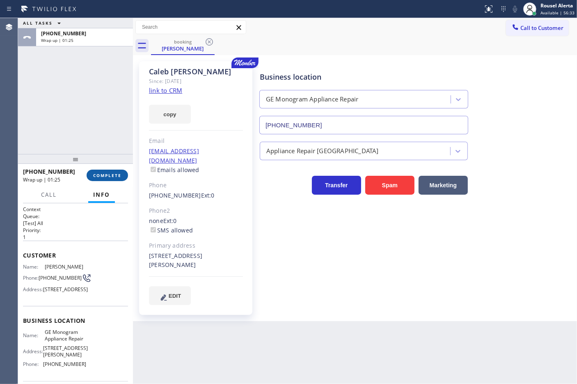
click at [108, 170] on button "COMPLETE" at bounding box center [107, 174] width 41 height 11
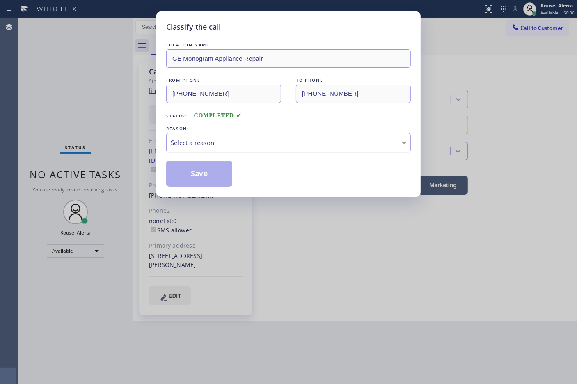
click at [226, 144] on div "Select a reason" at bounding box center [288, 142] width 235 height 9
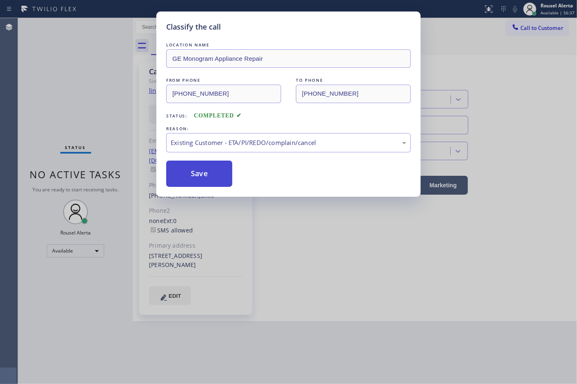
click at [224, 180] on button "Save" at bounding box center [199, 173] width 66 height 26
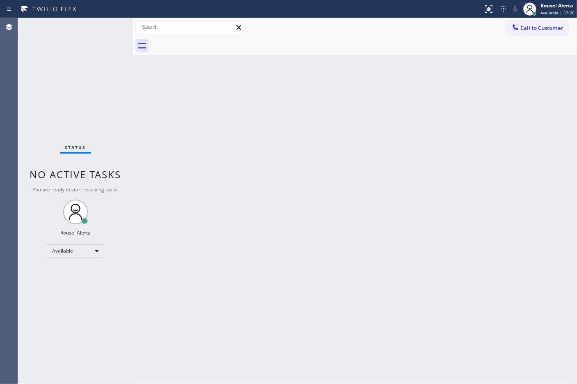
click at [95, 25] on div "Status No active tasks You are ready to start receiving tasks. Rousel Alerta Av…" at bounding box center [75, 200] width 115 height 365
click at [206, 153] on div "Back to Dashboard Change Sender ID Customers Technicians Select a contact Outbo…" at bounding box center [355, 200] width 444 height 365
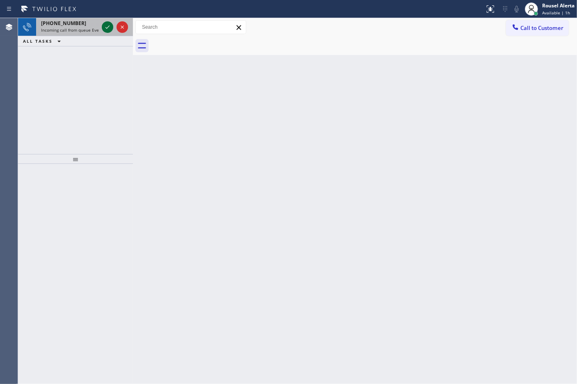
click at [107, 25] on icon at bounding box center [108, 27] width 10 height 10
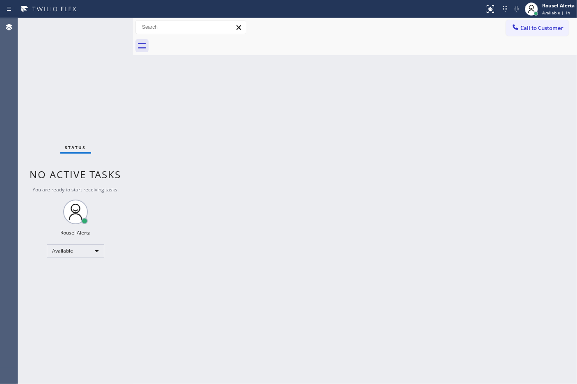
click at [107, 25] on div "Status No active tasks You are ready to start receiving tasks. Rousel Alerta Av…" at bounding box center [75, 200] width 115 height 365
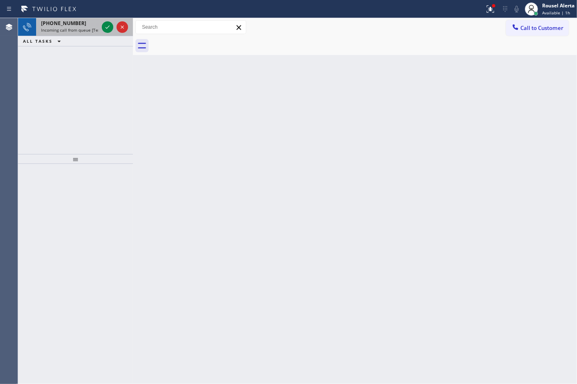
click at [100, 25] on div at bounding box center [115, 27] width 30 height 18
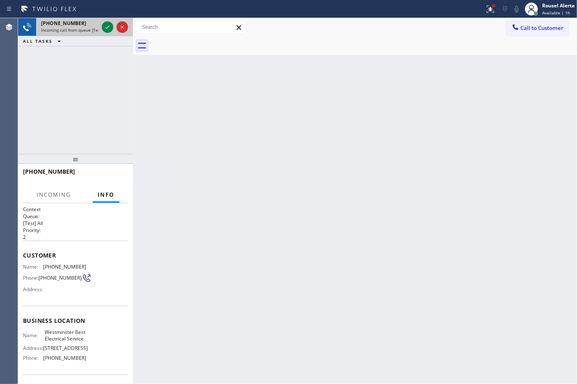
click at [100, 25] on div at bounding box center [115, 27] width 30 height 18
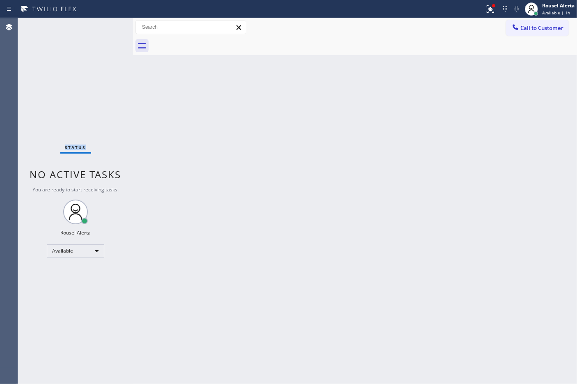
click at [100, 25] on div "Status No active tasks You are ready to start receiving tasks. Rousel Alerta Av…" at bounding box center [75, 200] width 115 height 365
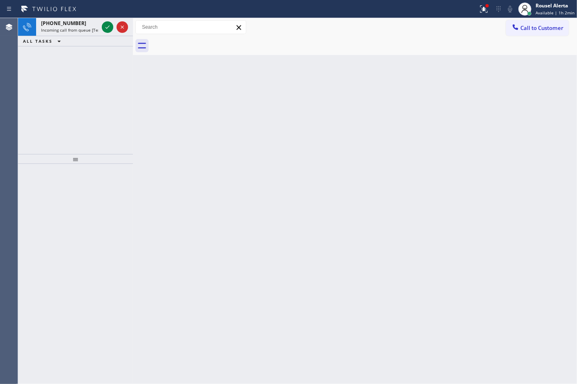
click at [102, 27] on div at bounding box center [107, 27] width 11 height 10
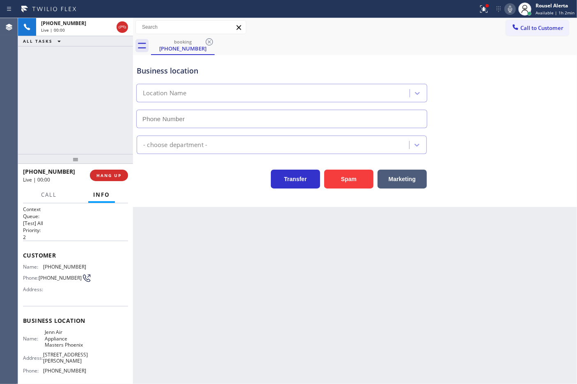
type input "[PHONE_NUMBER]"
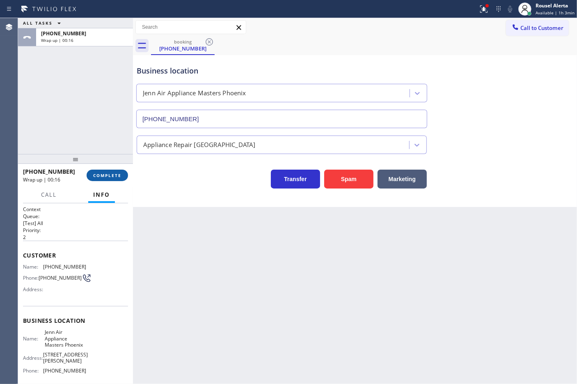
click at [112, 170] on button "COMPLETE" at bounding box center [107, 174] width 41 height 11
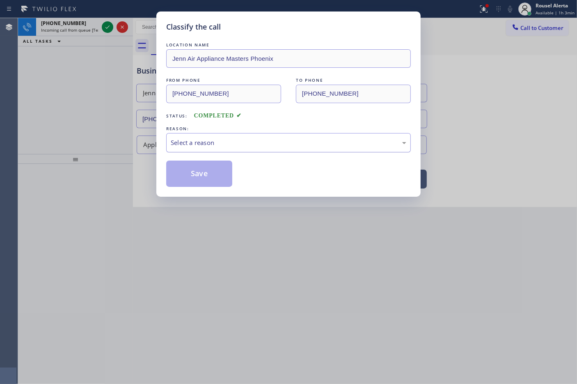
click at [264, 142] on div "Select a reason" at bounding box center [288, 142] width 235 height 9
click at [213, 178] on button "Save" at bounding box center [199, 173] width 66 height 26
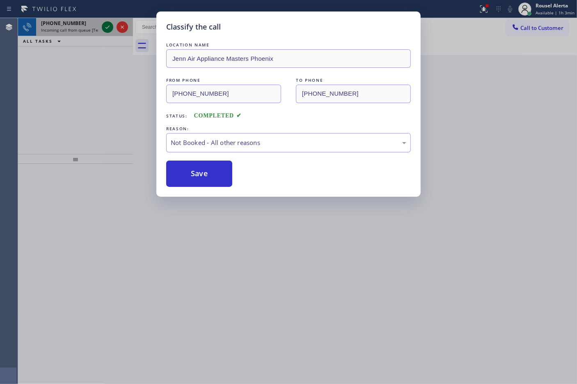
click at [107, 30] on icon at bounding box center [108, 27] width 10 height 10
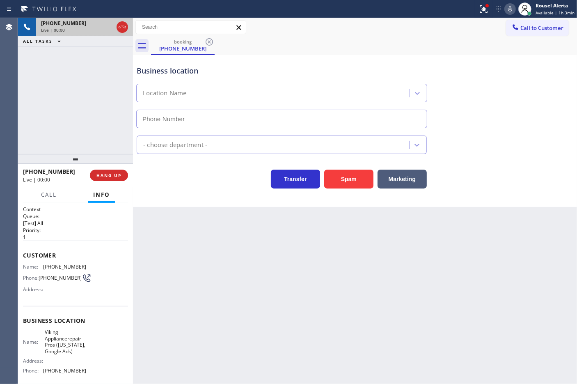
type input "[PHONE_NUMBER]"
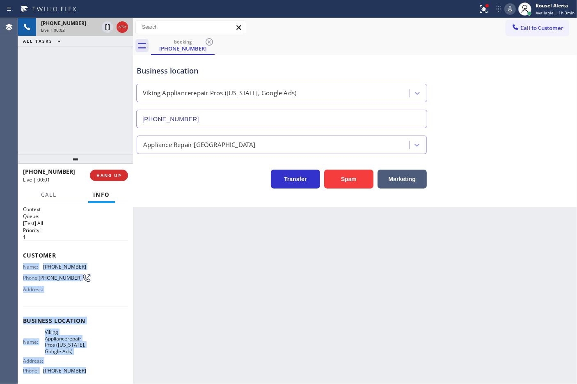
drag, startPoint x: 21, startPoint y: 265, endPoint x: 79, endPoint y: 368, distance: 118.8
click at [79, 368] on div "Context Queue: [Test] All Priority: 1 Customer Name: [PHONE_NUMBER] Phone: [PHO…" at bounding box center [75, 293] width 115 height 181
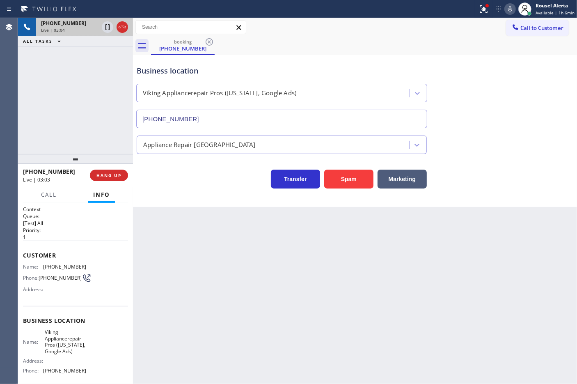
click at [98, 77] on div "[PHONE_NUMBER] Live | 03:04 ALL TASKS ALL TASKS ACTIVE TASKS TASKS IN WRAP UP" at bounding box center [75, 86] width 115 height 136
drag, startPoint x: 107, startPoint y: 31, endPoint x: 106, endPoint y: 27, distance: 4.4
click at [107, 31] on icon at bounding box center [108, 27] width 10 height 10
click at [511, 11] on icon at bounding box center [510, 9] width 4 height 7
click at [103, 27] on icon at bounding box center [108, 27] width 10 height 10
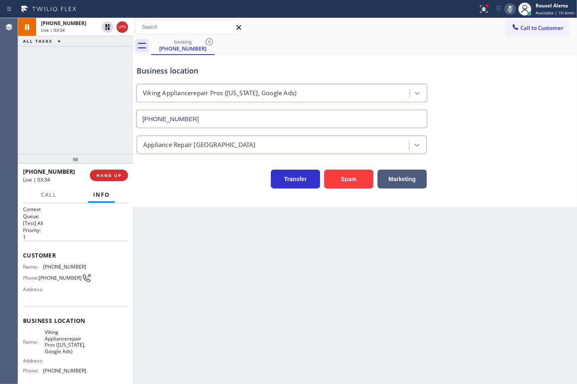
click at [507, 11] on icon at bounding box center [510, 9] width 10 height 10
click at [94, 43] on div "ALL TASKS ALL TASKS ACTIVE TASKS TASKS IN WRAP UP" at bounding box center [75, 41] width 115 height 10
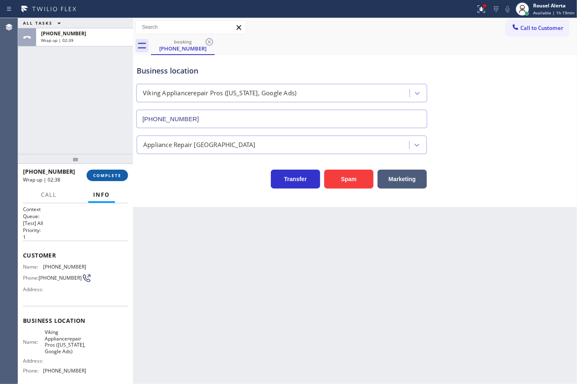
click at [101, 175] on span "COMPLETE" at bounding box center [107, 175] width 28 height 6
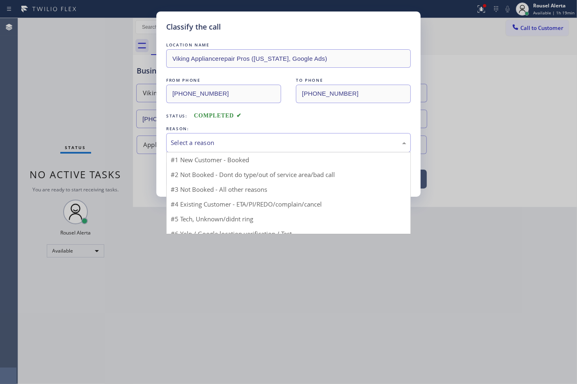
click at [228, 150] on div "Select a reason" at bounding box center [288, 142] width 244 height 19
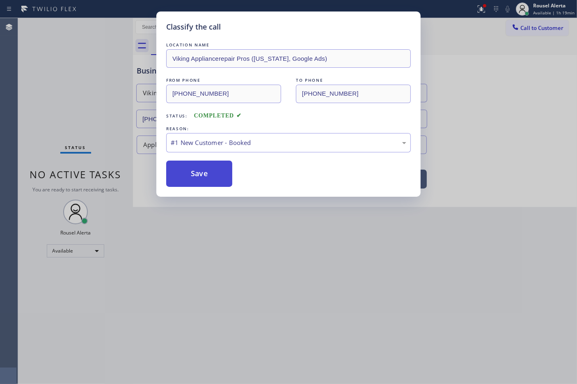
click at [185, 174] on button "Save" at bounding box center [199, 173] width 66 height 26
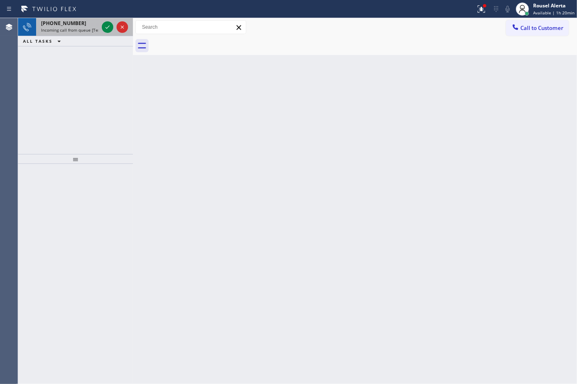
click at [93, 25] on div "[PHONE_NUMBER]" at bounding box center [69, 23] width 57 height 7
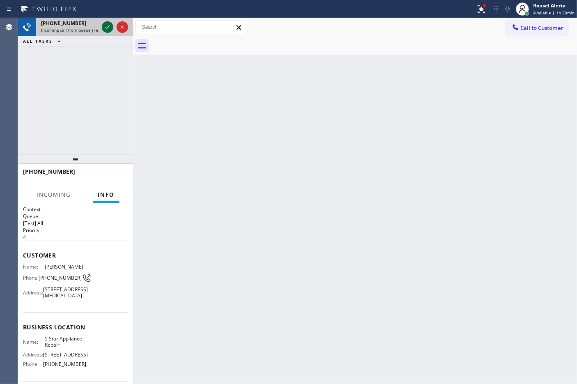
click at [108, 30] on icon at bounding box center [108, 27] width 10 height 10
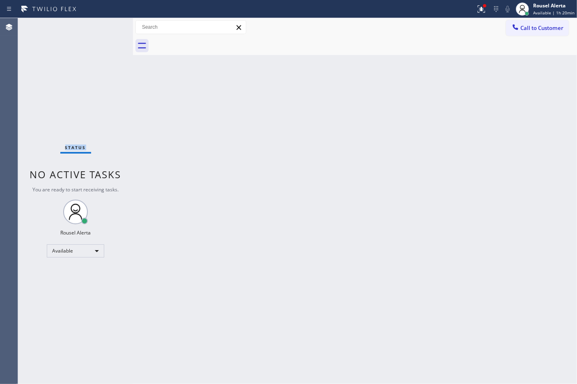
click at [108, 30] on div "Status No active tasks You are ready to start receiving tasks. Rousel Alerta Av…" at bounding box center [75, 200] width 115 height 365
click at [314, 214] on div "Back to Dashboard Change Sender ID Customers Technicians Select a contact Outbo…" at bounding box center [355, 200] width 444 height 365
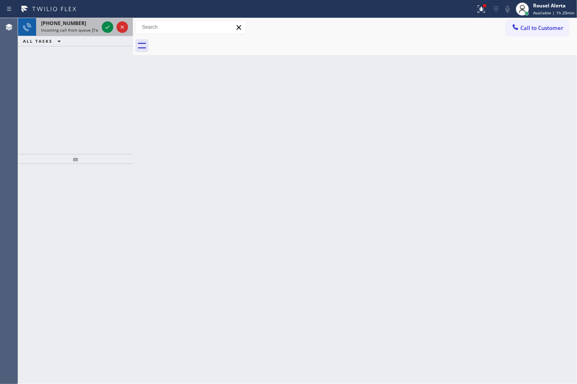
click at [87, 29] on span "Incoming call from queue [Test] All" at bounding box center [75, 30] width 68 height 6
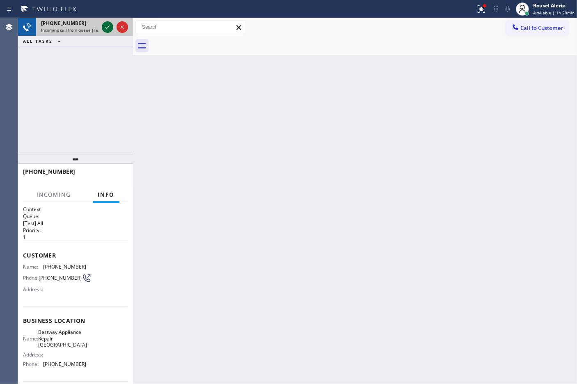
click at [105, 29] on icon at bounding box center [108, 27] width 10 height 10
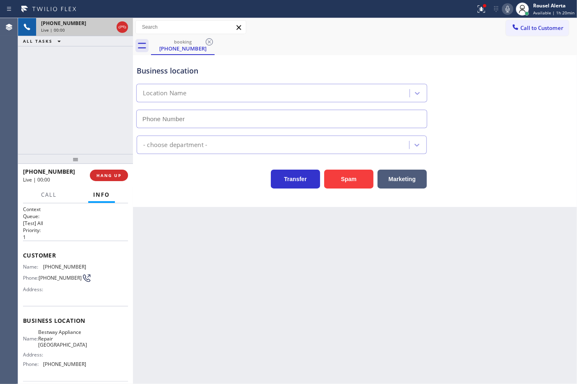
type input "[PHONE_NUMBER]"
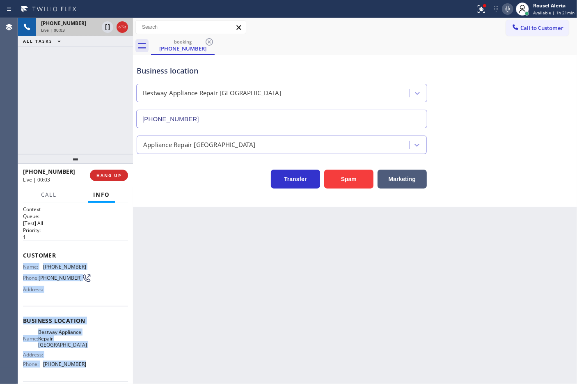
drag, startPoint x: 21, startPoint y: 267, endPoint x: 86, endPoint y: 362, distance: 115.6
click at [86, 362] on div "Context Queue: [Test] All Priority: 1 Customer Name: [PHONE_NUMBER] Phone: [PHO…" at bounding box center [75, 293] width 115 height 181
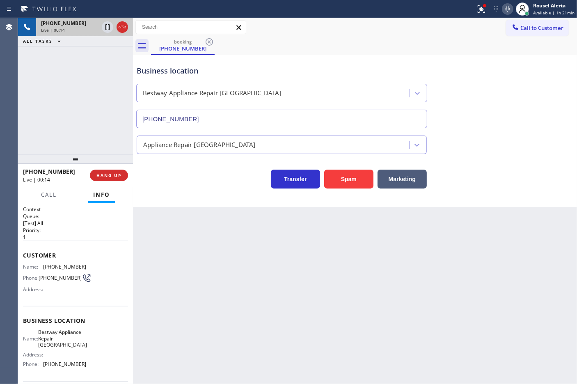
click at [429, 43] on div "booking [PHONE_NUMBER]" at bounding box center [364, 46] width 426 height 18
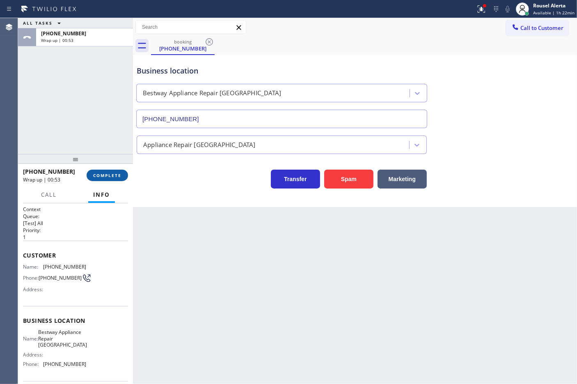
click at [112, 175] on span "COMPLETE" at bounding box center [107, 175] width 28 height 6
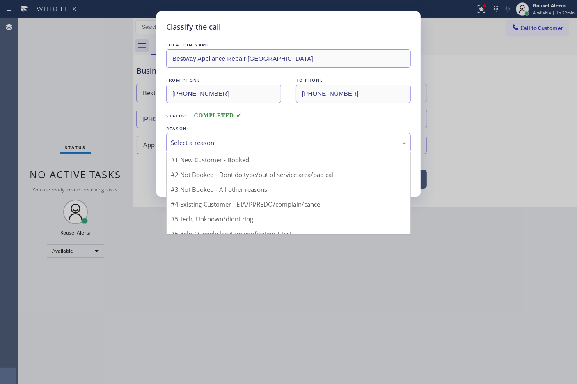
click at [208, 144] on div "Select a reason" at bounding box center [288, 142] width 235 height 9
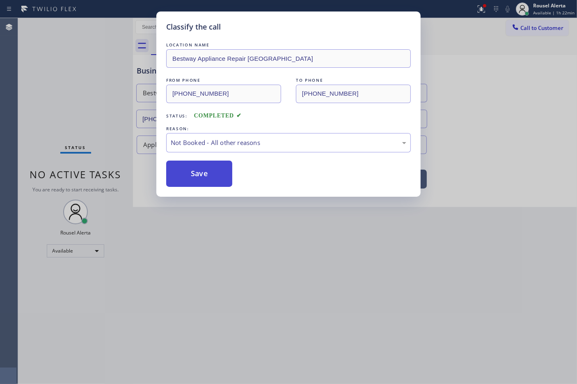
click at [208, 165] on button "Save" at bounding box center [199, 173] width 66 height 26
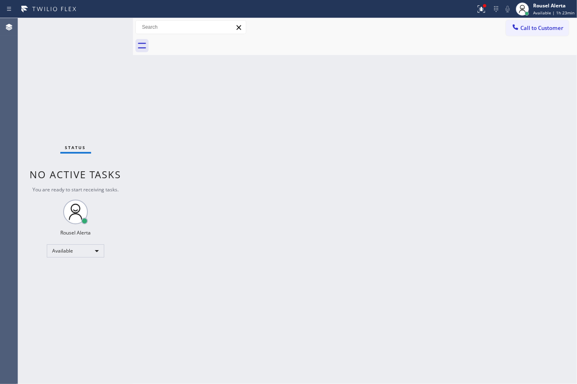
click at [104, 28] on div "Status No active tasks You are ready to start receiving tasks. Rousel Alerta Av…" at bounding box center [75, 200] width 115 height 365
click at [106, 30] on div "Status No active tasks You are ready to start receiving tasks. Rousel Alerta Av…" at bounding box center [75, 200] width 115 height 365
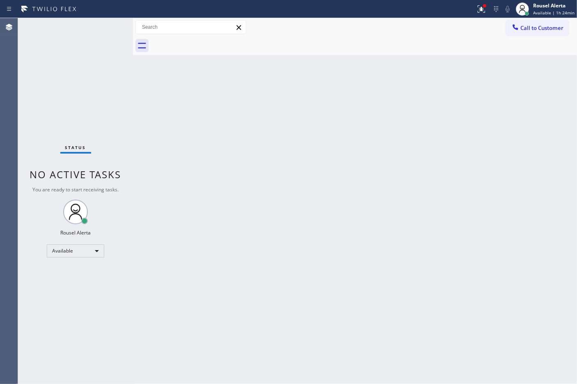
click at [106, 25] on div "Status No active tasks You are ready to start receiving tasks. Rousel Alerta Av…" at bounding box center [75, 200] width 115 height 365
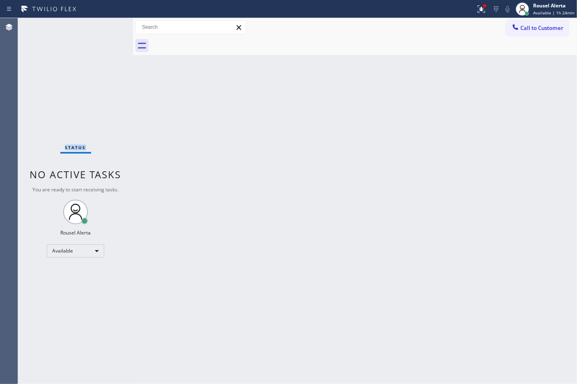
click at [106, 25] on div "Status No active tasks You are ready to start receiving tasks. Rousel Alerta Av…" at bounding box center [75, 200] width 115 height 365
click at [482, 15] on button at bounding box center [481, 9] width 18 height 18
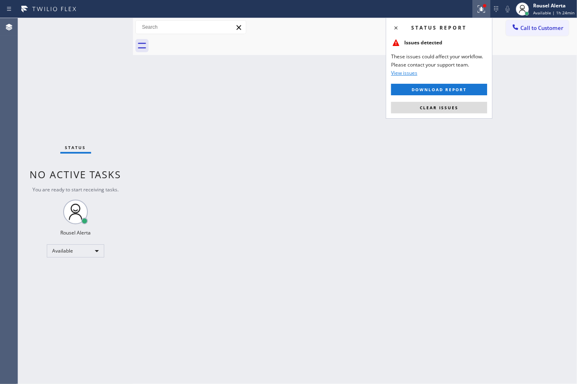
drag, startPoint x: 462, startPoint y: 116, endPoint x: 459, endPoint y: 110, distance: 6.6
click at [461, 115] on div "Status report Issues detected These issues could affect your workflow. Please c…" at bounding box center [439, 68] width 107 height 101
click at [454, 105] on span "Clear issues" at bounding box center [439, 108] width 39 height 6
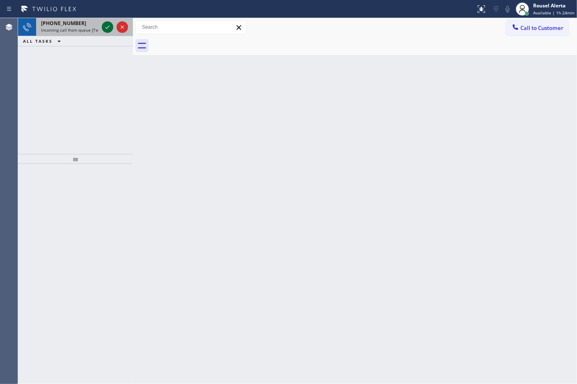
click at [107, 29] on icon at bounding box center [108, 27] width 10 height 10
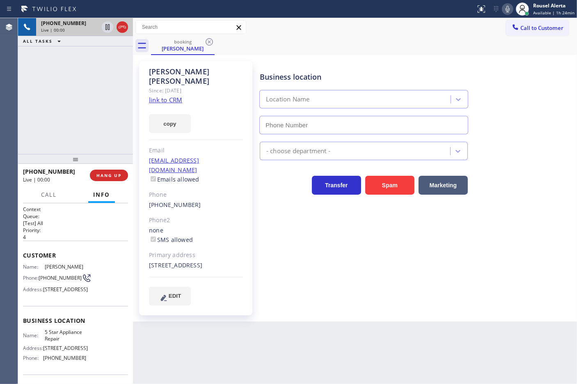
type input "[PHONE_NUMBER]"
click at [168, 96] on link "link to CRM" at bounding box center [165, 100] width 33 height 8
click at [102, 25] on div at bounding box center [107, 27] width 11 height 10
click at [507, 9] on icon at bounding box center [507, 9] width 10 height 10
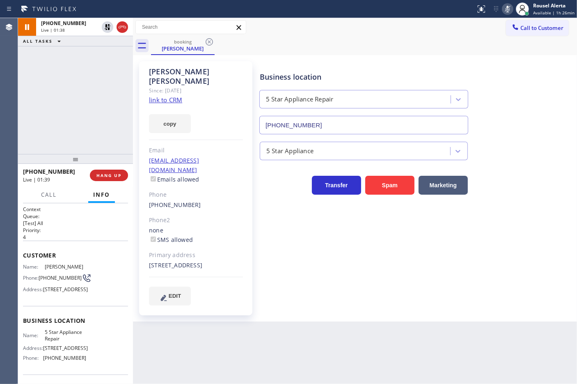
click at [374, 78] on div "Business location" at bounding box center [364, 76] width 208 height 11
click at [81, 51] on div "[PHONE_NUMBER] Live | 05:38 ALL TASKS ALL TASKS ACTIVE TASKS TASKS IN WRAP UP" at bounding box center [75, 86] width 115 height 136
click at [107, 30] on icon at bounding box center [108, 27] width 10 height 10
drag, startPoint x: 507, startPoint y: 13, endPoint x: 510, endPoint y: 25, distance: 11.7
click at [508, 13] on icon at bounding box center [507, 9] width 10 height 10
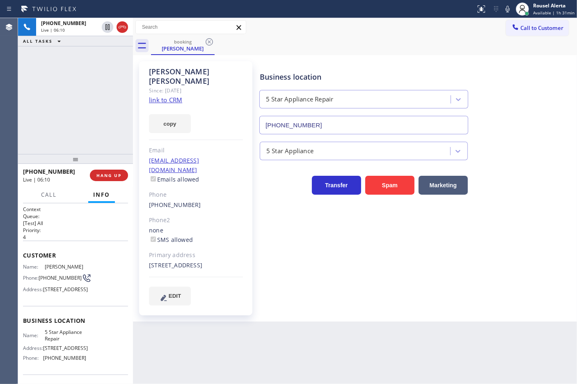
drag, startPoint x: 64, startPoint y: 66, endPoint x: 80, endPoint y: 91, distance: 29.5
click at [64, 66] on div "[PHONE_NUMBER] Live | 06:10 ALL TASKS ALL TASKS ACTIVE TASKS TASKS IN WRAP UP" at bounding box center [75, 86] width 115 height 136
click at [71, 53] on div "[PHONE_NUMBER] Live | 06:33 ALL TASKS ALL TASKS ACTIVE TASKS TASKS IN WRAP UP" at bounding box center [75, 86] width 115 height 136
click at [269, 319] on div "Back to Dashboard Change Sender ID Customers Technicians Select a contact Outbo…" at bounding box center [355, 200] width 444 height 365
click at [75, 54] on div "[PHONE_NUMBER] Live | 06:45 ALL TASKS ALL TASKS ACTIVE TASKS TASKS IN WRAP UP" at bounding box center [75, 86] width 115 height 136
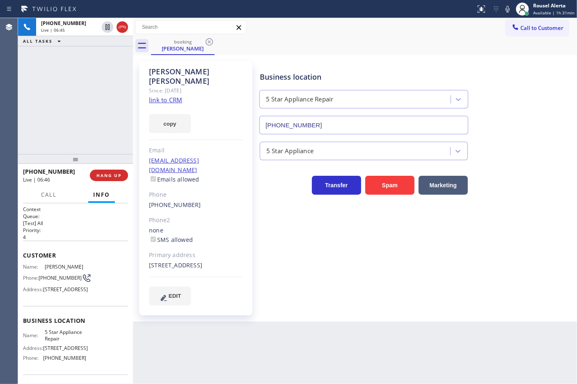
click at [289, 345] on div "Back to Dashboard Change Sender ID Customers Technicians Select a contact Outbo…" at bounding box center [355, 200] width 444 height 365
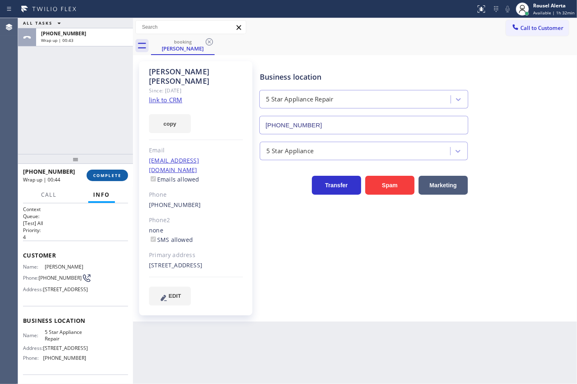
click at [105, 174] on span "COMPLETE" at bounding box center [107, 175] width 28 height 6
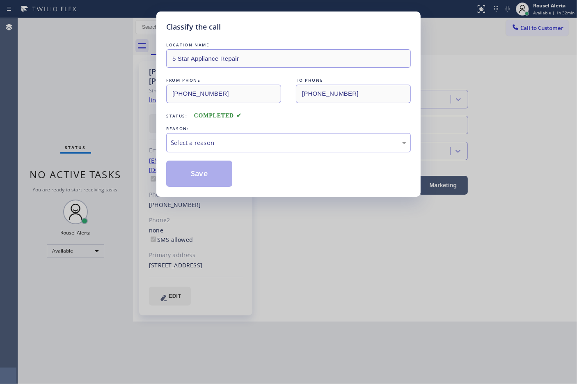
click at [210, 154] on div "LOCATION NAME 5 Star Appliance Repair FROM PHONE [PHONE_NUMBER] TO PHONE [PHONE…" at bounding box center [288, 114] width 244 height 146
click at [220, 142] on div "Select a reason" at bounding box center [288, 142] width 235 height 9
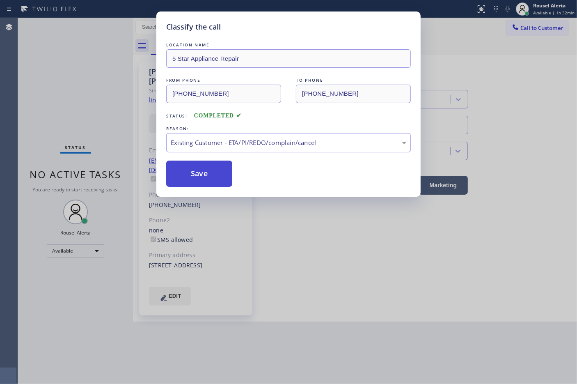
click at [212, 169] on button "Save" at bounding box center [199, 173] width 66 height 26
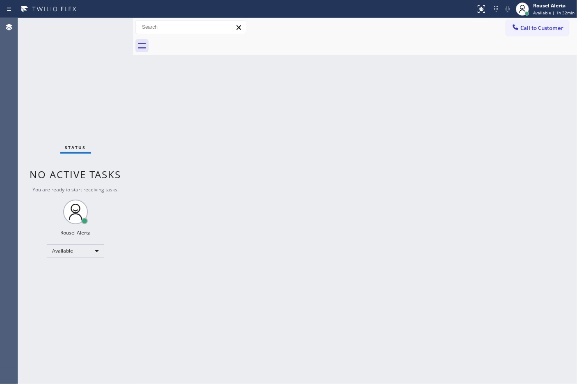
click at [322, 161] on div "Back to Dashboard Change Sender ID Customers Technicians Select a contact Outbo…" at bounding box center [355, 200] width 444 height 365
drag, startPoint x: 76, startPoint y: 23, endPoint x: 84, endPoint y: 24, distance: 8.3
click at [78, 23] on div "Status No active tasks You are ready to start receiving tasks. Rousel Alerta Av…" at bounding box center [75, 200] width 115 height 365
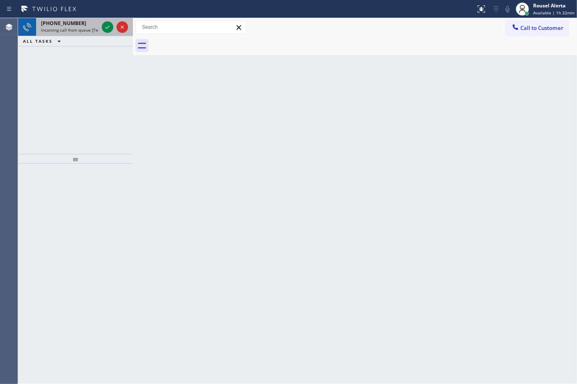
drag, startPoint x: 91, startPoint y: 23, endPoint x: 103, endPoint y: 30, distance: 14.1
click at [91, 23] on div "[PHONE_NUMBER]" at bounding box center [69, 23] width 57 height 7
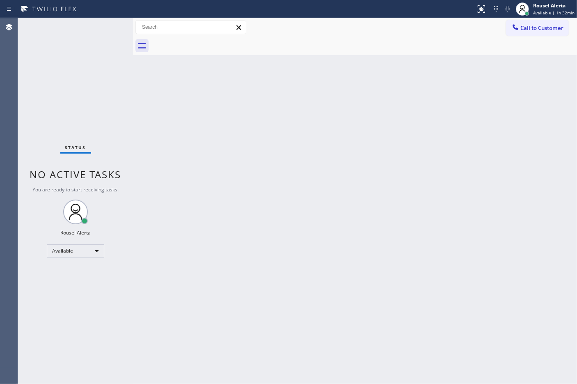
click at [91, 26] on div "Status No active tasks You are ready to start receiving tasks. Rousel Alerta Av…" at bounding box center [75, 200] width 115 height 365
drag, startPoint x: 91, startPoint y: 27, endPoint x: 98, endPoint y: 27, distance: 7.0
click at [93, 27] on div "Status No active tasks You are ready to start receiving tasks. Rousel Alerta Av…" at bounding box center [75, 200] width 115 height 365
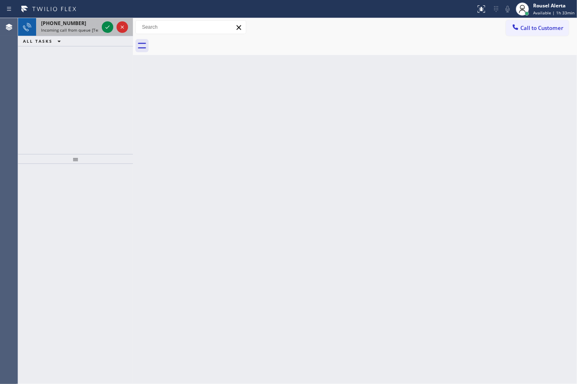
click at [104, 21] on div at bounding box center [115, 27] width 30 height 18
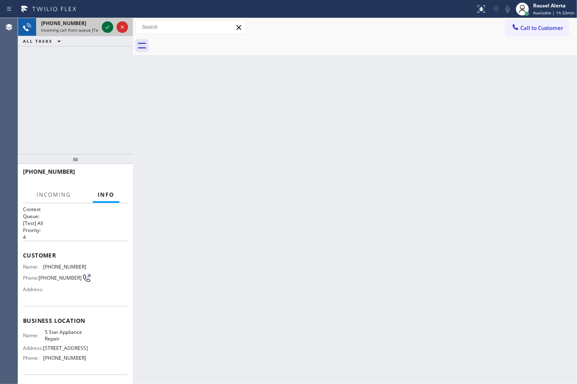
click at [107, 29] on icon at bounding box center [108, 27] width 10 height 10
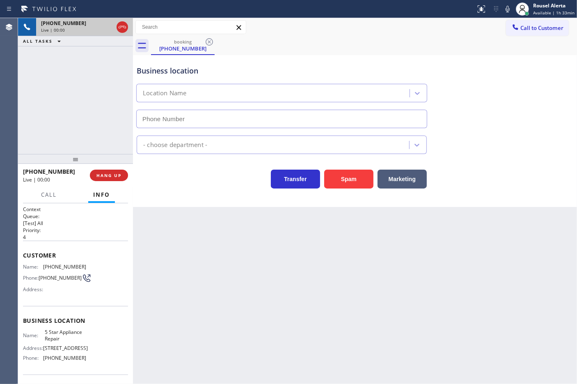
type input "[PHONE_NUMBER]"
click at [299, 292] on div "Back to Dashboard Change Sender ID Customers Technicians Select a contact Outbo…" at bounding box center [355, 200] width 444 height 365
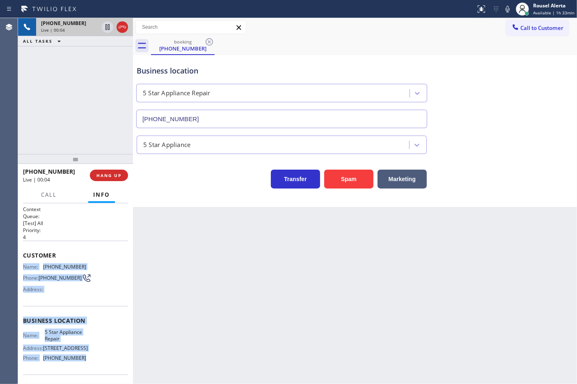
drag, startPoint x: 23, startPoint y: 268, endPoint x: 81, endPoint y: 360, distance: 109.1
click at [81, 360] on div "Context Queue: [Test] All Priority: 4 Customer Name: [PHONE_NUMBER] Phone: [PHO…" at bounding box center [75, 320] width 105 height 231
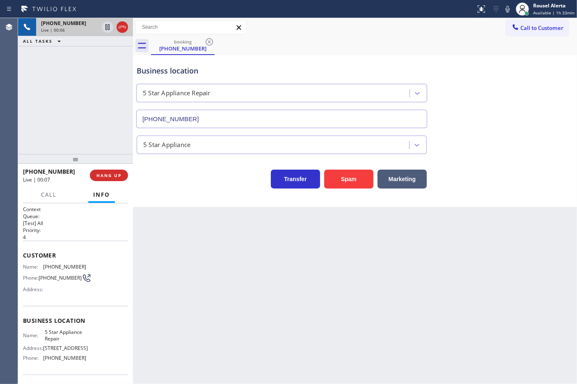
click at [461, 239] on div "Back to Dashboard Change Sender ID Customers Technicians Select a contact Outbo…" at bounding box center [355, 200] width 444 height 365
click at [71, 86] on div "[PHONE_NUMBER] Live | 02:02 ALL TASKS ALL TASKS ACTIVE TASKS TASKS IN WRAP UP" at bounding box center [75, 86] width 115 height 136
click at [107, 30] on icon at bounding box center [107, 27] width 4 height 6
click at [507, 11] on icon at bounding box center [507, 9] width 10 height 10
click at [105, 26] on icon at bounding box center [108, 27] width 10 height 10
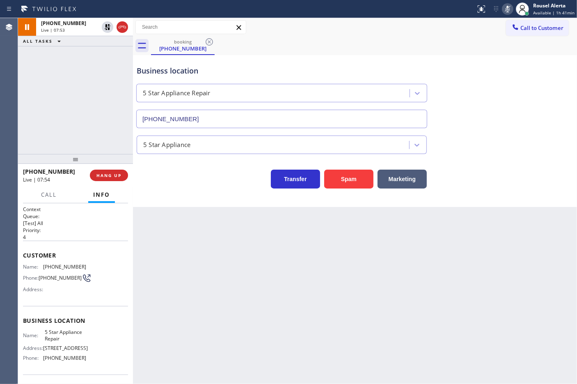
click at [508, 11] on icon at bounding box center [507, 9] width 4 height 7
drag, startPoint x: 90, startPoint y: 265, endPoint x: 44, endPoint y: 264, distance: 46.0
click at [44, 264] on div "Name: [PHONE_NUMBER] Phone: [PHONE_NUMBER] Address:" at bounding box center [75, 279] width 105 height 32
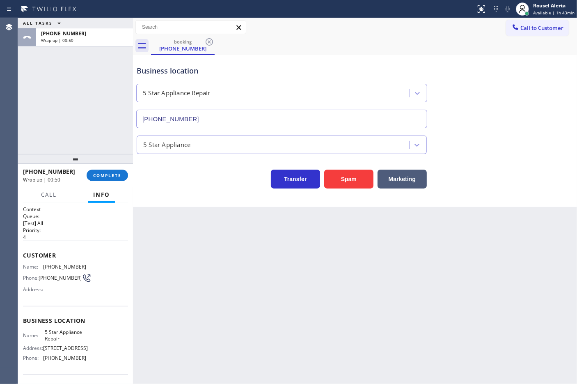
click at [109, 183] on div "[PHONE_NUMBER] Wrap up | 00:50 COMPLETE" at bounding box center [75, 174] width 105 height 21
click at [107, 169] on button "COMPLETE" at bounding box center [107, 174] width 41 height 11
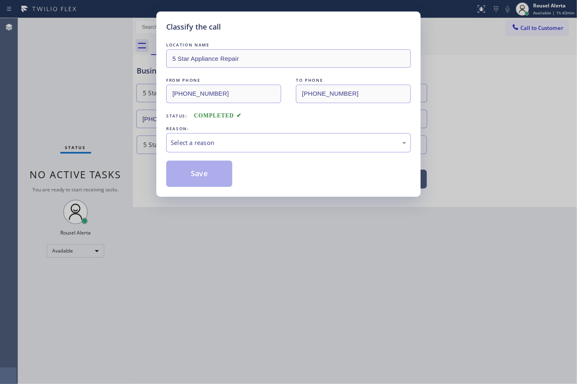
click at [249, 144] on div "Select a reason" at bounding box center [288, 142] width 235 height 9
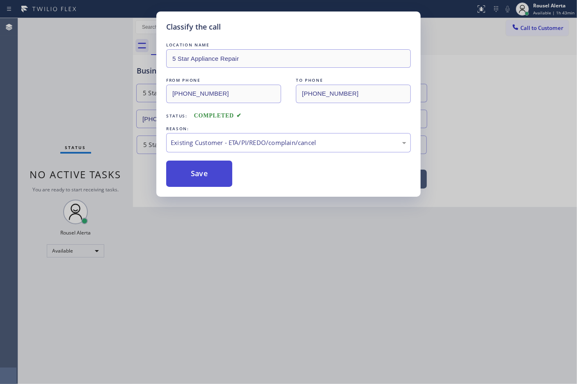
click at [203, 172] on button "Save" at bounding box center [199, 173] width 66 height 26
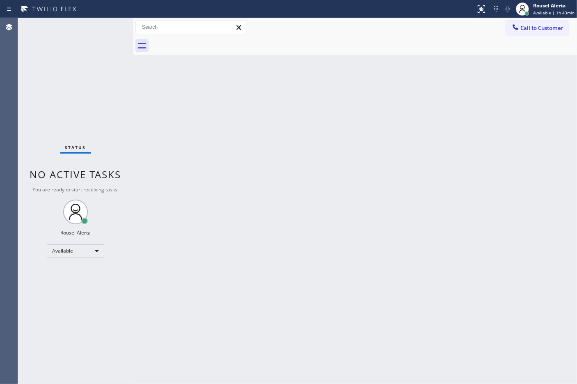
click at [93, 32] on div "Status No active tasks You are ready to start receiving tasks. Rousel Alerta Av…" at bounding box center [75, 200] width 115 height 365
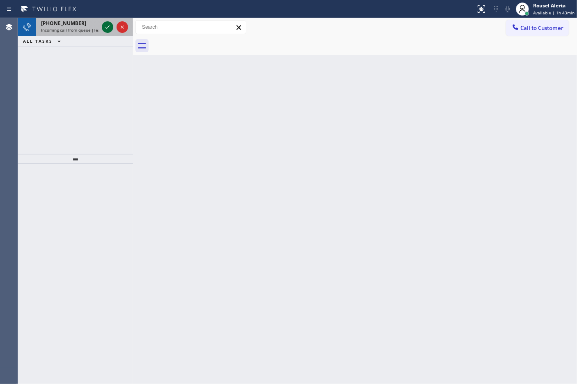
click at [103, 26] on icon at bounding box center [108, 27] width 10 height 10
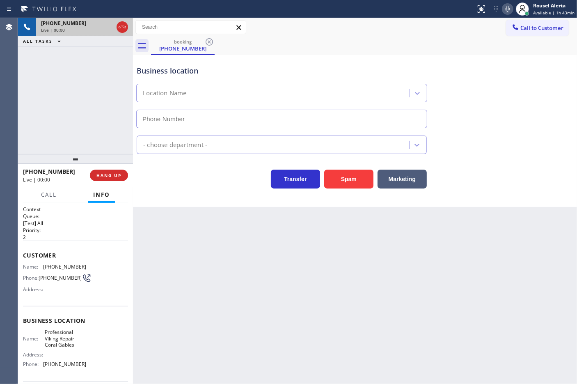
type input "[PHONE_NUMBER]"
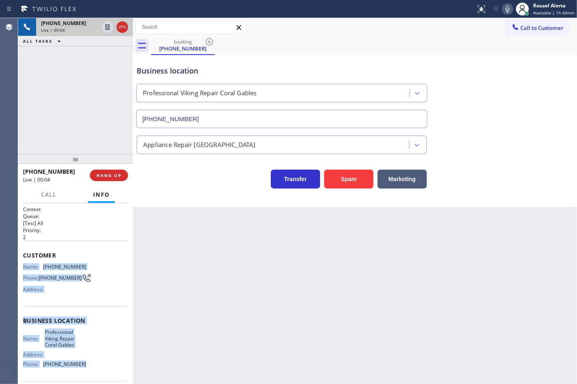
drag, startPoint x: 22, startPoint y: 265, endPoint x: 94, endPoint y: 364, distance: 122.5
click at [94, 364] on div "Context Queue: [Test] All Priority: 2 Customer Name: [PHONE_NUMBER] Phone: [PHO…" at bounding box center [75, 293] width 115 height 181
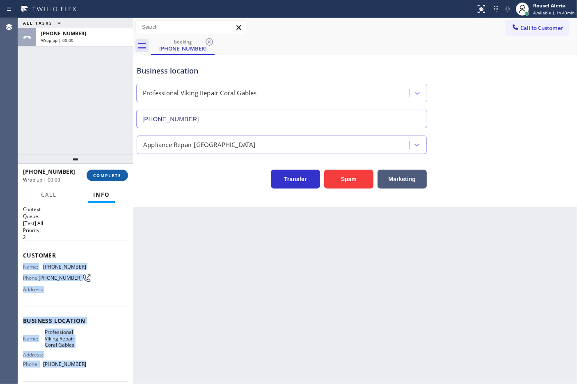
click at [117, 180] on button "COMPLETE" at bounding box center [107, 174] width 41 height 11
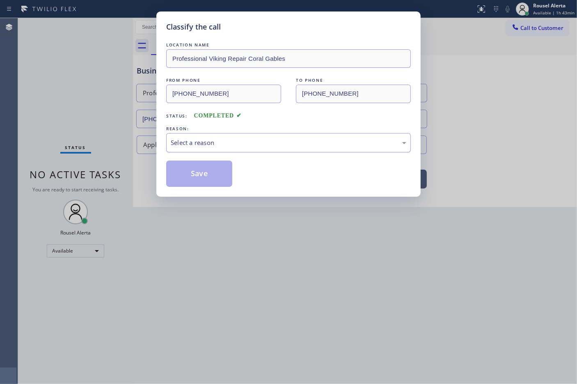
drag, startPoint x: 202, startPoint y: 154, endPoint x: 214, endPoint y: 153, distance: 12.0
click at [202, 154] on div "LOCATION NAME Professional Viking Repair Coral Gables FROM PHONE [PHONE_NUMBER]…" at bounding box center [288, 114] width 244 height 146
click at [223, 149] on div "Select a reason" at bounding box center [288, 142] width 244 height 19
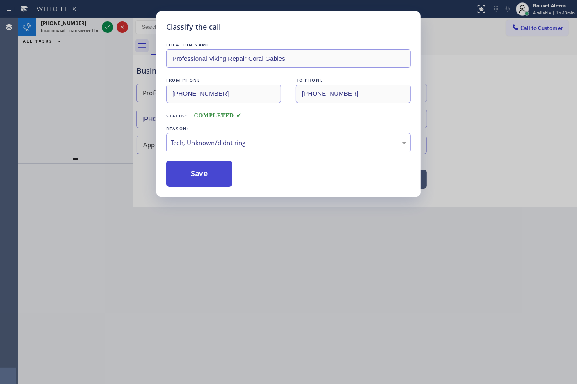
click at [187, 176] on button "Save" at bounding box center [199, 173] width 66 height 26
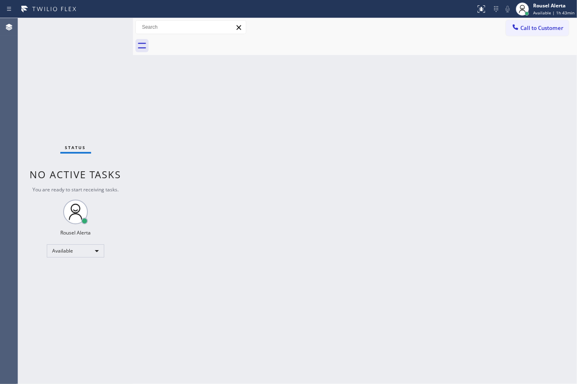
click at [82, 30] on div "Status No active tasks You are ready to start receiving tasks. Rousel Alerta Av…" at bounding box center [75, 200] width 115 height 365
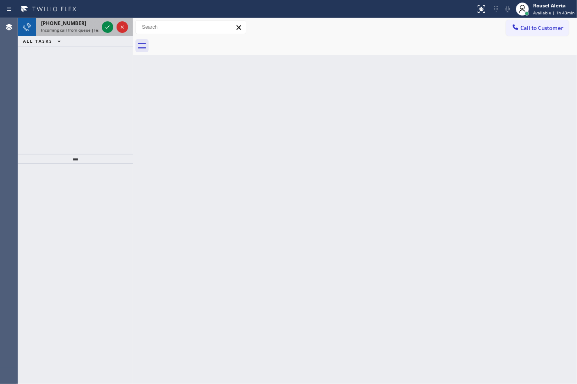
click at [87, 27] on span "Incoming call from queue [Test] All" at bounding box center [75, 30] width 68 height 6
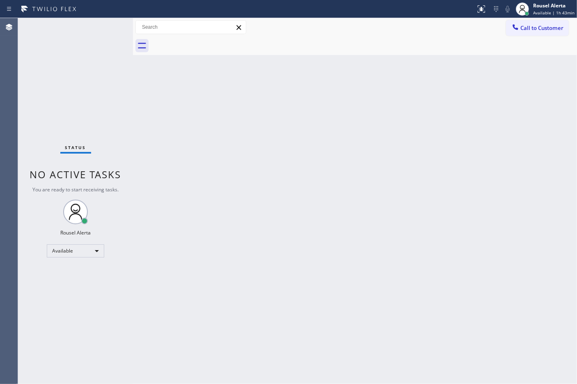
click at [103, 30] on div "Status No active tasks You are ready to start receiving tasks. Rousel Alerta Av…" at bounding box center [75, 200] width 115 height 365
click at [101, 25] on div "Status No active tasks You are ready to start receiving tasks. Rousel Alerta Av…" at bounding box center [75, 200] width 115 height 365
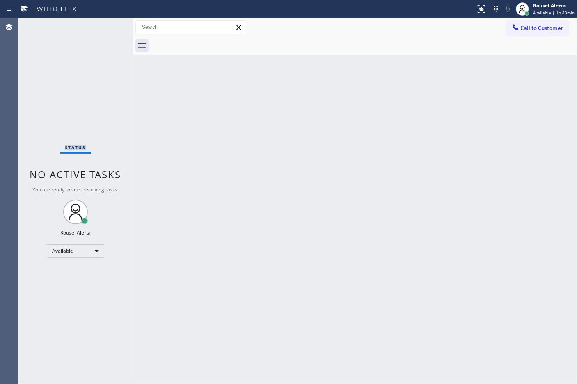
click at [101, 25] on div "Status No active tasks You are ready to start receiving tasks. Rousel Alerta Av…" at bounding box center [75, 200] width 115 height 365
click at [263, 155] on div "Back to Dashboard Change Sender ID Customers Technicians Select a contact Outbo…" at bounding box center [355, 200] width 444 height 365
click at [277, 265] on div "Back to Dashboard Change Sender ID Customers Technicians Select a contact Outbo…" at bounding box center [355, 200] width 444 height 365
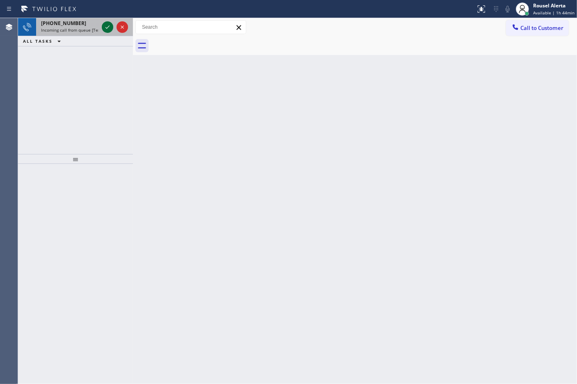
click at [105, 26] on icon at bounding box center [108, 27] width 10 height 10
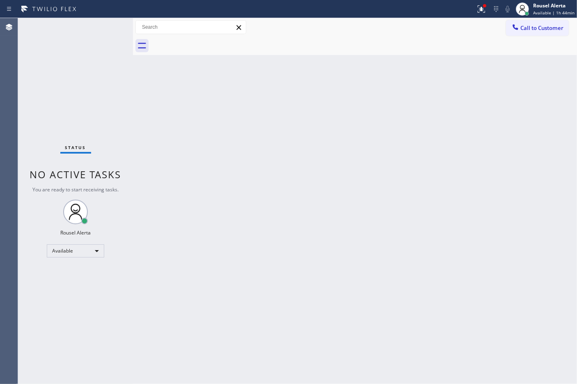
click at [107, 28] on div "Status No active tasks You are ready to start receiving tasks. Rousel Alerta Av…" at bounding box center [75, 200] width 115 height 365
click at [107, 30] on div "Status No active tasks You are ready to start receiving tasks. Rousel Alerta Av…" at bounding box center [75, 200] width 115 height 365
drag, startPoint x: 428, startPoint y: 269, endPoint x: 466, endPoint y: 266, distance: 38.7
click at [430, 270] on div "Back to Dashboard Change Sender ID Customers Technicians Select a contact Outbo…" at bounding box center [355, 200] width 444 height 365
click at [100, 25] on div "Status No active tasks You are ready to start receiving tasks. Rousel Alerta Av…" at bounding box center [75, 200] width 115 height 365
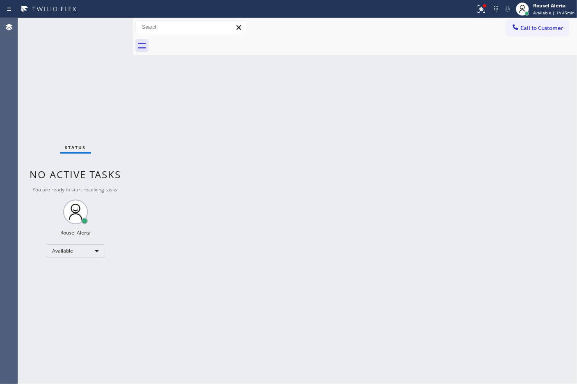
click at [101, 25] on div "Status No active tasks You are ready to start receiving tasks. Rousel Alerta Av…" at bounding box center [75, 200] width 115 height 365
click at [484, 11] on icon at bounding box center [481, 9] width 10 height 10
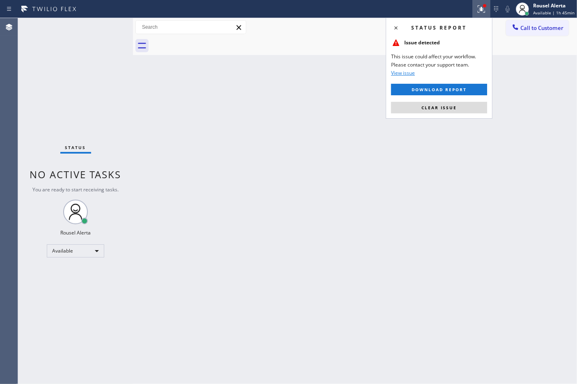
click at [474, 107] on button "Clear issue" at bounding box center [439, 107] width 96 height 11
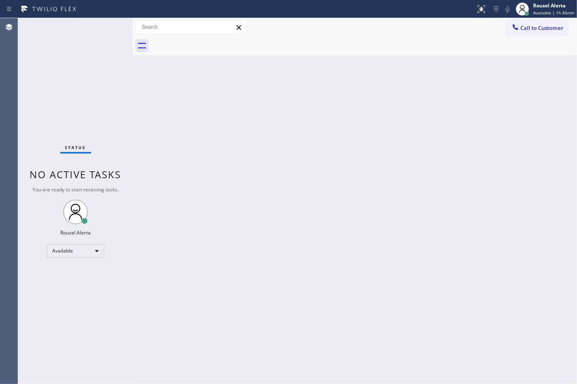
click at [101, 26] on div "Status No active tasks You are ready to start receiving tasks. Rousel Alerta Av…" at bounding box center [75, 200] width 115 height 365
click at [102, 27] on div "Status No active tasks You are ready to start receiving tasks. Rousel Alerta Av…" at bounding box center [75, 200] width 115 height 365
click at [85, 27] on div "Status No active tasks You are ready to start receiving tasks. Rousel Alerta Av…" at bounding box center [75, 200] width 115 height 365
click at [83, 17] on div "Status report No issues detected If you experience an issue, please download th…" at bounding box center [288, 9] width 577 height 18
click at [89, 21] on div "Status No active tasks You are ready to start receiving tasks. Rousel Alerta Av…" at bounding box center [75, 200] width 115 height 365
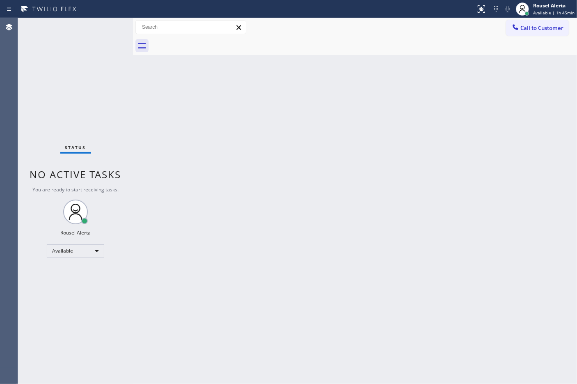
click at [89, 21] on div "Status No active tasks You are ready to start receiving tasks. Rousel Alerta Av…" at bounding box center [75, 200] width 115 height 365
click at [103, 25] on div "Status No active tasks You are ready to start receiving tasks. Rousel Alerta Av…" at bounding box center [75, 200] width 115 height 365
click at [105, 22] on div "Status No active tasks You are ready to start receiving tasks. Rousel Alerta Av…" at bounding box center [75, 200] width 115 height 365
click at [105, 21] on div "Status No active tasks You are ready to start receiving tasks. Rousel Alerta Av…" at bounding box center [75, 200] width 115 height 365
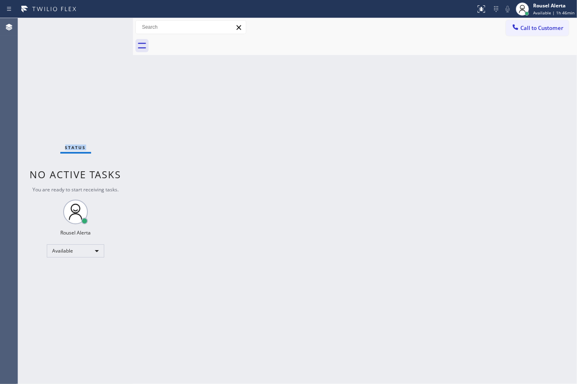
click at [105, 21] on div "Status No active tasks You are ready to start receiving tasks. Rousel Alerta Av…" at bounding box center [75, 200] width 115 height 365
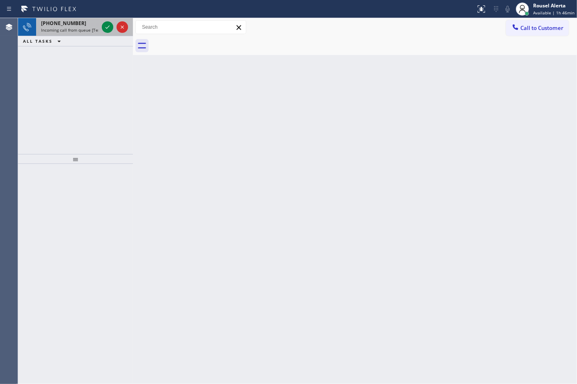
click at [101, 23] on div at bounding box center [115, 27] width 30 height 18
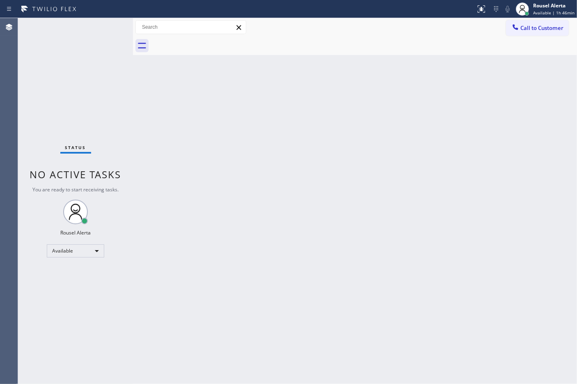
click at [105, 27] on div "Status No active tasks You are ready to start receiving tasks. Rousel Alerta Av…" at bounding box center [75, 200] width 115 height 365
drag, startPoint x: 105, startPoint y: 27, endPoint x: 160, endPoint y: 73, distance: 71.7
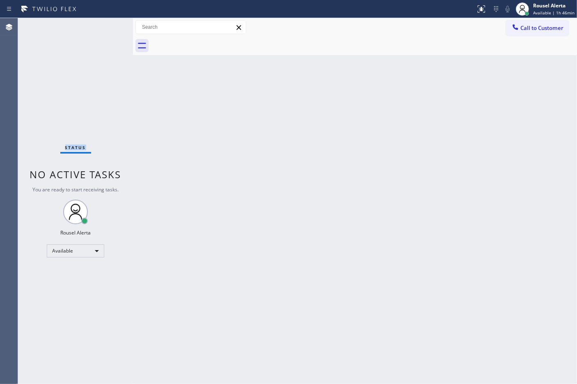
click at [108, 24] on div "Status No active tasks You are ready to start receiving tasks. Rousel Alerta Av…" at bounding box center [75, 200] width 115 height 365
drag, startPoint x: 401, startPoint y: 220, endPoint x: 447, endPoint y: 118, distance: 112.0
click at [409, 210] on div "Back to Dashboard Change Sender ID Customers Technicians Select a contact Outbo…" at bounding box center [355, 200] width 444 height 365
click at [185, 160] on div "Back to Dashboard Change Sender ID Customers Technicians Select a contact Outbo…" at bounding box center [355, 200] width 444 height 365
click at [100, 32] on div "Status No active tasks You are ready to start receiving tasks. Rousel Alerta Av…" at bounding box center [75, 200] width 115 height 365
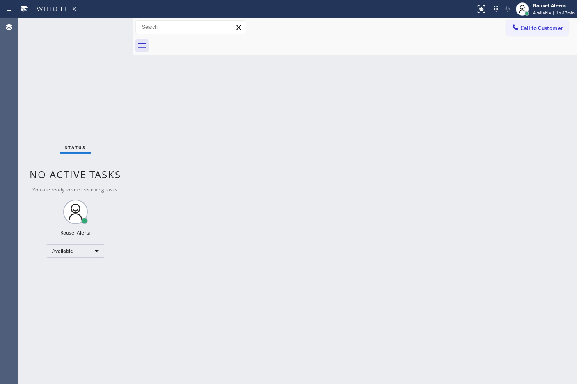
click at [101, 27] on div "Status No active tasks You are ready to start receiving tasks. Rousel Alerta Av…" at bounding box center [75, 200] width 115 height 365
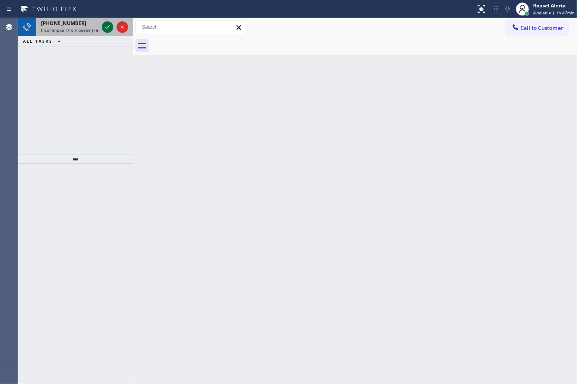
click at [109, 27] on icon at bounding box center [108, 27] width 10 height 10
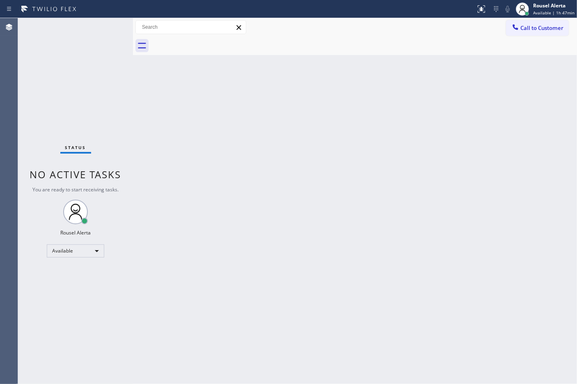
click at [107, 27] on div "Status No active tasks You are ready to start receiving tasks. Rousel Alerta Av…" at bounding box center [75, 200] width 115 height 365
click at [103, 25] on div "Status No active tasks You are ready to start receiving tasks. Rousel Alerta Av…" at bounding box center [75, 200] width 115 height 365
click at [105, 25] on div "Status No active tasks You are ready to start receiving tasks. Rousel Alerta Av…" at bounding box center [75, 200] width 115 height 365
click at [480, 5] on icon at bounding box center [481, 9] width 10 height 10
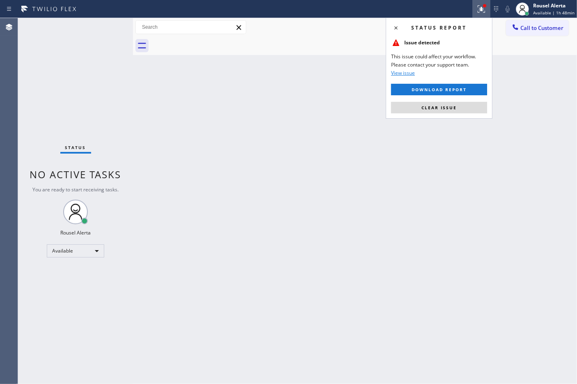
click at [466, 101] on div "Status report Issue detected This issue could affect your workflow. Please cont…" at bounding box center [439, 68] width 107 height 101
click at [466, 106] on button "Clear issue" at bounding box center [439, 107] width 96 height 11
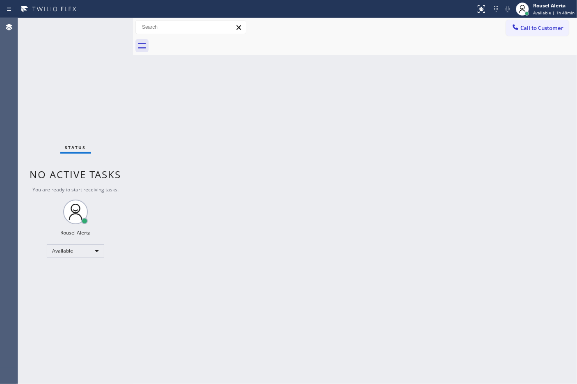
click at [93, 29] on div "Status No active tasks You are ready to start receiving tasks. Rousel Alerta Av…" at bounding box center [75, 200] width 115 height 365
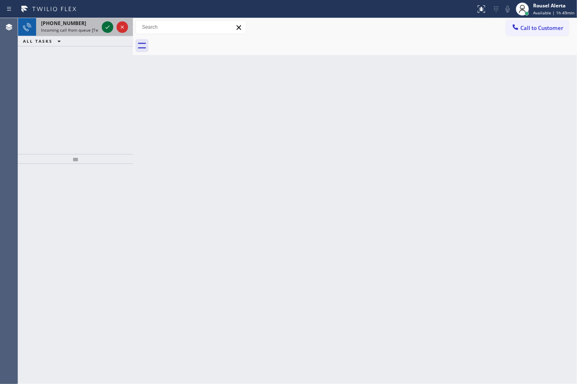
click at [106, 29] on icon at bounding box center [108, 27] width 10 height 10
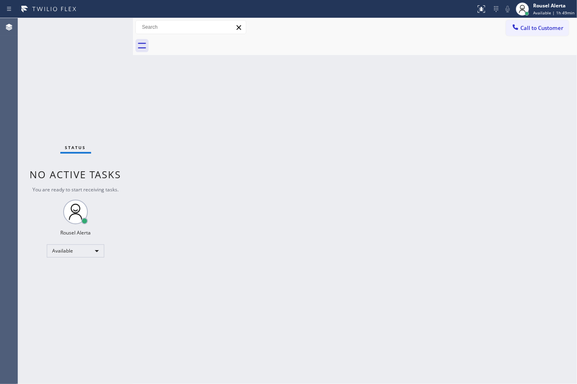
click at [106, 29] on div "Status No active tasks You are ready to start receiving tasks. Rousel Alerta Av…" at bounding box center [75, 200] width 115 height 365
click at [105, 27] on div "Status No active tasks You are ready to start receiving tasks. Rousel Alerta Av…" at bounding box center [75, 200] width 115 height 365
click at [105, 25] on div "Status No active tasks You are ready to start receiving tasks. Rousel Alerta Av…" at bounding box center [75, 200] width 115 height 365
click at [103, 23] on div "Status No active tasks You are ready to start receiving tasks. Rousel Alerta Av…" at bounding box center [75, 200] width 115 height 365
click at [479, 14] on button at bounding box center [481, 9] width 18 height 18
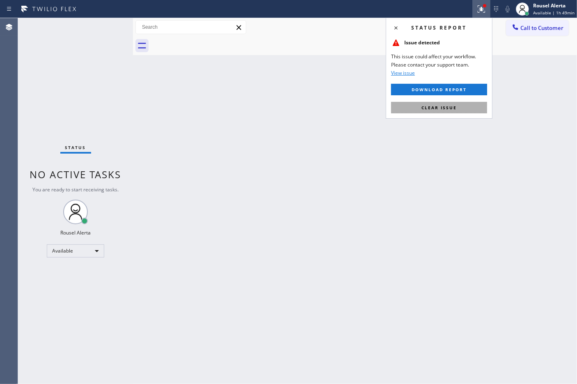
click at [451, 107] on span "Clear issue" at bounding box center [438, 108] width 35 height 6
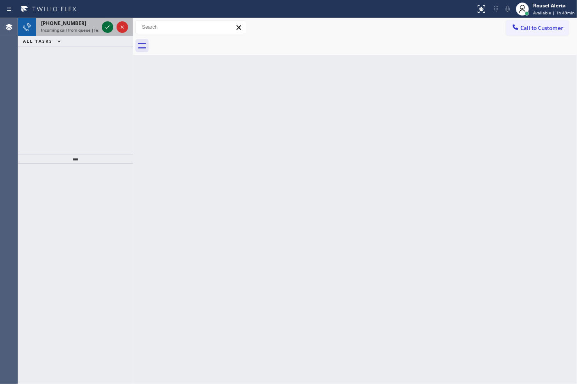
drag, startPoint x: 100, startPoint y: 17, endPoint x: 107, endPoint y: 27, distance: 11.5
click at [100, 18] on div "Status report No issues detected If you experience an issue, please download th…" at bounding box center [288, 192] width 577 height 384
click at [107, 27] on icon at bounding box center [108, 27] width 10 height 10
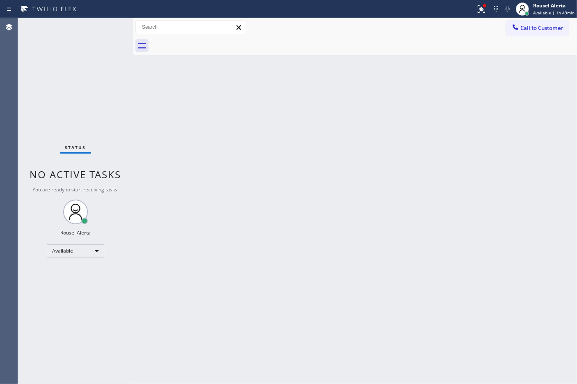
click at [107, 27] on div "Status No active tasks You are ready to start receiving tasks. Rousel Alerta Av…" at bounding box center [75, 200] width 115 height 365
drag, startPoint x: 106, startPoint y: 19, endPoint x: 191, endPoint y: 20, distance: 84.9
click at [107, 19] on div "Status No active tasks You are ready to start receiving tasks. Rousel Alerta Av…" at bounding box center [75, 200] width 115 height 365
click at [486, 5] on div at bounding box center [484, 5] width 3 height 3
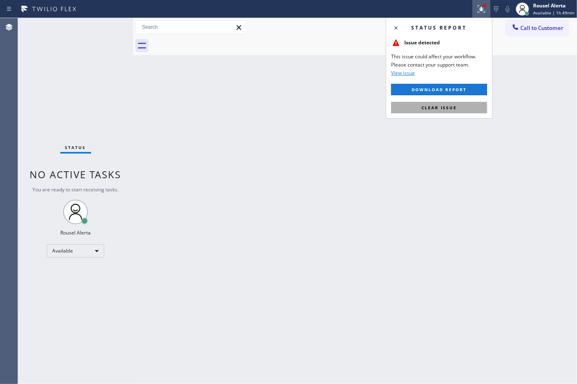
click at [457, 109] on button "Clear issue" at bounding box center [439, 107] width 96 height 11
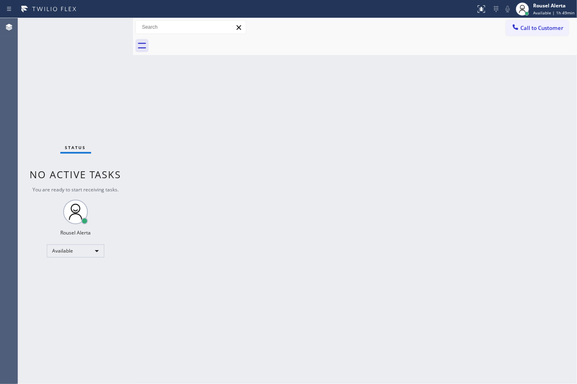
click at [117, 66] on div "Status No active tasks You are ready to start receiving tasks. Rousel Alerta Av…" at bounding box center [75, 200] width 115 height 365
click at [113, 23] on div "Status No active tasks You are ready to start receiving tasks. Rousel Alerta Av…" at bounding box center [75, 200] width 115 height 365
click at [242, 116] on div "Back to Dashboard Change Sender ID Customers Technicians Select a contact Outbo…" at bounding box center [355, 200] width 444 height 365
click at [358, 228] on div "Back to Dashboard Change Sender ID Customers Technicians Select a contact Outbo…" at bounding box center [355, 200] width 444 height 365
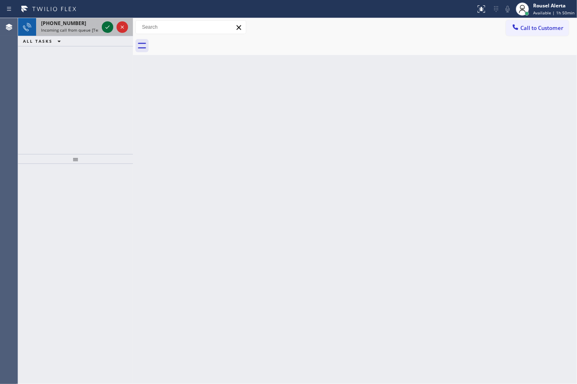
click at [109, 23] on icon at bounding box center [108, 27] width 10 height 10
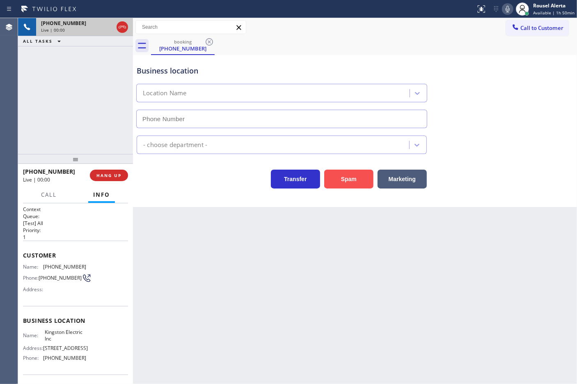
type input "[PHONE_NUMBER]"
click at [356, 172] on button "Spam" at bounding box center [348, 178] width 49 height 19
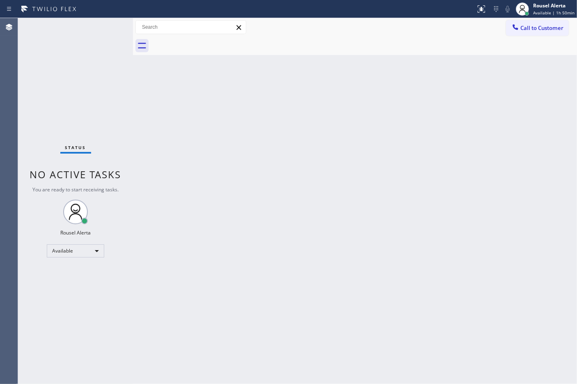
click at [99, 27] on div "Status No active tasks You are ready to start receiving tasks. Rousel Alerta Av…" at bounding box center [75, 200] width 115 height 365
click at [229, 160] on div "Back to Dashboard Change Sender ID Customers Technicians Select a contact Outbo…" at bounding box center [355, 200] width 444 height 365
click at [104, 23] on div "Status No active tasks You are ready to start receiving tasks. Rousel Alerta Av…" at bounding box center [75, 200] width 115 height 365
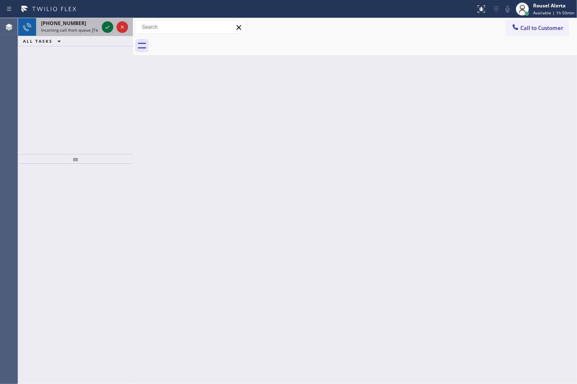
click at [105, 29] on icon at bounding box center [108, 27] width 10 height 10
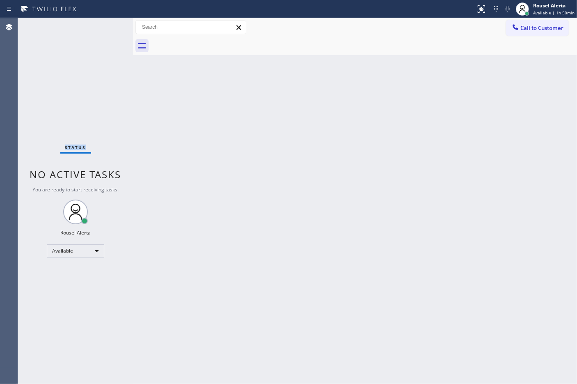
click at [105, 29] on div "Status No active tasks You are ready to start receiving tasks. Rousel Alerta Av…" at bounding box center [75, 200] width 115 height 365
click at [250, 226] on div "Back to Dashboard Change Sender ID Customers Technicians Select a contact Outbo…" at bounding box center [355, 200] width 444 height 365
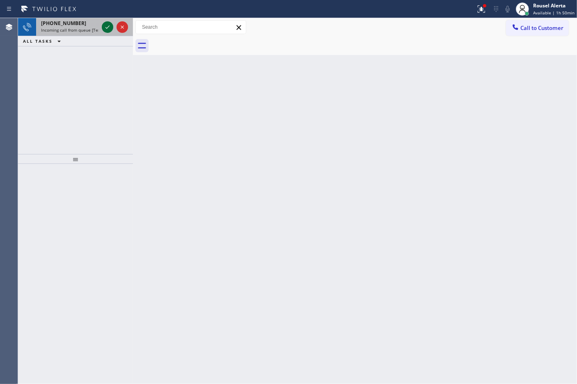
click at [105, 27] on icon at bounding box center [107, 26] width 4 height 3
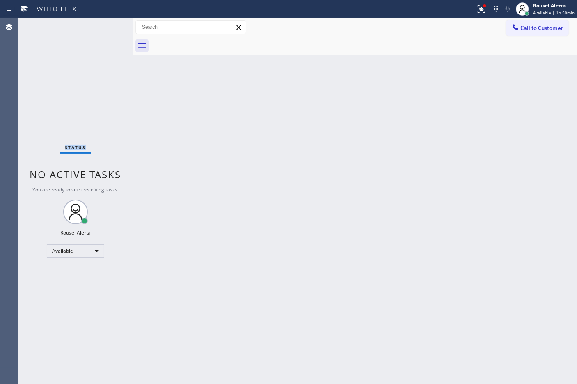
click at [105, 27] on div "Status No active tasks You are ready to start receiving tasks. Rousel Alerta Av…" at bounding box center [75, 200] width 115 height 365
drag, startPoint x: 269, startPoint y: 189, endPoint x: 348, endPoint y: 130, distance: 98.7
click at [272, 189] on div "Back to Dashboard Change Sender ID Customers Technicians Select a contact Outbo…" at bounding box center [355, 200] width 444 height 365
click at [482, 15] on button at bounding box center [481, 9] width 18 height 18
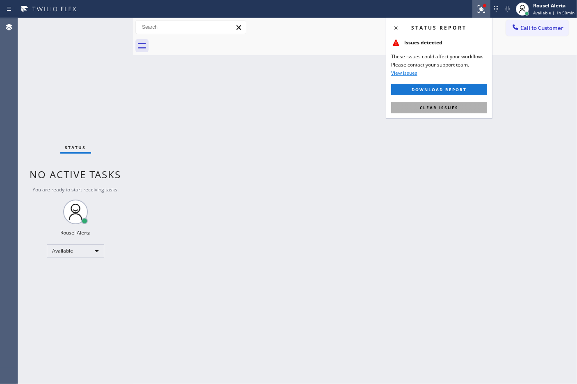
click at [467, 104] on button "Clear issues" at bounding box center [439, 107] width 96 height 11
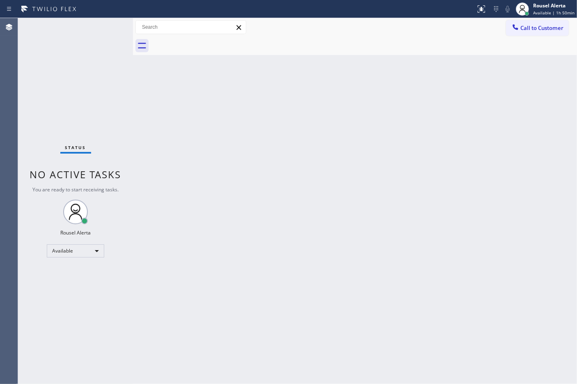
click at [485, 160] on div "Back to Dashboard Change Sender ID Customers Technicians Select a contact Outbo…" at bounding box center [355, 200] width 444 height 365
click at [471, 173] on div "Back to Dashboard Change Sender ID Customers Technicians Select a contact Outbo…" at bounding box center [355, 200] width 444 height 365
click at [108, 28] on div "Status No active tasks You are ready to start receiving tasks. Rousel Alerta Av…" at bounding box center [75, 200] width 115 height 365
click at [97, 36] on div "Status No active tasks You are ready to start receiving tasks. Rousel Alerta Av…" at bounding box center [75, 200] width 115 height 365
click at [96, 24] on div "Status No active tasks You are ready to start receiving tasks. Rousel Alerta Av…" at bounding box center [75, 200] width 115 height 365
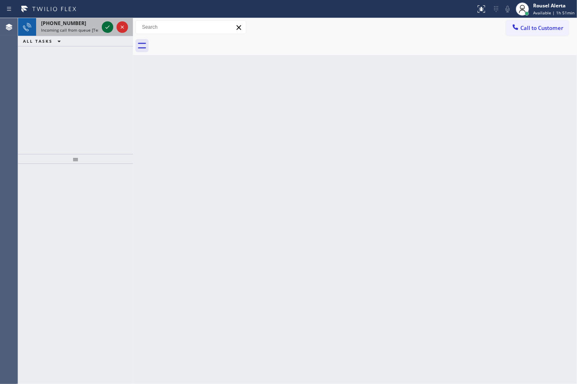
click at [108, 28] on icon at bounding box center [108, 27] width 10 height 10
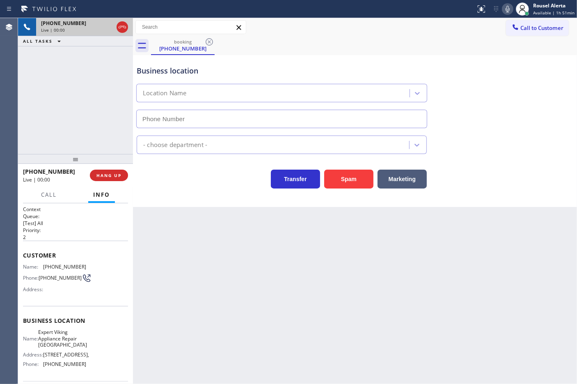
type input "[PHONE_NUMBER]"
drag, startPoint x: 249, startPoint y: 317, endPoint x: 224, endPoint y: 330, distance: 28.3
click at [245, 319] on div "Back to Dashboard Change Sender ID Customers Technicians Select a contact Outbo…" at bounding box center [355, 200] width 444 height 365
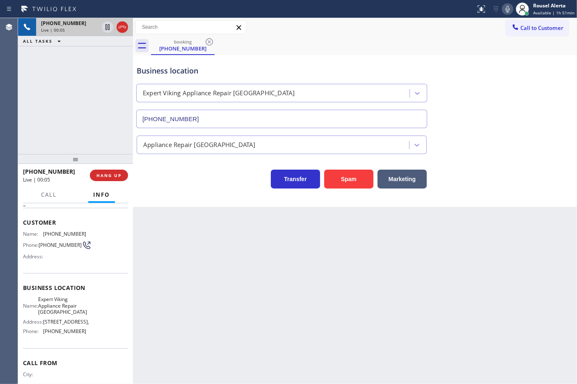
scroll to position [51, 0]
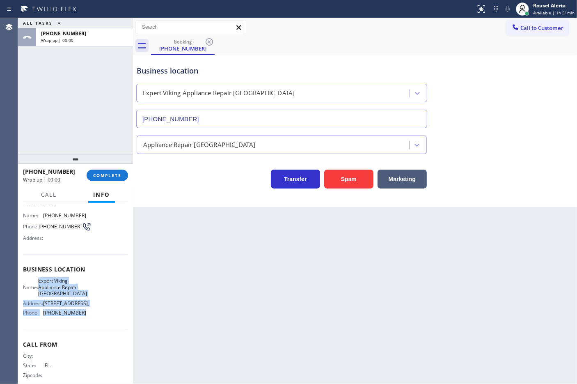
drag, startPoint x: 83, startPoint y: 329, endPoint x: 38, endPoint y: 267, distance: 76.9
click at [38, 267] on div "Business location Name: Expert Viking Appliance Repair [GEOGRAPHIC_DATA] Addres…" at bounding box center [75, 291] width 105 height 75
click at [95, 175] on span "COMPLETE" at bounding box center [107, 175] width 28 height 6
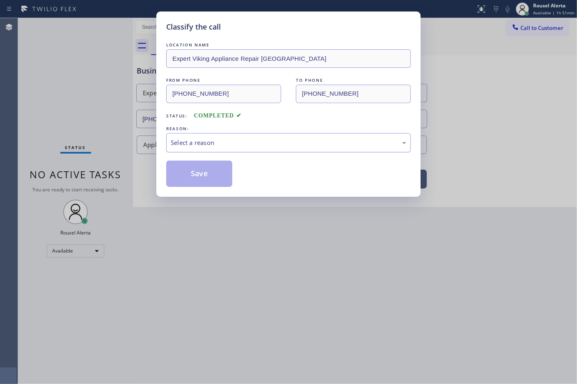
click at [221, 144] on div "Select a reason" at bounding box center [288, 142] width 235 height 9
click at [220, 181] on button "Save" at bounding box center [199, 173] width 66 height 26
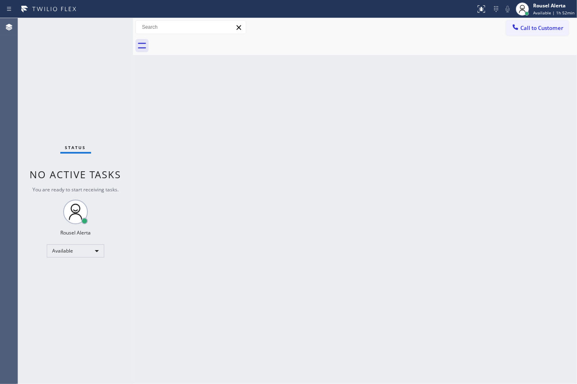
click at [96, 25] on div "Status No active tasks You are ready to start receiving tasks. Rousel Alerta Av…" at bounding box center [75, 200] width 115 height 365
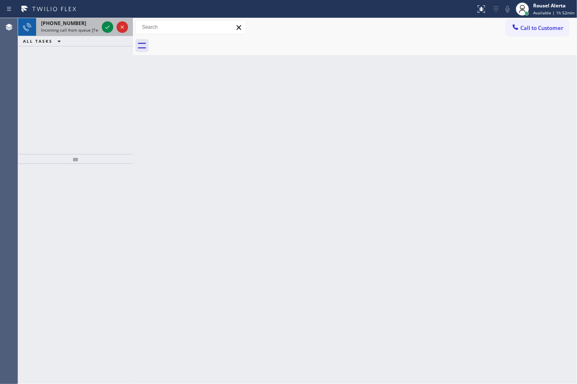
click at [100, 23] on div at bounding box center [115, 27] width 30 height 18
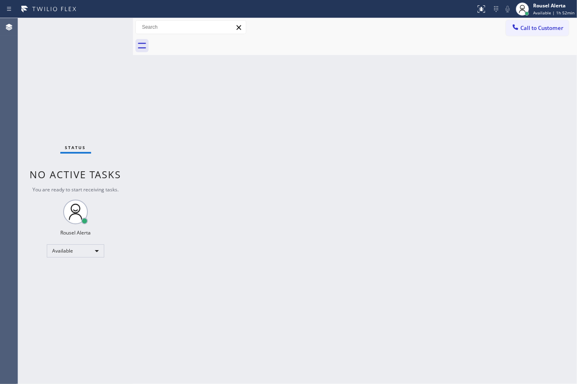
click at [103, 27] on div "Status No active tasks You are ready to start receiving tasks. Rousel Alerta Av…" at bounding box center [75, 200] width 115 height 365
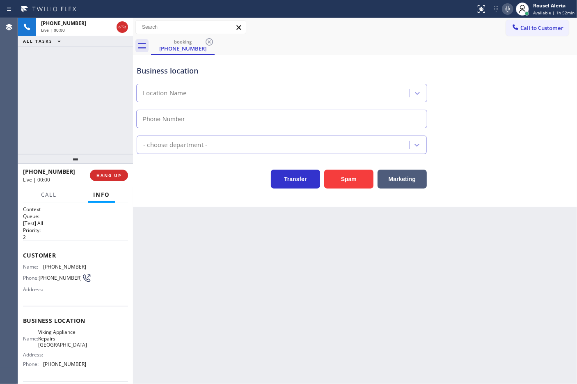
type input "[PHONE_NUMBER]"
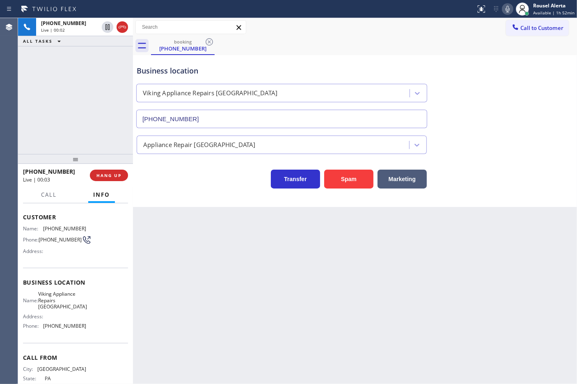
scroll to position [62, 0]
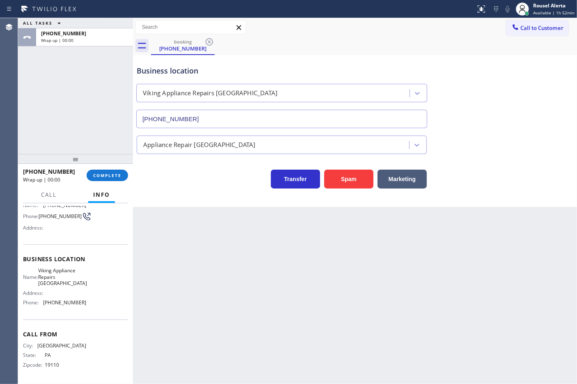
click at [167, 242] on div "Back to Dashboard Change Sender ID Customers Technicians Select a contact Outbo…" at bounding box center [355, 200] width 444 height 365
click at [105, 173] on span "COMPLETE" at bounding box center [107, 175] width 28 height 6
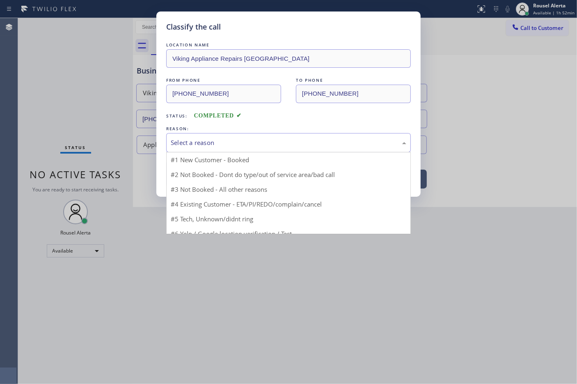
click at [205, 149] on div "Select a reason" at bounding box center [288, 142] width 244 height 19
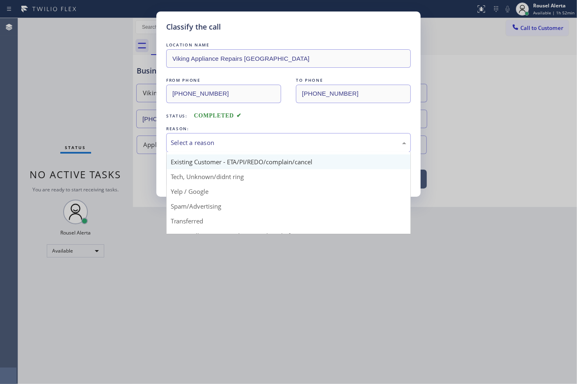
scroll to position [51, 0]
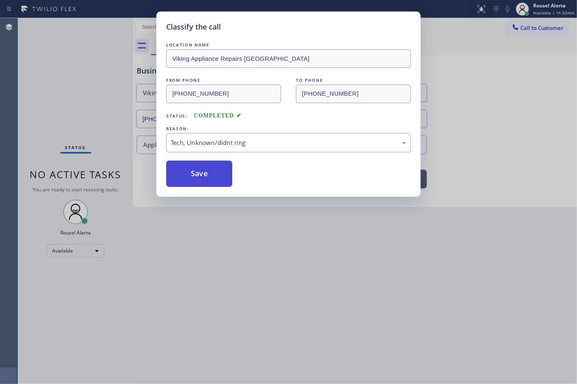
click at [195, 179] on button "Save" at bounding box center [199, 173] width 66 height 26
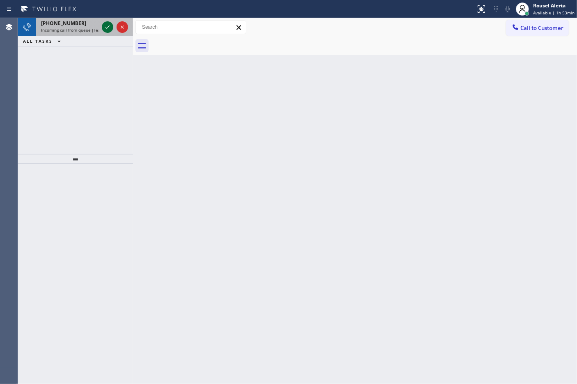
click at [102, 27] on div at bounding box center [107, 27] width 11 height 10
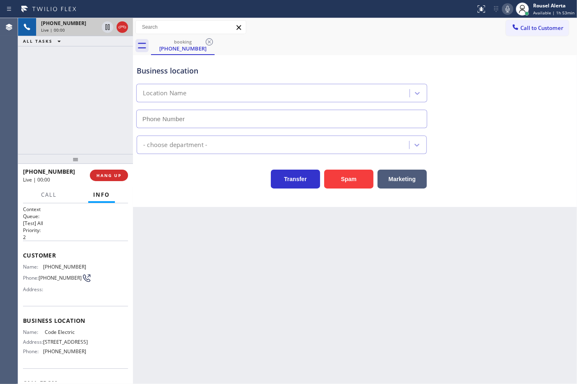
type input "[PHONE_NUMBER]"
click at [345, 181] on button "Spam" at bounding box center [348, 178] width 49 height 19
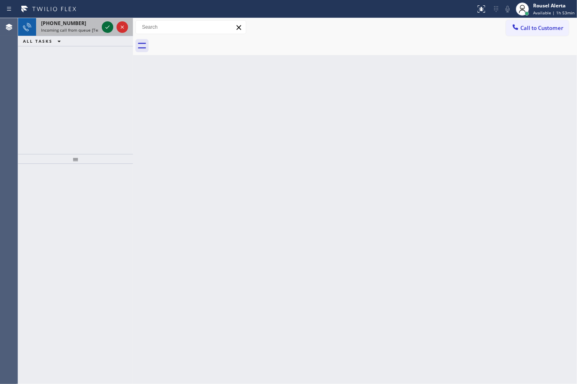
click at [105, 29] on icon at bounding box center [108, 27] width 10 height 10
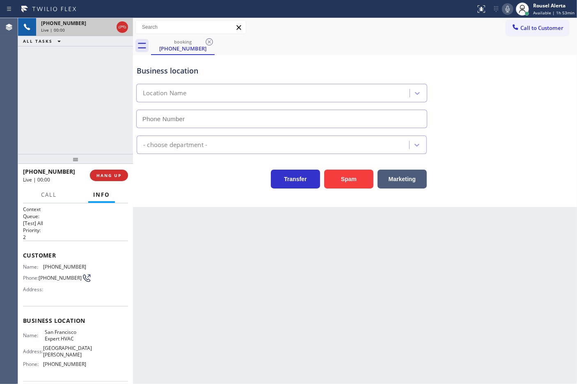
type input "[PHONE_NUMBER]"
click at [174, 241] on div "Back to Dashboard Change Sender ID Customers Technicians Select a contact Outbo…" at bounding box center [355, 200] width 444 height 365
click at [157, 231] on div "Back to Dashboard Change Sender ID Customers Technicians Select a contact Outbo…" at bounding box center [355, 200] width 444 height 365
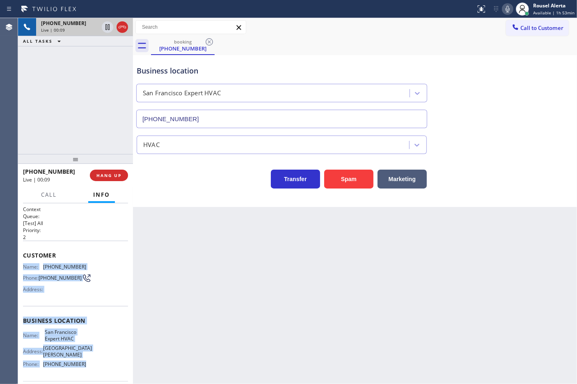
drag, startPoint x: 21, startPoint y: 265, endPoint x: 94, endPoint y: 364, distance: 122.9
click at [94, 364] on div "Context Queue: [Test] All Priority: 2 Customer Name: [PHONE_NUMBER] Phone: [PHO…" at bounding box center [75, 293] width 115 height 181
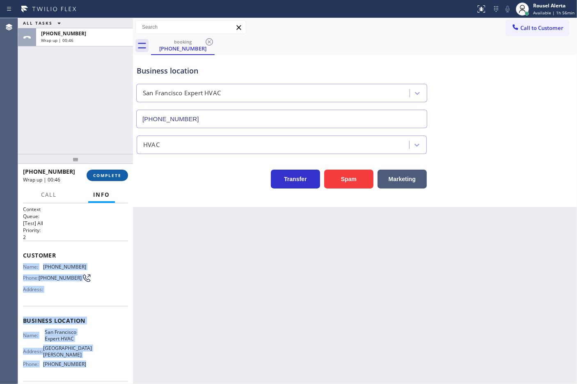
click at [116, 175] on span "COMPLETE" at bounding box center [107, 175] width 28 height 6
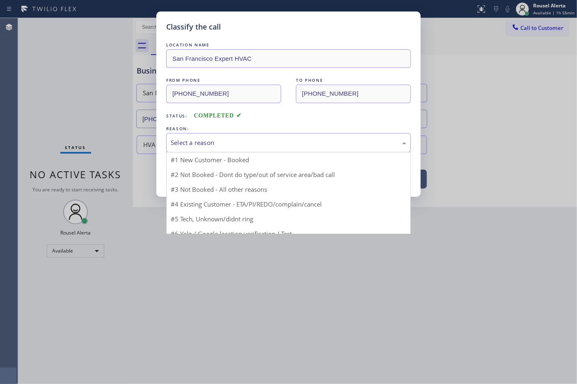
click at [203, 140] on div "Select a reason" at bounding box center [288, 142] width 235 height 9
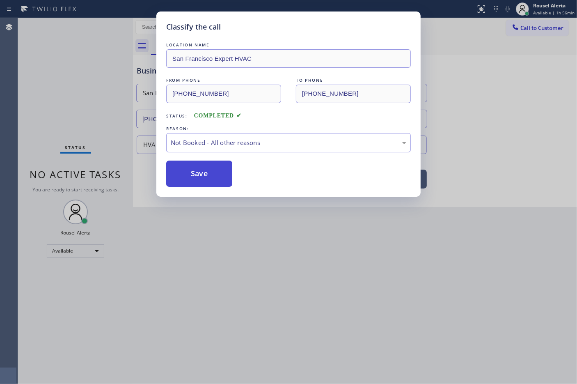
click at [210, 169] on button "Save" at bounding box center [199, 173] width 66 height 26
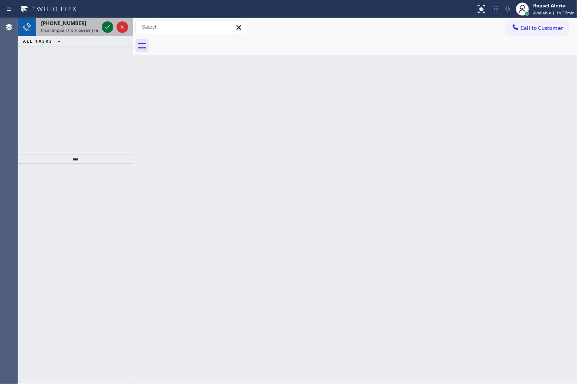
click at [103, 27] on icon at bounding box center [108, 27] width 10 height 10
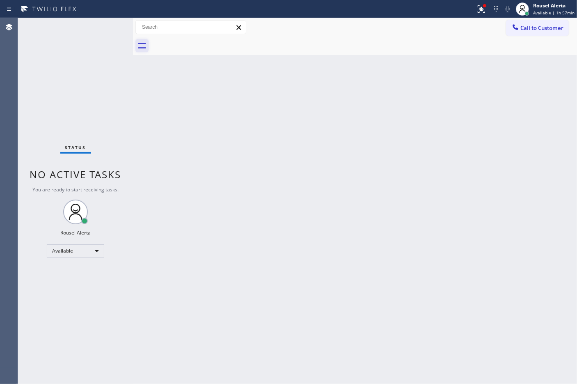
click at [118, 41] on div "Status No active tasks You are ready to start receiving tasks. Rousel Alerta Av…" at bounding box center [75, 200] width 115 height 365
click at [482, 5] on icon at bounding box center [481, 9] width 10 height 10
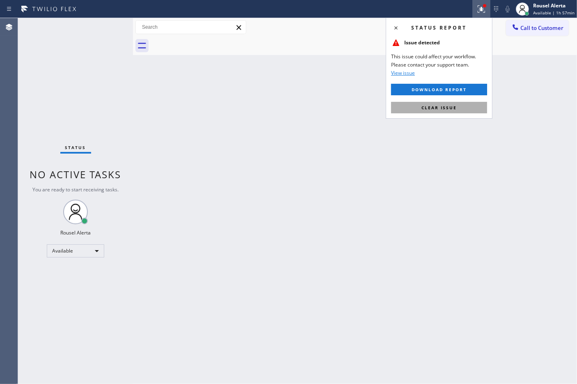
click at [471, 110] on button "Clear issue" at bounding box center [439, 107] width 96 height 11
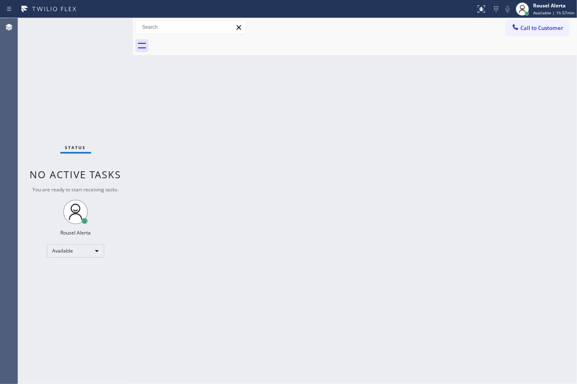
click at [101, 25] on div "Status No active tasks You are ready to start receiving tasks. Rousel Alerta Av…" at bounding box center [75, 200] width 115 height 365
click at [103, 25] on div "Status No active tasks You are ready to start receiving tasks. Rousel Alerta Av…" at bounding box center [75, 200] width 115 height 365
click at [105, 28] on div "Status No active tasks You are ready to start receiving tasks. Rousel Alerta Av…" at bounding box center [75, 200] width 115 height 365
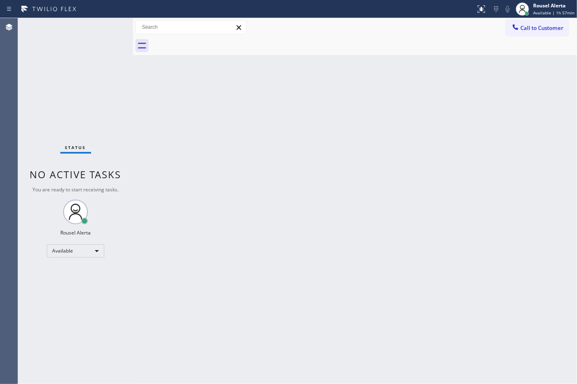
click at [105, 27] on div "Status No active tasks You are ready to start receiving tasks. Rousel Alerta Av…" at bounding box center [75, 200] width 115 height 365
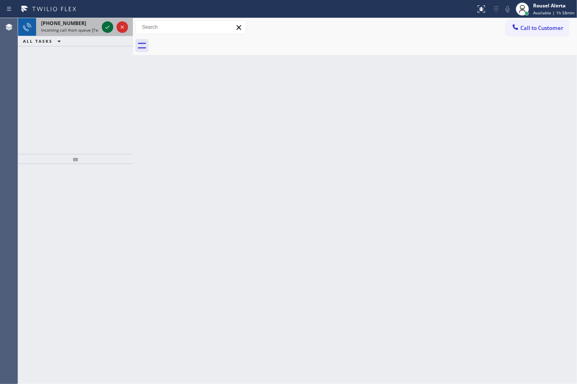
click at [104, 23] on icon at bounding box center [108, 27] width 10 height 10
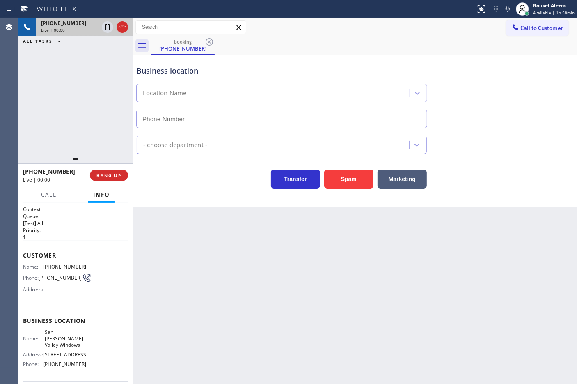
type input "(747) 322-4241"
click at [187, 230] on div "Back to Dashboard Change Sender ID Customers Technicians Select a contact Outbo…" at bounding box center [355, 200] width 444 height 365
drag, startPoint x: 201, startPoint y: 233, endPoint x: 205, endPoint y: 235, distance: 4.4
click at [201, 234] on div "Back to Dashboard Change Sender ID Customers Technicians Select a contact Outbo…" at bounding box center [355, 200] width 444 height 365
click at [231, 262] on div "Back to Dashboard Change Sender ID Customers Technicians Select a contact Outbo…" at bounding box center [355, 200] width 444 height 365
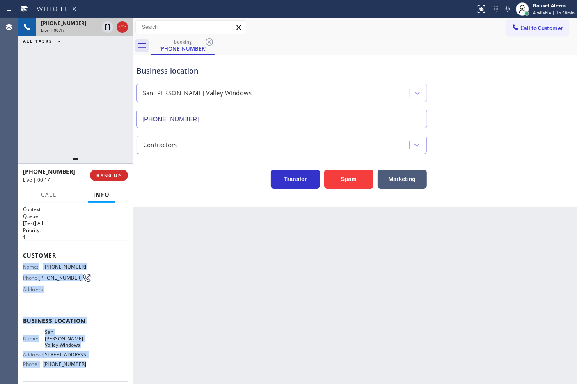
drag, startPoint x: 84, startPoint y: 369, endPoint x: 23, endPoint y: 269, distance: 117.3
click at [23, 269] on div "Context Queue: [Test] All Priority: 1 Customer Name: (323) 396-1963 Phone: (323…" at bounding box center [75, 323] width 105 height 237
copy div "Name: (323) 396-1963 Phone: (323) 396-1963 Address: Business location Name: San…"
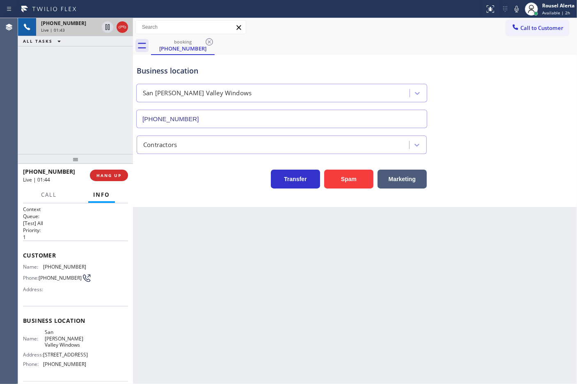
click at [267, 293] on div "Back to Dashboard Change Sender ID Customers Technicians Select a contact Outbo…" at bounding box center [355, 200] width 444 height 365
click at [398, 308] on div "Back to Dashboard Change Sender ID Customers Technicians Select a contact Outbo…" at bounding box center [355, 200] width 444 height 365
click at [225, 247] on div "Back to Dashboard Change Sender ID Customers Technicians Select a contact Outbo…" at bounding box center [355, 200] width 444 height 365
click at [489, 272] on div "Back to Dashboard Change Sender ID Customers Technicians Select a contact Outbo…" at bounding box center [355, 200] width 444 height 365
drag, startPoint x: 78, startPoint y: 100, endPoint x: 95, endPoint y: 98, distance: 16.9
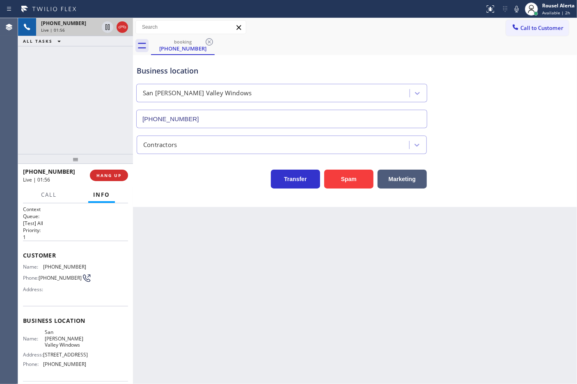
click at [87, 99] on div "+13233961963 Live | 01:56 ALL TASKS ALL TASKS ACTIVE TASKS TASKS IN WRAP UP" at bounding box center [75, 86] width 115 height 136
click at [208, 325] on div "Back to Dashboard Change Sender ID Customers Technicians Select a contact Outbo…" at bounding box center [355, 200] width 444 height 365
click at [103, 171] on button "HANG UP" at bounding box center [109, 174] width 38 height 11
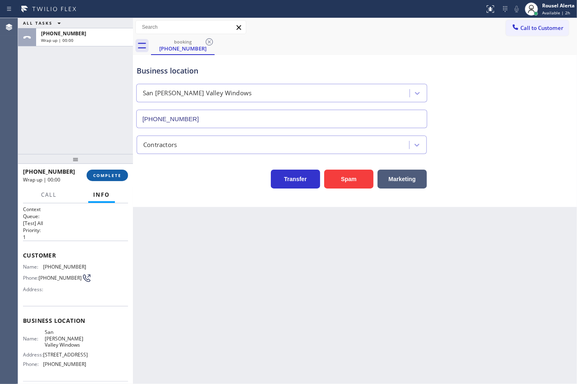
click at [97, 180] on button "COMPLETE" at bounding box center [107, 174] width 41 height 11
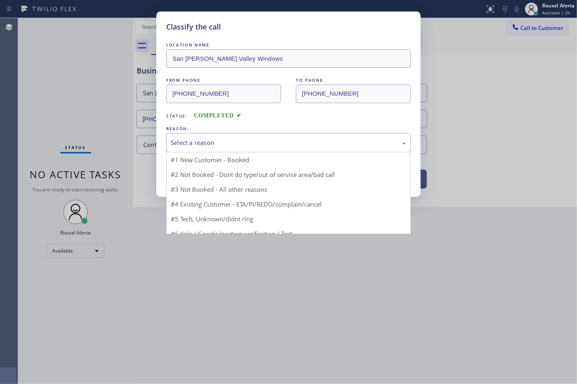
click at [222, 140] on div "Select a reason" at bounding box center [288, 142] width 235 height 9
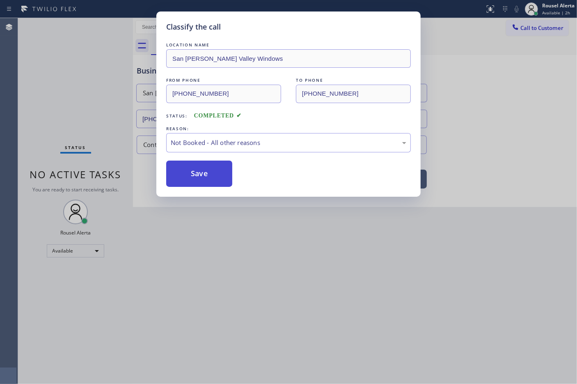
click at [214, 176] on button "Save" at bounding box center [199, 173] width 66 height 26
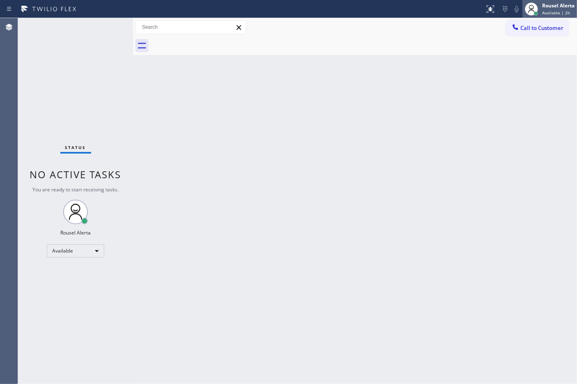
click at [555, 9] on div "Rousel Alerta" at bounding box center [558, 5] width 32 height 7
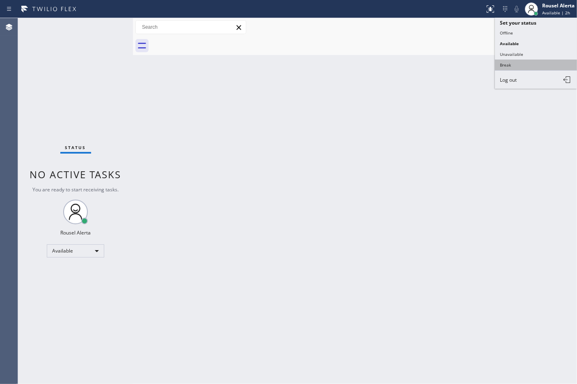
click at [541, 59] on button "Break" at bounding box center [536, 64] width 82 height 11
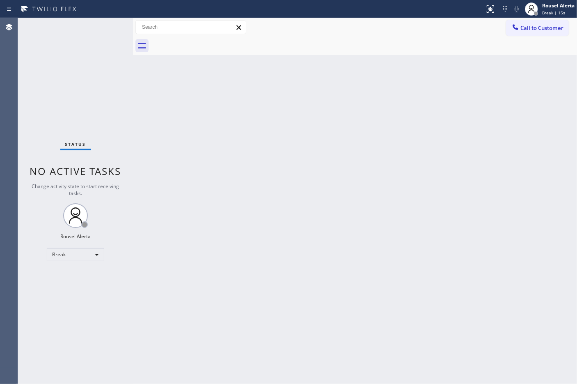
click at [353, 27] on div "Call to Customer Outbound call Location Search location Your caller id phone nu…" at bounding box center [355, 27] width 444 height 14
click at [377, 306] on div "Back to Dashboard Change Sender ID Customers Technicians Select a contact Outbo…" at bounding box center [355, 200] width 444 height 365
